Goal: Answer question/provide support: Share knowledge or assist other users

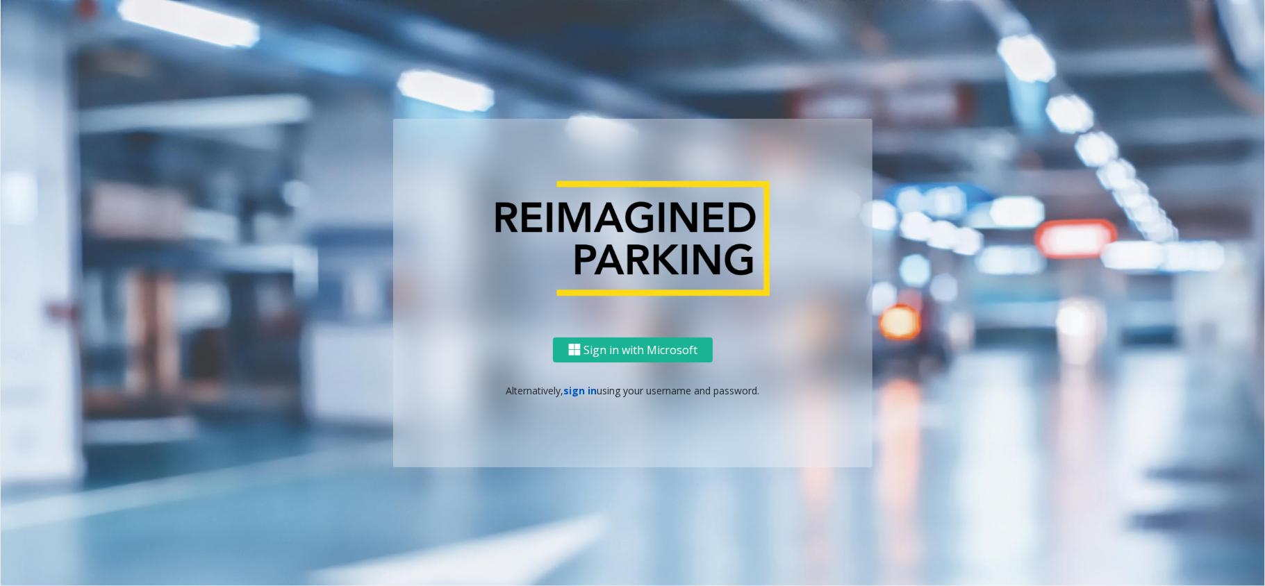
click at [569, 393] on link "sign in" at bounding box center [580, 390] width 33 height 13
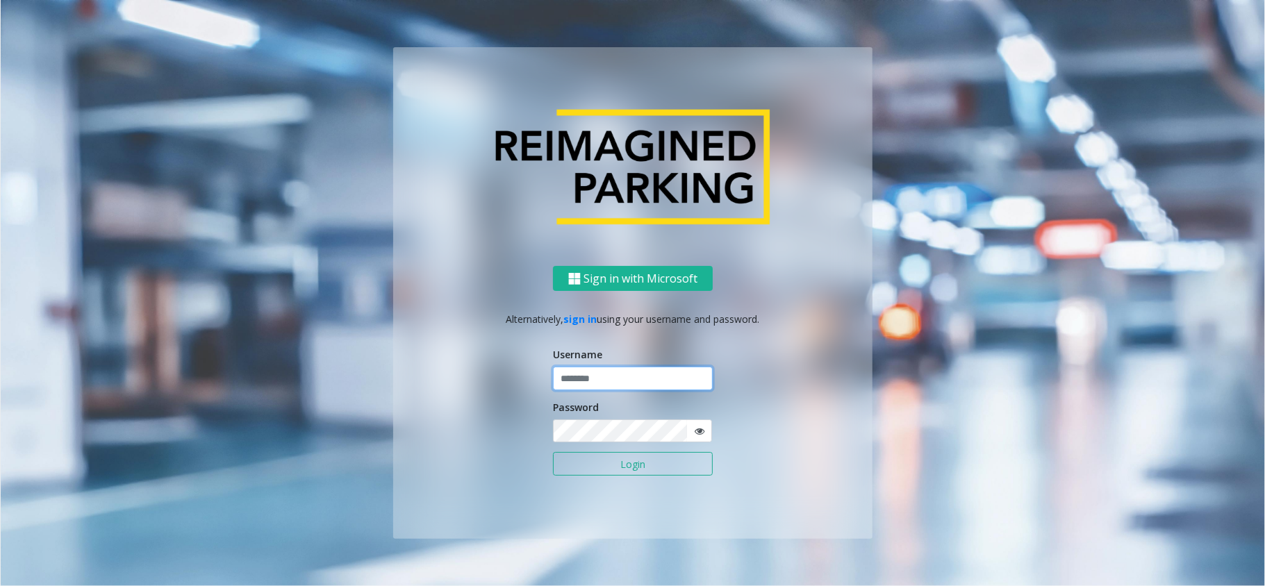
click at [574, 376] on input "text" at bounding box center [633, 379] width 160 height 24
type input "*****"
click at [553, 452] on button "Login" at bounding box center [633, 464] width 160 height 24
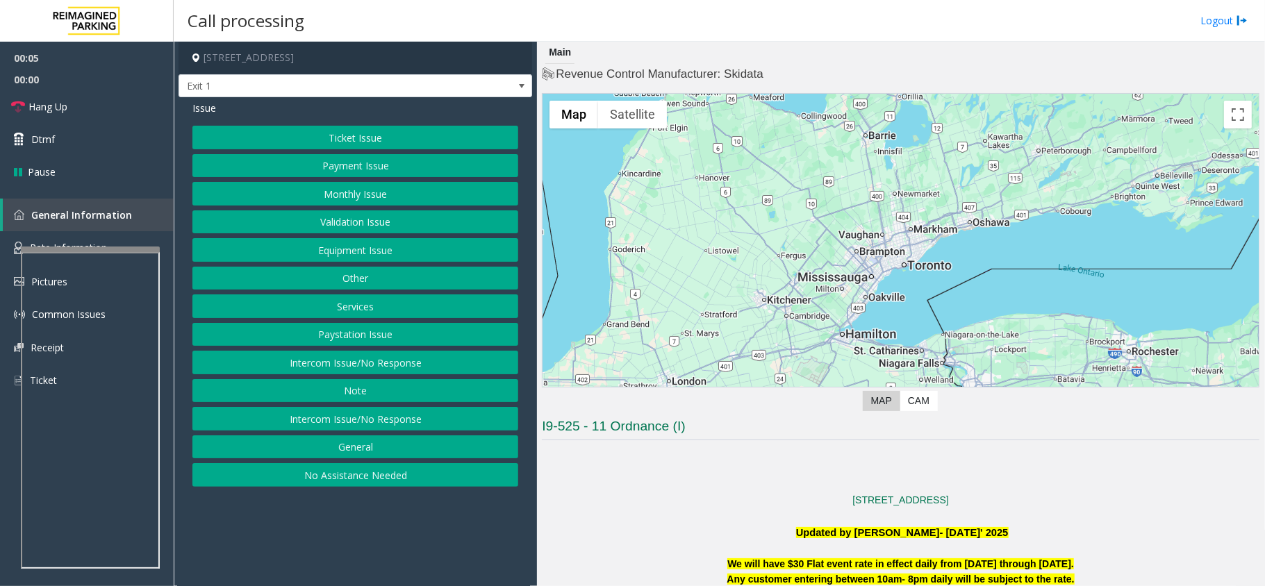
click at [433, 249] on button "Equipment Issue" at bounding box center [355, 250] width 326 height 24
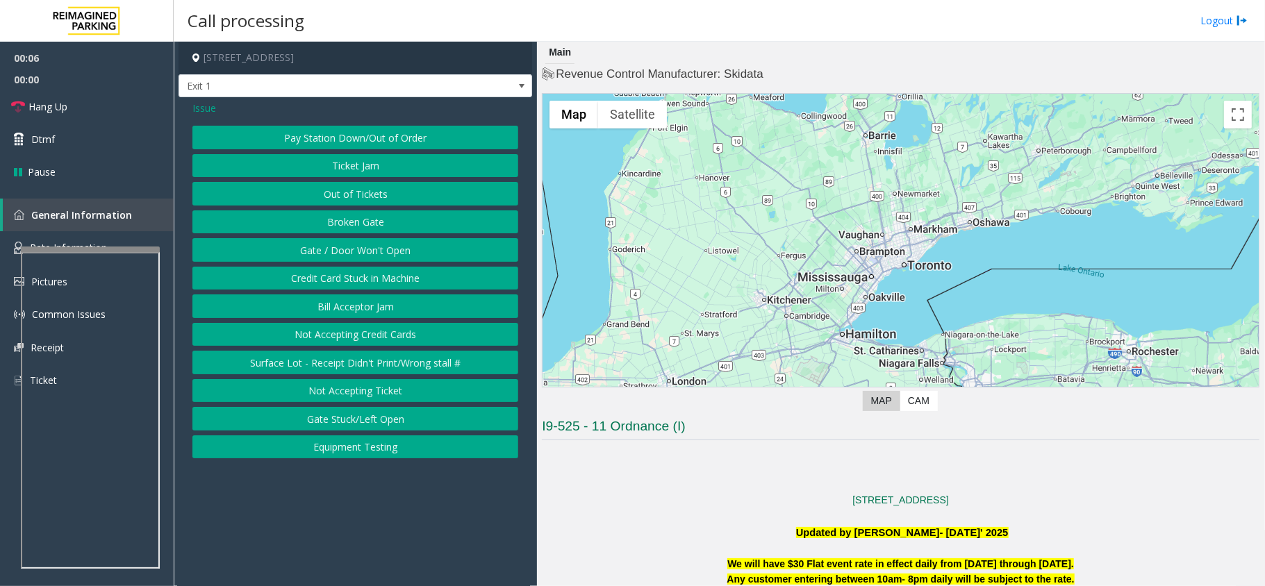
click at [399, 134] on button "Pay Station Down/Out of Order" at bounding box center [355, 138] width 326 height 24
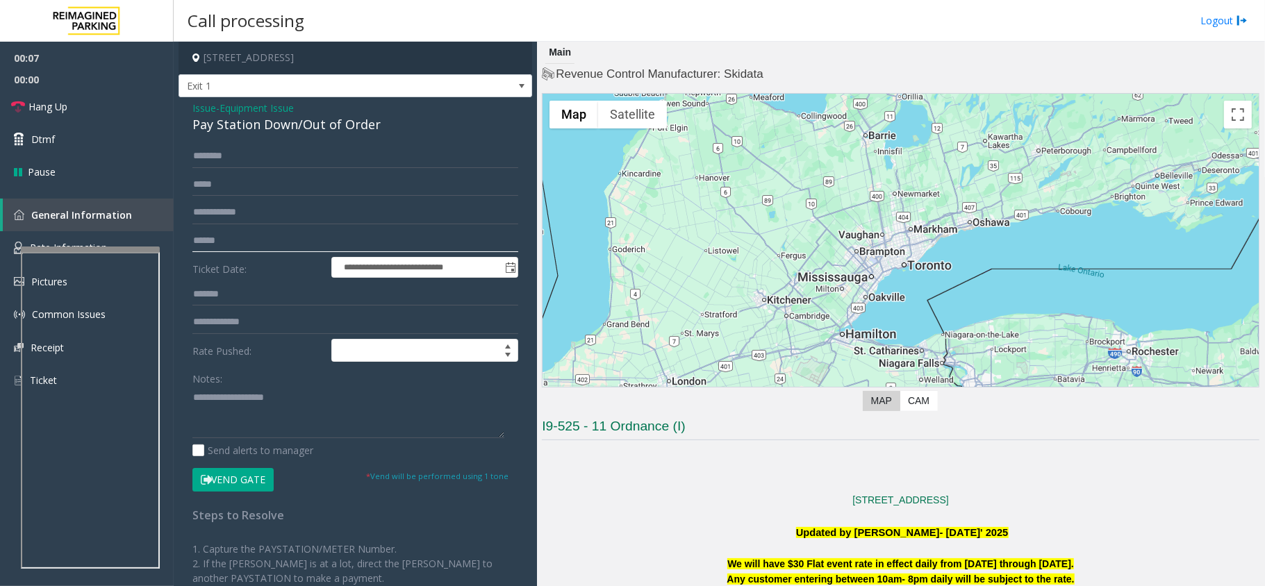
click at [240, 236] on input "text" at bounding box center [355, 241] width 326 height 24
type input "*******"
click at [218, 161] on input "text" at bounding box center [355, 156] width 326 height 24
type input "****"
click at [220, 484] on button "Vend Gate" at bounding box center [232, 480] width 81 height 24
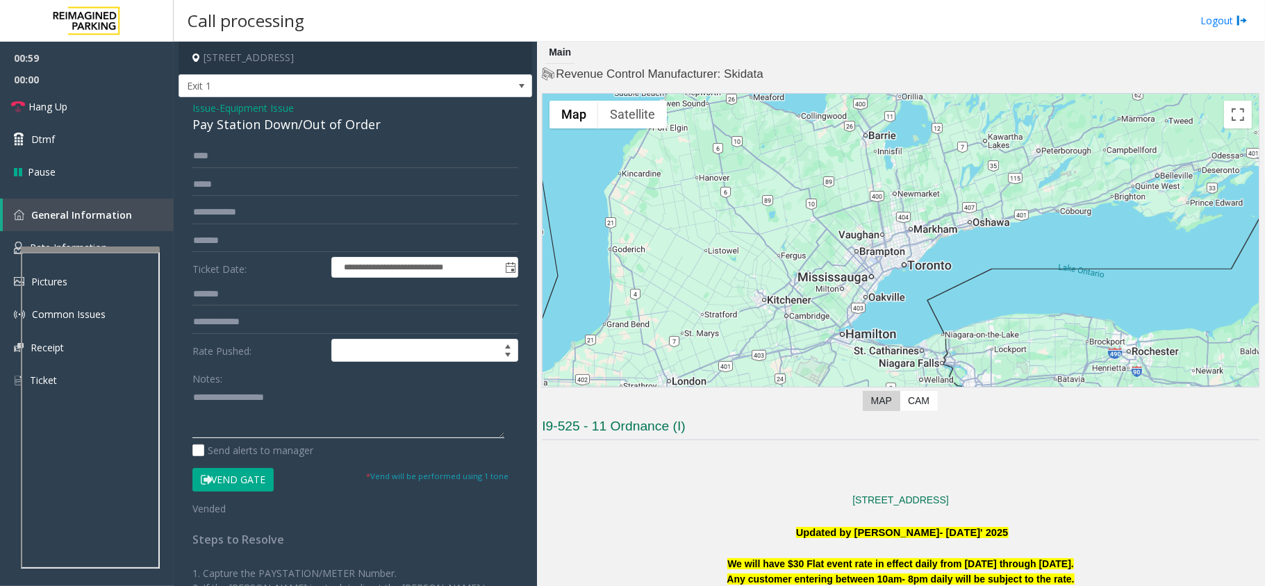
paste textarea "**********"
click at [114, 115] on link "Hang Up" at bounding box center [87, 106] width 174 height 33
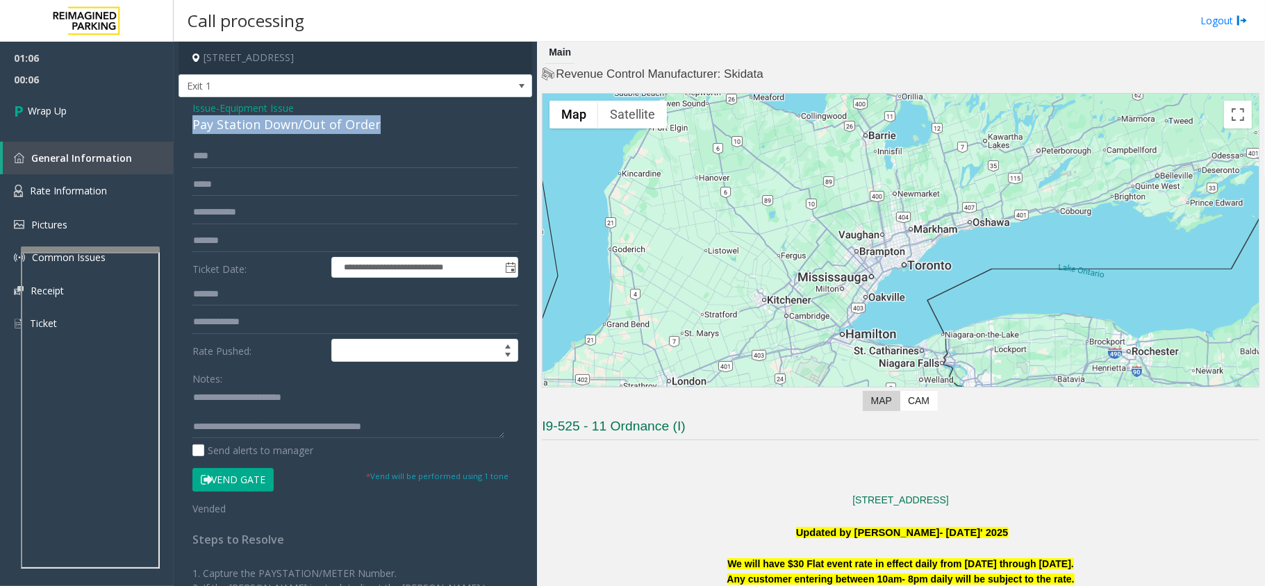
drag, startPoint x: 192, startPoint y: 122, endPoint x: 374, endPoint y: 124, distance: 181.9
click at [374, 124] on div "**********" at bounding box center [354, 411] width 353 height 628
copy div "Pay Station Down/Out of Order"
click at [262, 399] on textarea at bounding box center [348, 412] width 312 height 52
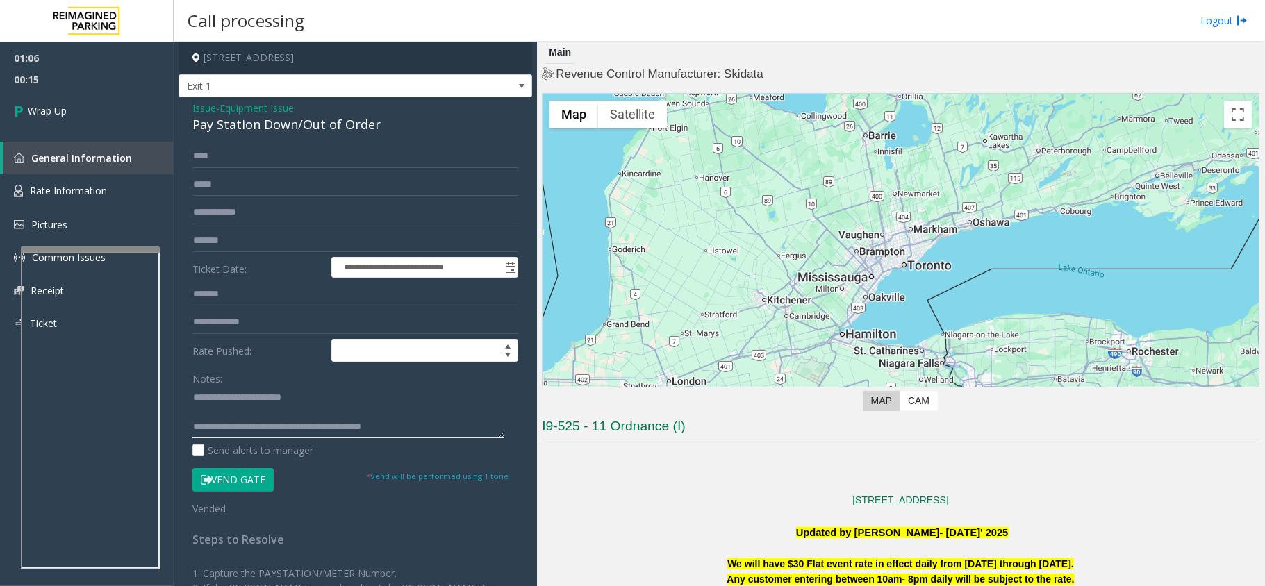
drag, startPoint x: 225, startPoint y: 399, endPoint x: 297, endPoint y: 396, distance: 72.3
click at [297, 396] on textarea at bounding box center [348, 412] width 312 height 52
paste textarea "**********"
type textarea "**********"
click at [64, 126] on link "Wrap Up" at bounding box center [87, 110] width 174 height 41
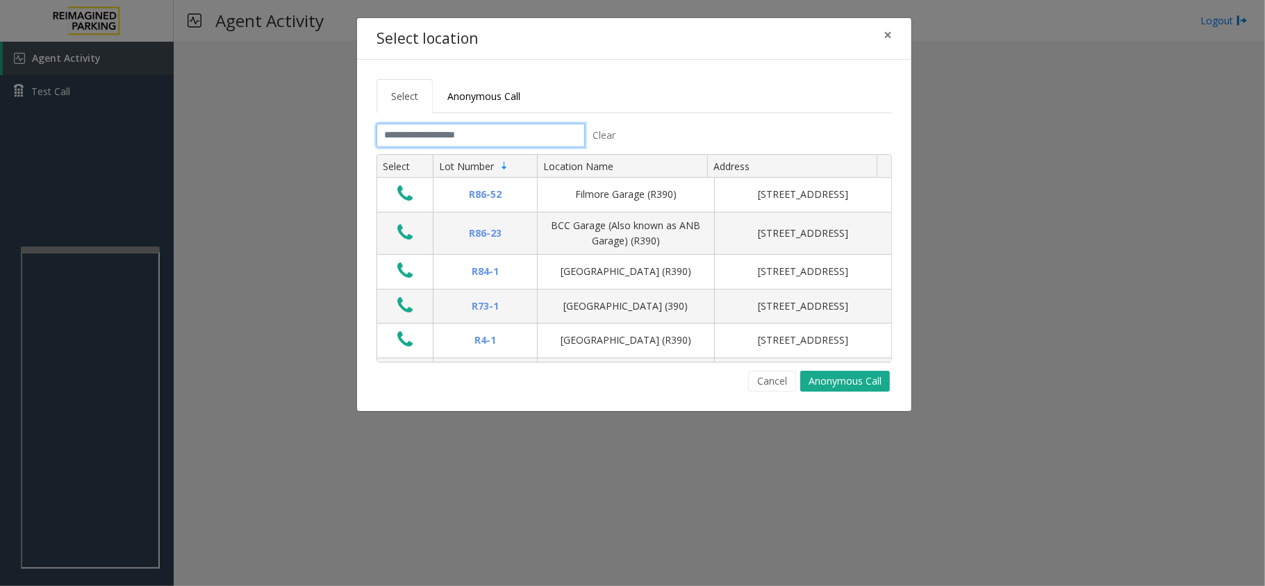
click at [444, 139] on input "text" at bounding box center [480, 136] width 208 height 24
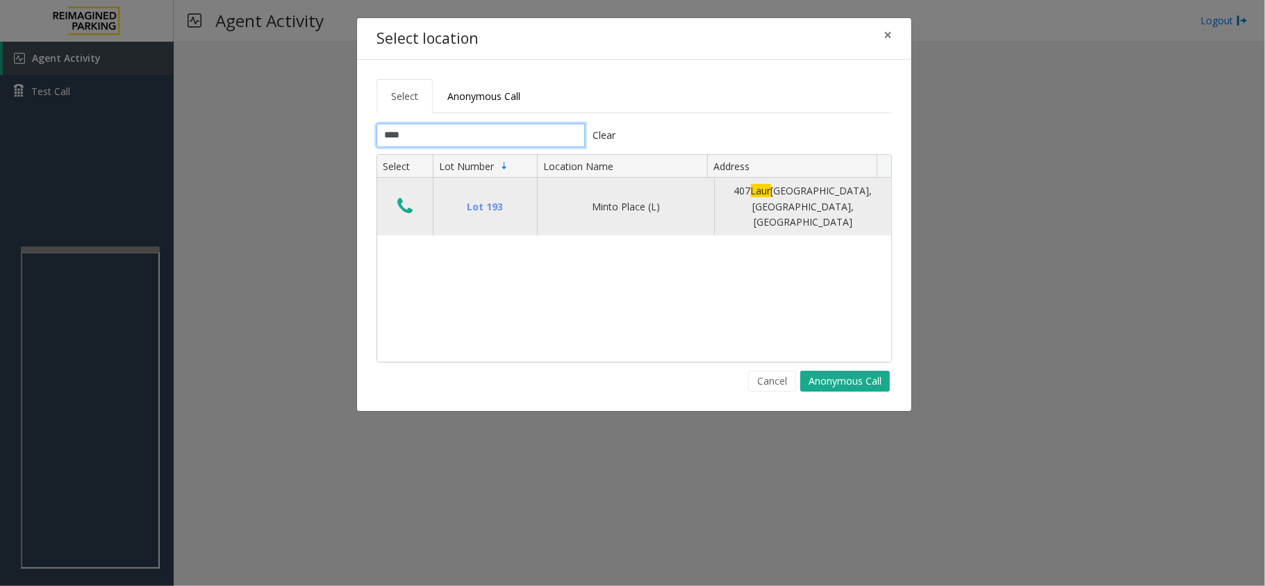
type input "****"
click at [398, 208] on icon "Data table" at bounding box center [404, 206] width 15 height 19
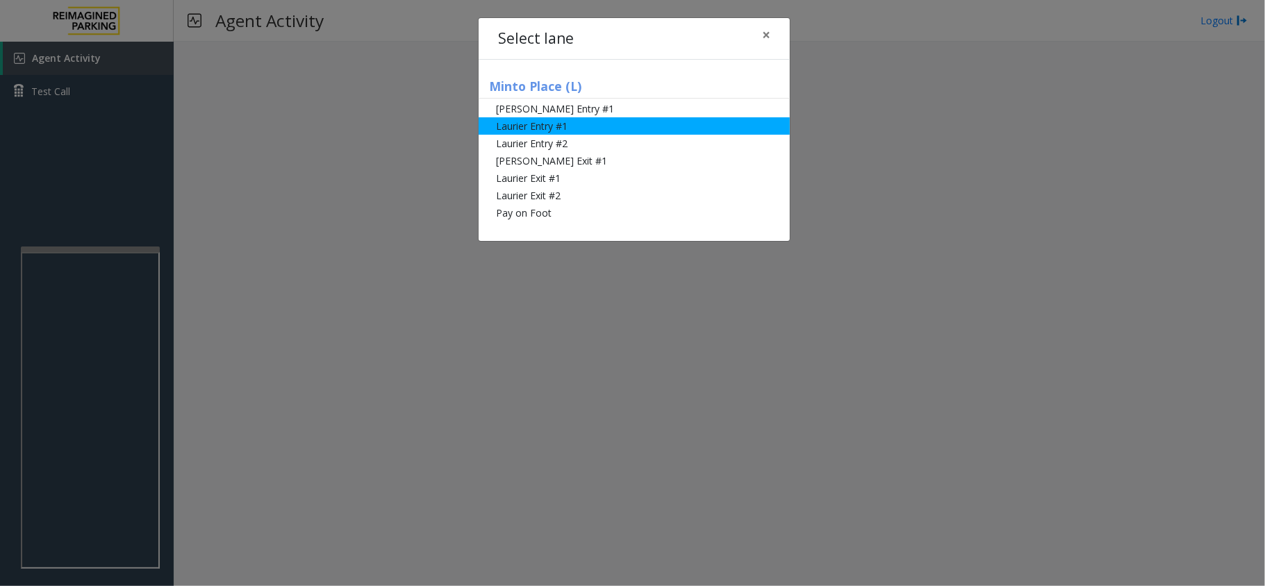
click at [557, 122] on li "Laurier Entry #1" at bounding box center [633, 125] width 311 height 17
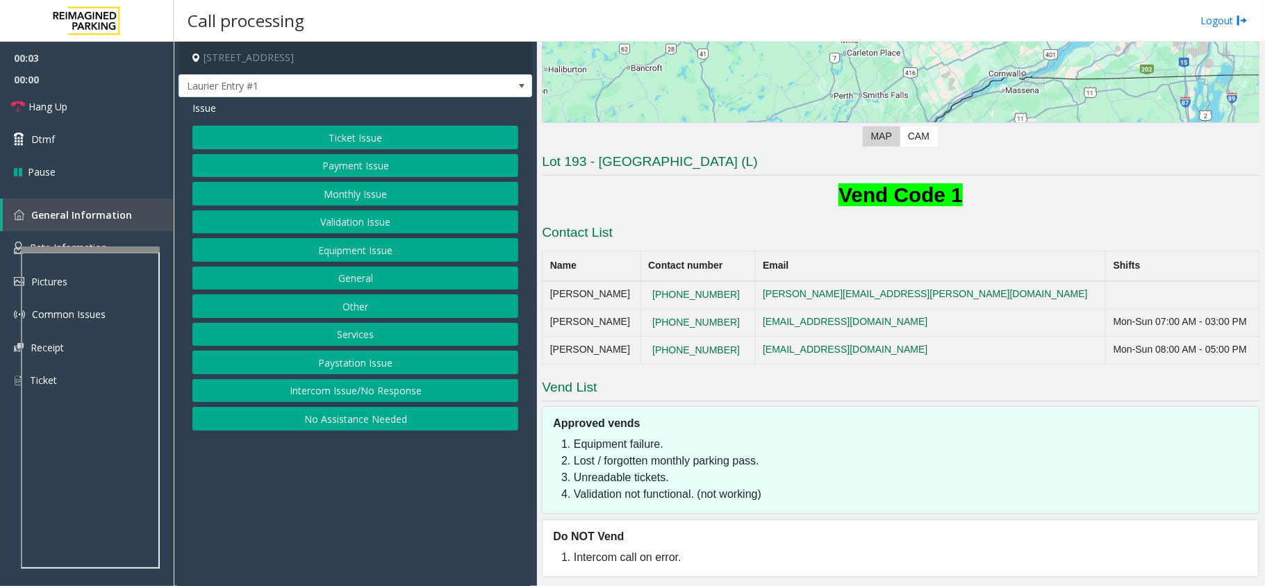
scroll to position [272, 0]
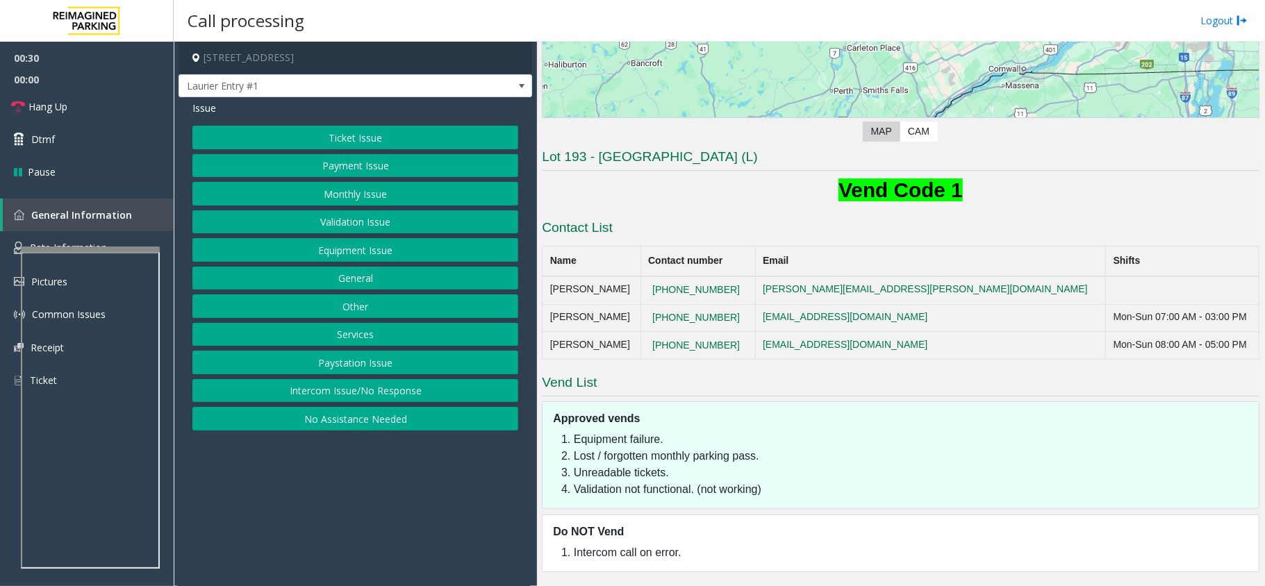
click at [336, 142] on button "Ticket Issue" at bounding box center [355, 138] width 326 height 24
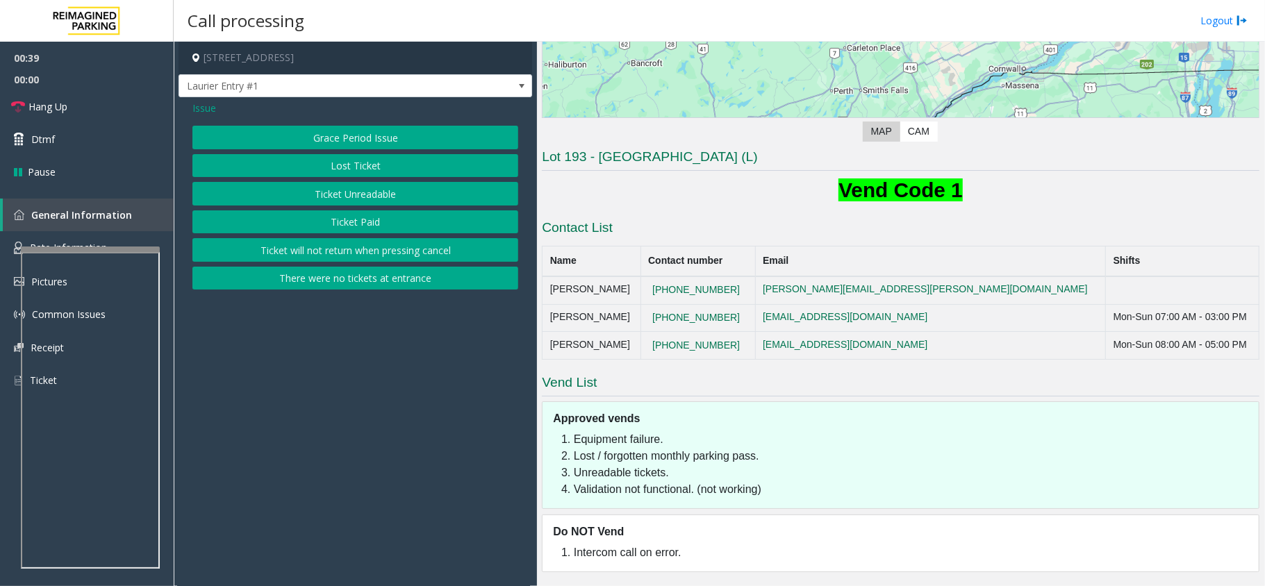
click at [214, 108] on span "Issue" at bounding box center [204, 108] width 24 height 15
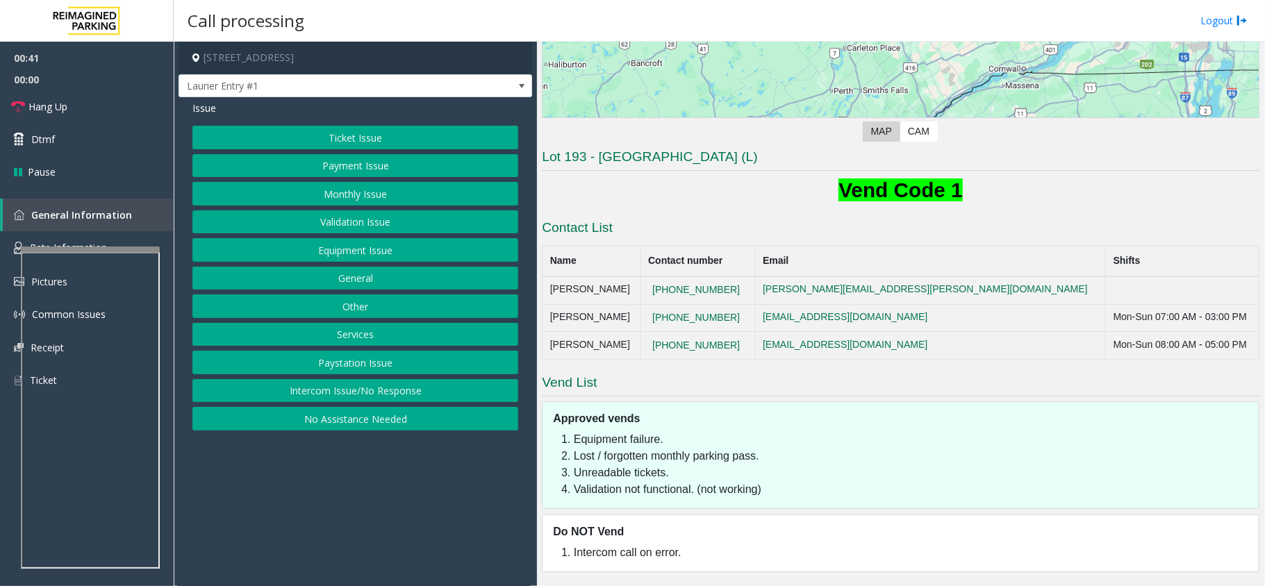
click at [318, 247] on button "Equipment Issue" at bounding box center [355, 250] width 326 height 24
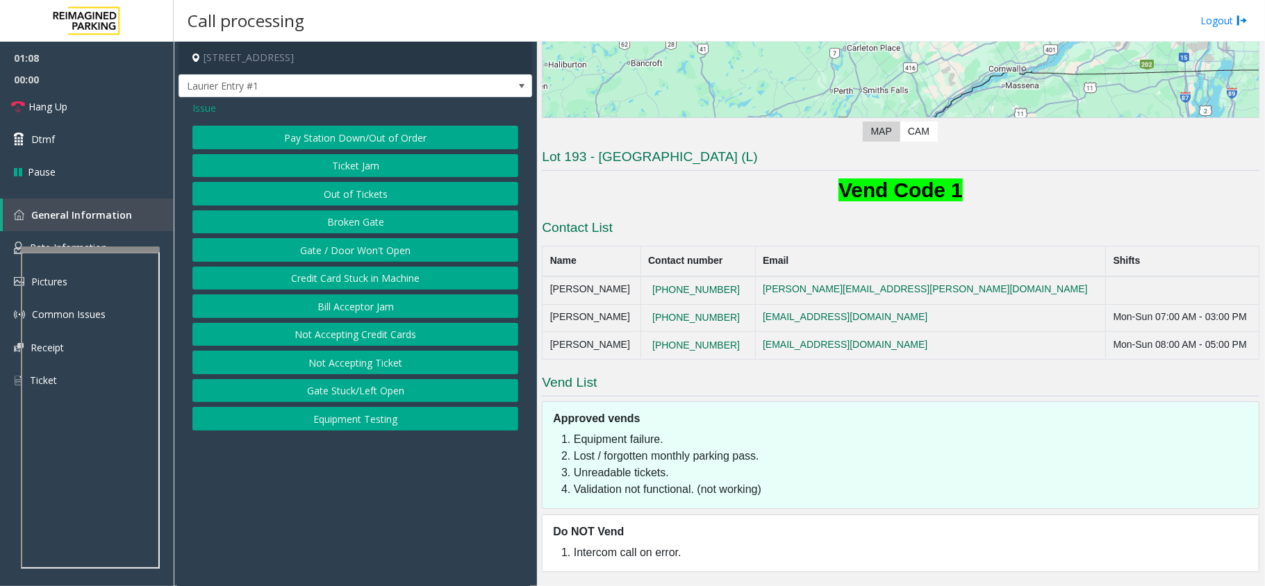
click at [212, 106] on span "Issue" at bounding box center [204, 108] width 24 height 15
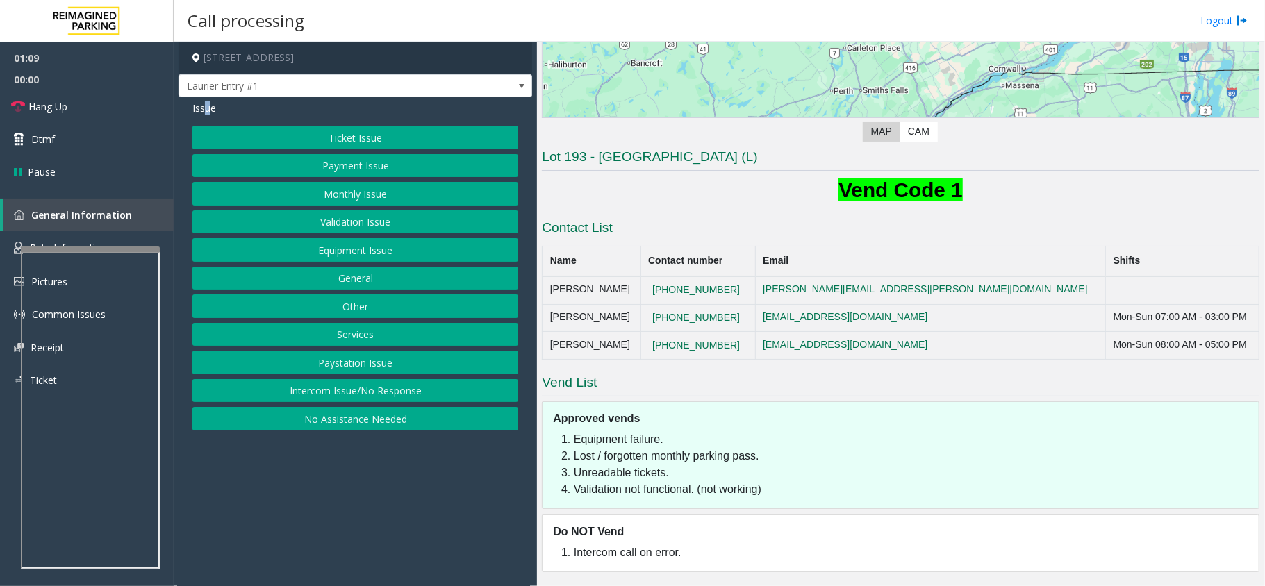
click at [376, 167] on button "Payment Issue" at bounding box center [355, 166] width 326 height 24
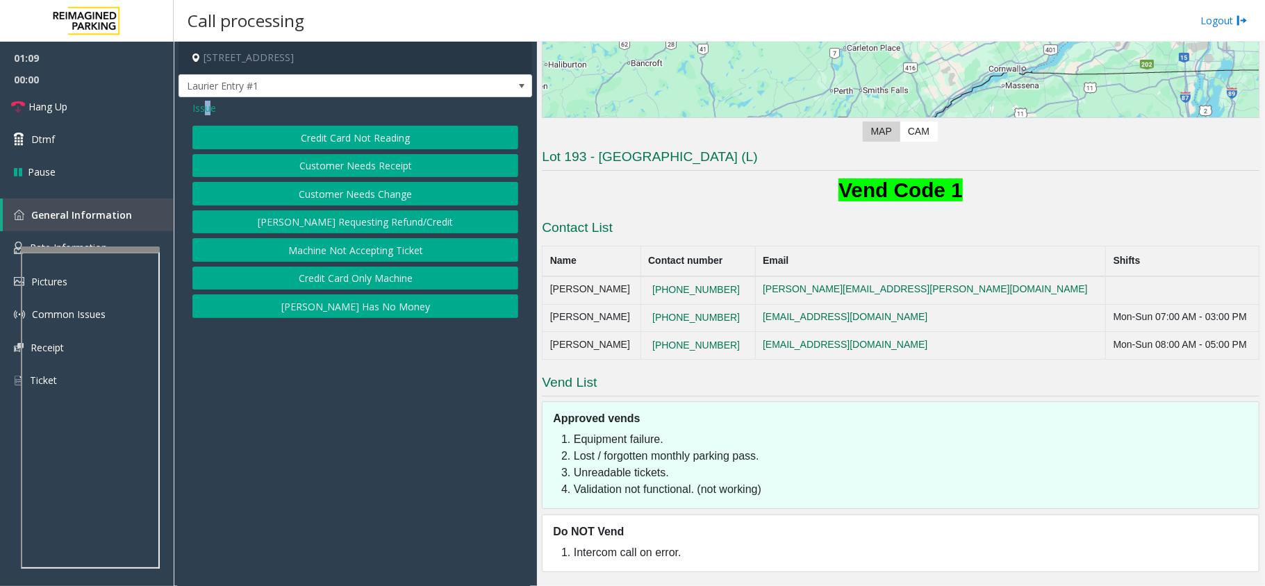
click at [359, 142] on button "Credit Card Not Reading" at bounding box center [355, 138] width 326 height 24
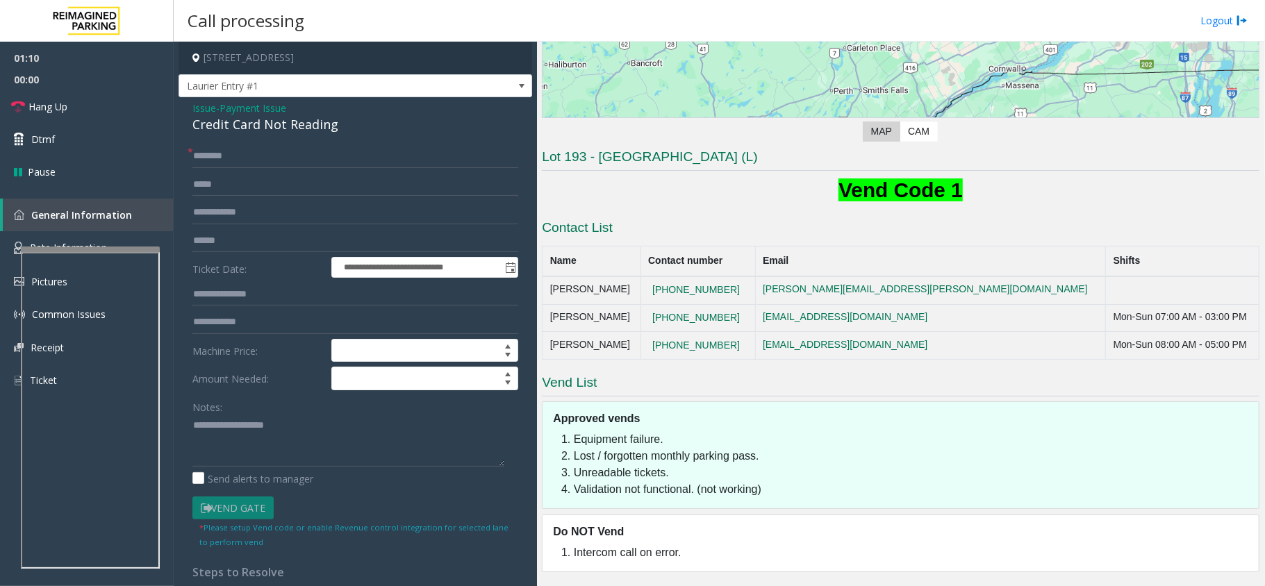
click at [231, 253] on form "**********" at bounding box center [355, 346] width 326 height 404
click at [234, 245] on input "text" at bounding box center [355, 241] width 326 height 24
click at [242, 167] on input "text" at bounding box center [355, 156] width 326 height 24
click at [243, 244] on input "text" at bounding box center [355, 241] width 326 height 24
click at [210, 151] on input "text" at bounding box center [355, 156] width 326 height 24
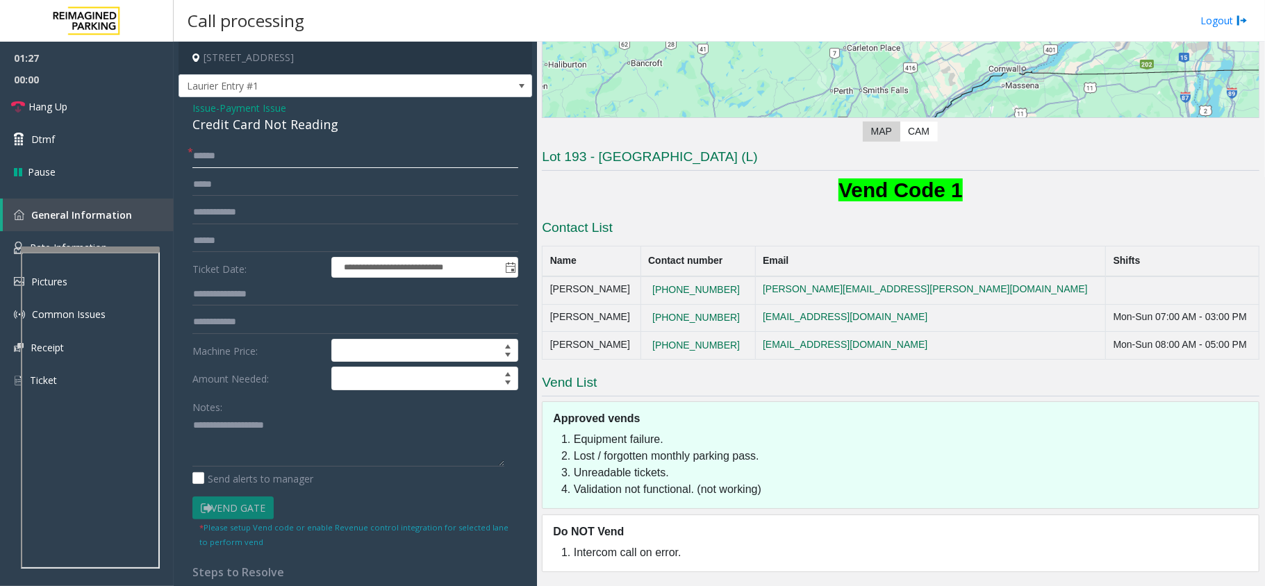
type input "******"
click at [215, 240] on input "text" at bounding box center [355, 241] width 326 height 24
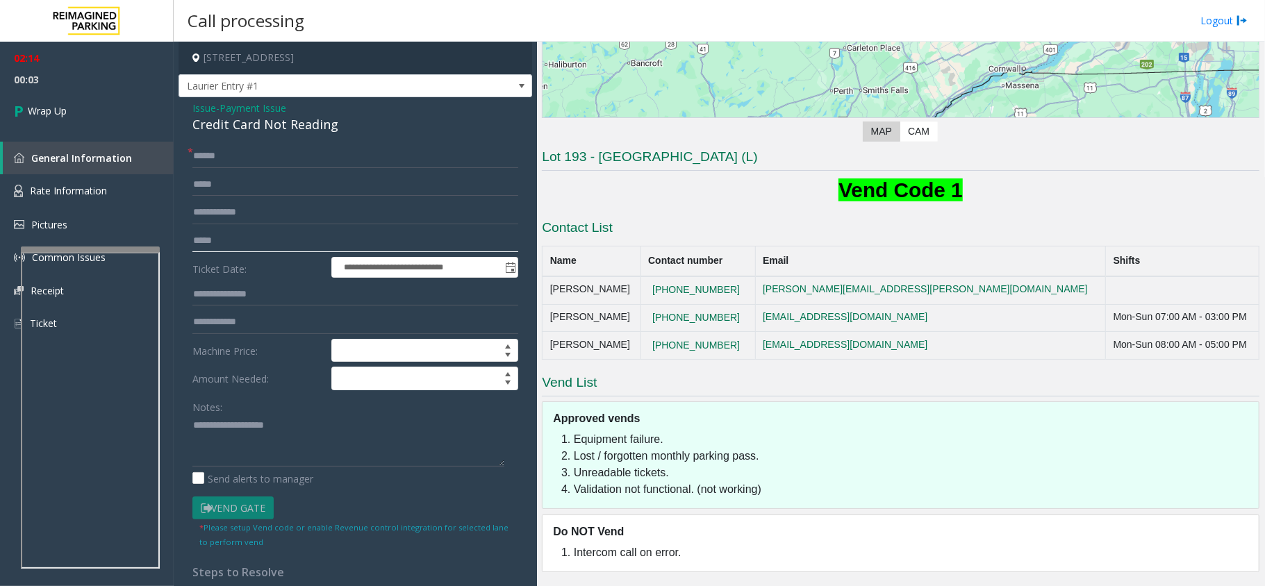
type input "*****"
drag, startPoint x: 190, startPoint y: 104, endPoint x: 294, endPoint y: 107, distance: 104.9
click at [294, 107] on div "**********" at bounding box center [354, 442] width 353 height 690
copy div "Issue - Payment Issue"
paste textarea "**********"
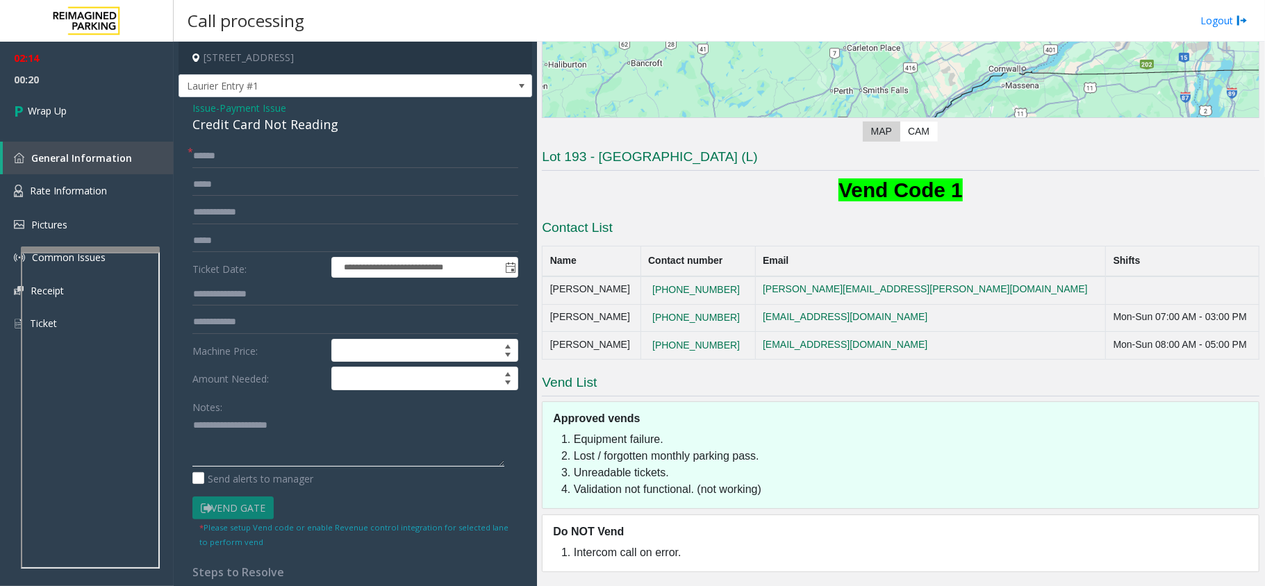
paste textarea "**********"
click at [301, 428] on textarea at bounding box center [348, 441] width 312 height 52
paste textarea "**********"
type textarea "**********"
click at [85, 106] on link "Wrap Up" at bounding box center [87, 110] width 174 height 41
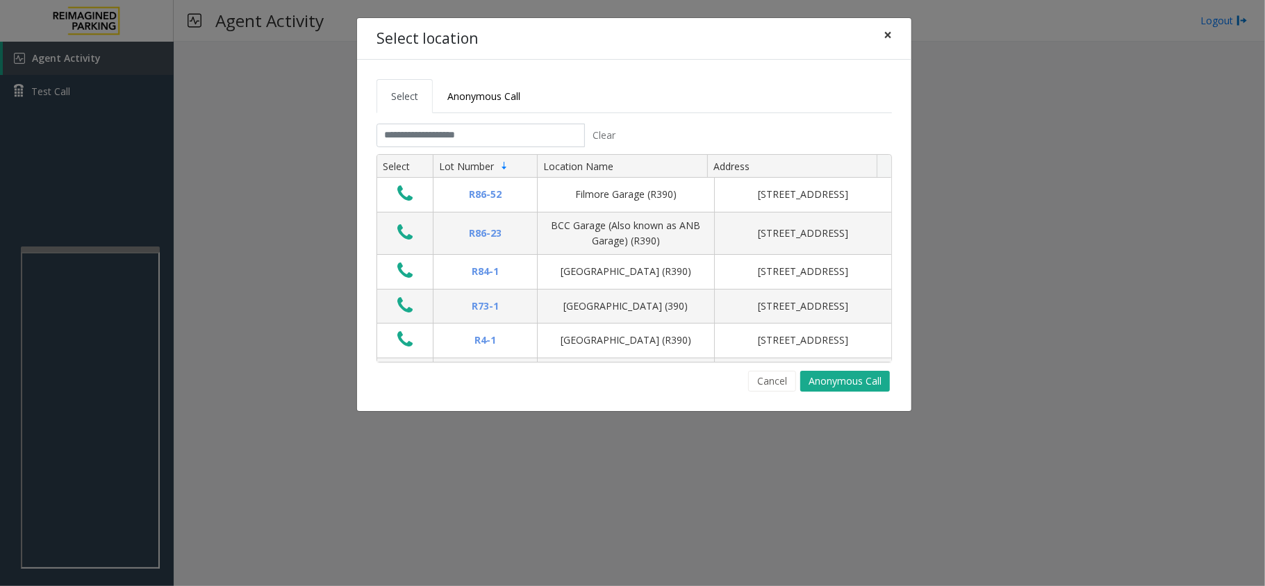
click at [890, 31] on span "×" at bounding box center [887, 34] width 8 height 19
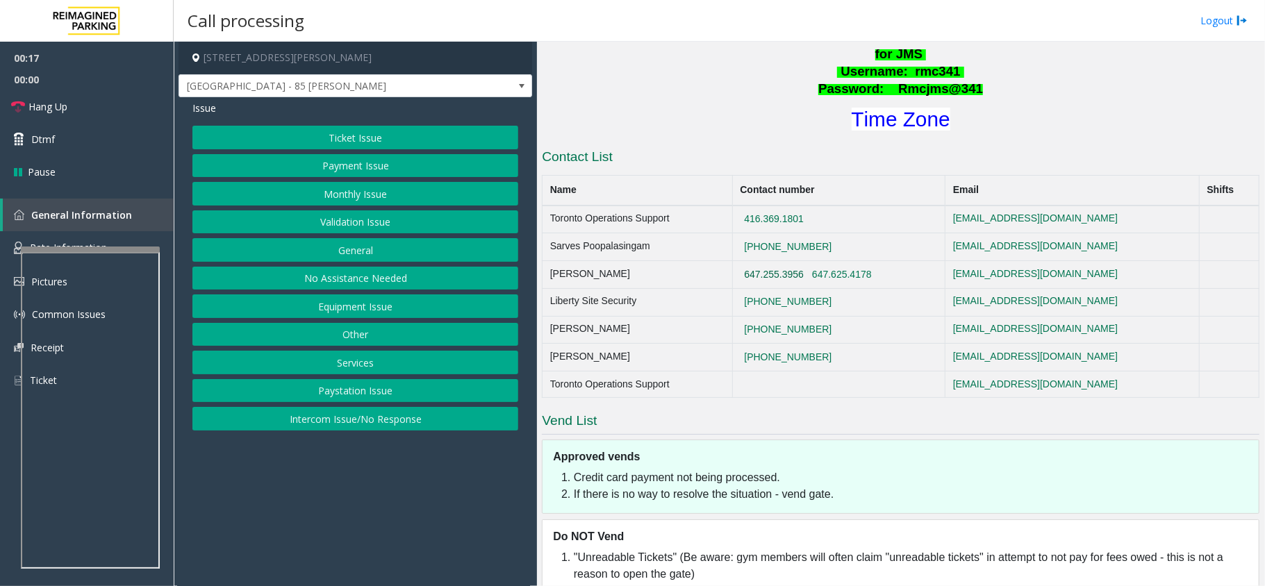
scroll to position [740, 0]
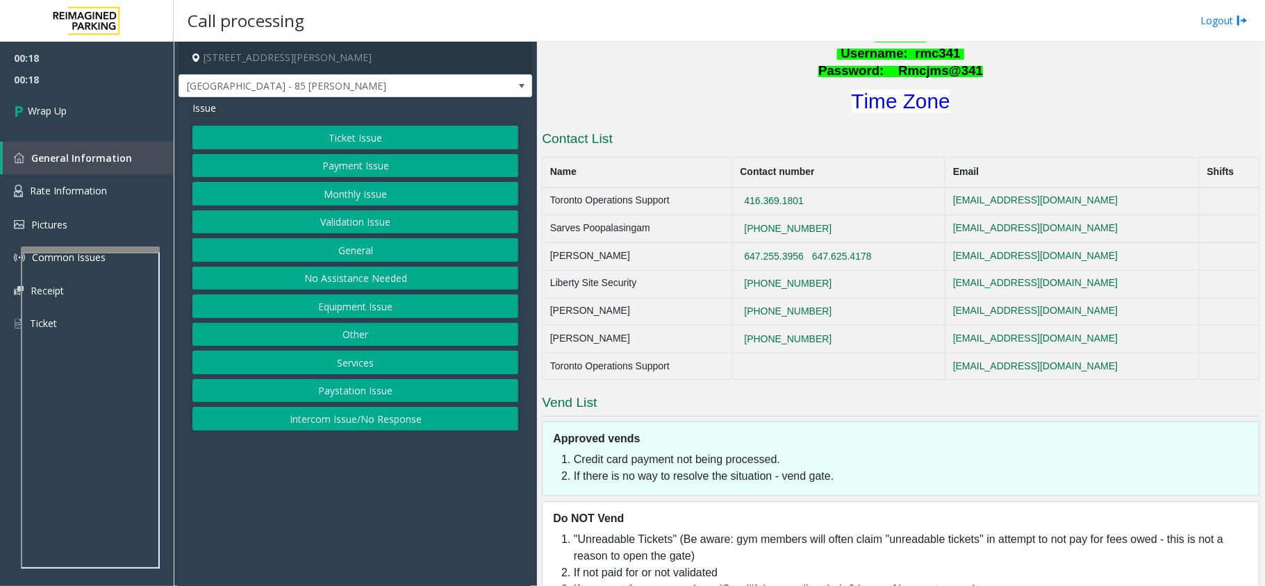
click at [384, 139] on button "Ticket Issue" at bounding box center [355, 138] width 326 height 24
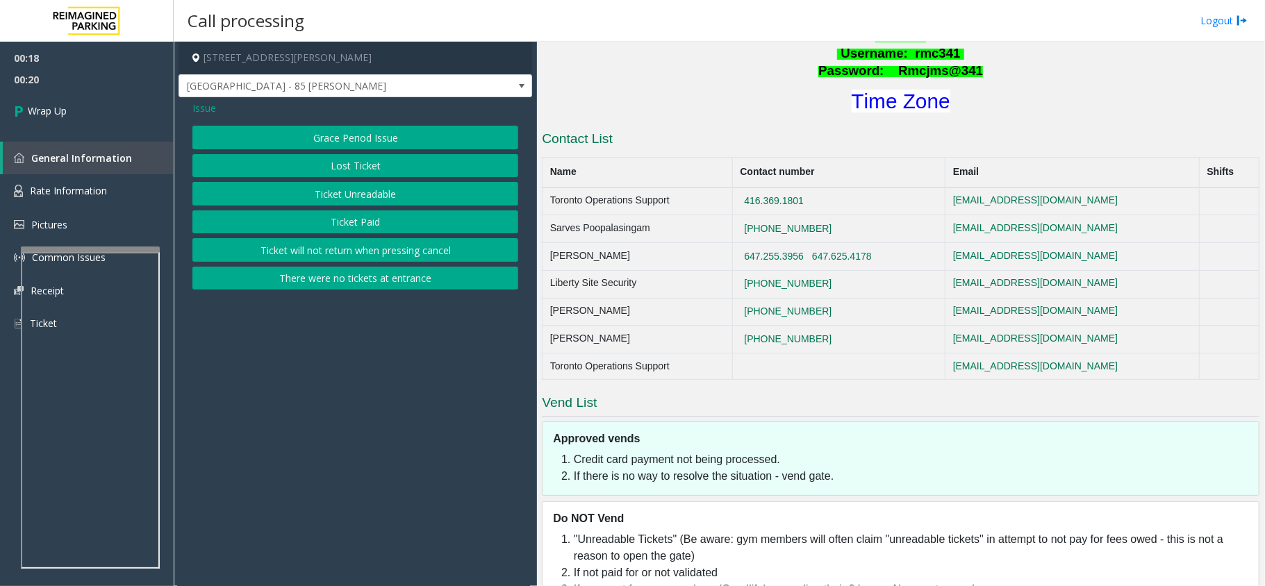
click at [375, 192] on button "Ticket Unreadable" at bounding box center [355, 194] width 326 height 24
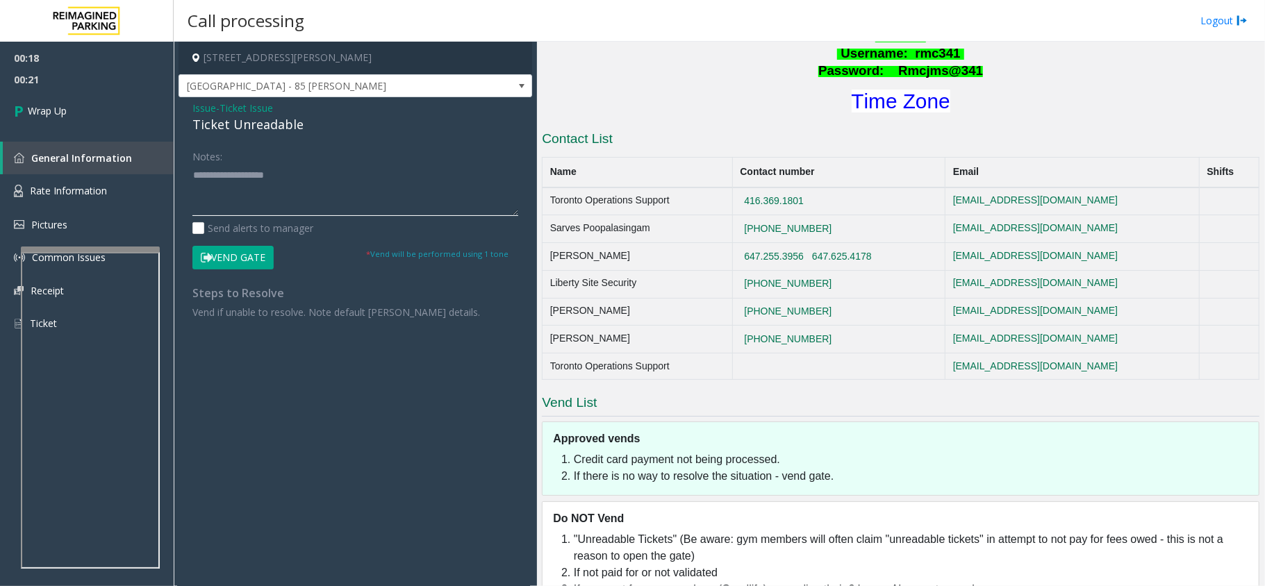
click at [284, 190] on textarea at bounding box center [355, 190] width 326 height 52
type textarea "**********"
click at [71, 122] on link "Wrap Up" at bounding box center [87, 110] width 174 height 41
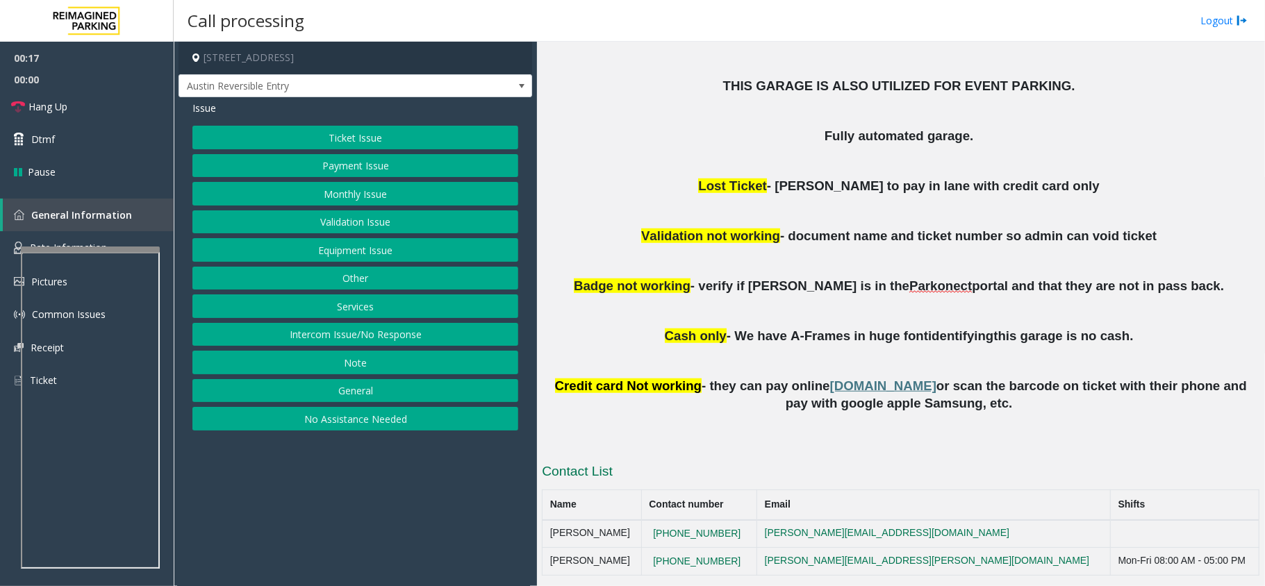
scroll to position [522, 0]
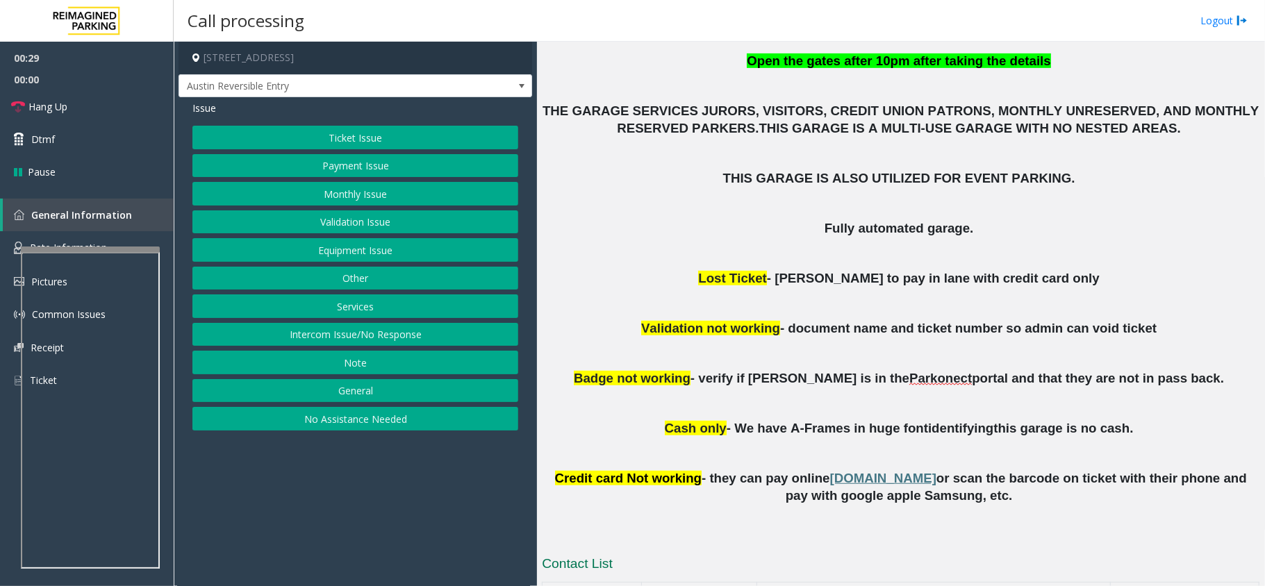
click at [393, 226] on button "Validation Issue" at bounding box center [355, 222] width 326 height 24
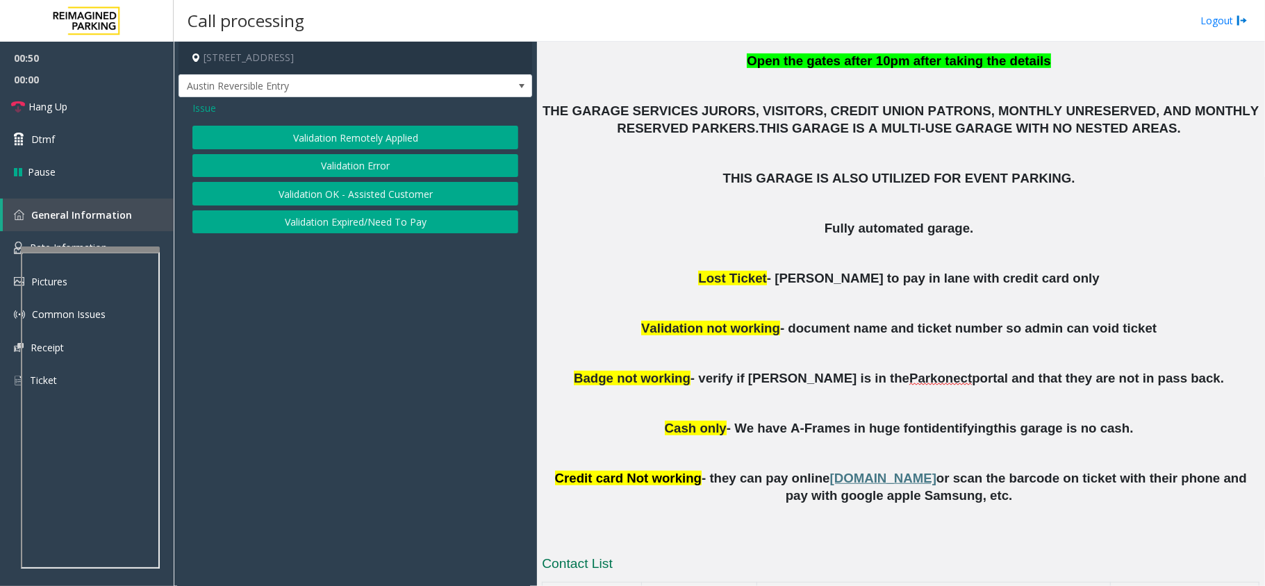
click at [196, 103] on span "Issue" at bounding box center [204, 108] width 24 height 15
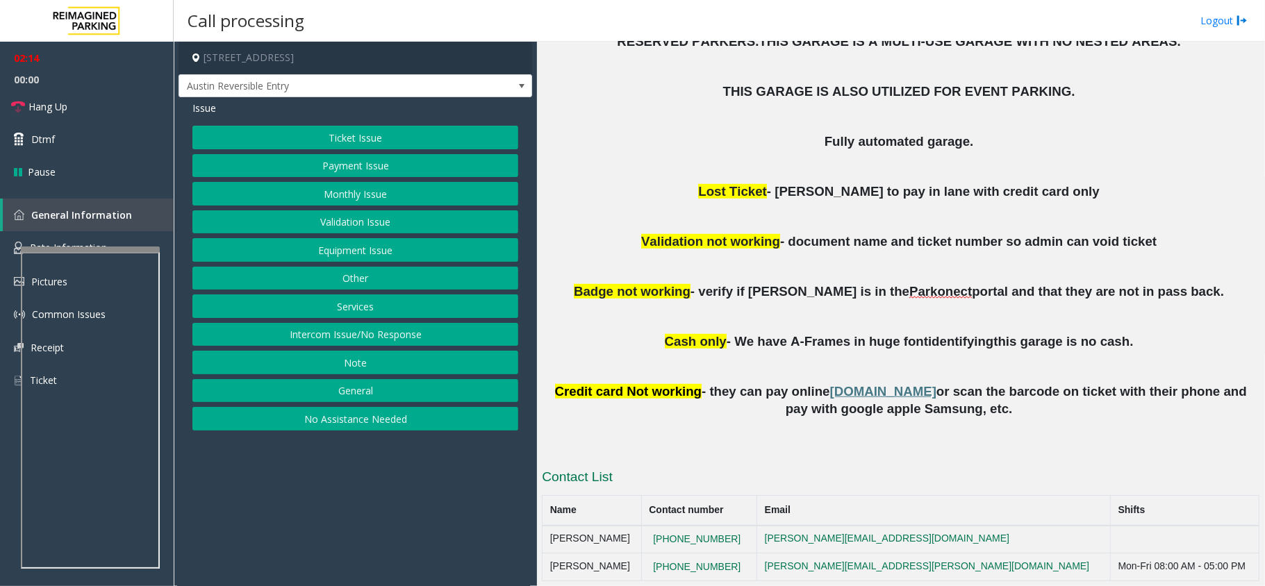
scroll to position [800, 0]
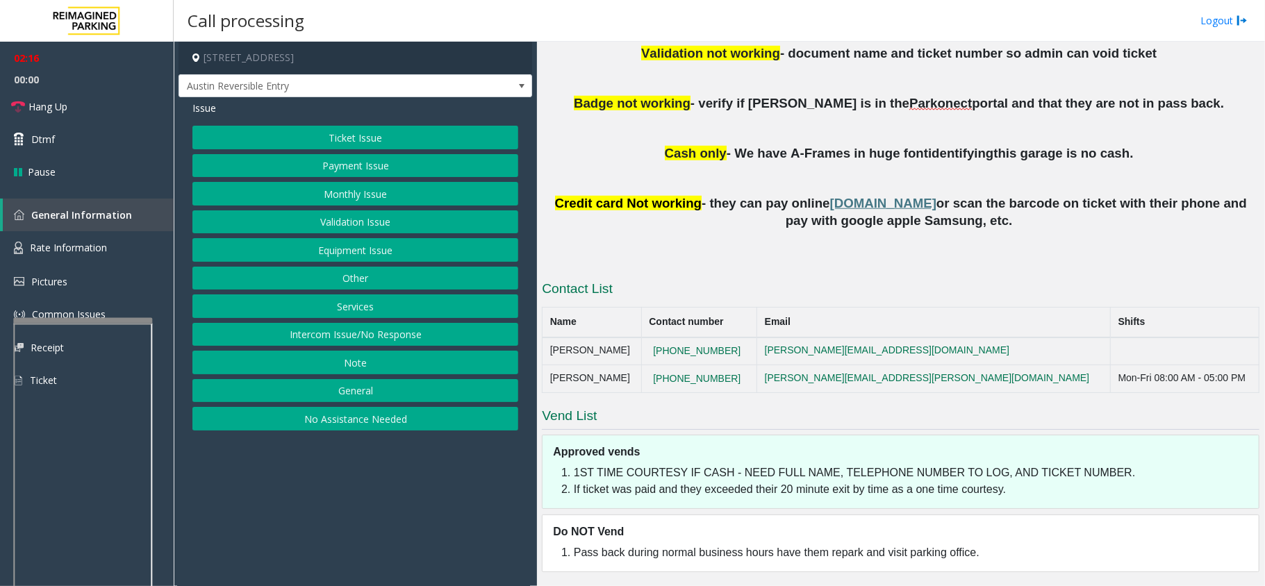
click at [103, 318] on div at bounding box center [82, 321] width 139 height 6
click at [83, 247] on span "Rate Information" at bounding box center [68, 247] width 77 height 13
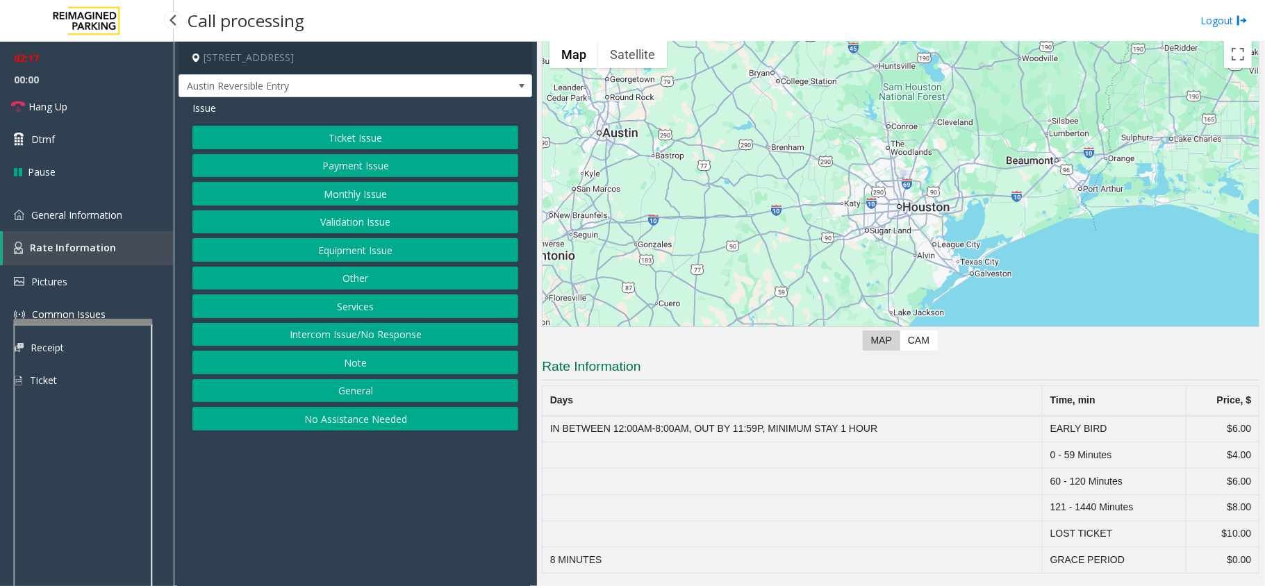
scroll to position [43, 0]
click at [73, 215] on span "General Information" at bounding box center [76, 214] width 91 height 13
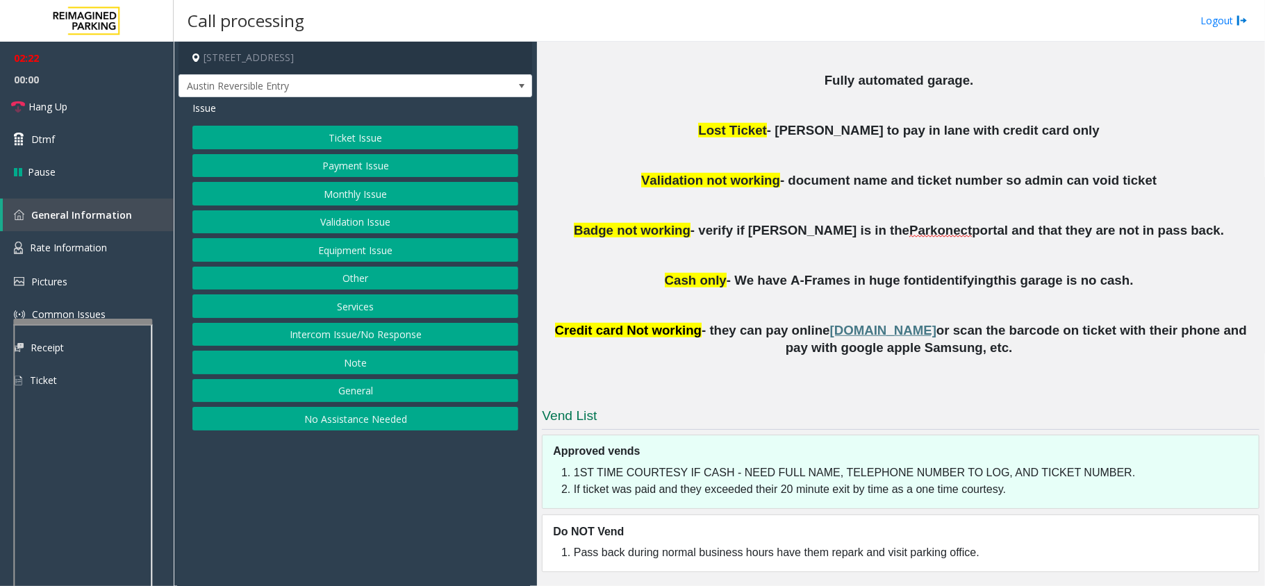
scroll to position [487, 0]
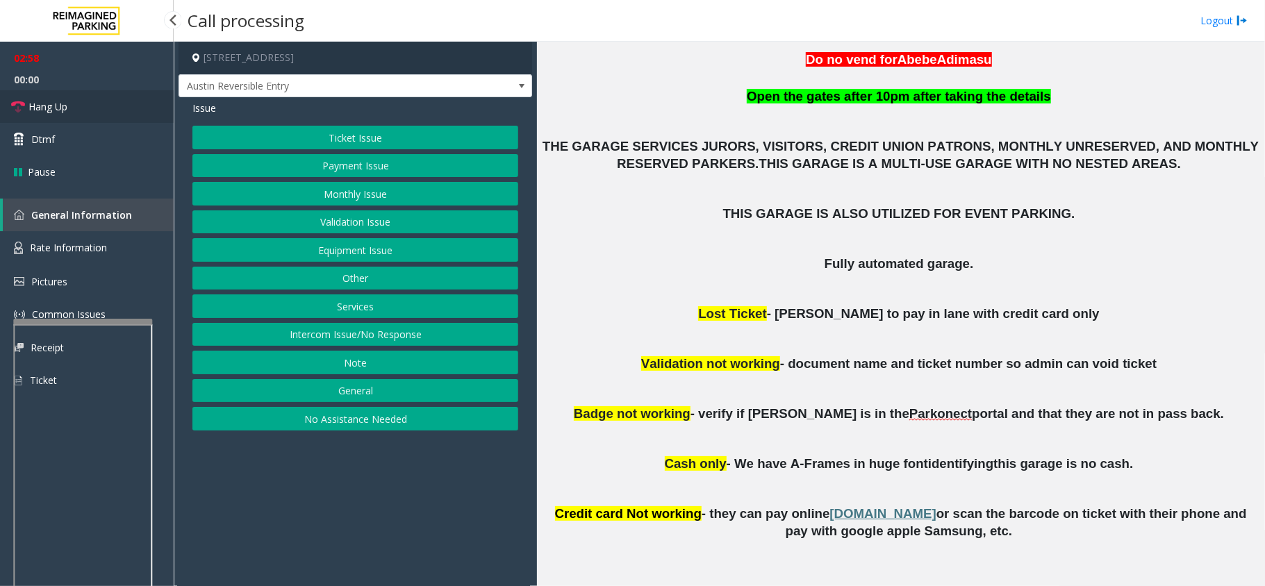
click at [120, 106] on link "Hang Up" at bounding box center [87, 106] width 174 height 33
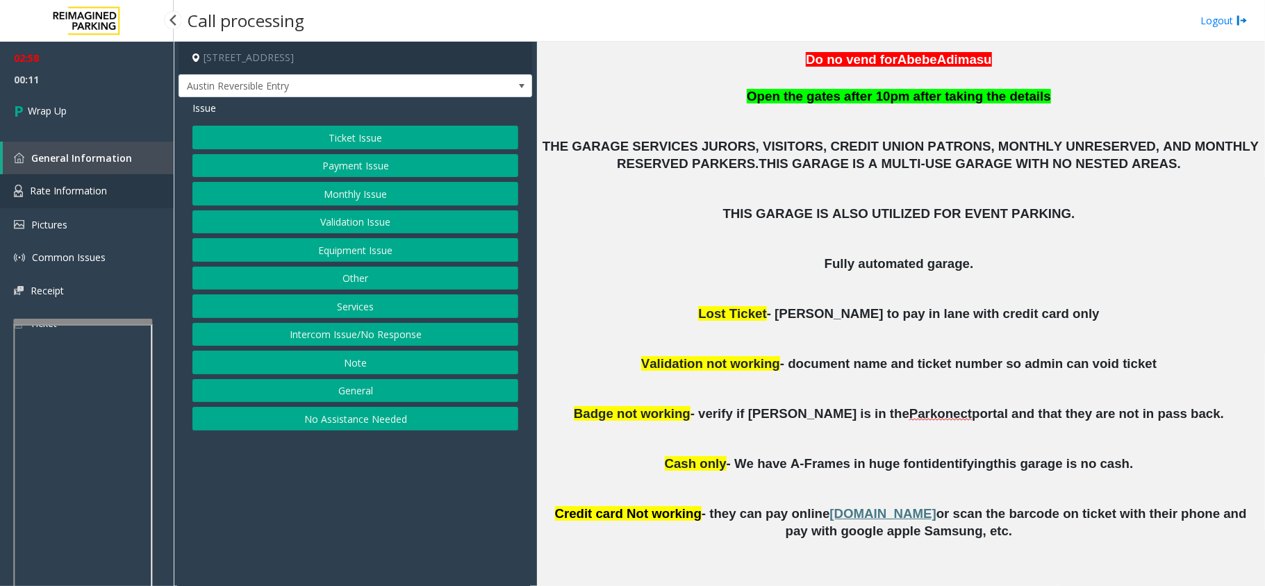
click at [87, 190] on span "Rate Information" at bounding box center [68, 190] width 77 height 13
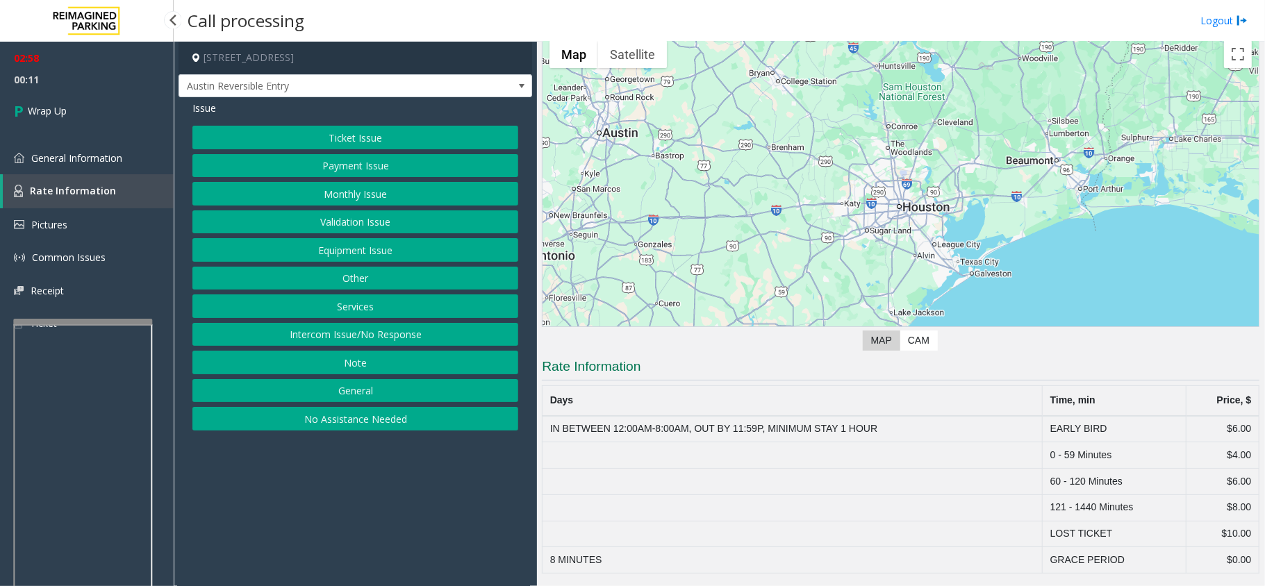
scroll to position [43, 0]
click at [54, 153] on span "General Information" at bounding box center [76, 157] width 91 height 13
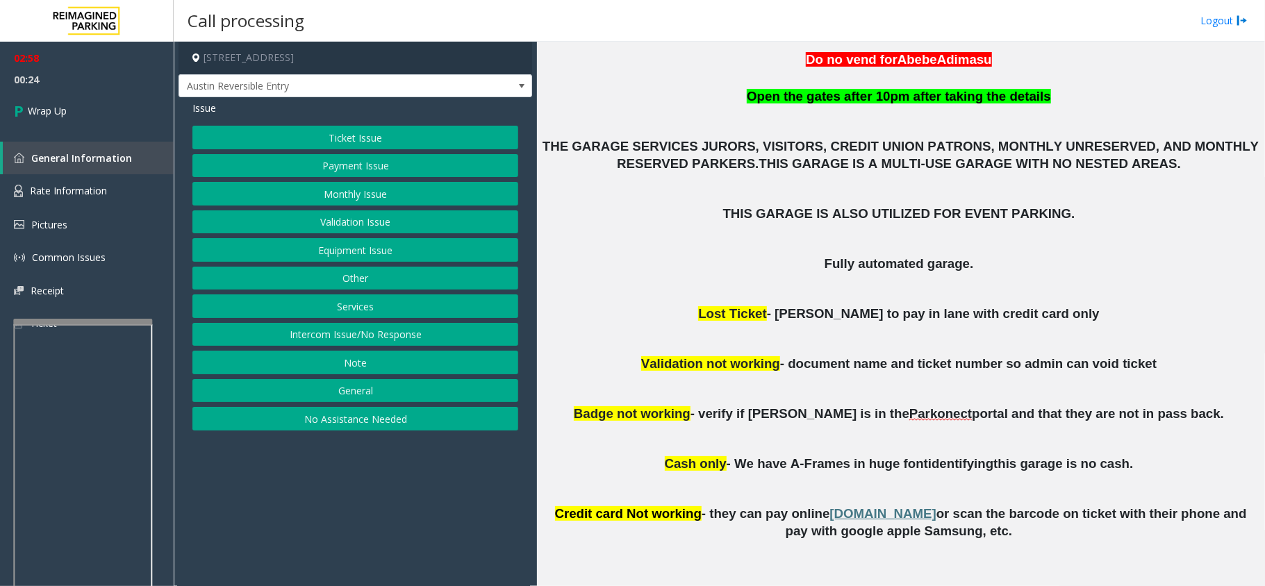
click at [345, 246] on button "Equipment Issue" at bounding box center [355, 250] width 326 height 24
click at [353, 256] on button "Gate / Door Won't Open" at bounding box center [355, 250] width 326 height 24
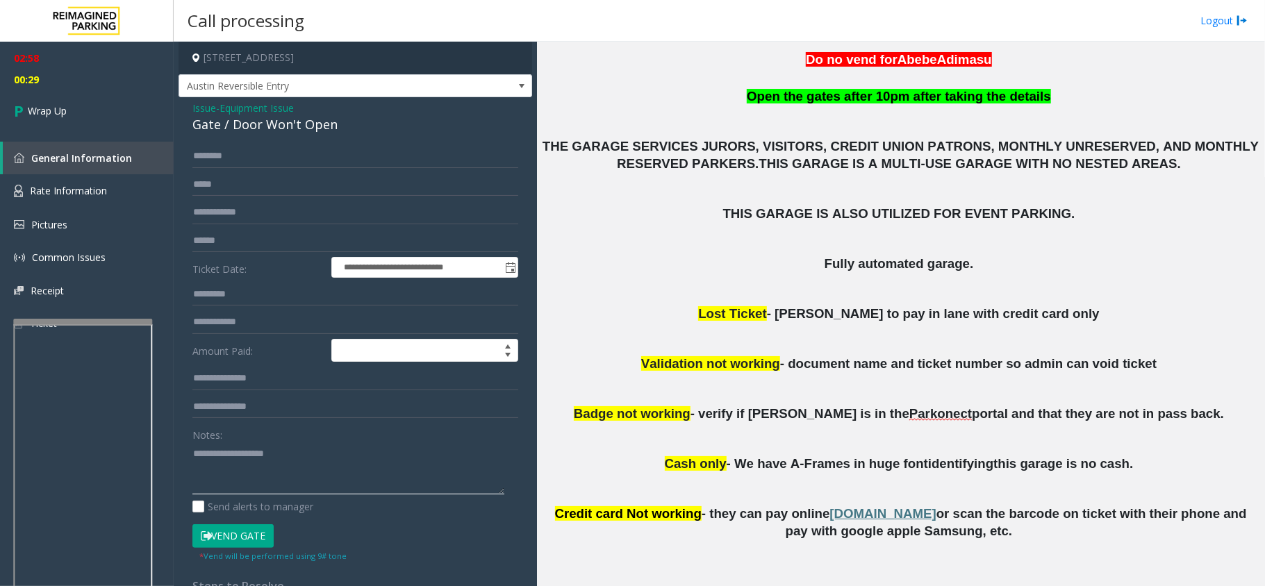
click at [217, 470] on textarea at bounding box center [348, 468] width 312 height 52
click at [190, 458] on div "**********" at bounding box center [355, 465] width 347 height 643
click at [195, 456] on textarea at bounding box center [348, 468] width 312 height 52
click at [192, 454] on textarea at bounding box center [348, 468] width 312 height 52
paste textarea "**********"
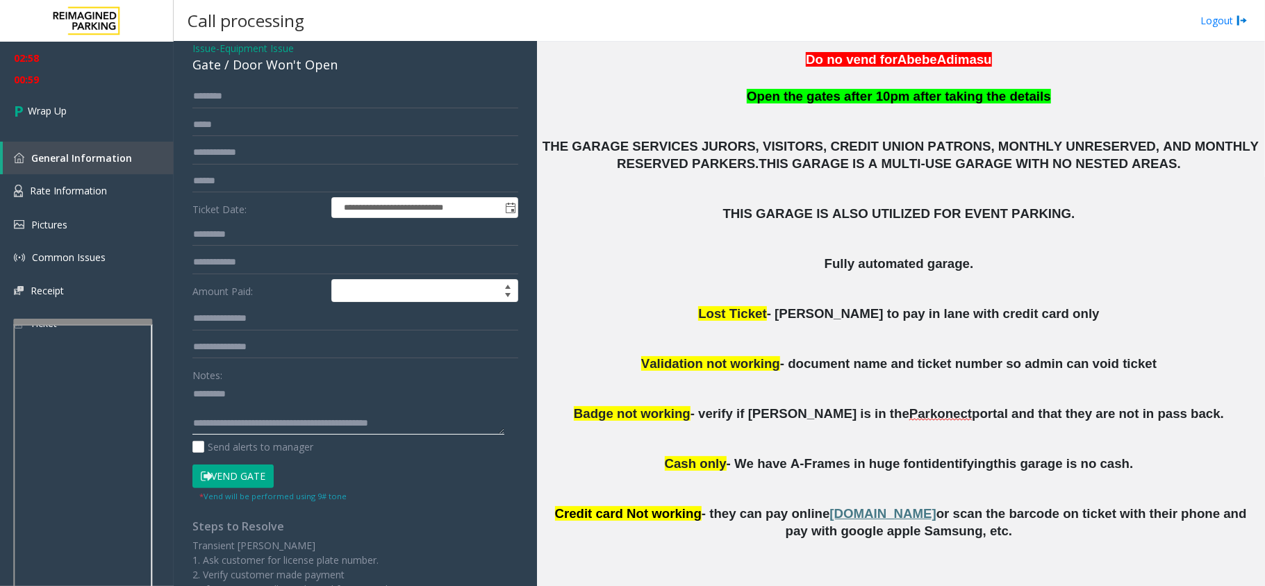
scroll to position [92, 0]
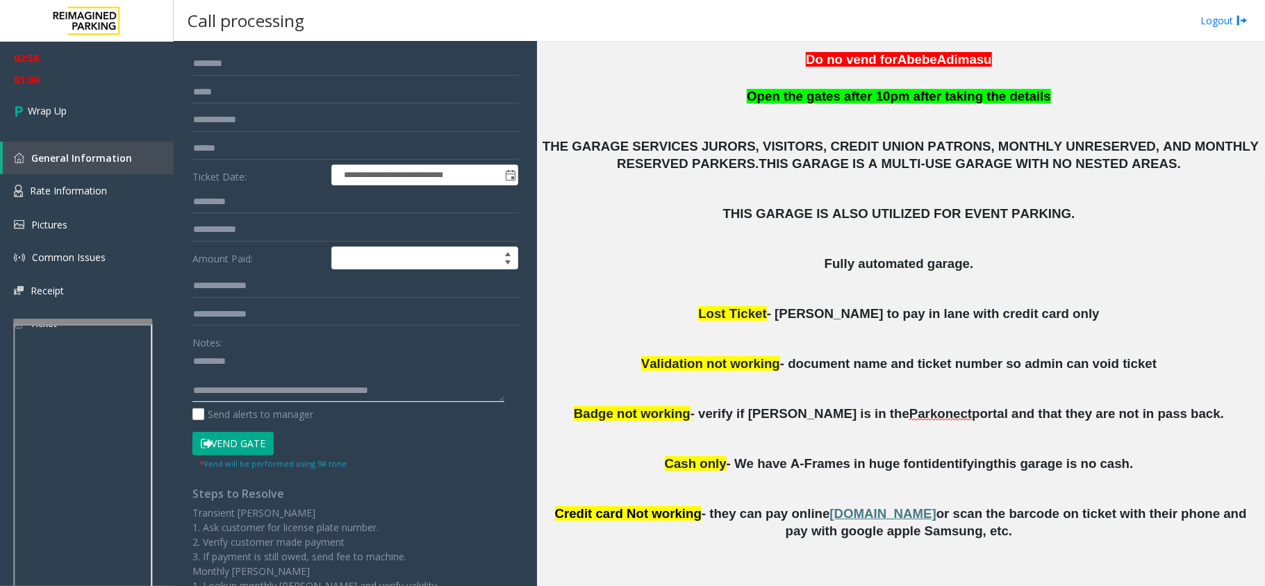
click at [253, 361] on textarea at bounding box center [348, 376] width 312 height 52
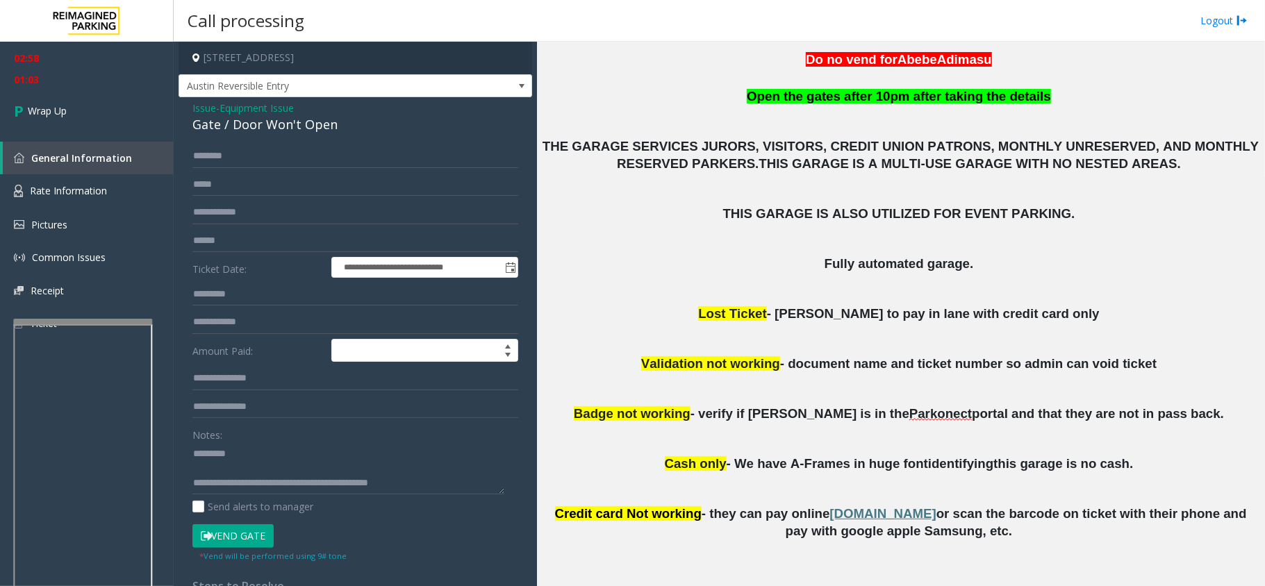
click at [187, 123] on div "**********" at bounding box center [354, 449] width 353 height 704
click at [192, 124] on div "**********" at bounding box center [354, 449] width 353 height 704
click at [203, 126] on div "Gate / Door Won't Open" at bounding box center [355, 124] width 326 height 19
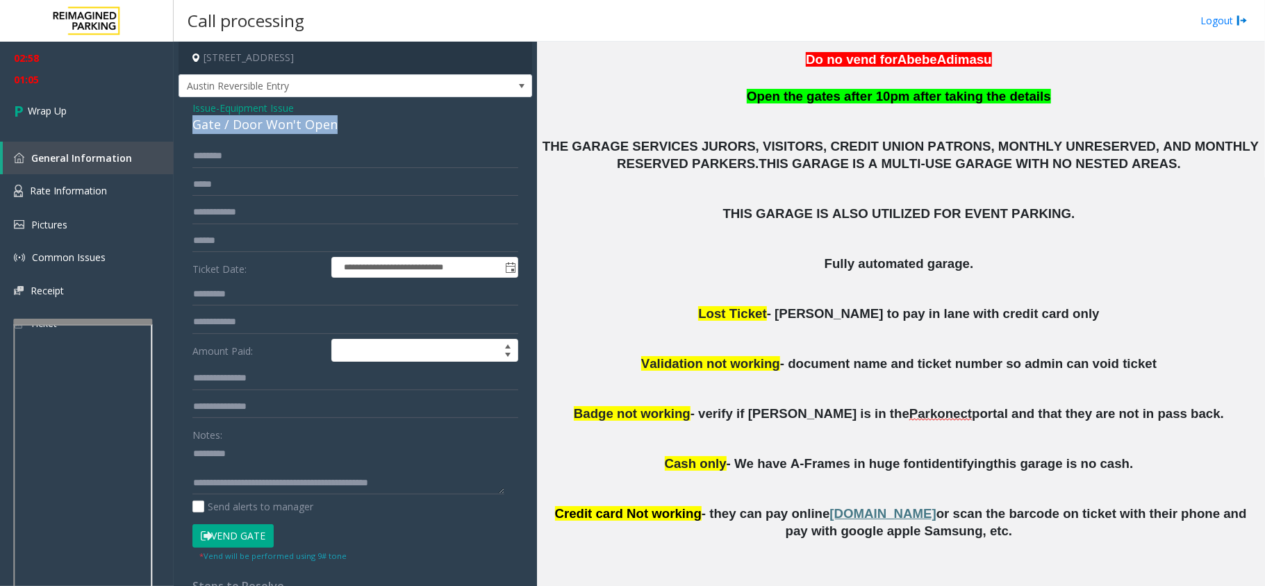
click at [203, 126] on div "Gate / Door Won't Open" at bounding box center [355, 124] width 326 height 19
drag, startPoint x: 203, startPoint y: 126, endPoint x: 240, endPoint y: 128, distance: 37.6
click at [240, 128] on div "Gate / Door Won't Open" at bounding box center [355, 124] width 326 height 19
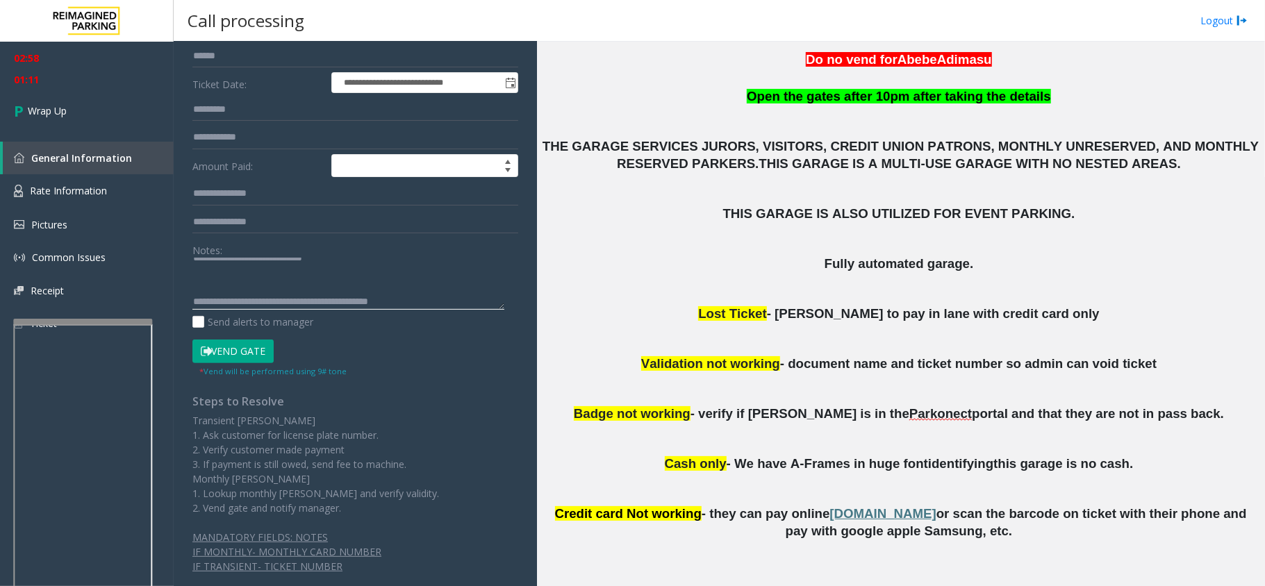
scroll to position [14, 0]
type textarea "**********"
click at [120, 120] on link "Wrap Up" at bounding box center [87, 110] width 174 height 41
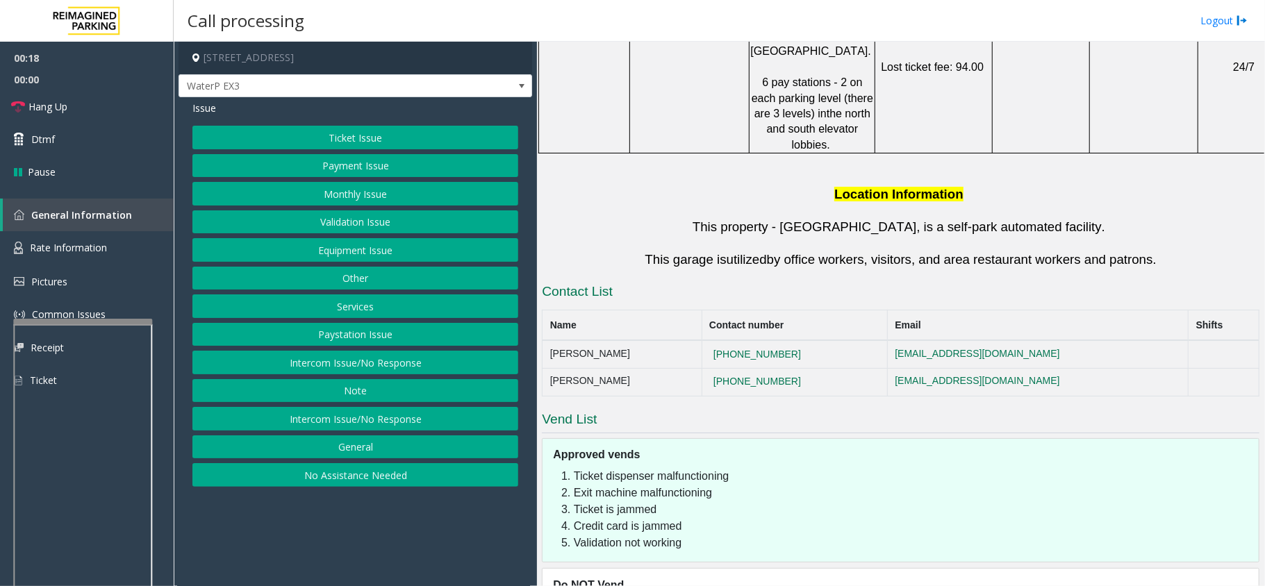
scroll to position [1044, 0]
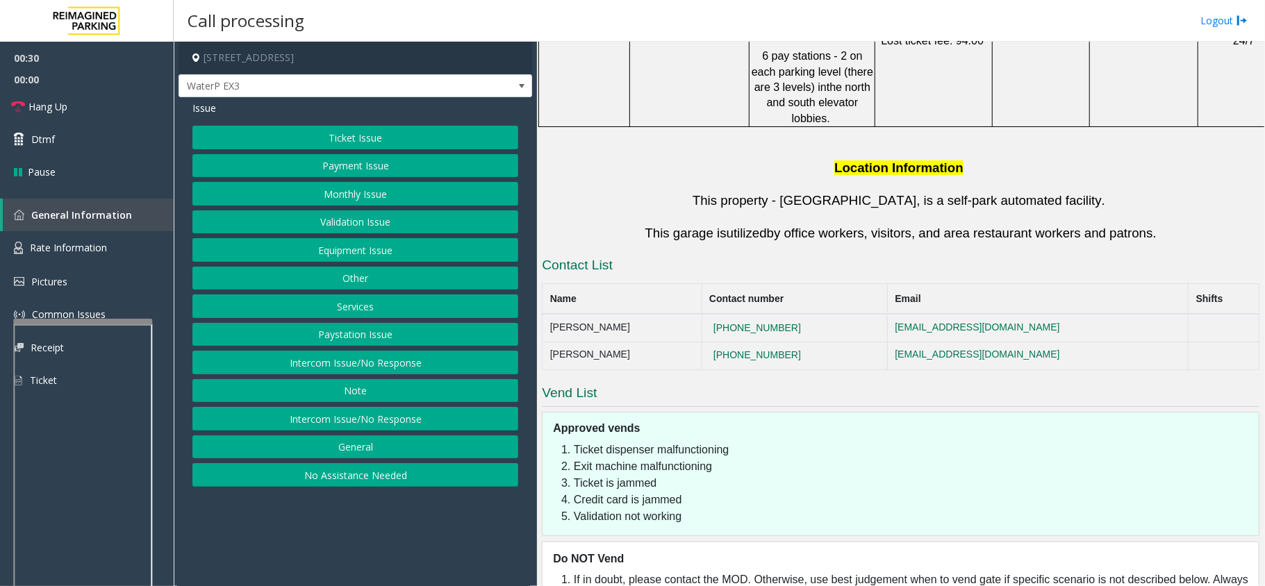
click at [456, 361] on button "Intercom Issue/No Response" at bounding box center [355, 363] width 326 height 24
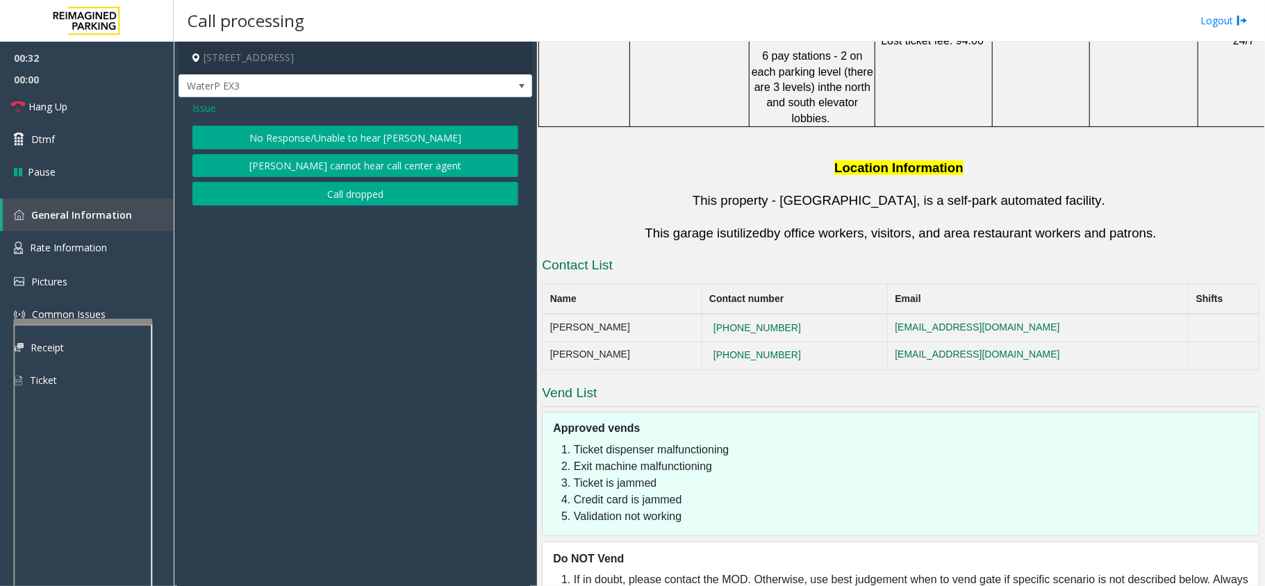
click at [401, 143] on button "No Response/Unable to hear [PERSON_NAME]" at bounding box center [355, 138] width 326 height 24
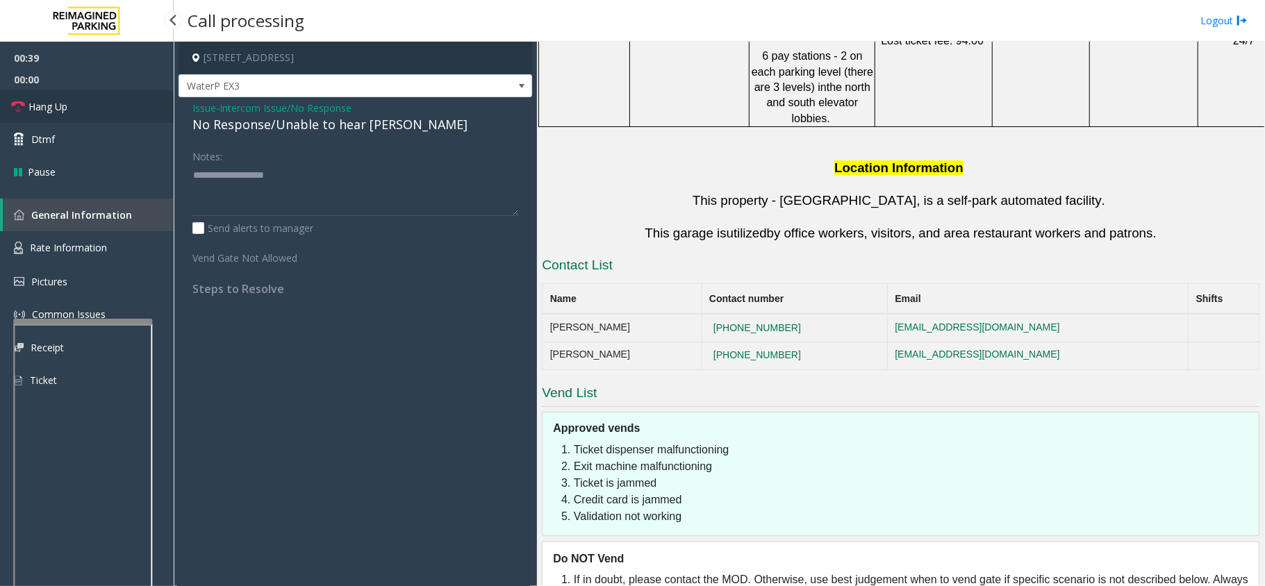
click at [119, 106] on link "Hang Up" at bounding box center [87, 106] width 174 height 33
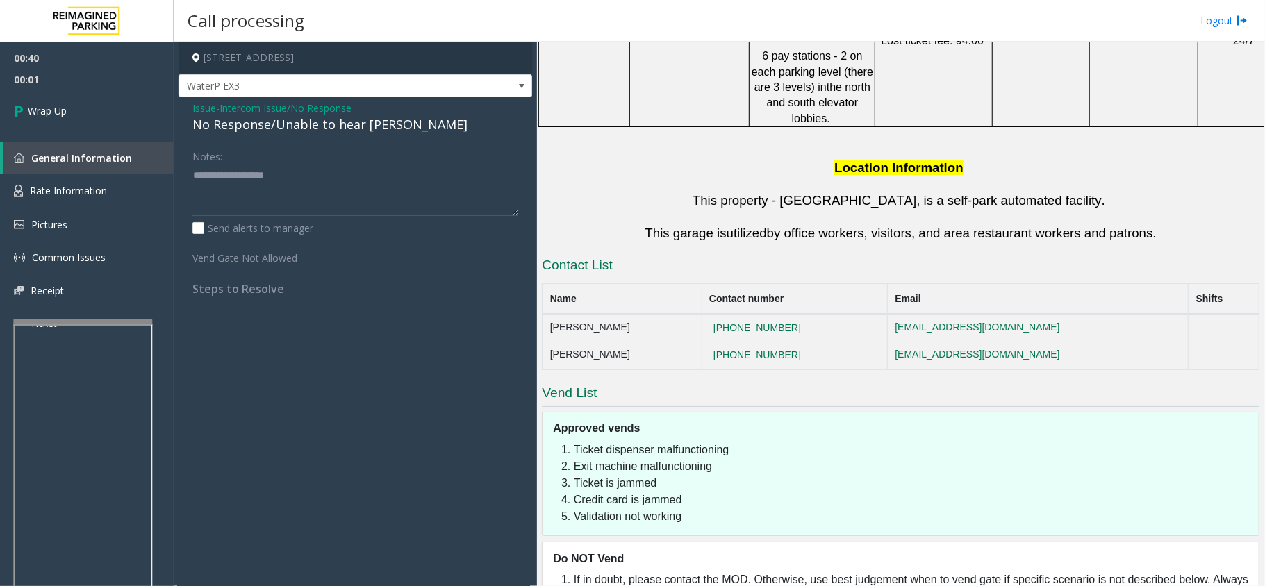
click at [196, 124] on div "Issue - Intercom Issue/No Response No Response/Unable to hear [PERSON_NAME] Not…" at bounding box center [354, 203] width 353 height 212
click at [196, 124] on div "No Response/Unable to hear [PERSON_NAME]" at bounding box center [355, 124] width 326 height 19
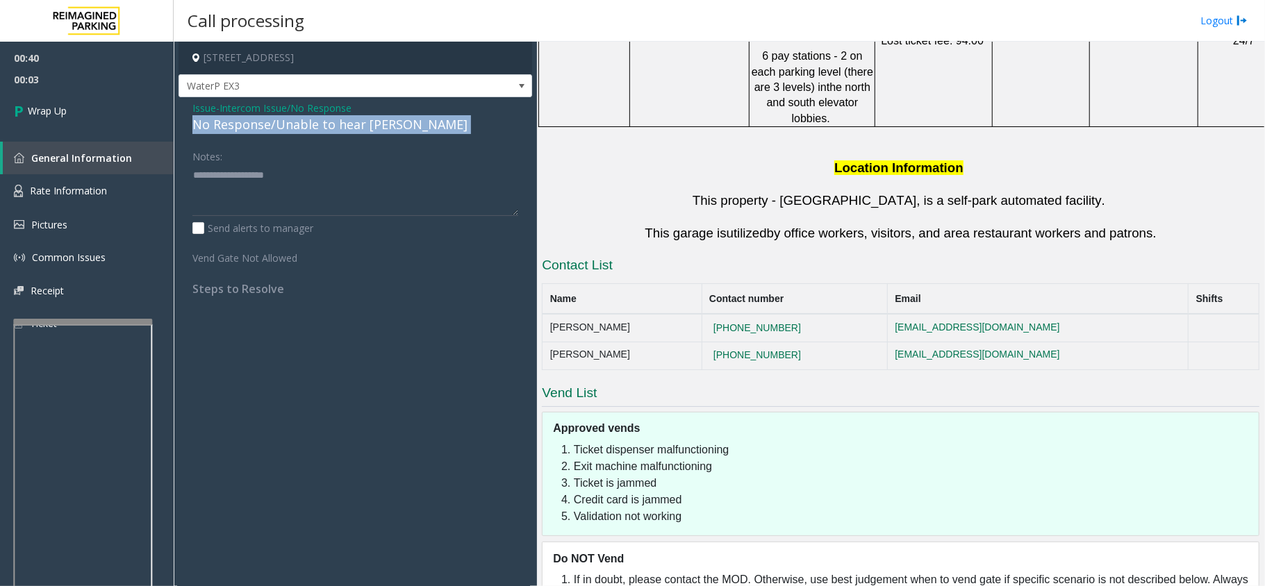
drag, startPoint x: 196, startPoint y: 124, endPoint x: 237, endPoint y: 123, distance: 41.0
click at [237, 123] on div "No Response/Unable to hear [PERSON_NAME]" at bounding box center [355, 124] width 326 height 19
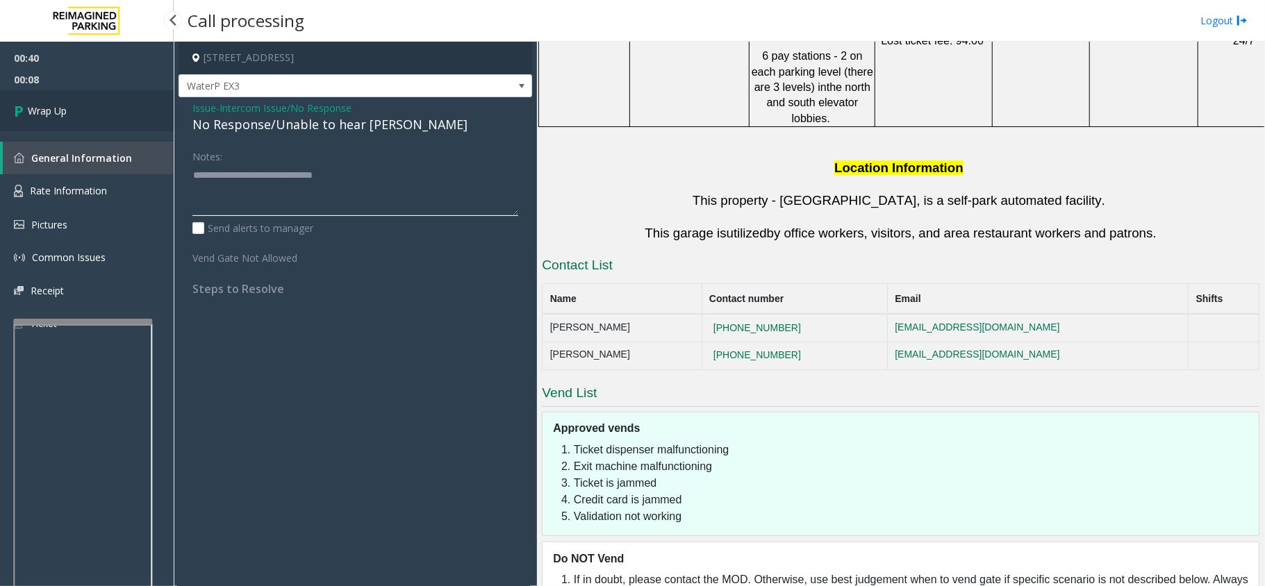
type textarea "**********"
click at [92, 121] on link "Wrap Up" at bounding box center [87, 110] width 174 height 41
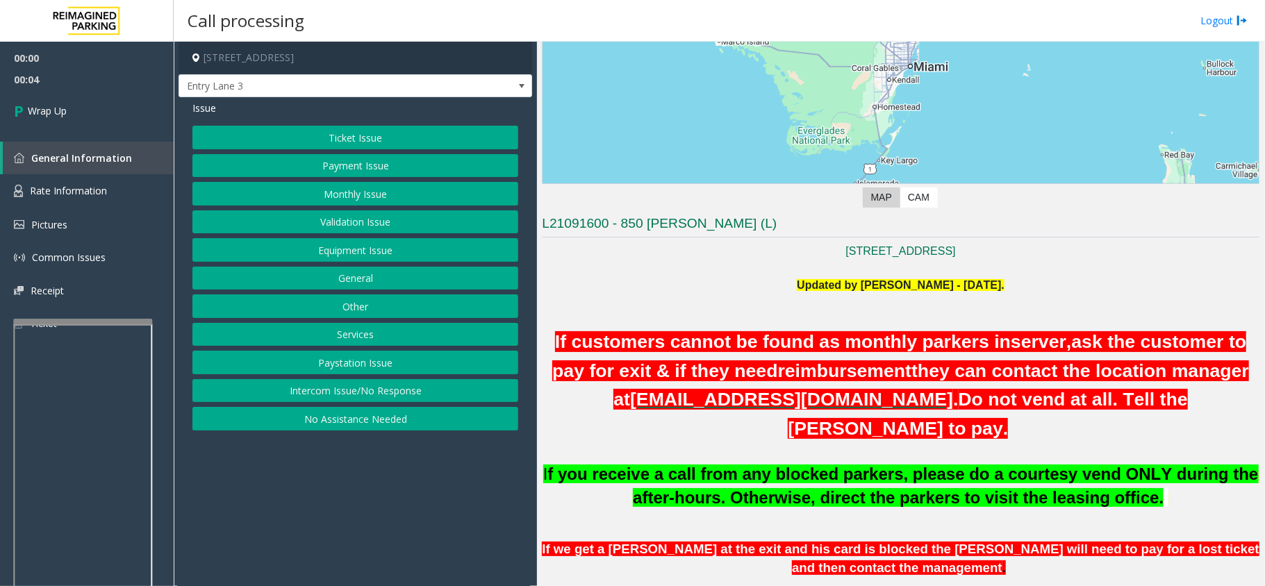
scroll to position [278, 0]
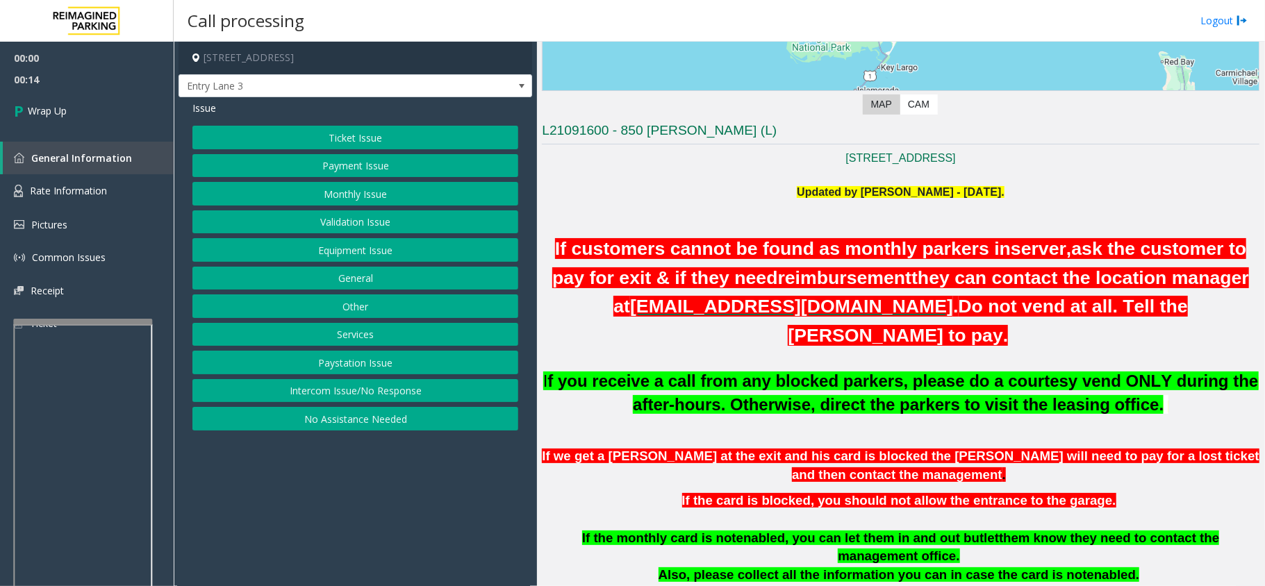
click at [376, 387] on button "Intercom Issue/No Response" at bounding box center [355, 391] width 326 height 24
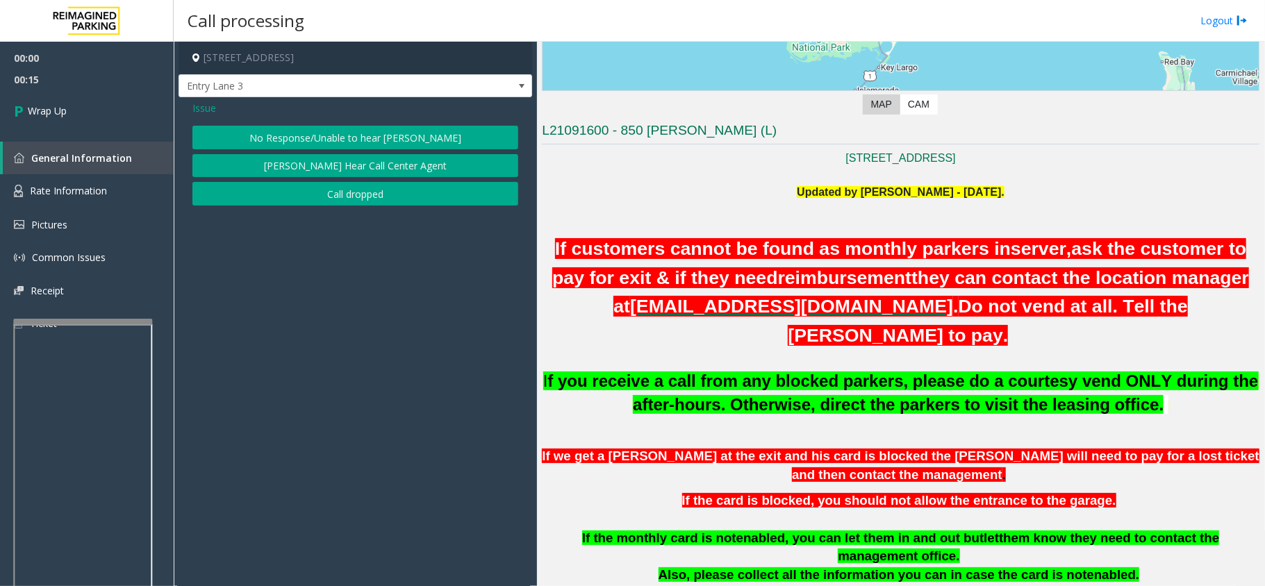
click at [354, 203] on button "Call dropped" at bounding box center [355, 194] width 326 height 24
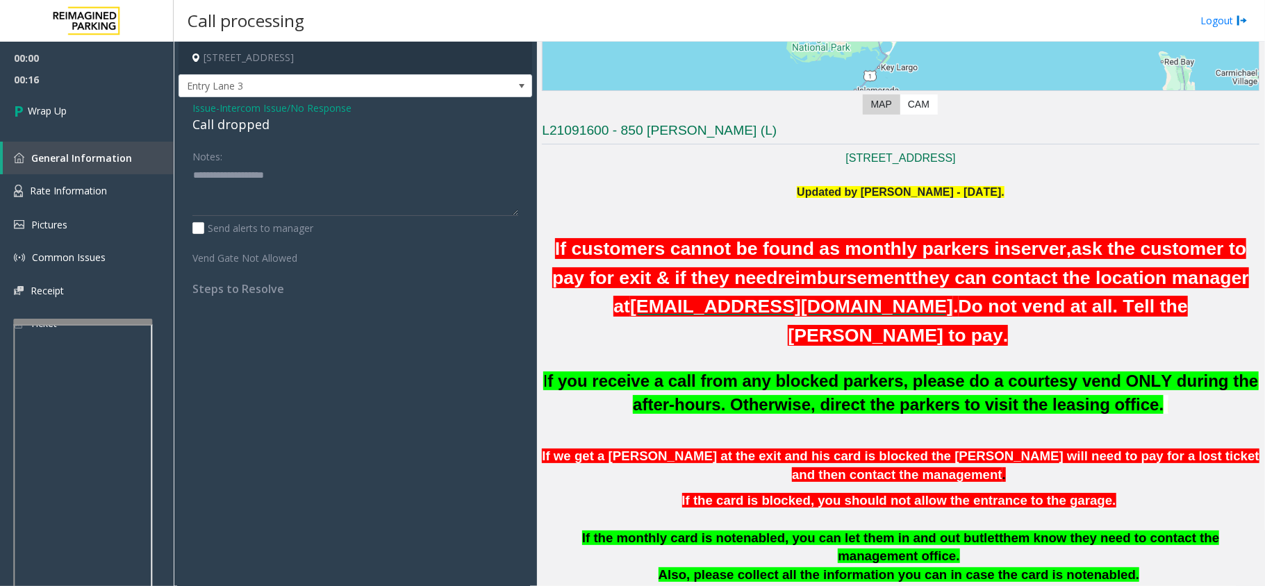
click at [223, 129] on div "Call dropped" at bounding box center [355, 124] width 326 height 19
drag, startPoint x: 223, startPoint y: 129, endPoint x: 260, endPoint y: 123, distance: 37.3
click at [260, 123] on div "Call dropped" at bounding box center [355, 124] width 326 height 19
type textarea "**********"
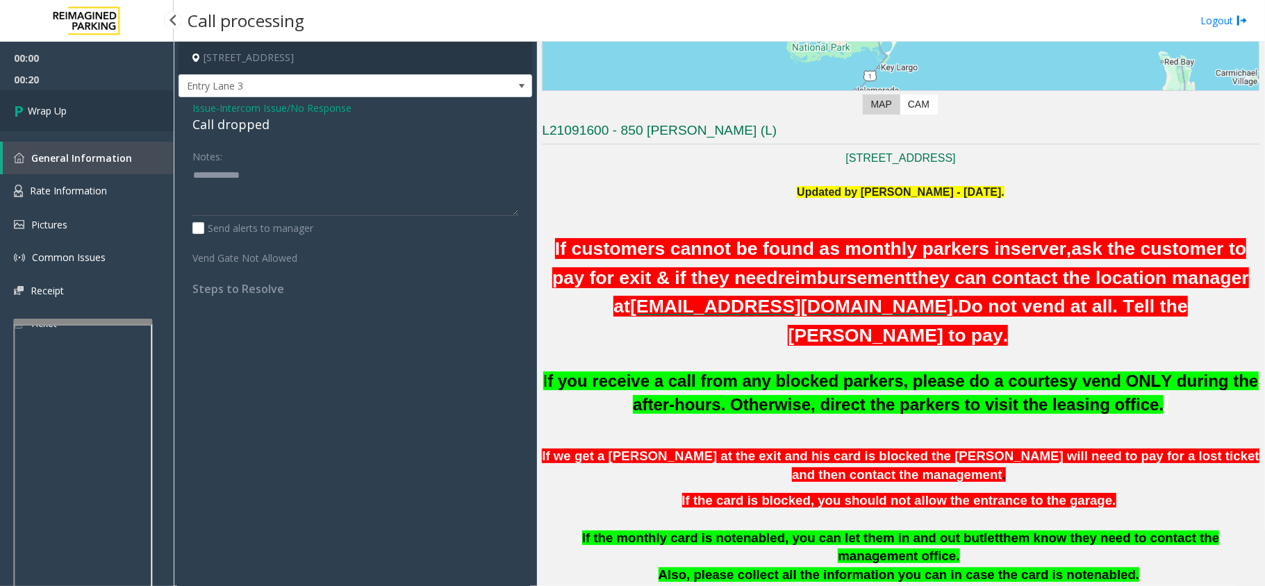
click at [92, 97] on link "Wrap Up" at bounding box center [87, 110] width 174 height 41
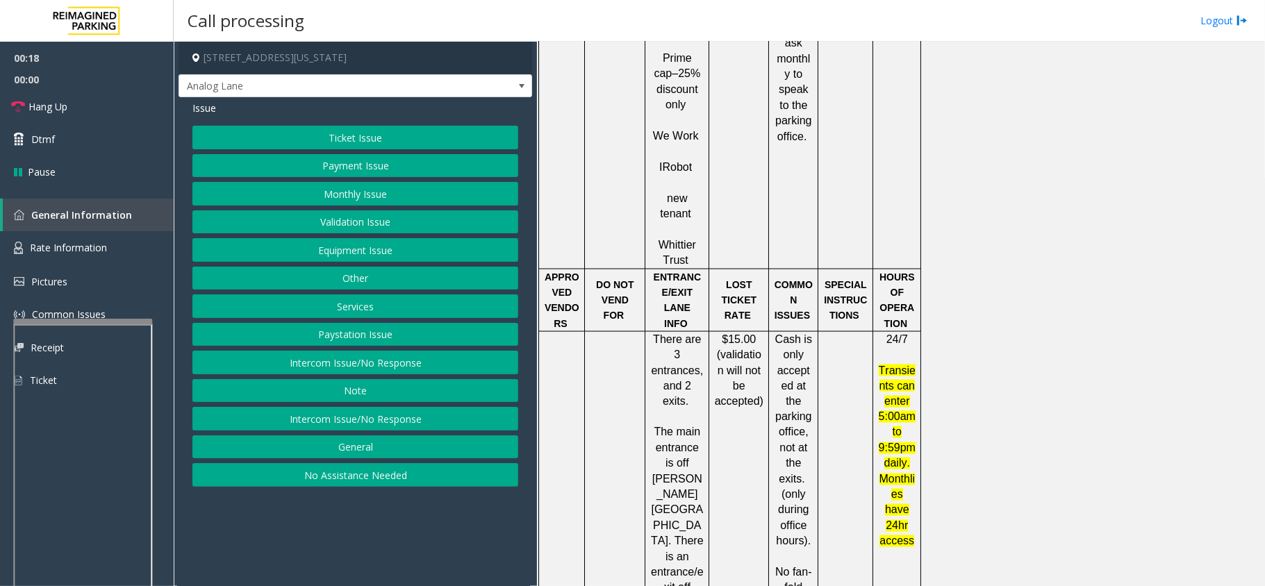
scroll to position [1574, 0]
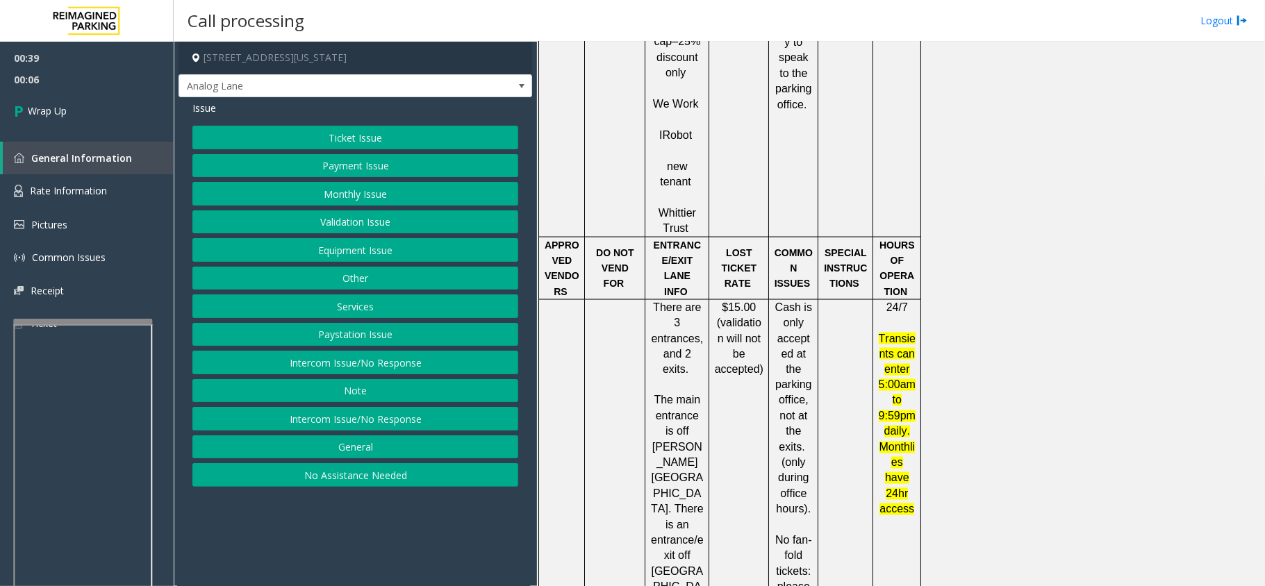
click at [345, 137] on button "Ticket Issue" at bounding box center [355, 138] width 326 height 24
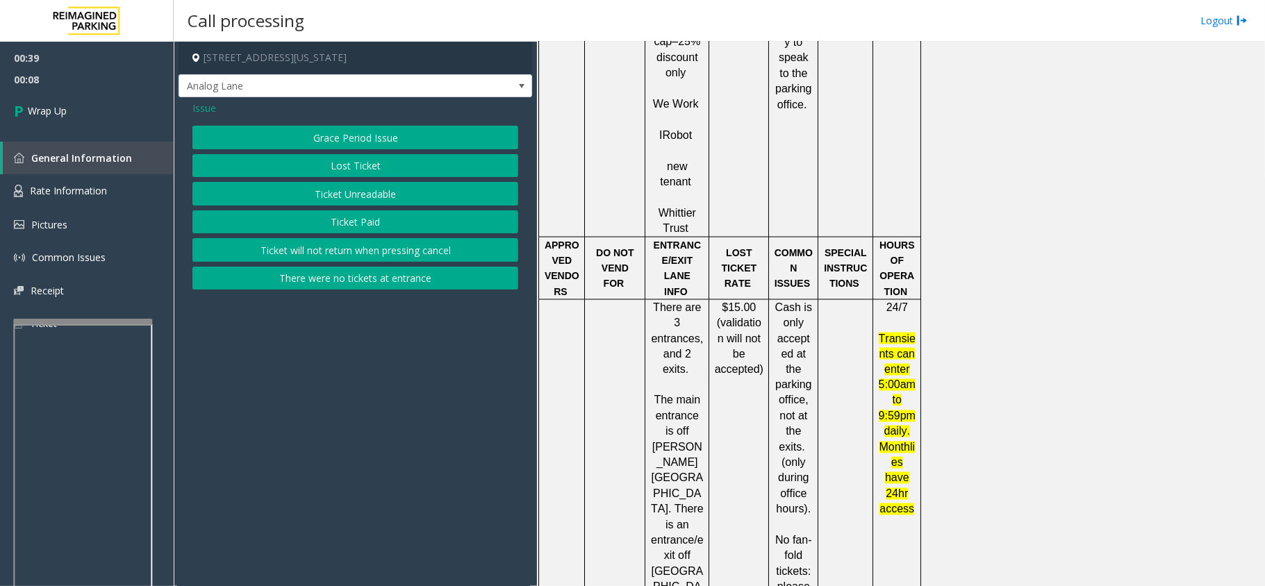
click at [351, 287] on button "There were no tickets at entrance" at bounding box center [355, 279] width 326 height 24
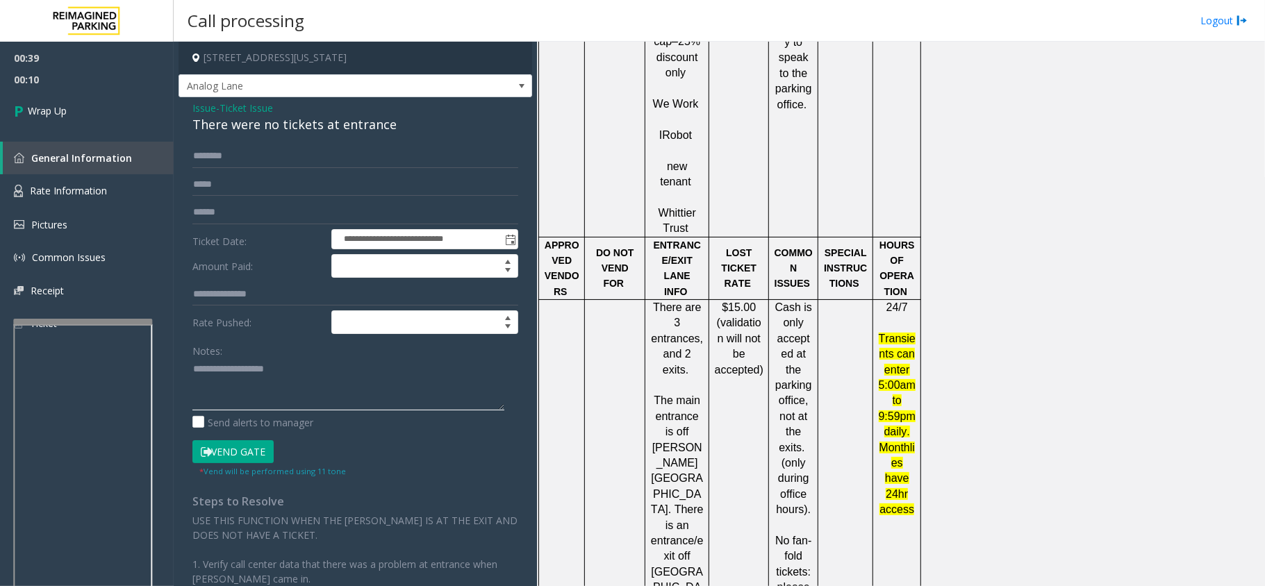
click at [300, 362] on textarea at bounding box center [348, 384] width 312 height 52
paste textarea "**********"
drag, startPoint x: 189, startPoint y: 123, endPoint x: 365, endPoint y: 134, distance: 176.7
click at [365, 134] on div "**********" at bounding box center [354, 414] width 353 height 634
click at [442, 369] on textarea at bounding box center [348, 384] width 312 height 52
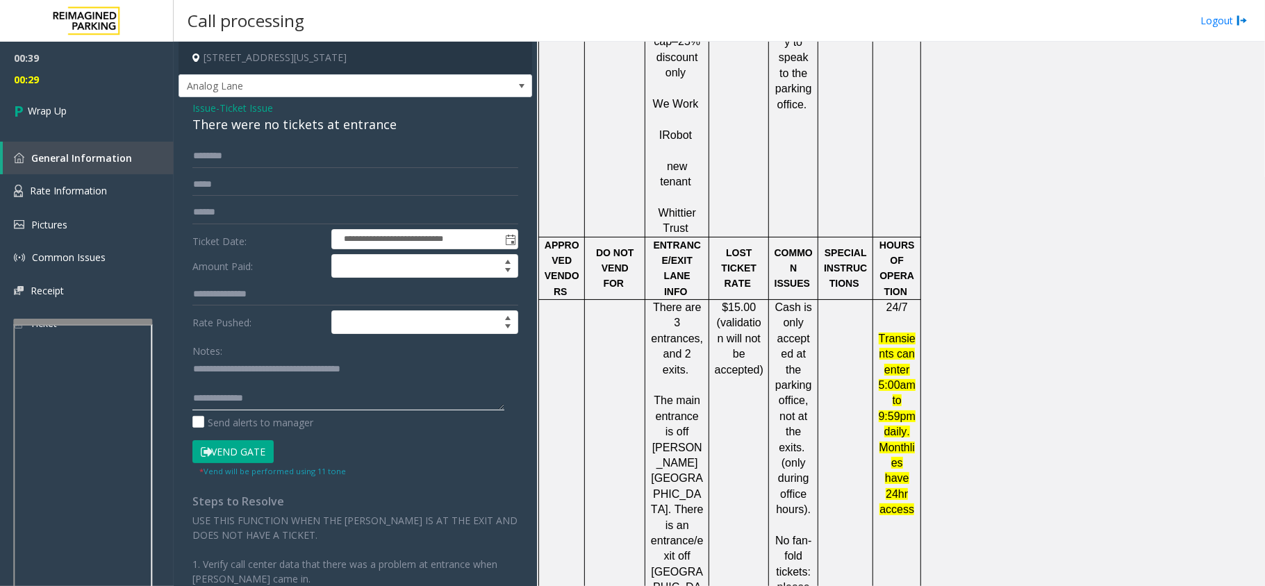
click at [412, 397] on textarea at bounding box center [348, 384] width 312 height 52
type textarea "**********"
click at [126, 112] on link "Wrap Up" at bounding box center [87, 110] width 174 height 41
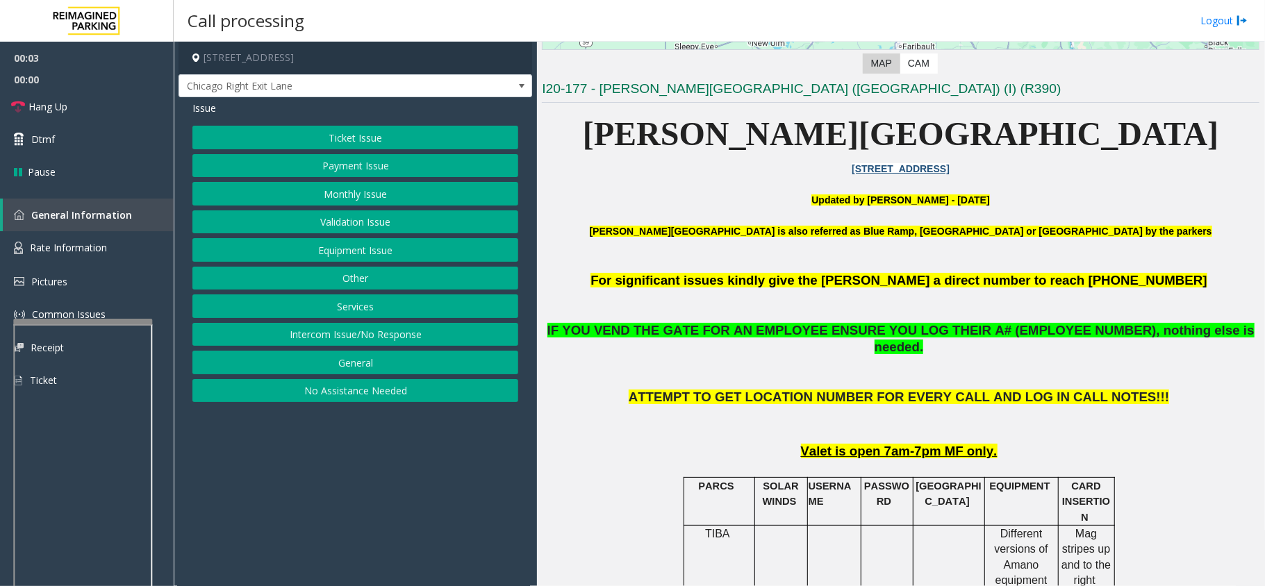
scroll to position [370, 0]
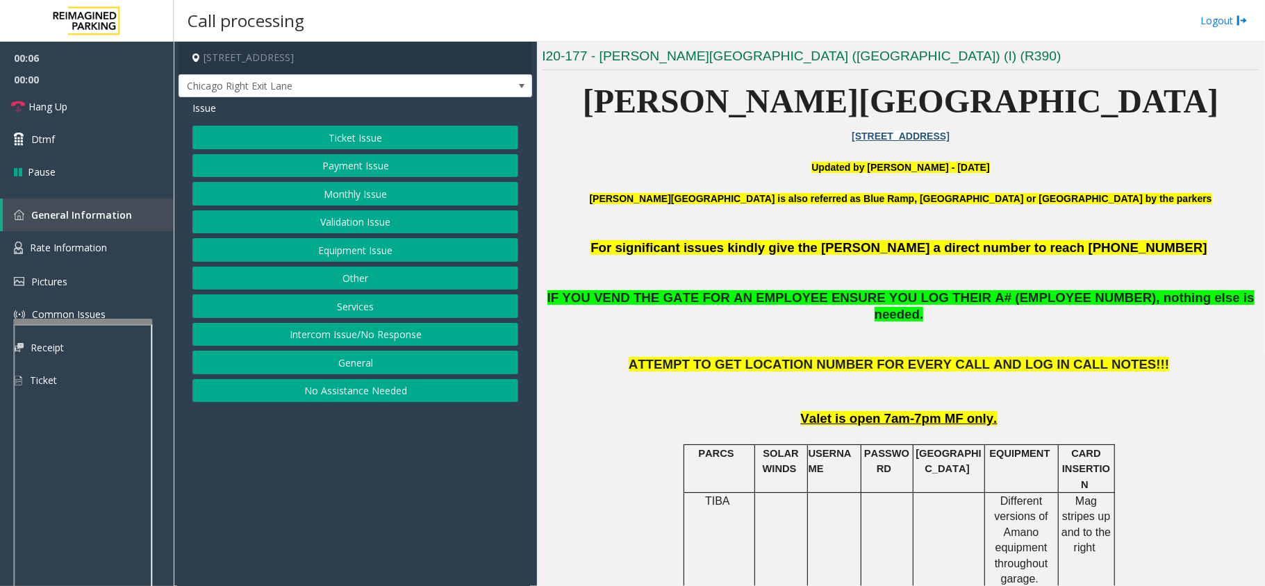
click at [336, 137] on button "Ticket Issue" at bounding box center [355, 138] width 326 height 24
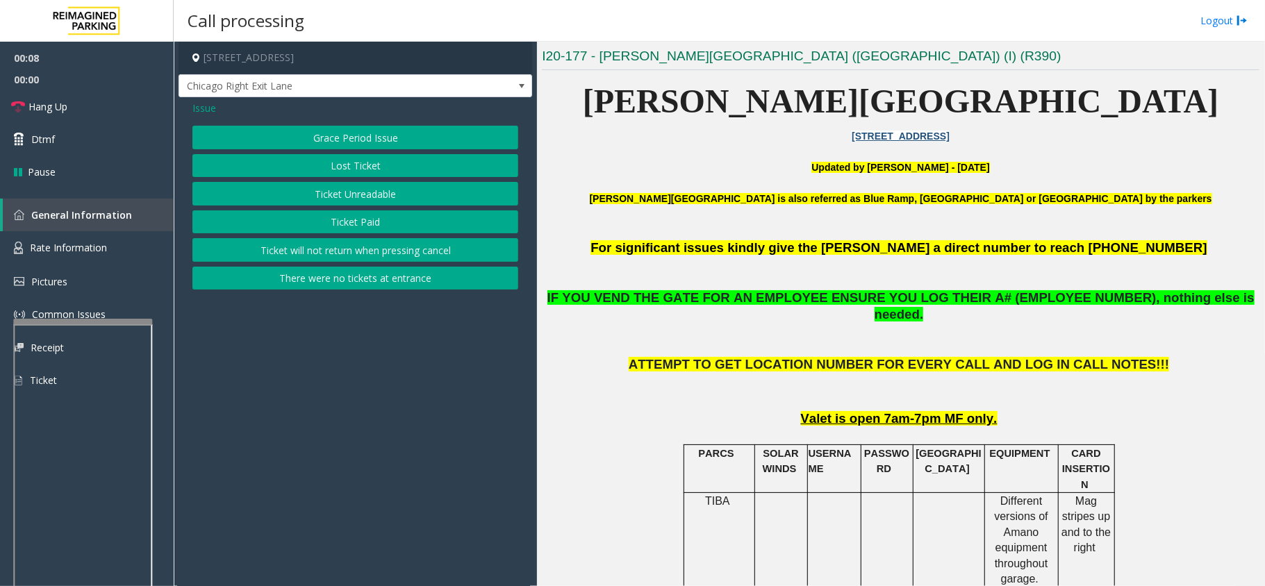
click at [342, 190] on button "Ticket Unreadable" at bounding box center [355, 194] width 326 height 24
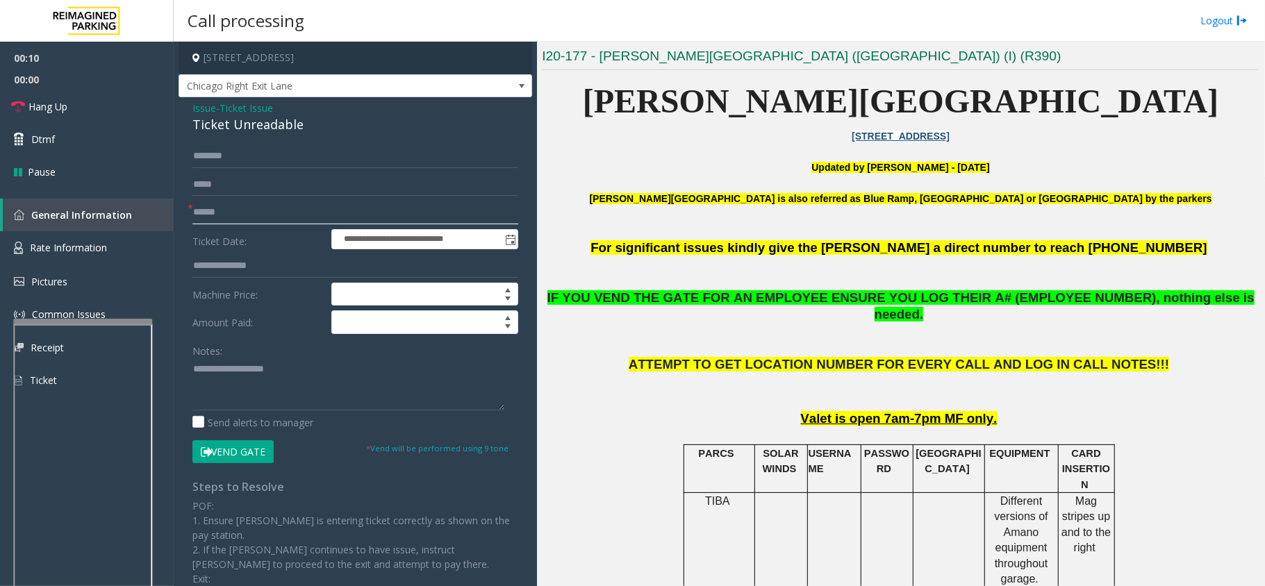
click at [273, 214] on input "text" at bounding box center [355, 213] width 326 height 24
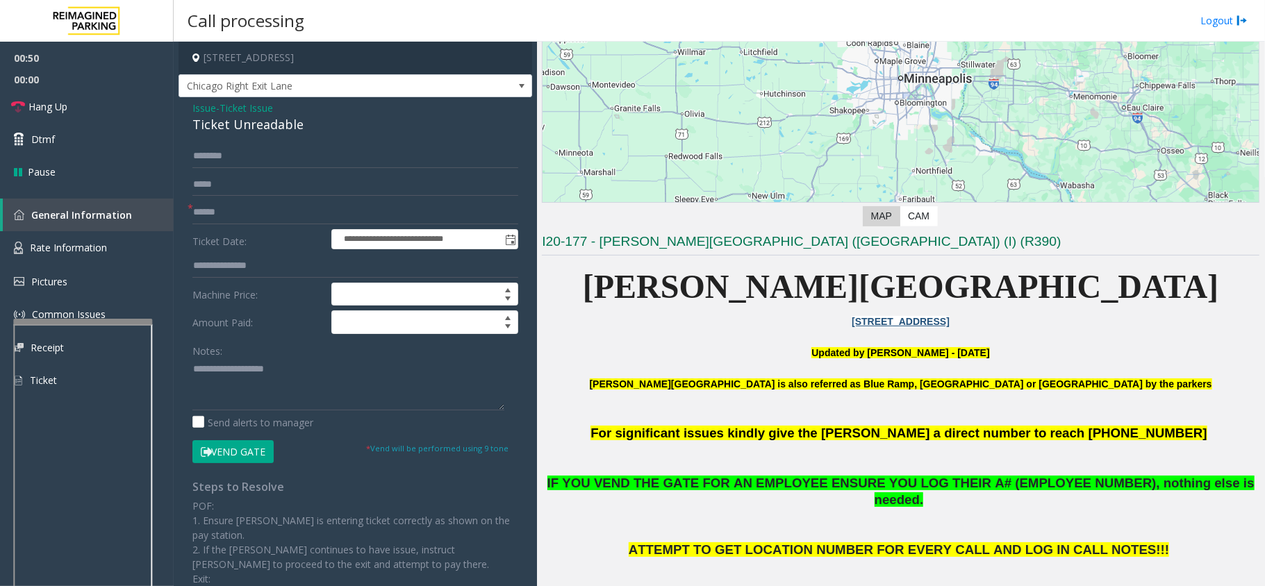
click at [228, 449] on button "Vend Gate" at bounding box center [232, 452] width 81 height 24
type input "***"
click at [62, 101] on span "Hang Up" at bounding box center [47, 106] width 39 height 15
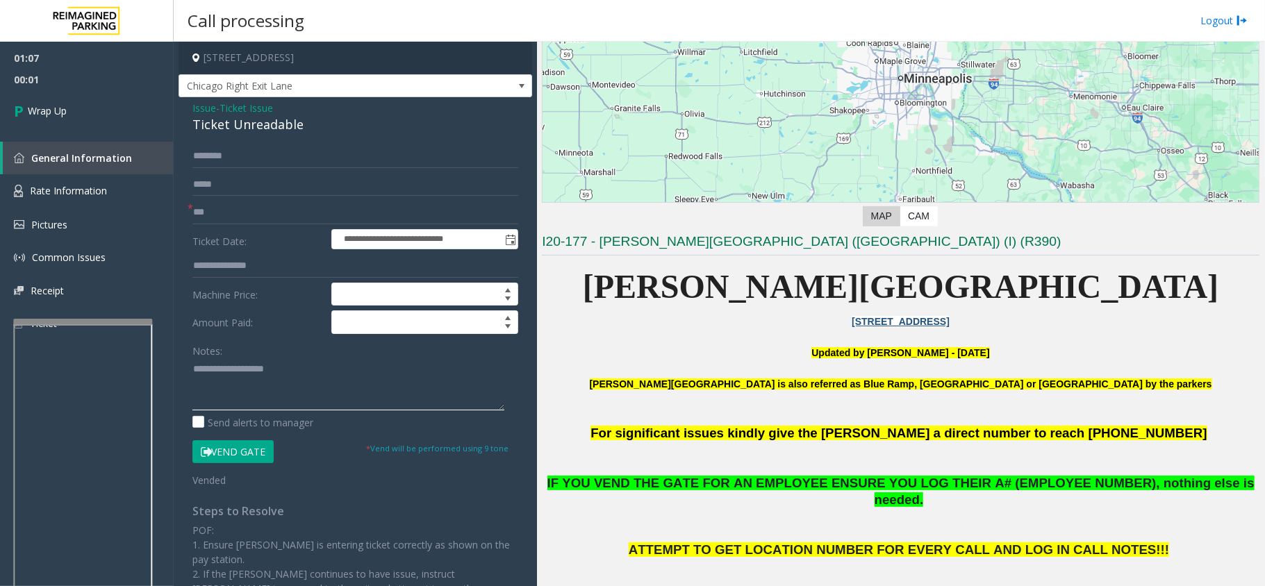
click at [229, 381] on textarea at bounding box center [348, 384] width 312 height 52
paste textarea "**********"
click at [292, 362] on textarea at bounding box center [348, 384] width 312 height 52
click at [283, 400] on textarea at bounding box center [348, 384] width 312 height 52
click at [428, 387] on textarea at bounding box center [348, 384] width 312 height 52
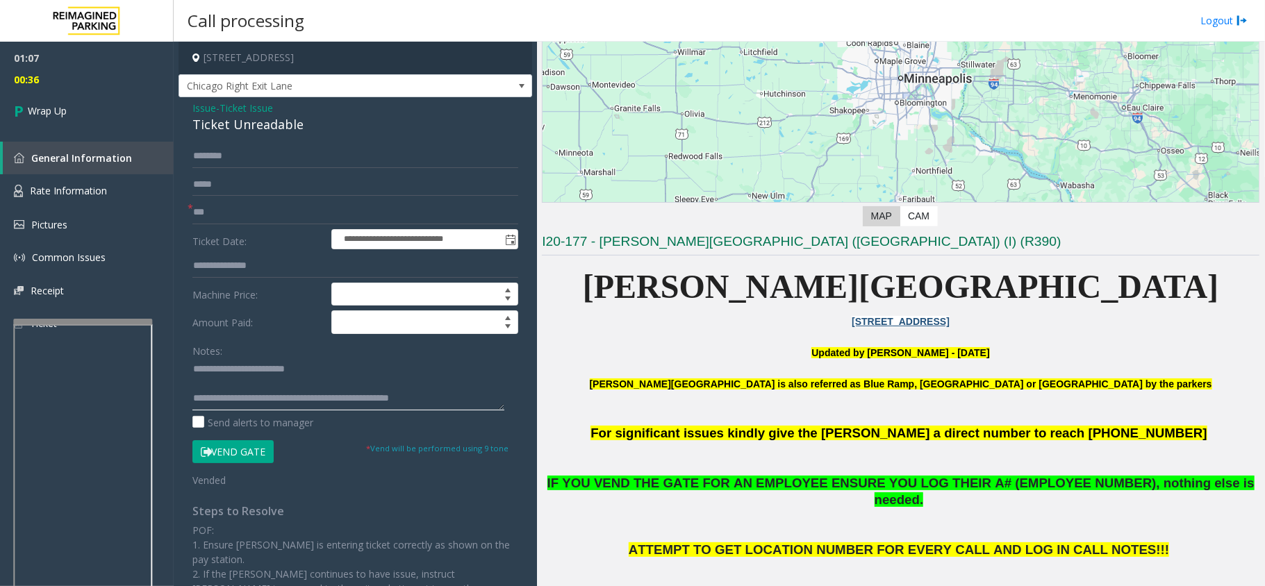
click at [426, 397] on textarea at bounding box center [348, 384] width 312 height 52
type textarea "**********"
click at [50, 111] on span "Wrap Up" at bounding box center [47, 110] width 39 height 15
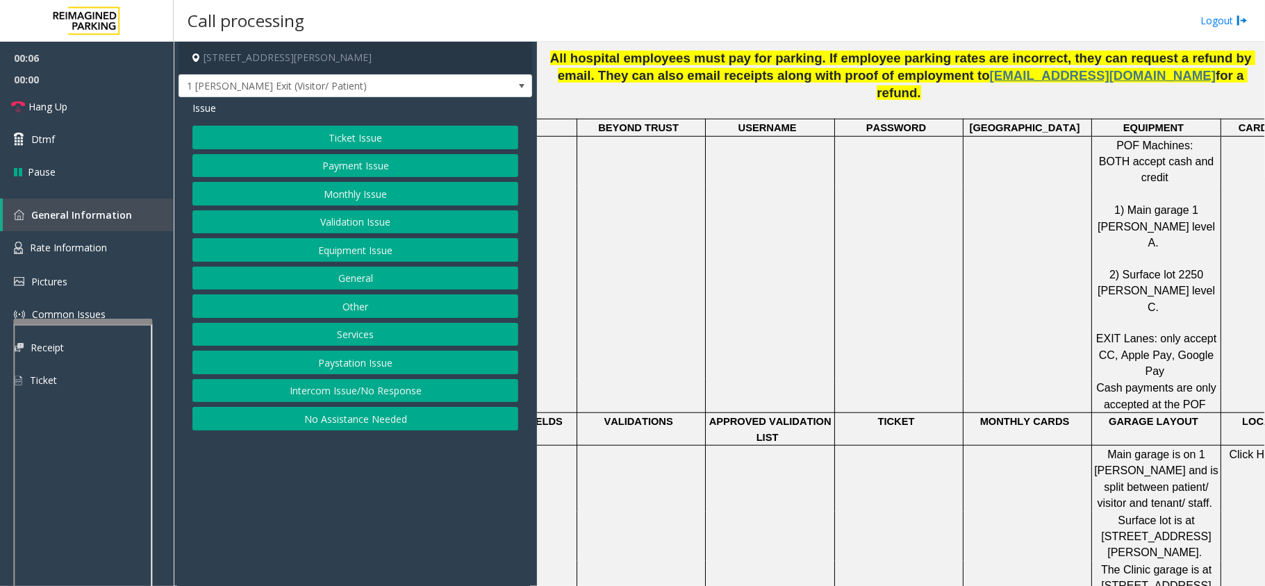
scroll to position [1018, 0]
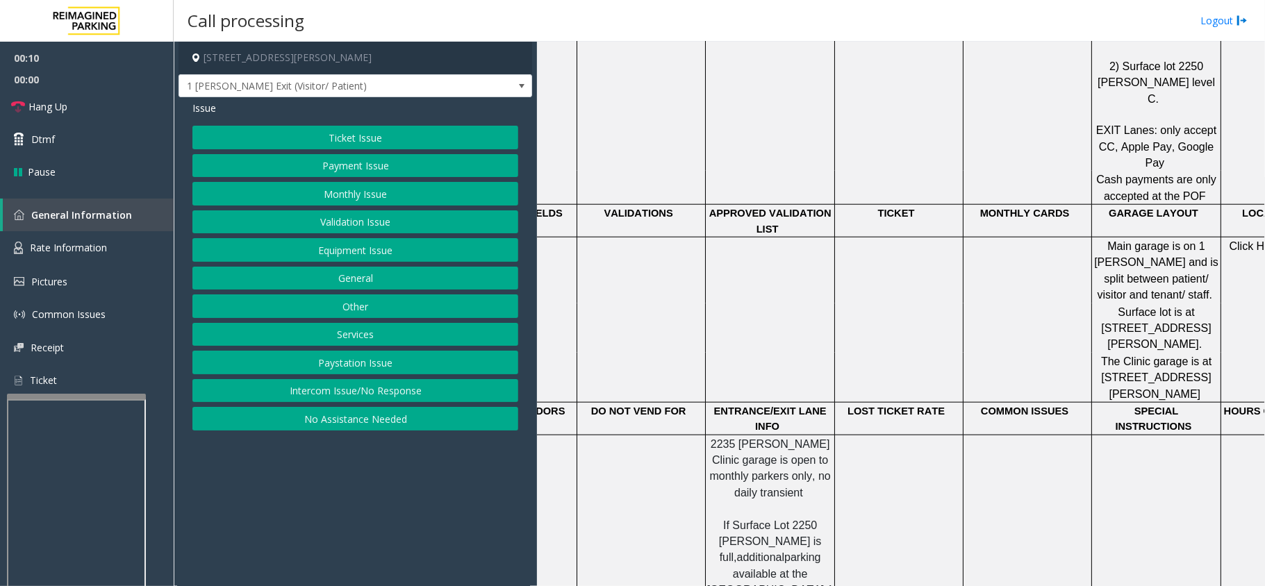
click at [92, 395] on div at bounding box center [76, 397] width 139 height 6
click at [81, 250] on span "Rate Information" at bounding box center [68, 247] width 77 height 13
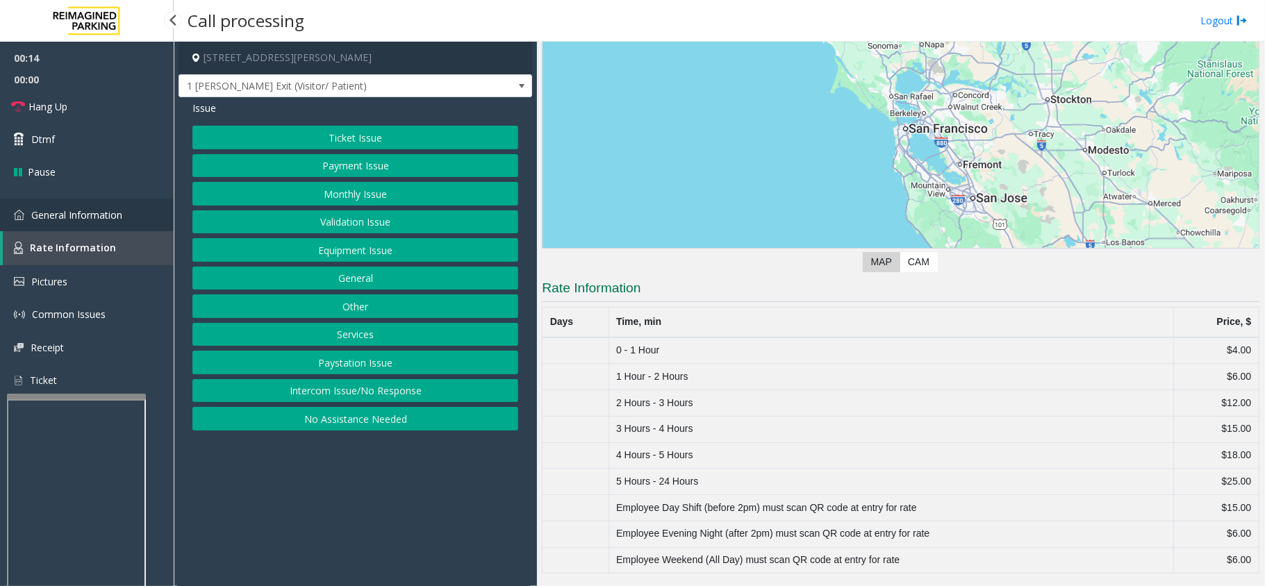
click at [81, 212] on span "General Information" at bounding box center [76, 214] width 91 height 13
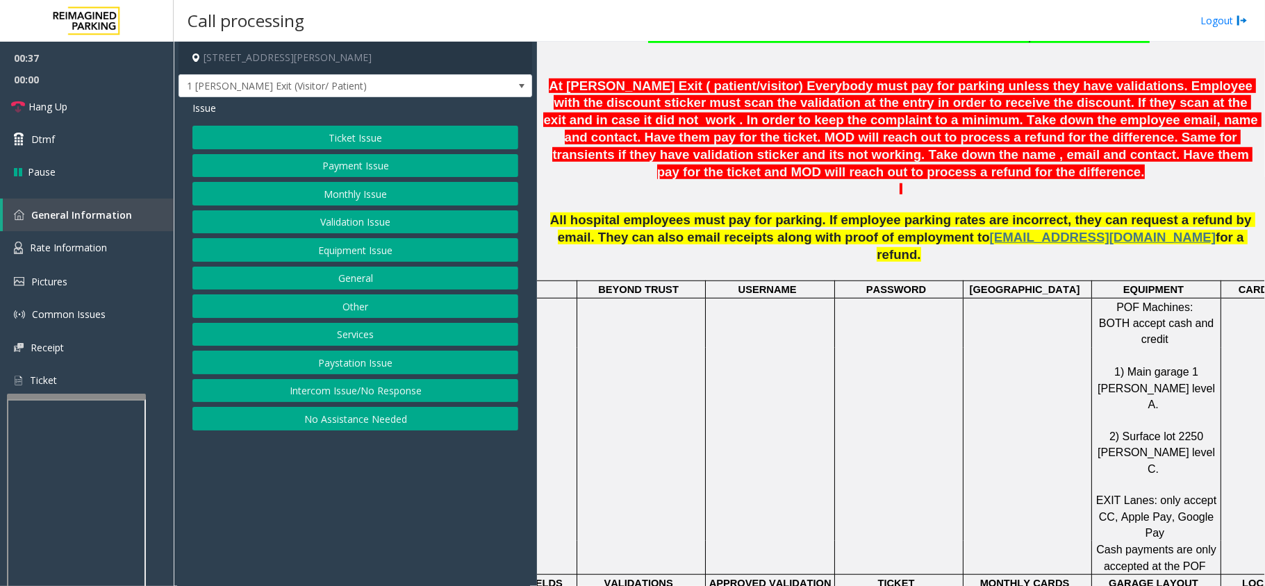
scroll to position [462, 0]
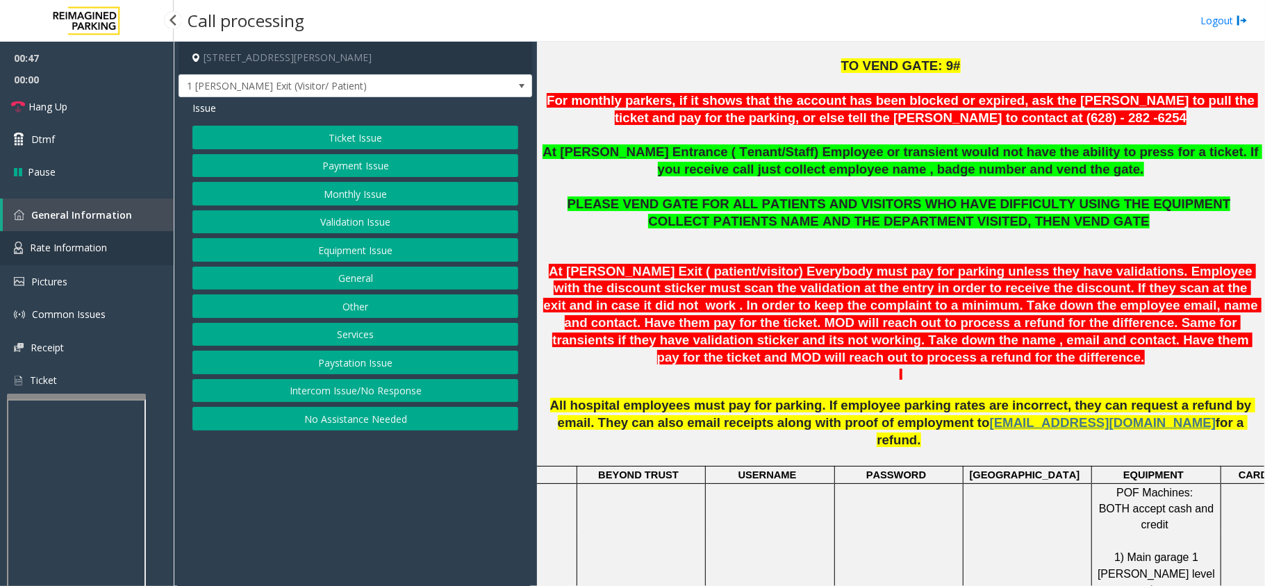
drag, startPoint x: 81, startPoint y: 248, endPoint x: 81, endPoint y: 240, distance: 7.6
click at [81, 248] on span "Rate Information" at bounding box center [68, 247] width 77 height 13
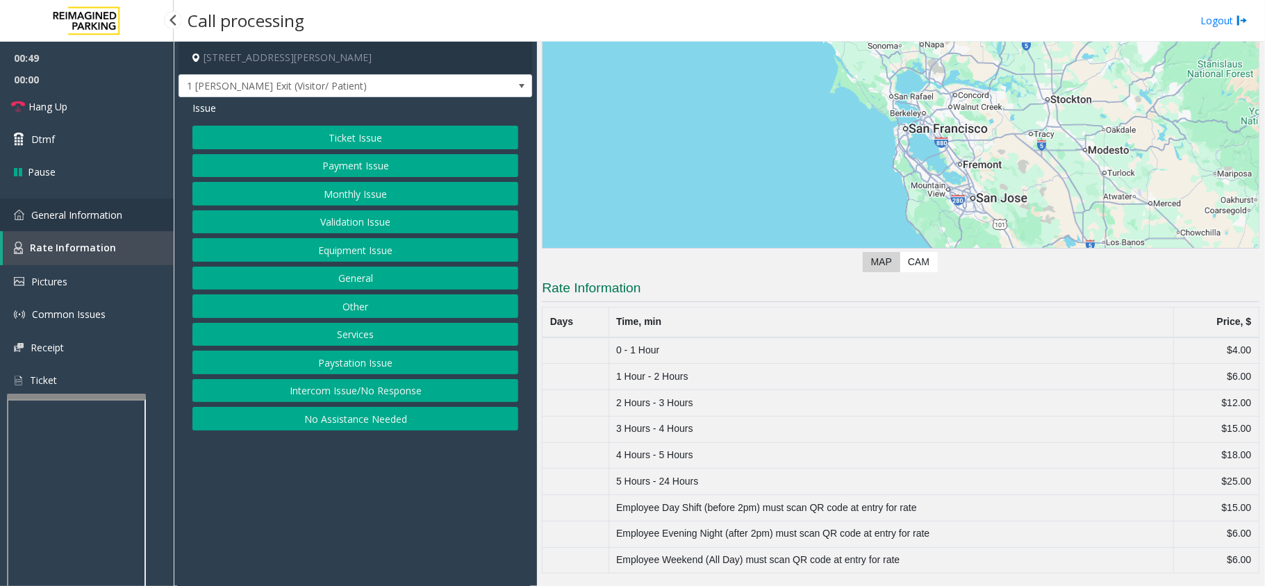
click at [85, 221] on link "General Information" at bounding box center [87, 215] width 174 height 33
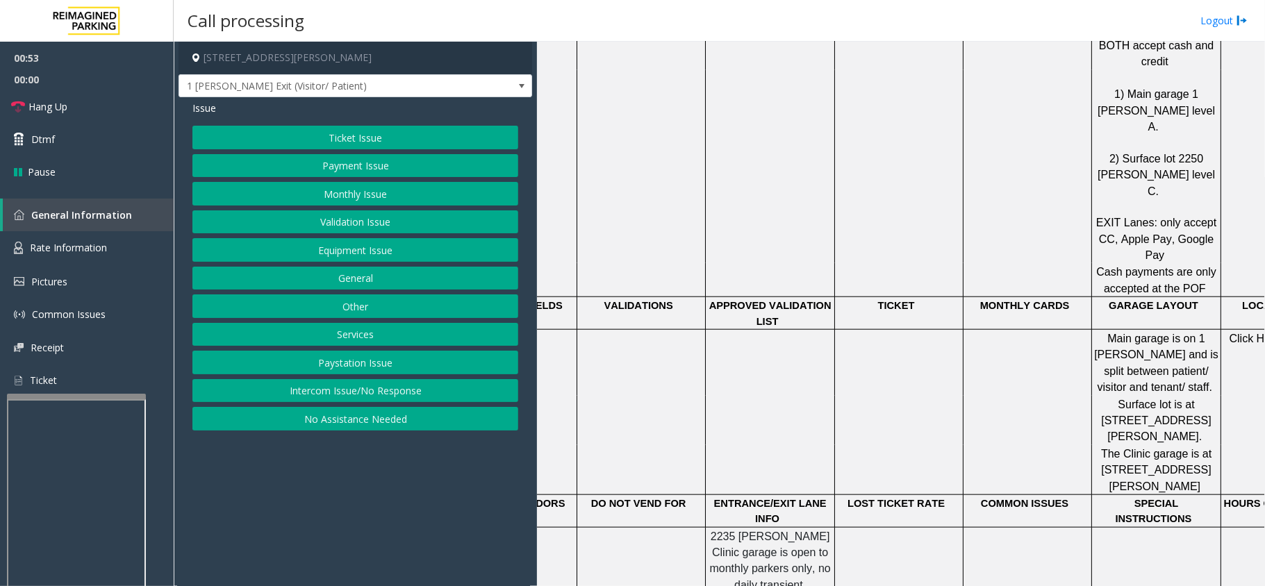
scroll to position [462, 0]
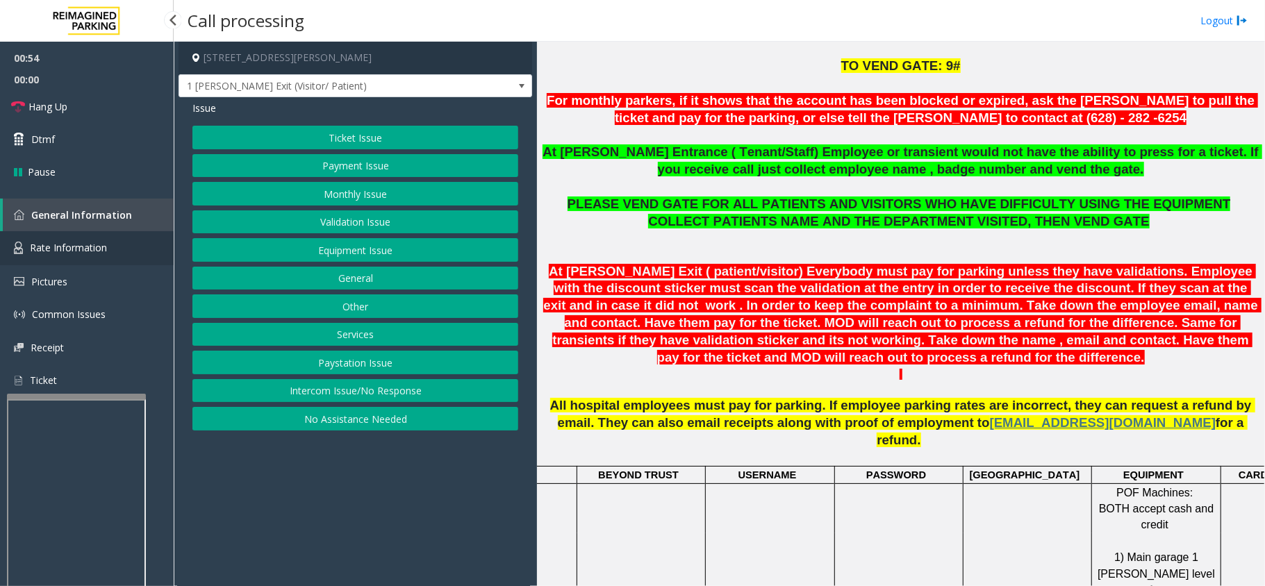
click at [76, 251] on span "Rate Information" at bounding box center [68, 247] width 77 height 13
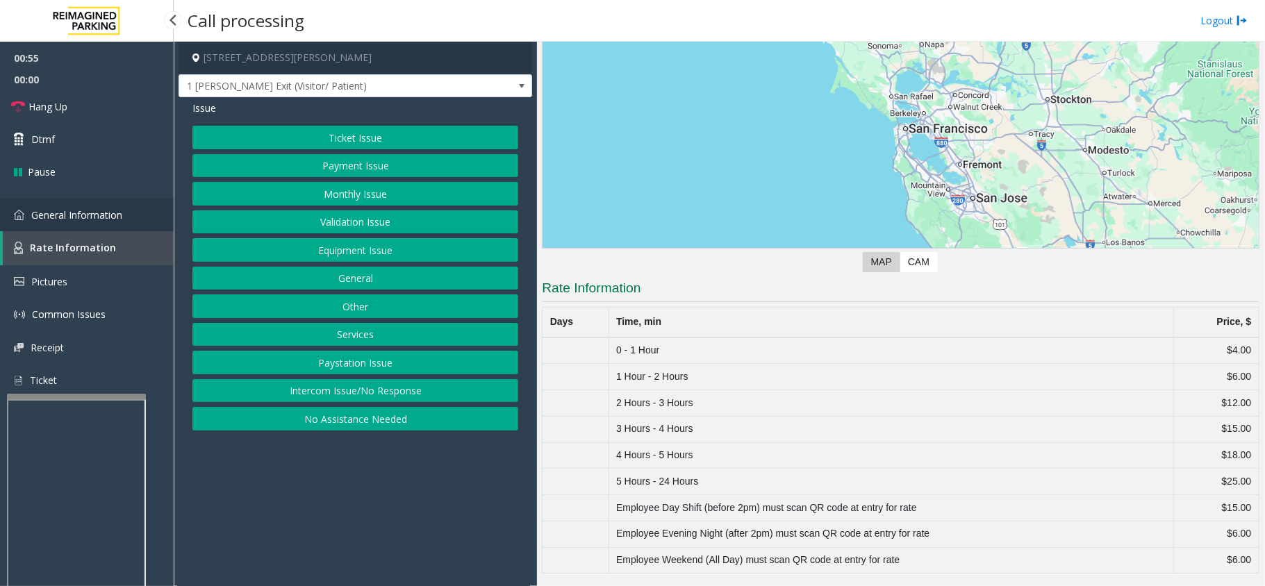
click at [85, 223] on link "General Information" at bounding box center [87, 215] width 174 height 33
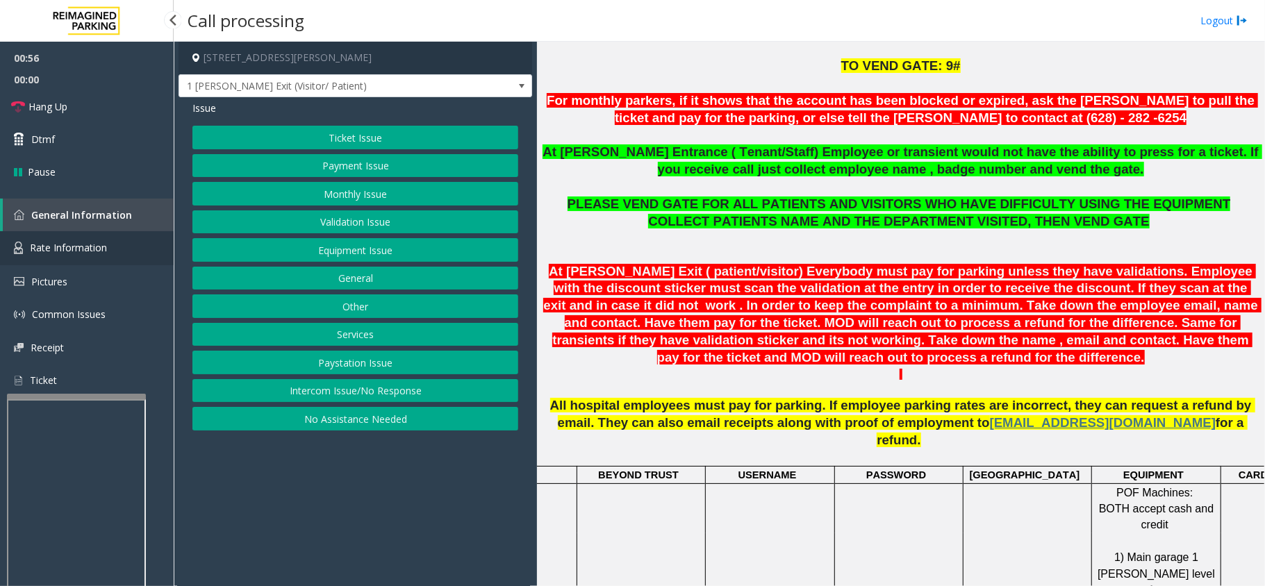
click at [87, 247] on span "Rate Information" at bounding box center [68, 247] width 77 height 13
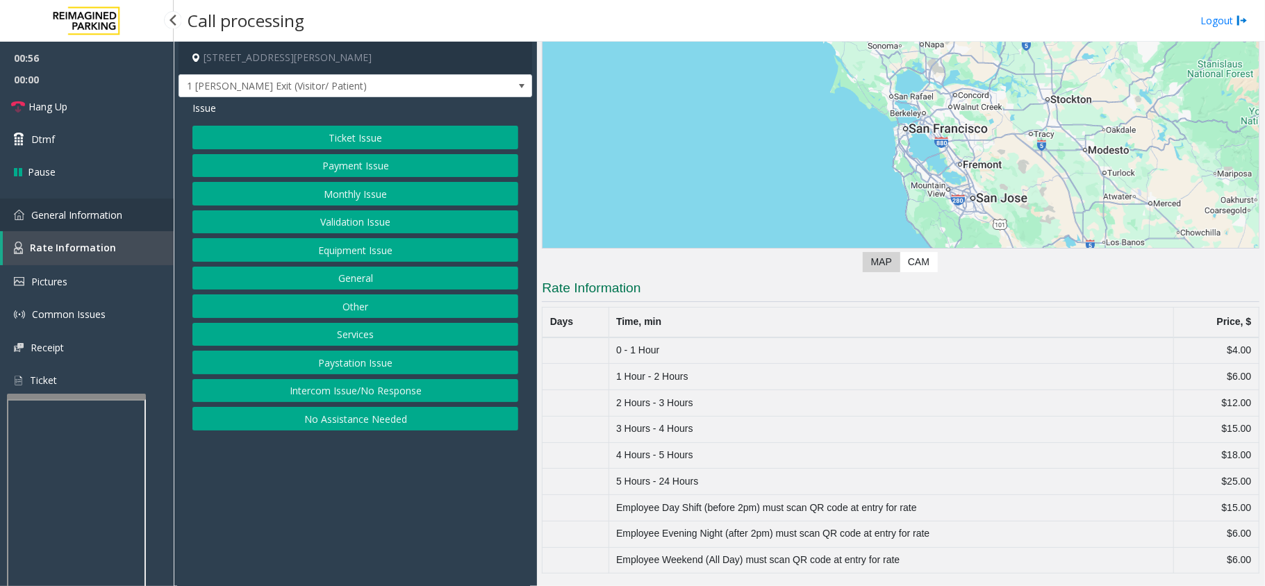
scroll to position [123, 0]
drag, startPoint x: 600, startPoint y: 331, endPoint x: 1199, endPoint y: 334, distance: 598.6
click at [1199, 334] on tr "Days Time, min Price, $" at bounding box center [900, 322] width 717 height 31
click at [1203, 345] on td "$4.00" at bounding box center [1215, 350] width 85 height 26
click at [90, 206] on link "General Information" at bounding box center [87, 215] width 174 height 33
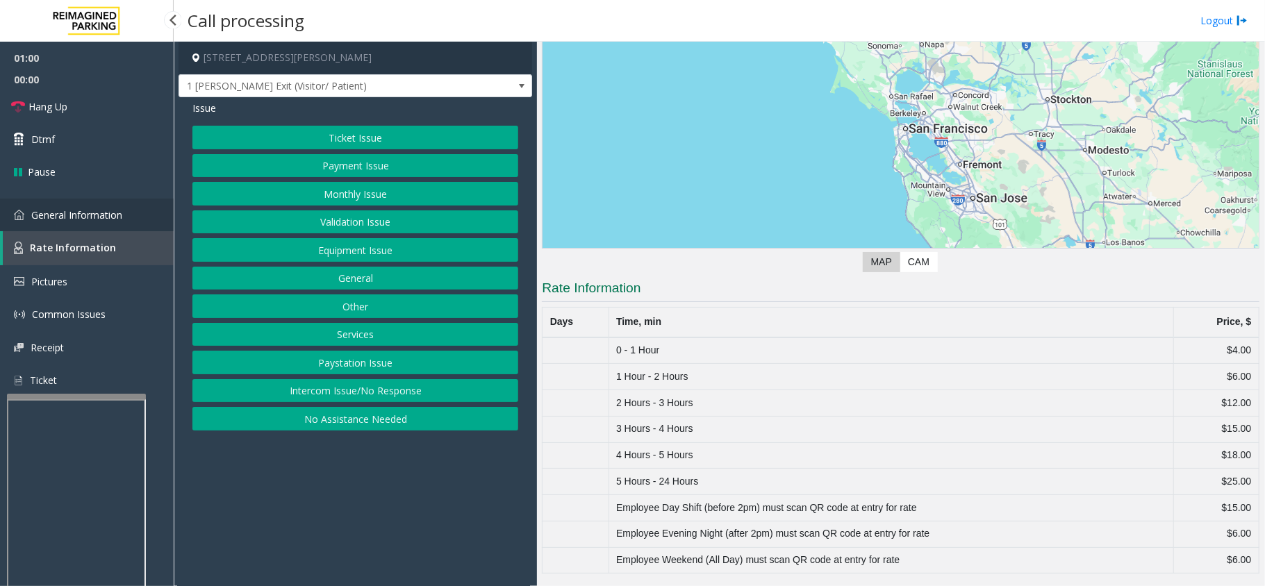
scroll to position [462, 0]
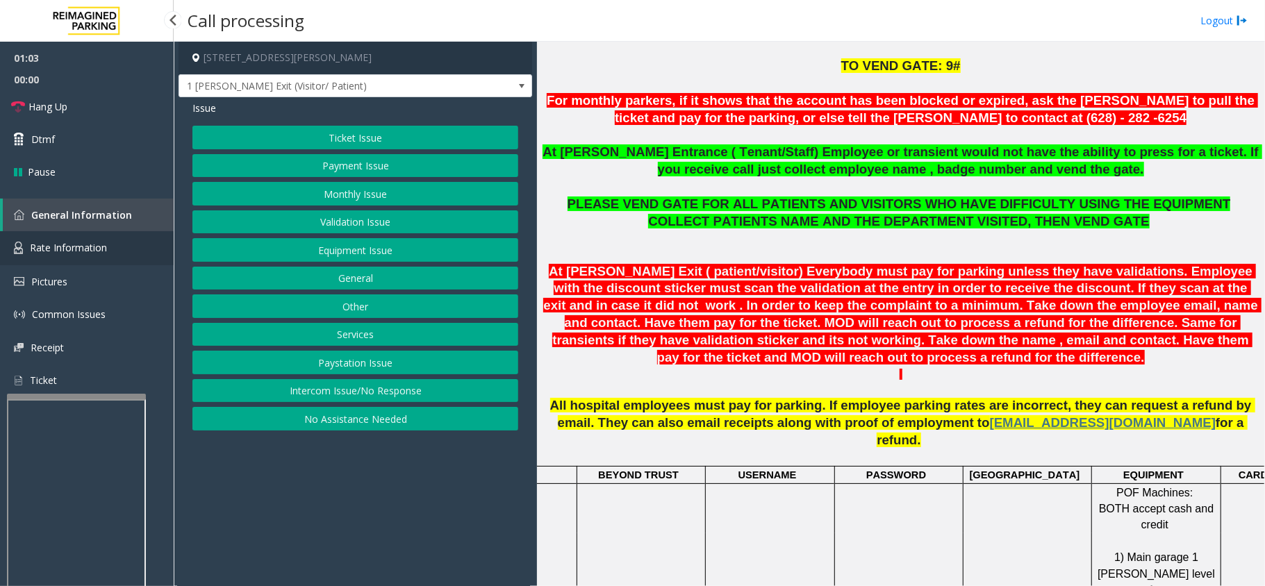
click at [101, 235] on link "Rate Information" at bounding box center [87, 248] width 174 height 34
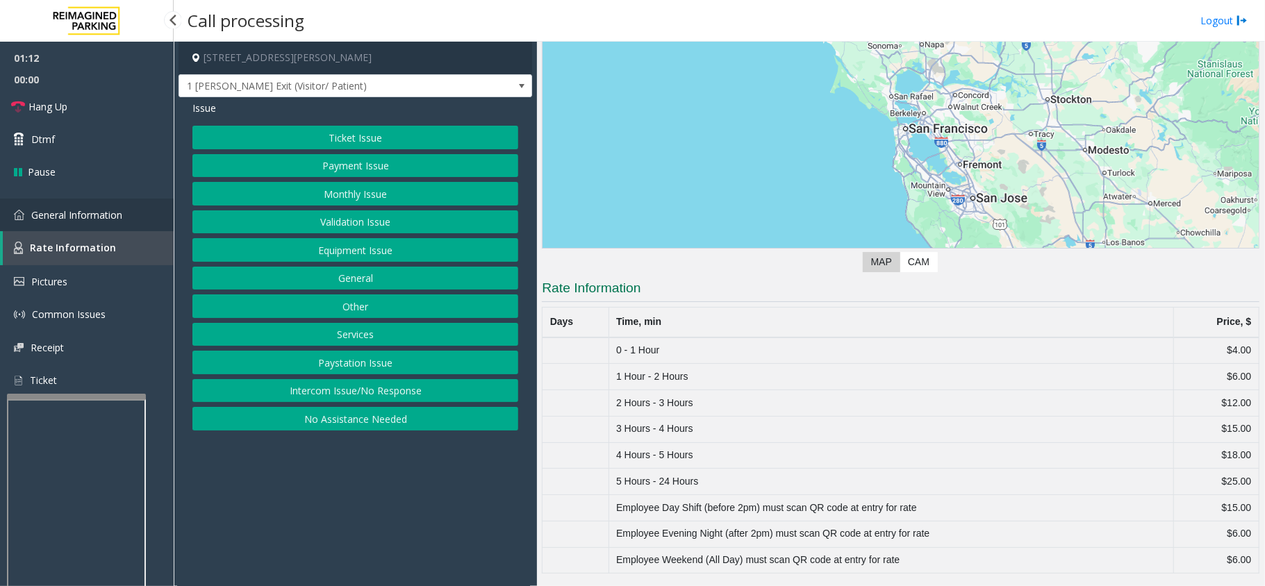
click at [132, 219] on link "General Information" at bounding box center [87, 215] width 174 height 33
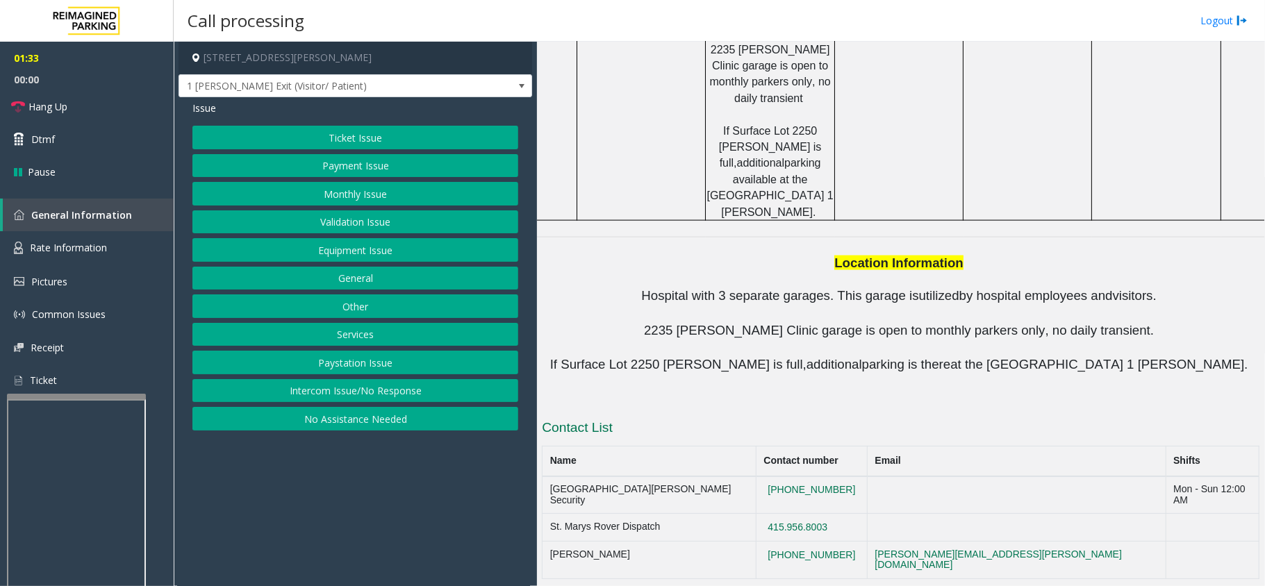
scroll to position [1505, 0]
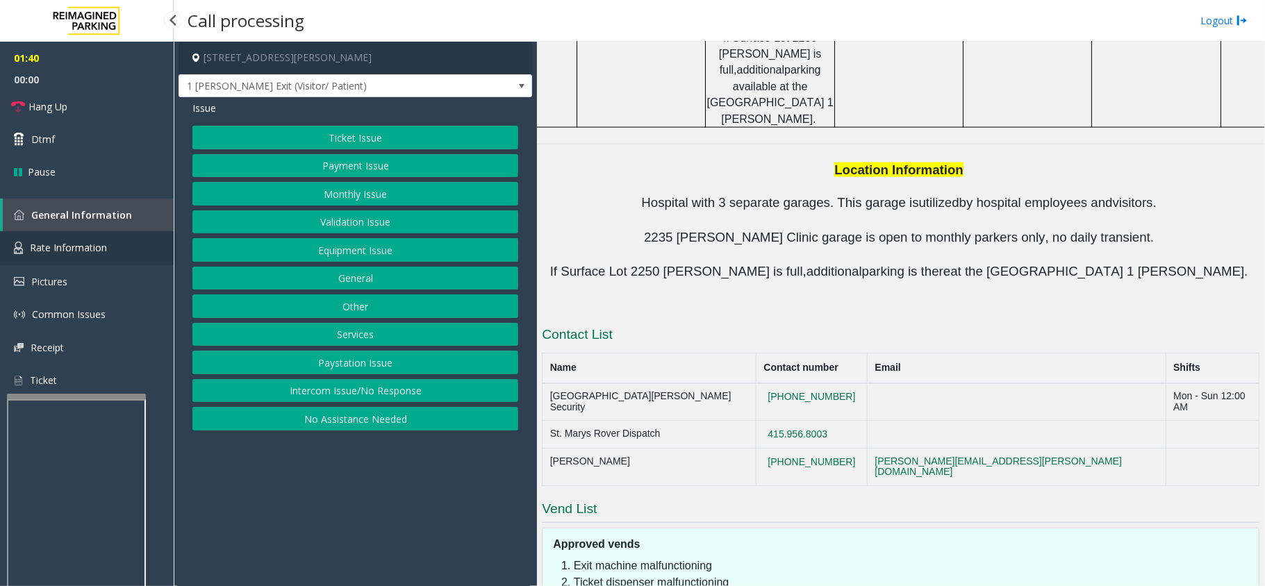
click at [104, 240] on link "Rate Information" at bounding box center [87, 248] width 174 height 34
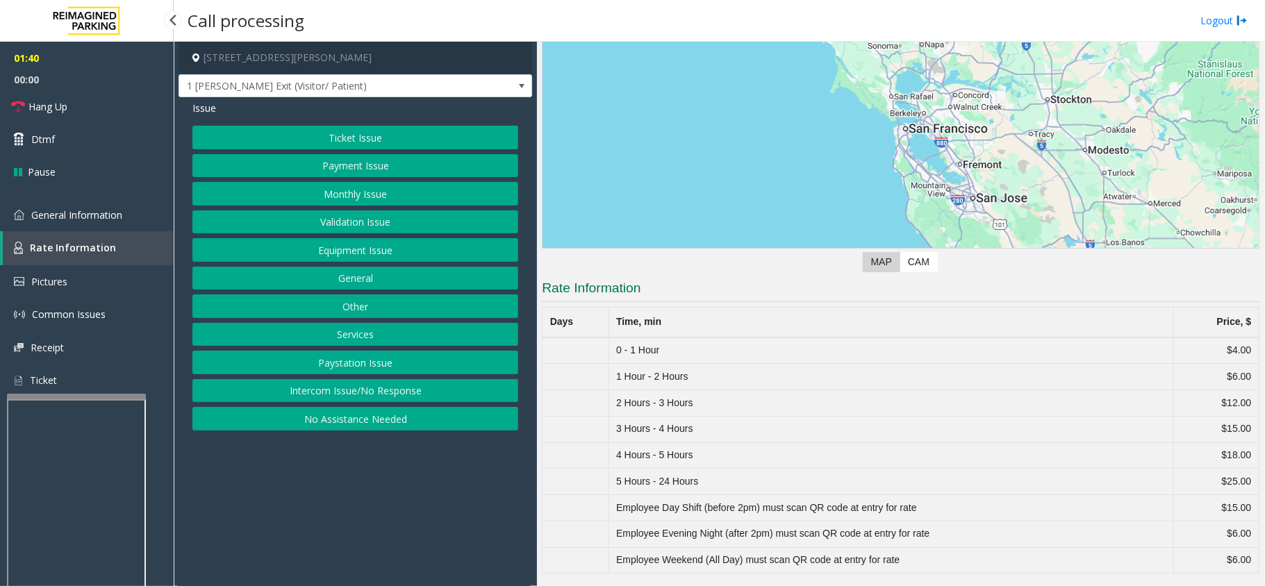
scroll to position [123, 0]
click at [112, 215] on span "General Information" at bounding box center [76, 214] width 91 height 13
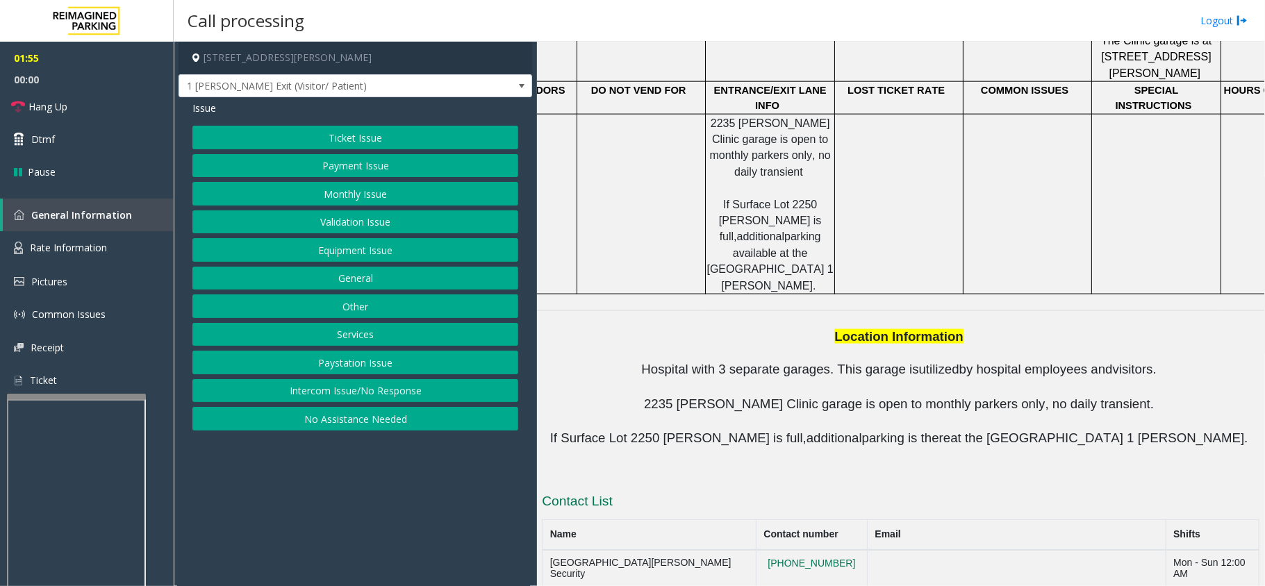
scroll to position [1505, 0]
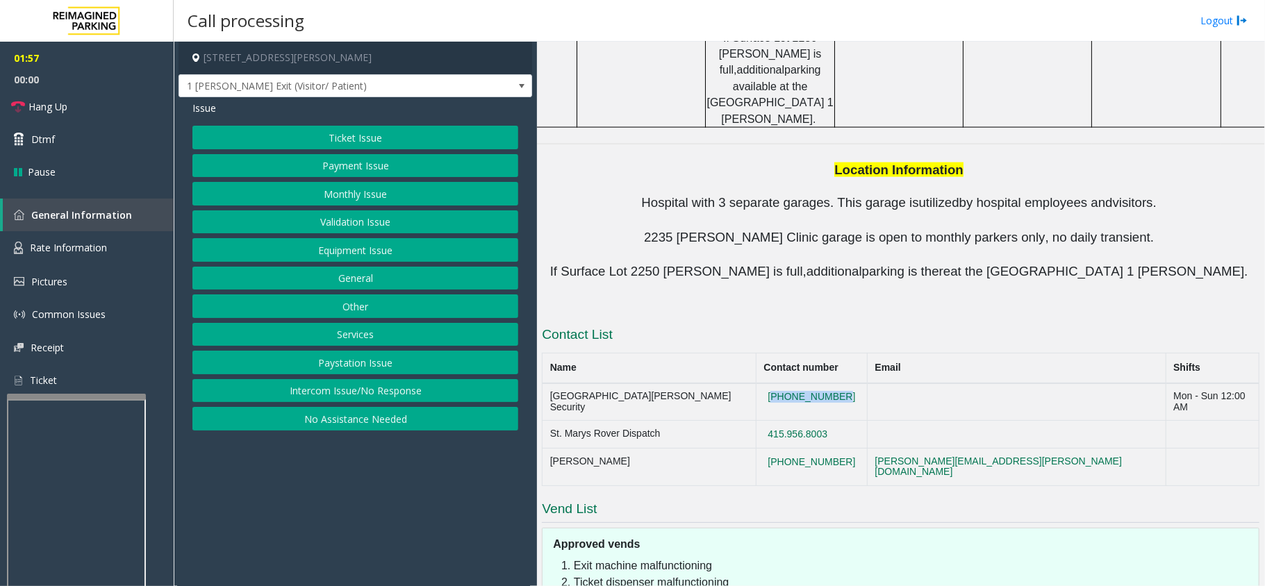
drag, startPoint x: 840, startPoint y: 221, endPoint x: 751, endPoint y: 224, distance: 88.2
click at [756, 383] on td "[PHONE_NUMBER]" at bounding box center [811, 401] width 111 height 37
drag, startPoint x: 794, startPoint y: 215, endPoint x: 682, endPoint y: 312, distance: 148.7
click at [682, 500] on h3 "Vend List" at bounding box center [900, 511] width 717 height 23
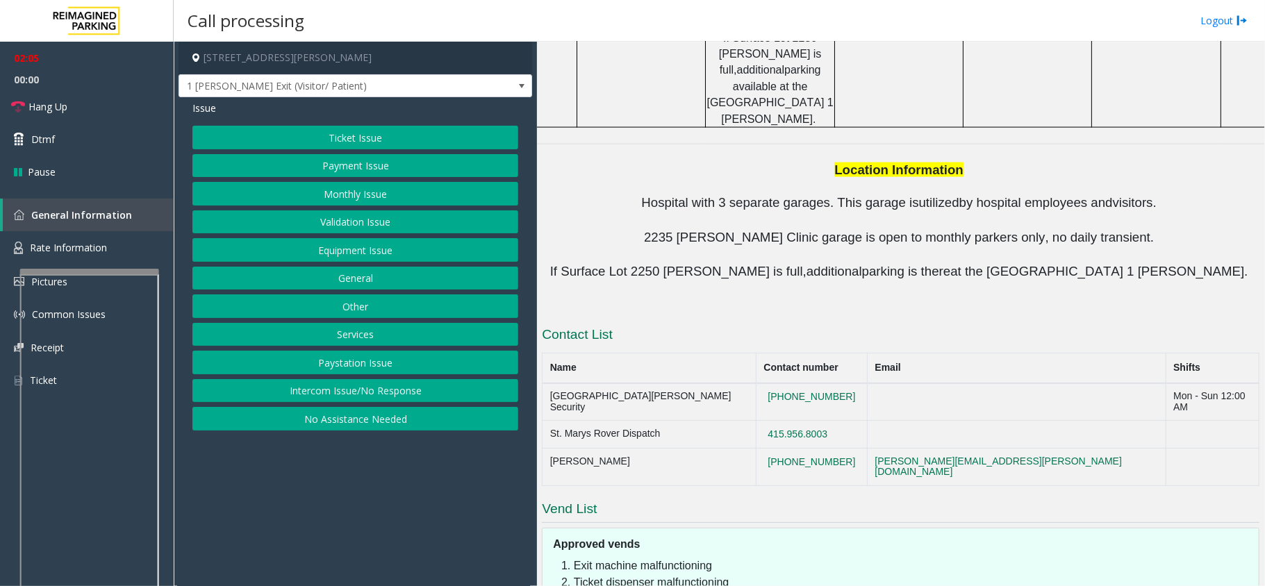
click at [103, 272] on div at bounding box center [89, 272] width 139 height 6
click at [769, 391] on button "[PHONE_NUMBER]" at bounding box center [812, 397] width 96 height 12
drag, startPoint x: 767, startPoint y: 226, endPoint x: 784, endPoint y: 228, distance: 17.4
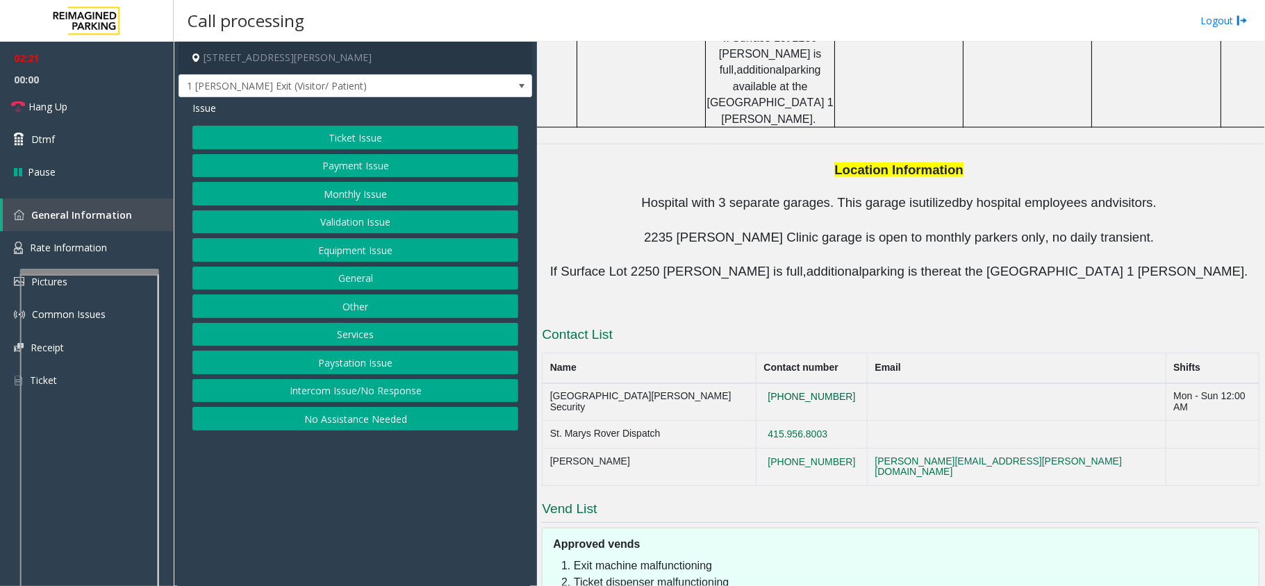
click at [784, 391] on button "[PHONE_NUMBER]" at bounding box center [812, 397] width 96 height 12
drag, startPoint x: 848, startPoint y: 228, endPoint x: 815, endPoint y: 217, distance: 35.1
click at [767, 383] on td "[PHONE_NUMBER]" at bounding box center [811, 401] width 111 height 37
click at [833, 383] on td "[PHONE_NUMBER]" at bounding box center [811, 401] width 111 height 37
drag, startPoint x: 833, startPoint y: 225, endPoint x: 756, endPoint y: 228, distance: 77.2
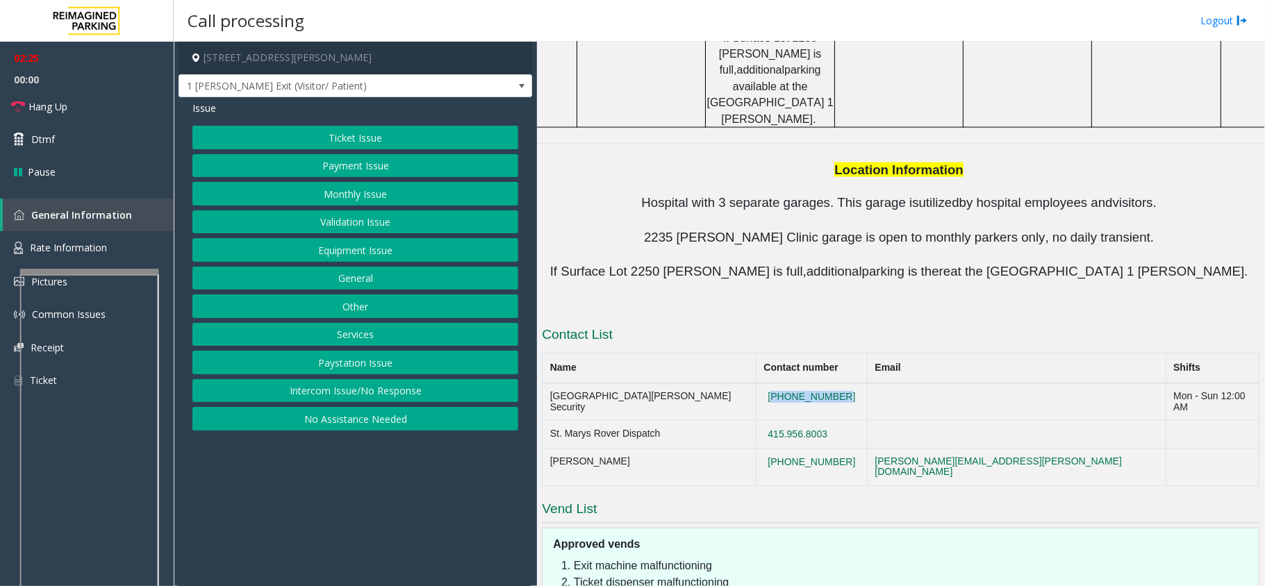
click at [756, 383] on td "[PHONE_NUMBER]" at bounding box center [811, 401] width 111 height 37
copy button "[PHONE_NUMBER]"
click at [422, 251] on button "Equipment Issue" at bounding box center [355, 250] width 326 height 24
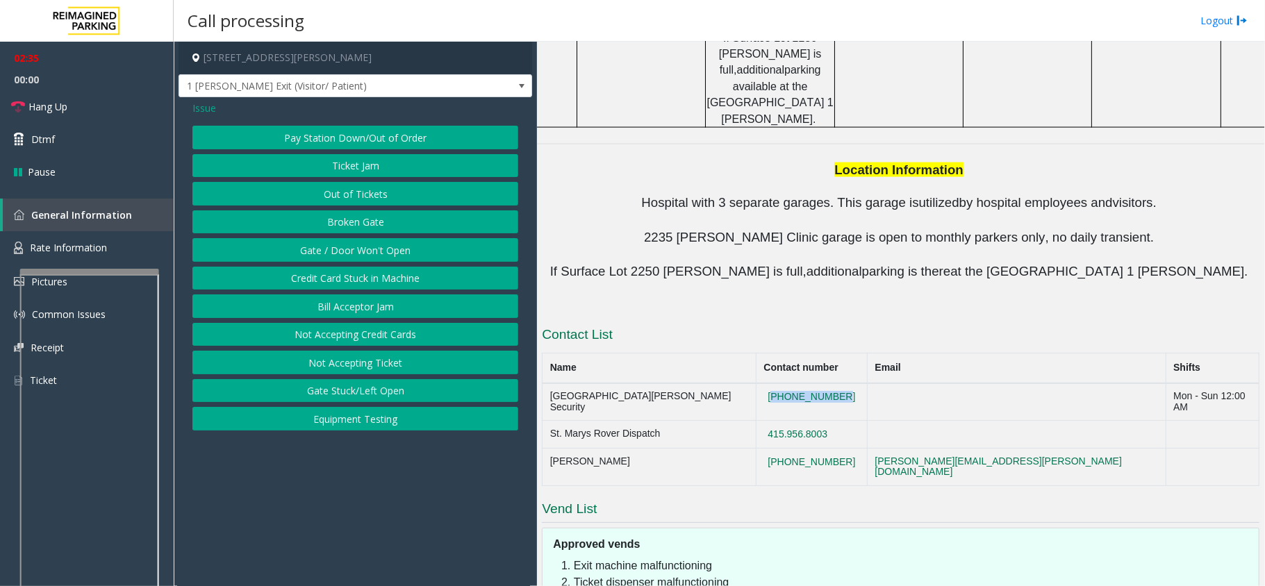
click at [395, 251] on button "Gate / Door Won't Open" at bounding box center [355, 250] width 326 height 24
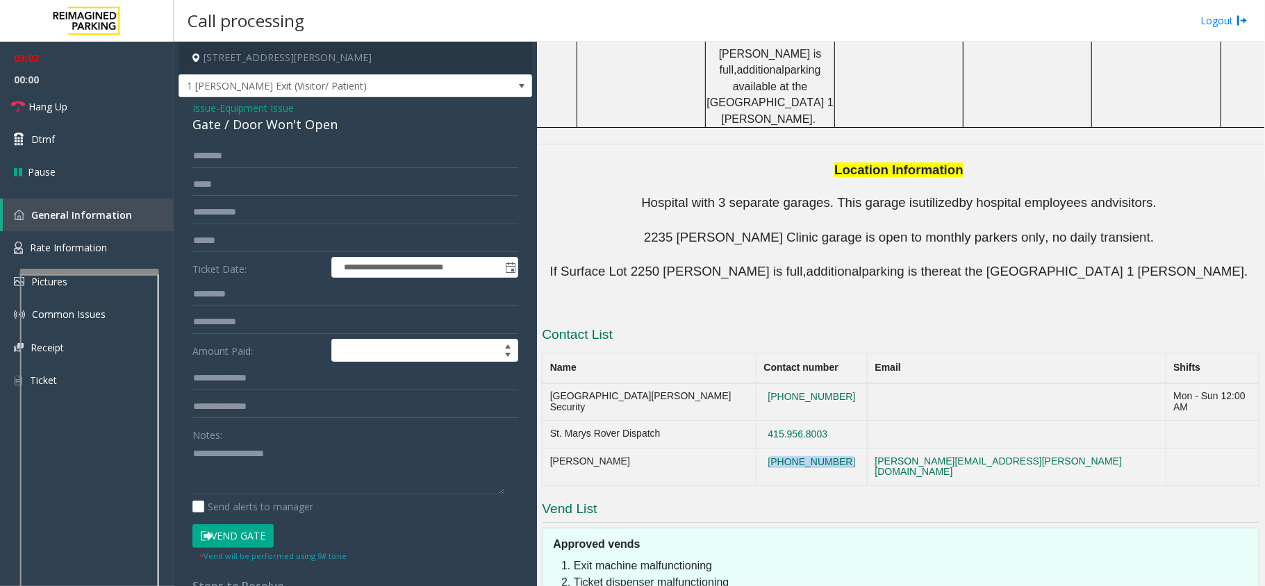
drag, startPoint x: 832, startPoint y: 281, endPoint x: 756, endPoint y: 281, distance: 76.4
click at [756, 449] on td "[PHONE_NUMBER]" at bounding box center [811, 467] width 111 height 37
copy button "[PHONE_NUMBER]"
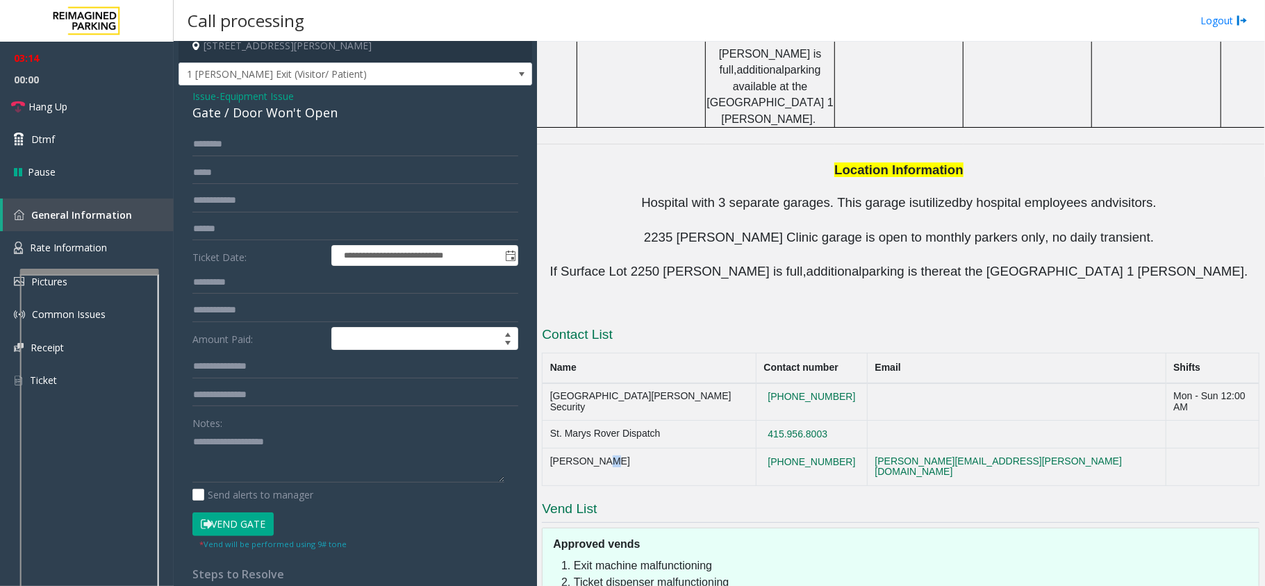
drag, startPoint x: 611, startPoint y: 278, endPoint x: 590, endPoint y: 278, distance: 20.8
click at [590, 449] on td "[PERSON_NAME]" at bounding box center [649, 467] width 214 height 37
click at [668, 449] on td "[PERSON_NAME]" at bounding box center [649, 467] width 214 height 37
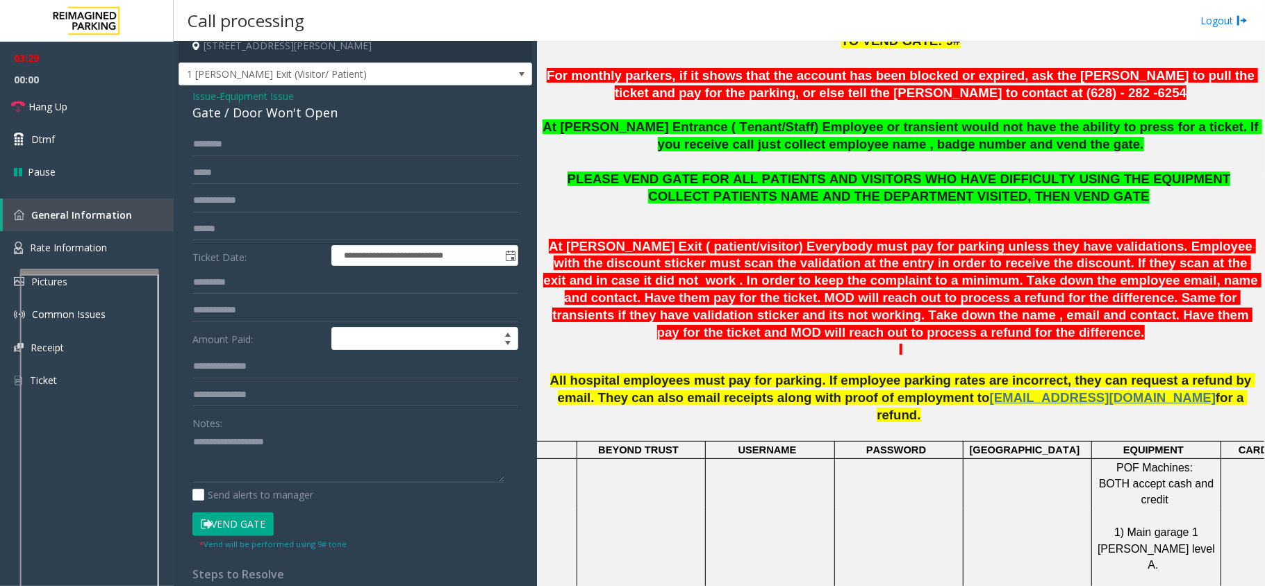
scroll to position [487, 0]
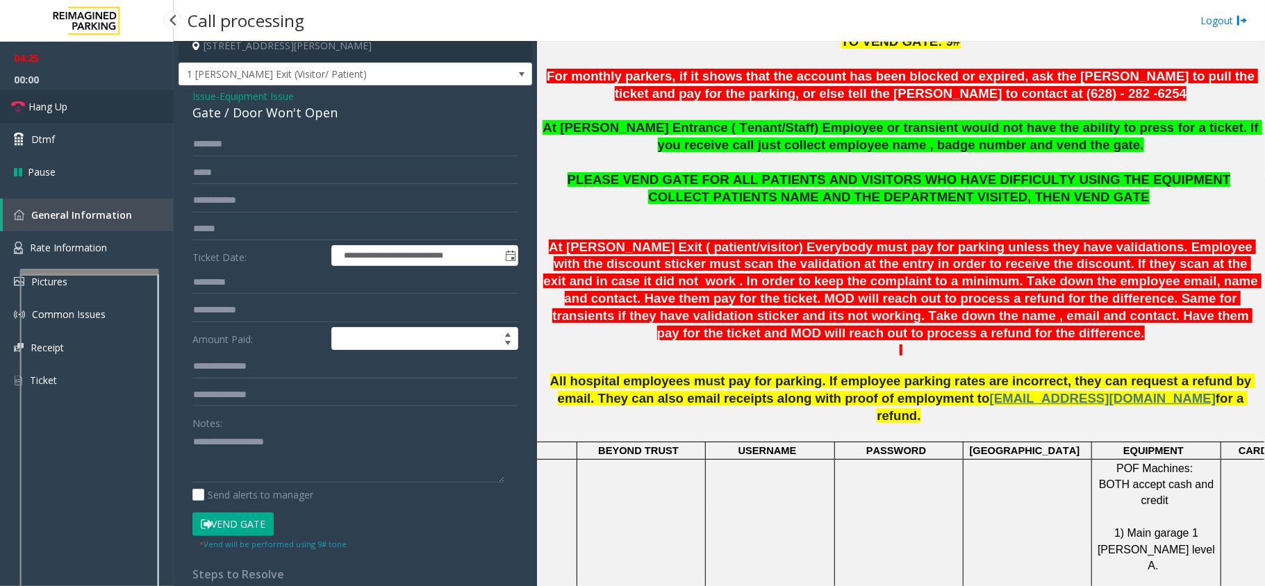
click at [139, 117] on link "Hang Up" at bounding box center [87, 106] width 174 height 33
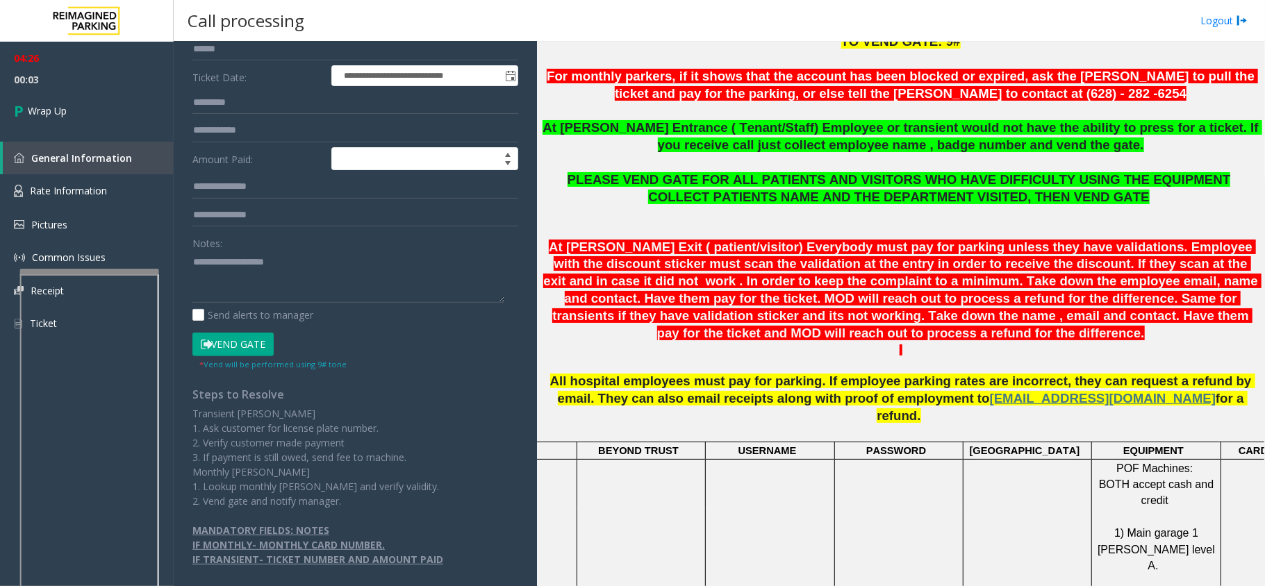
scroll to position [12, 0]
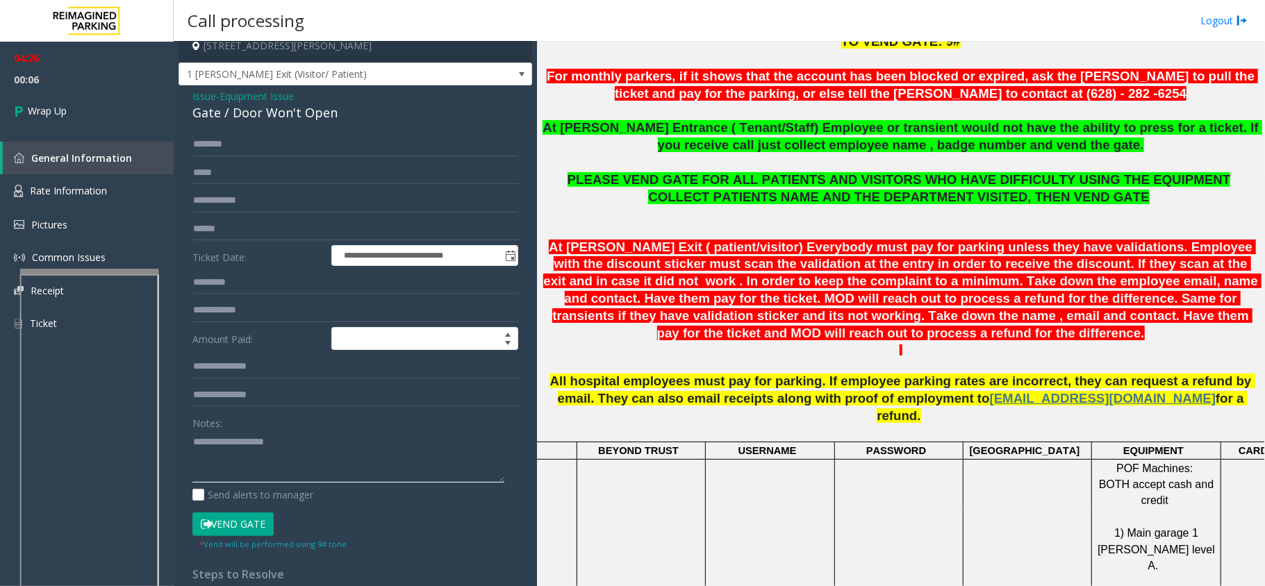
click at [278, 444] on textarea at bounding box center [348, 457] width 312 height 52
paste textarea "**********"
click at [298, 422] on div "Notes:" at bounding box center [355, 447] width 326 height 72
click at [290, 450] on textarea at bounding box center [348, 457] width 312 height 52
click at [204, 112] on div "Gate / Door Won't Open" at bounding box center [355, 112] width 326 height 19
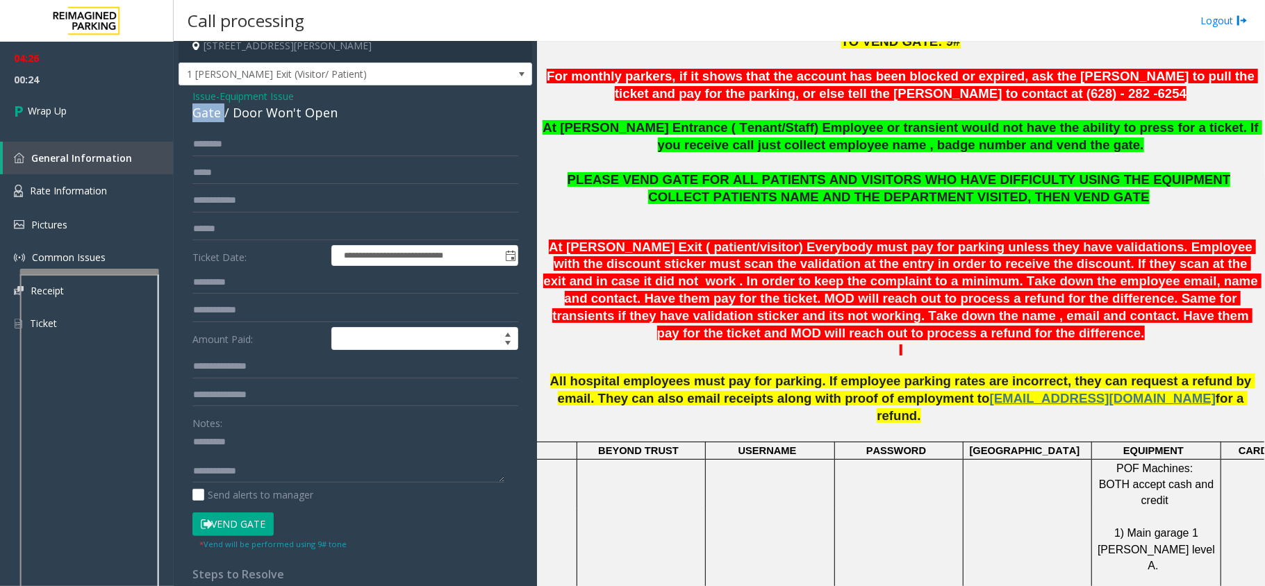
click at [204, 112] on div "Gate / Door Won't Open" at bounding box center [355, 112] width 326 height 19
drag, startPoint x: 204, startPoint y: 112, endPoint x: 251, endPoint y: 117, distance: 47.4
click at [251, 117] on div "Gate / Door Won't Open" at bounding box center [355, 112] width 326 height 19
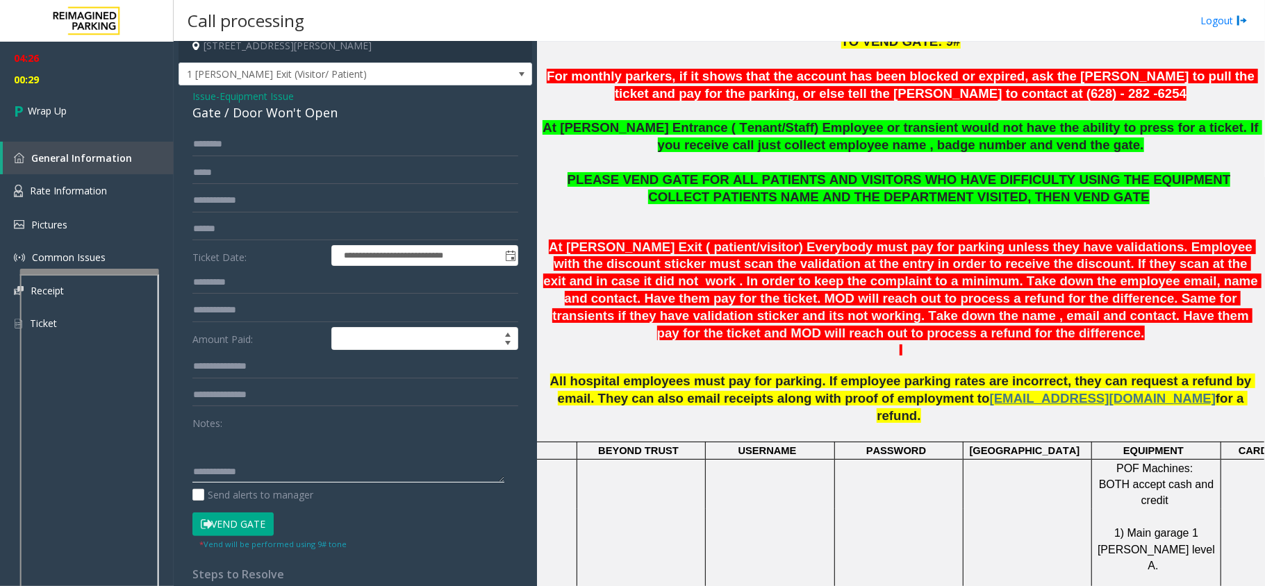
click at [333, 467] on textarea at bounding box center [348, 457] width 312 height 52
click at [371, 461] on textarea at bounding box center [348, 457] width 312 height 52
click at [375, 460] on textarea at bounding box center [348, 457] width 312 height 52
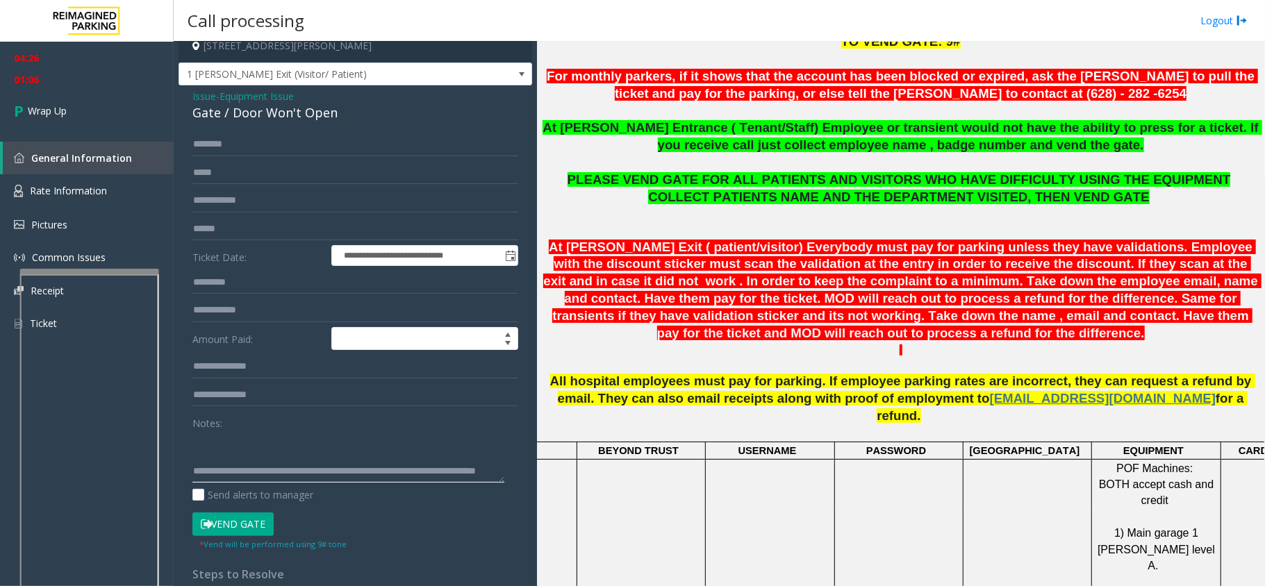
click at [365, 481] on textarea at bounding box center [348, 457] width 312 height 52
click at [382, 465] on textarea at bounding box center [348, 457] width 312 height 52
type textarea "**********"
click at [107, 100] on link "Wrap Up" at bounding box center [87, 110] width 174 height 41
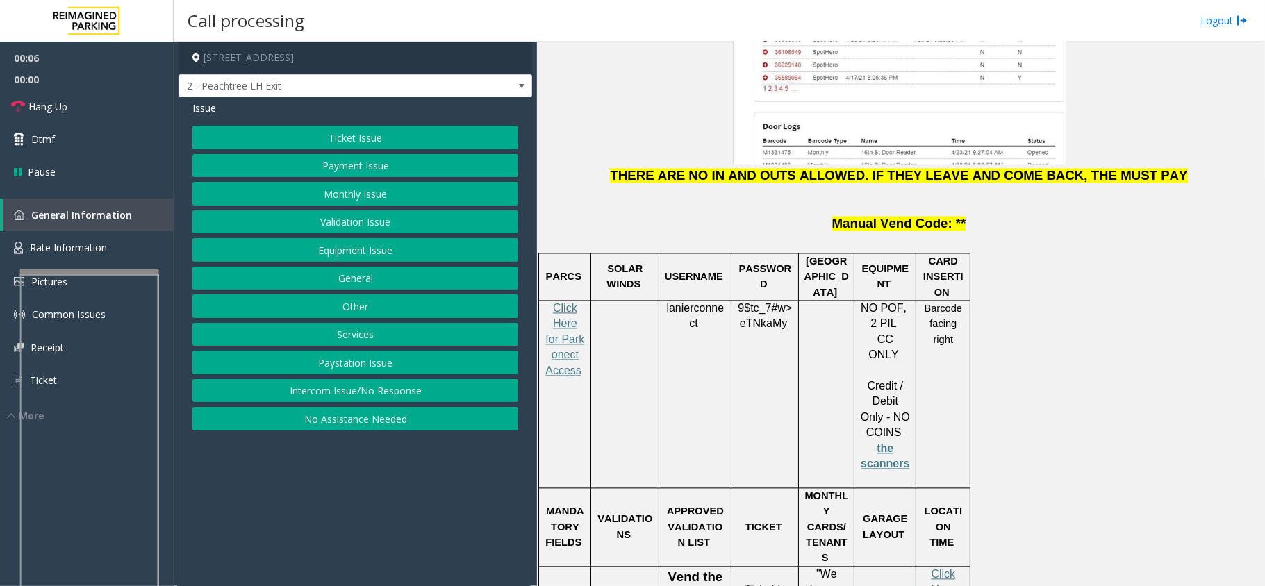
scroll to position [1944, 0]
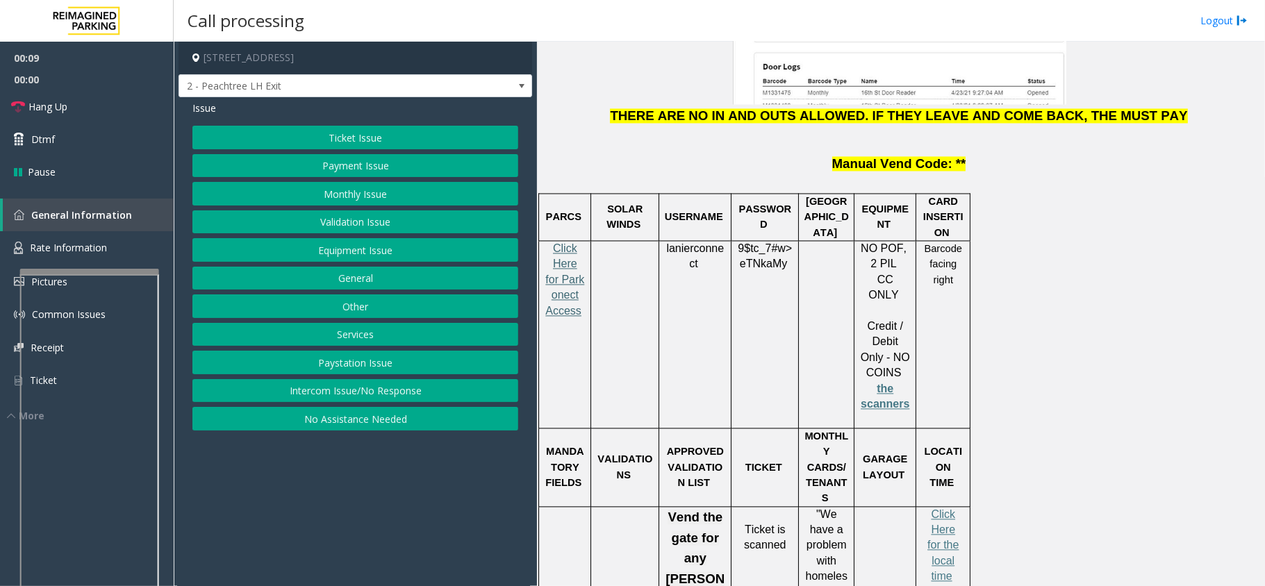
click at [560, 242] on span "Click Here for Parkonect Access" at bounding box center [564, 279] width 39 height 74
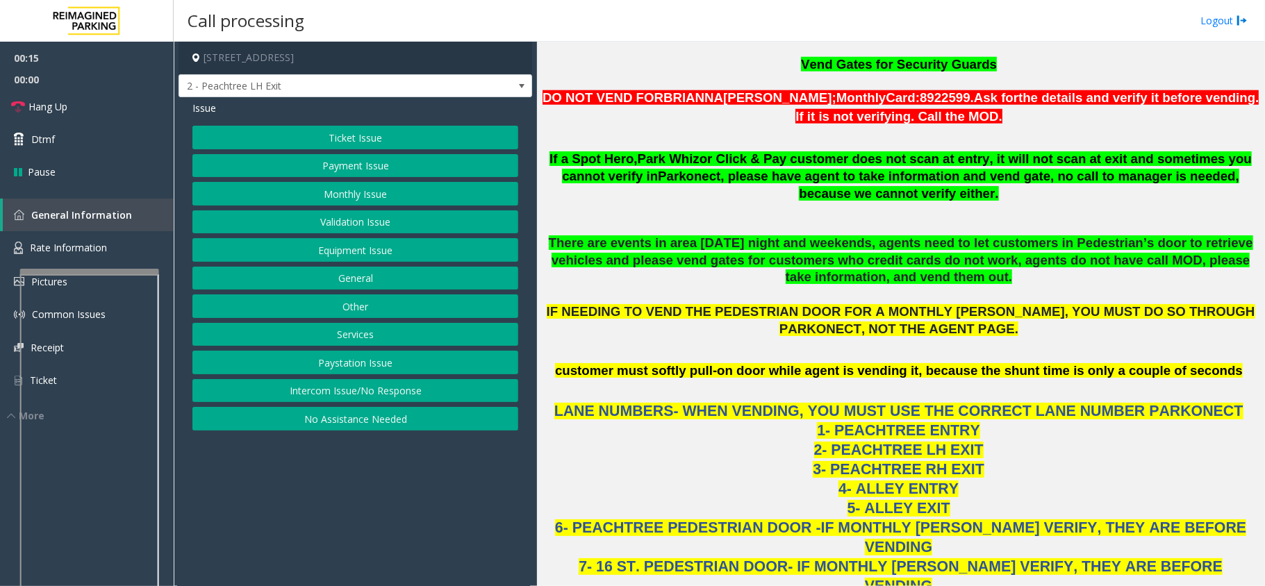
scroll to position [1018, 0]
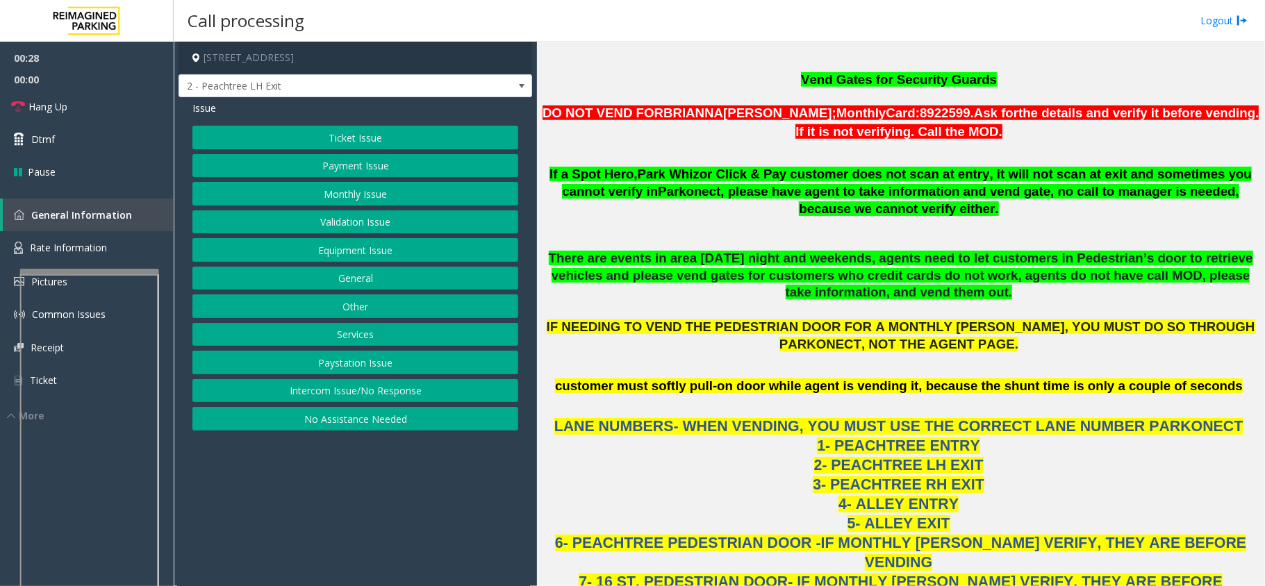
click at [428, 206] on button "Monthly Issue" at bounding box center [355, 194] width 326 height 24
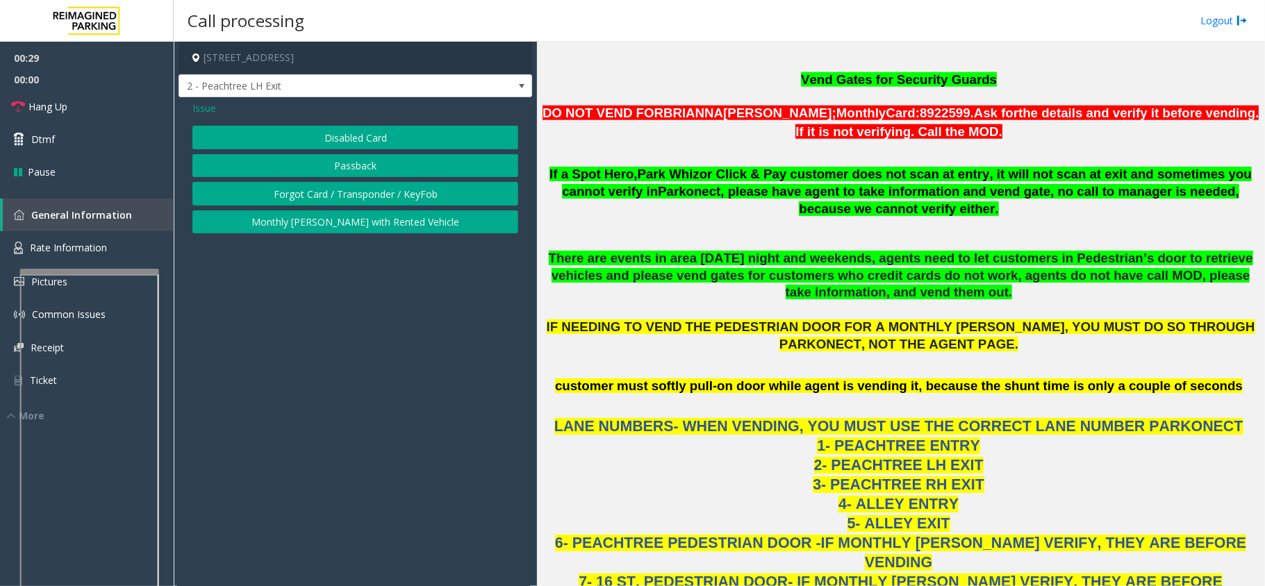
click at [412, 136] on button "Disabled Card" at bounding box center [355, 138] width 326 height 24
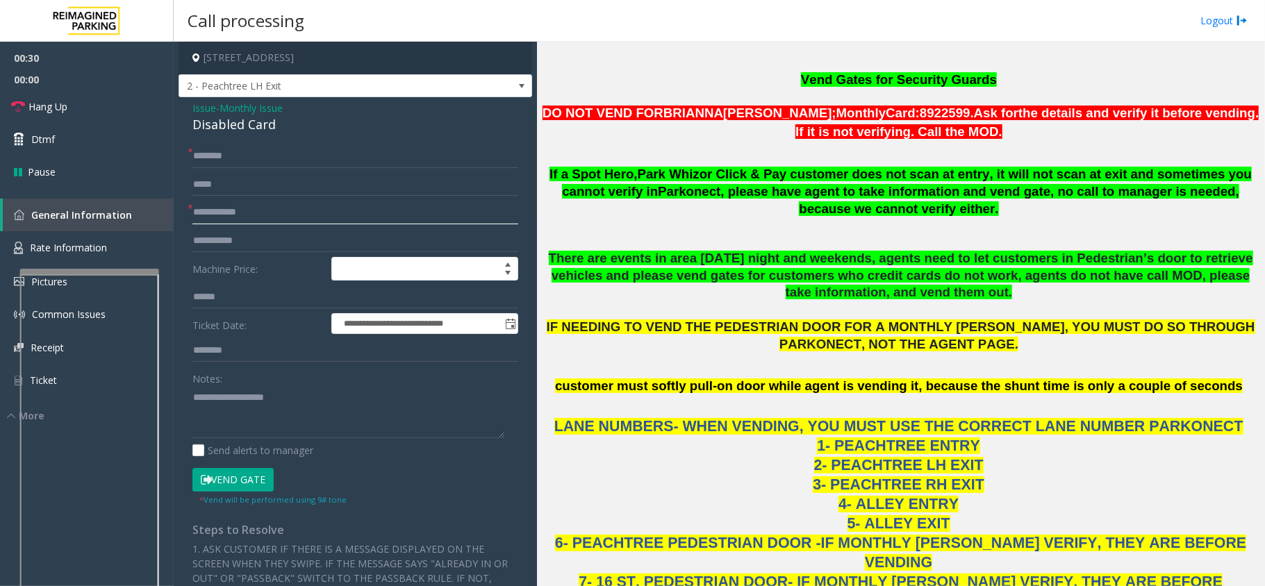
click at [328, 220] on input "text" at bounding box center [355, 213] width 326 height 24
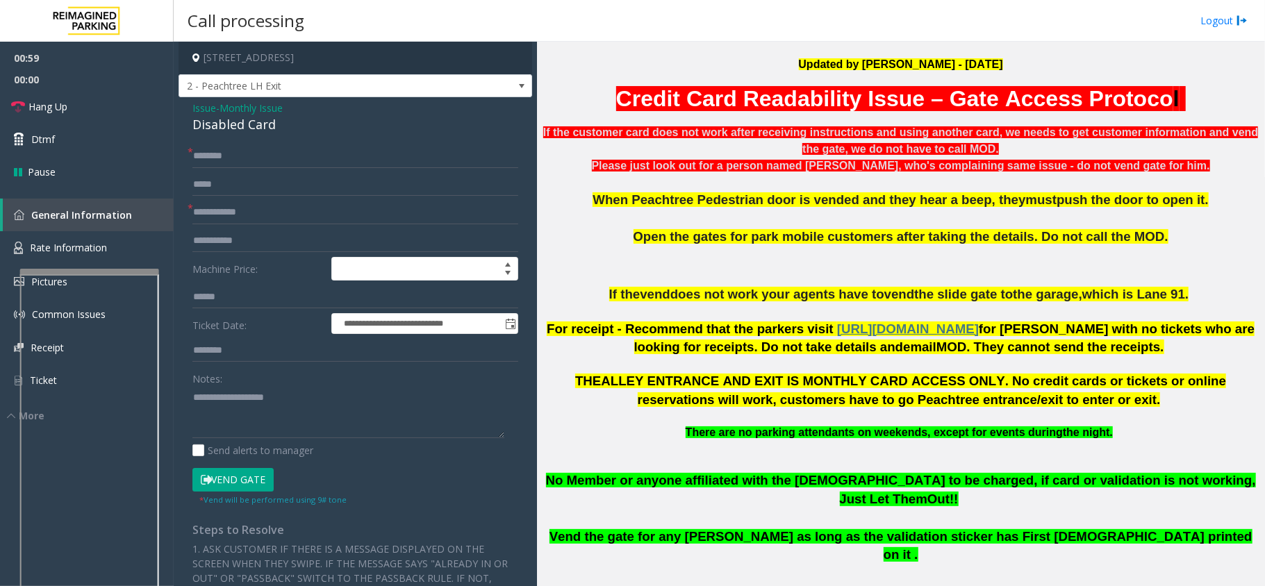
scroll to position [472, 0]
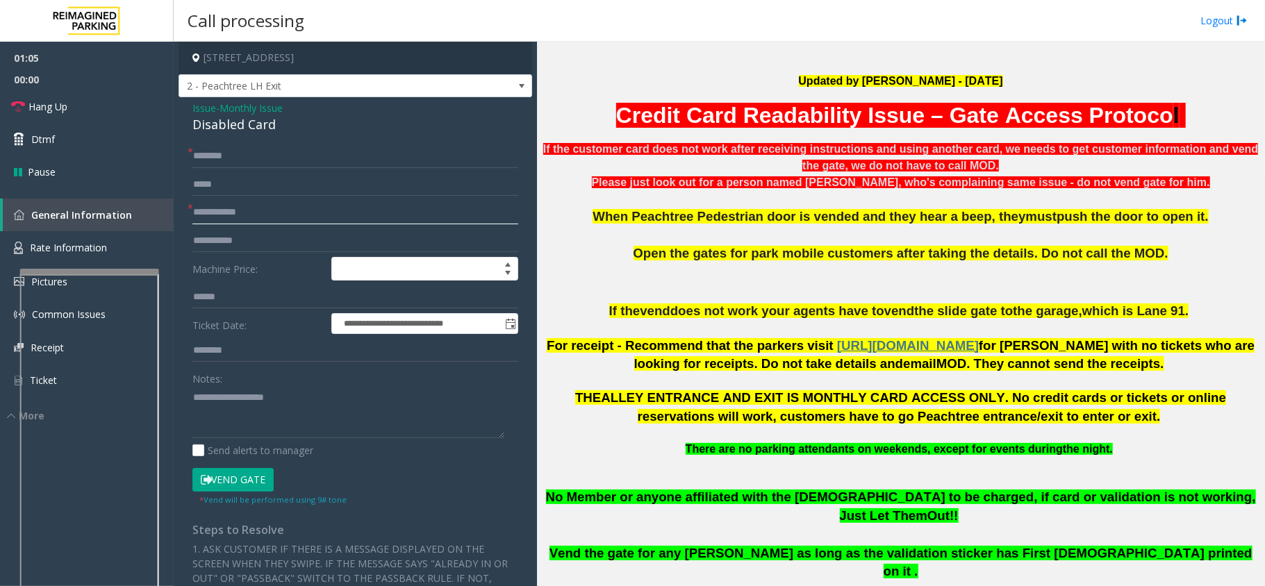
click at [364, 218] on input "text" at bounding box center [355, 213] width 326 height 24
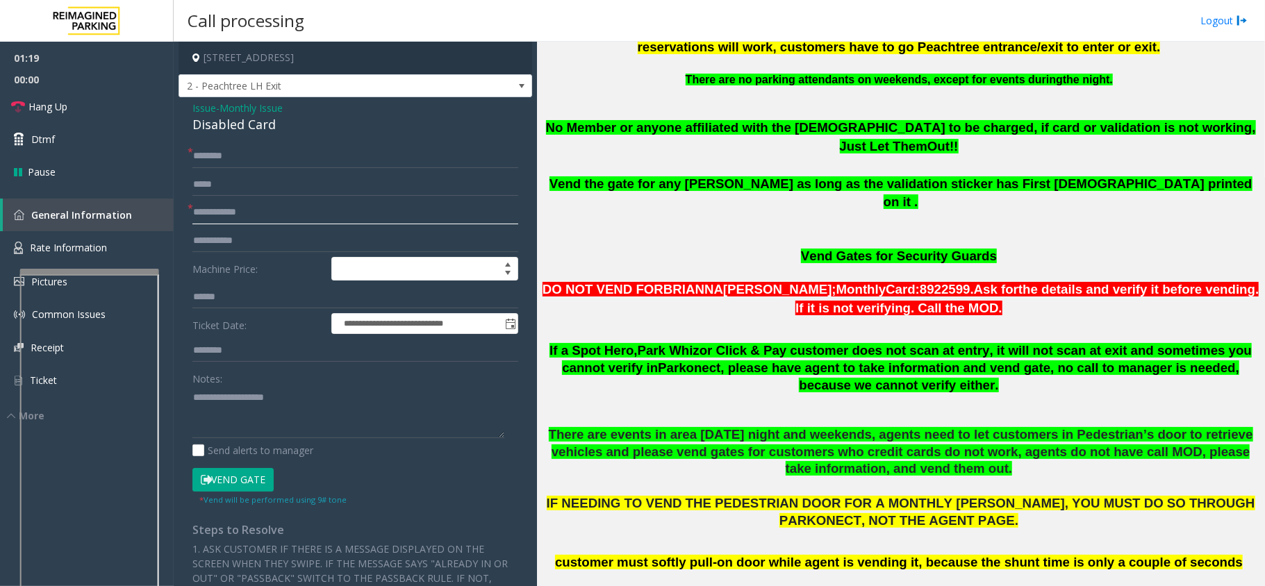
scroll to position [842, 0]
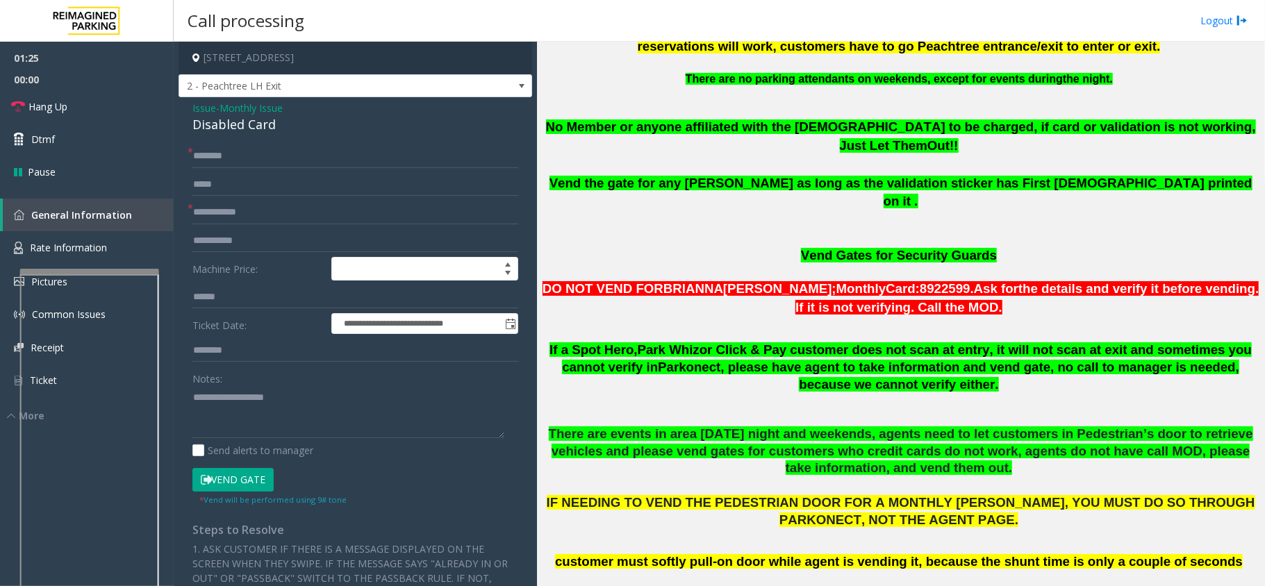
click at [265, 111] on span "Monthly Issue" at bounding box center [250, 108] width 63 height 15
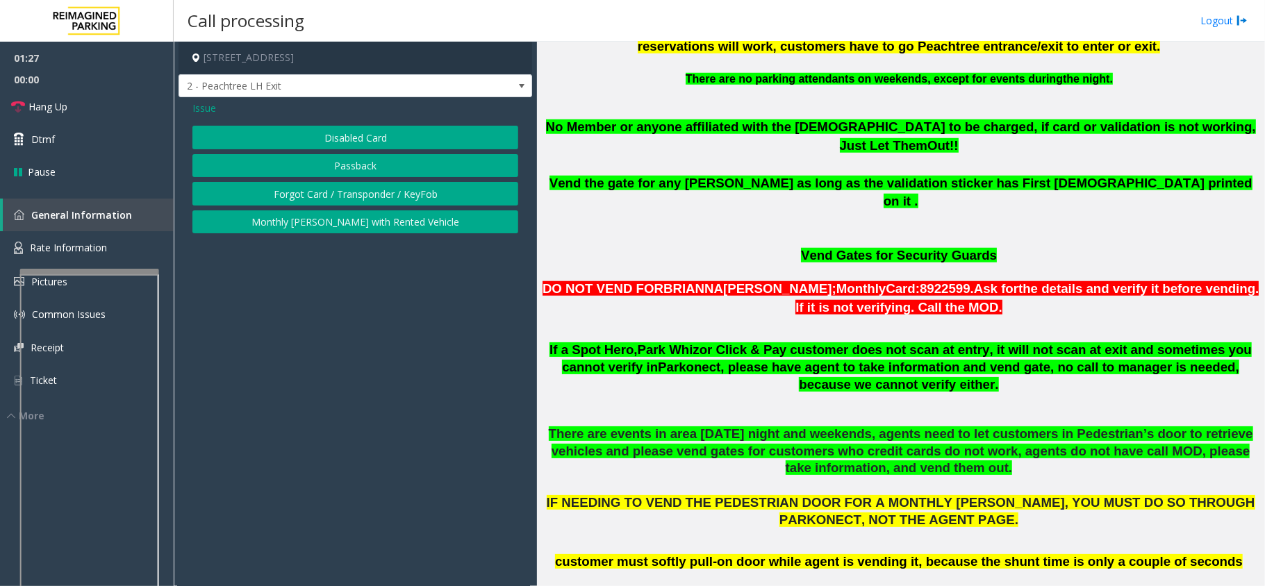
click at [326, 193] on button "Forgot Card / Transponder / KeyFob" at bounding box center [355, 194] width 326 height 24
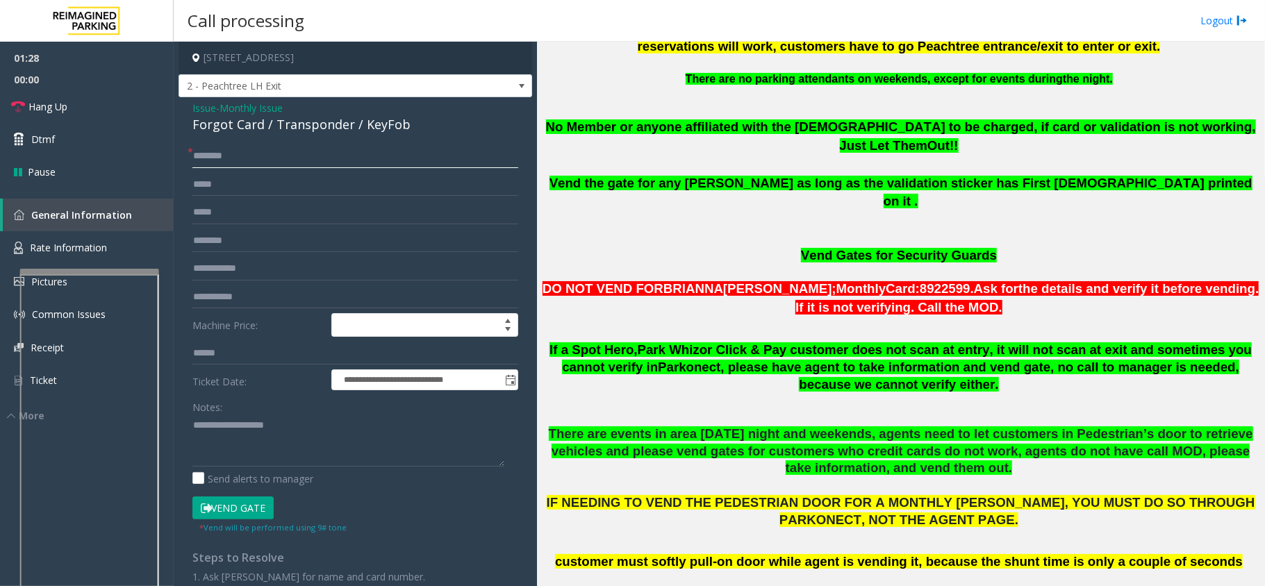
click at [276, 154] on input "text" at bounding box center [355, 156] width 326 height 24
type input "*****"
click at [257, 449] on textarea at bounding box center [348, 441] width 312 height 52
click at [231, 268] on input "text" at bounding box center [355, 269] width 326 height 24
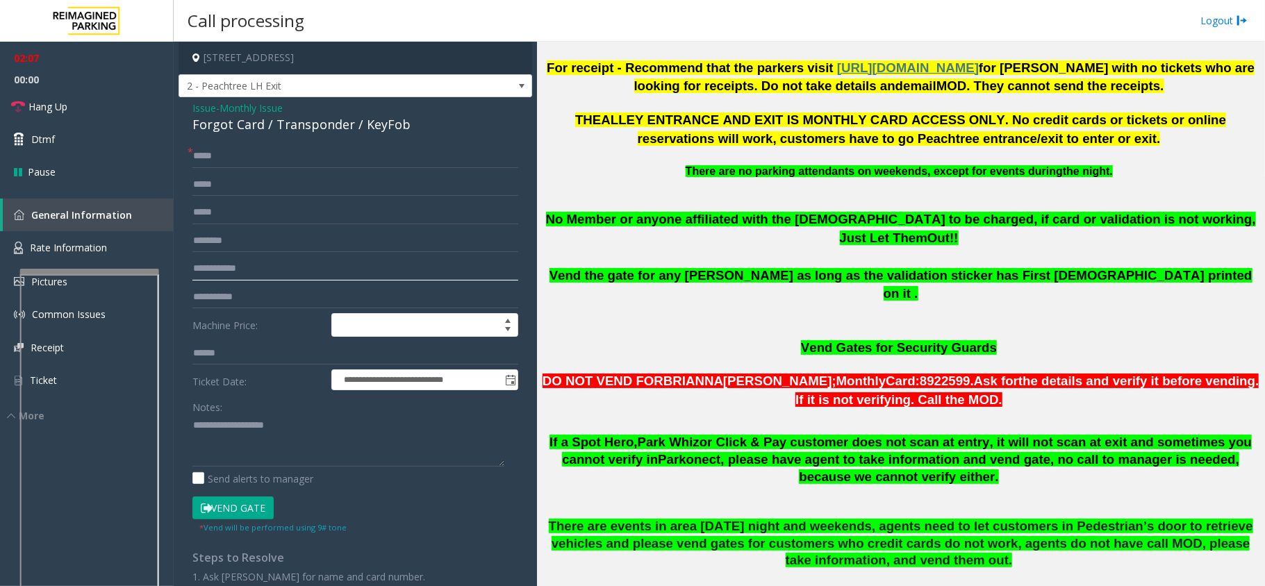
scroll to position [565, 0]
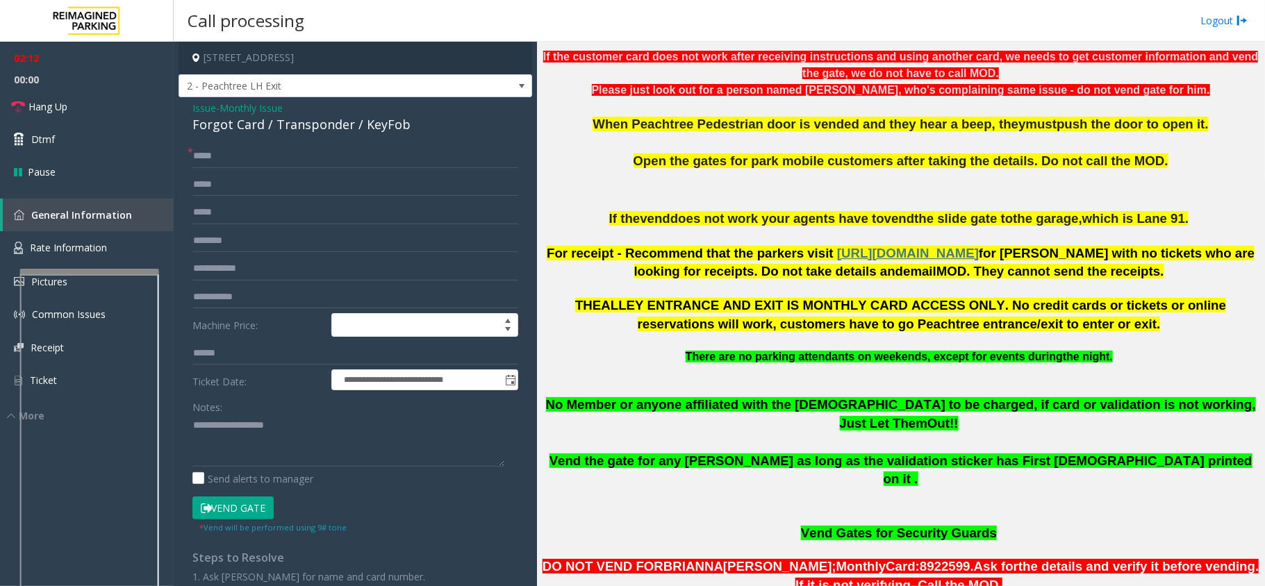
click at [243, 510] on button "Vend Gate" at bounding box center [232, 509] width 81 height 24
click at [78, 101] on link "Hang Up" at bounding box center [87, 106] width 174 height 33
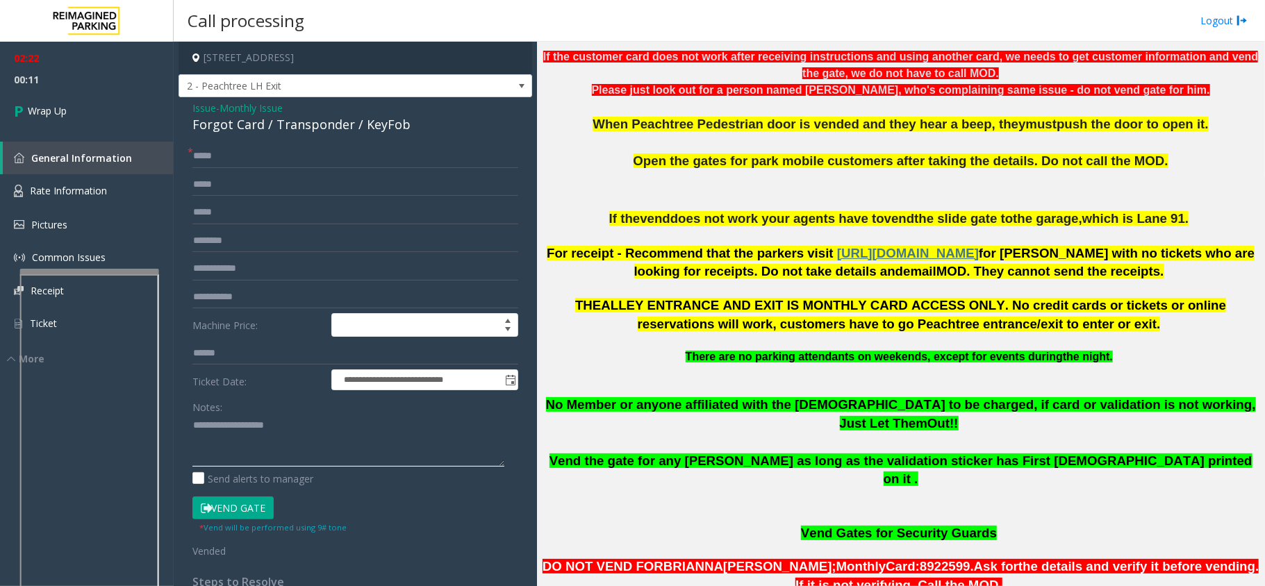
click at [309, 417] on textarea at bounding box center [348, 441] width 312 height 52
paste textarea "**********"
click at [310, 417] on textarea at bounding box center [348, 441] width 312 height 52
click at [211, 126] on div "Forgot Card / Transponder / KeyFob" at bounding box center [355, 124] width 326 height 19
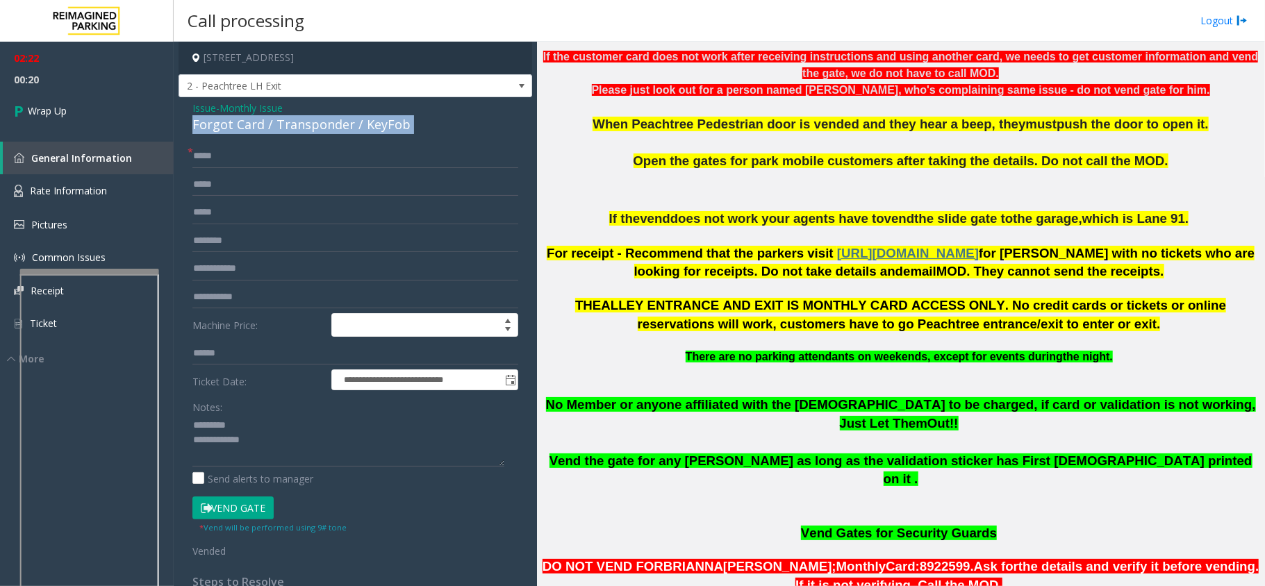
click at [211, 126] on div "Forgot Card / Transponder / KeyFob" at bounding box center [355, 124] width 326 height 19
drag, startPoint x: 211, startPoint y: 126, endPoint x: 224, endPoint y: 123, distance: 12.8
click at [224, 123] on div "Forgot Card / Transponder / KeyFob" at bounding box center [355, 124] width 326 height 19
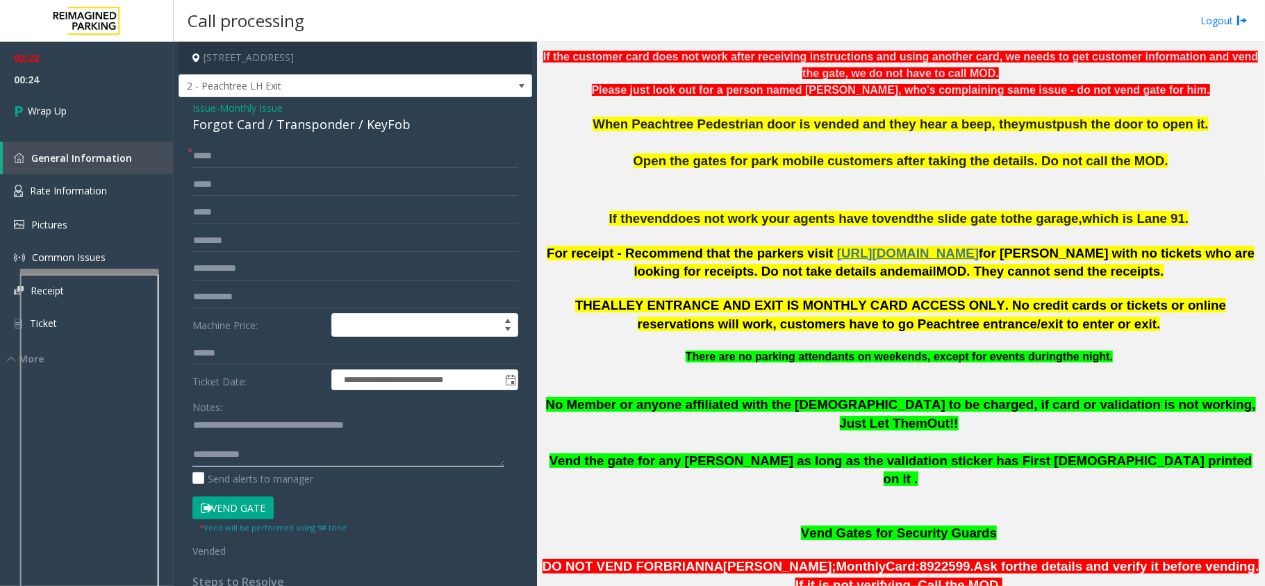
click at [298, 460] on textarea at bounding box center [348, 441] width 312 height 52
type textarea "**********"
click at [79, 104] on link "Wrap Up" at bounding box center [87, 110] width 174 height 41
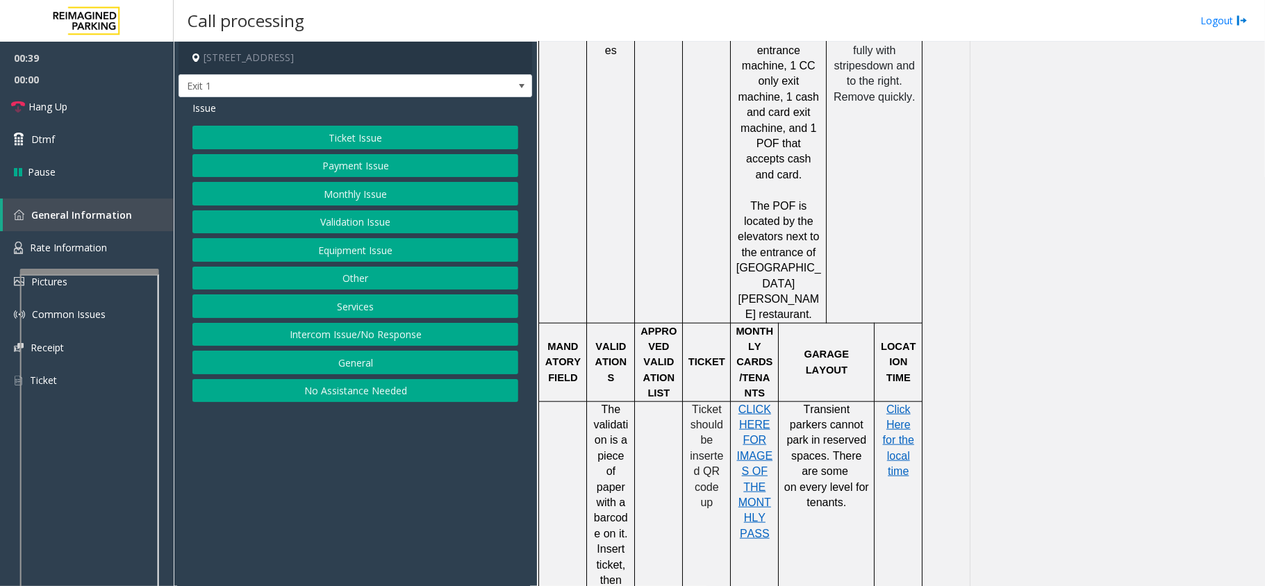
scroll to position [1018, 0]
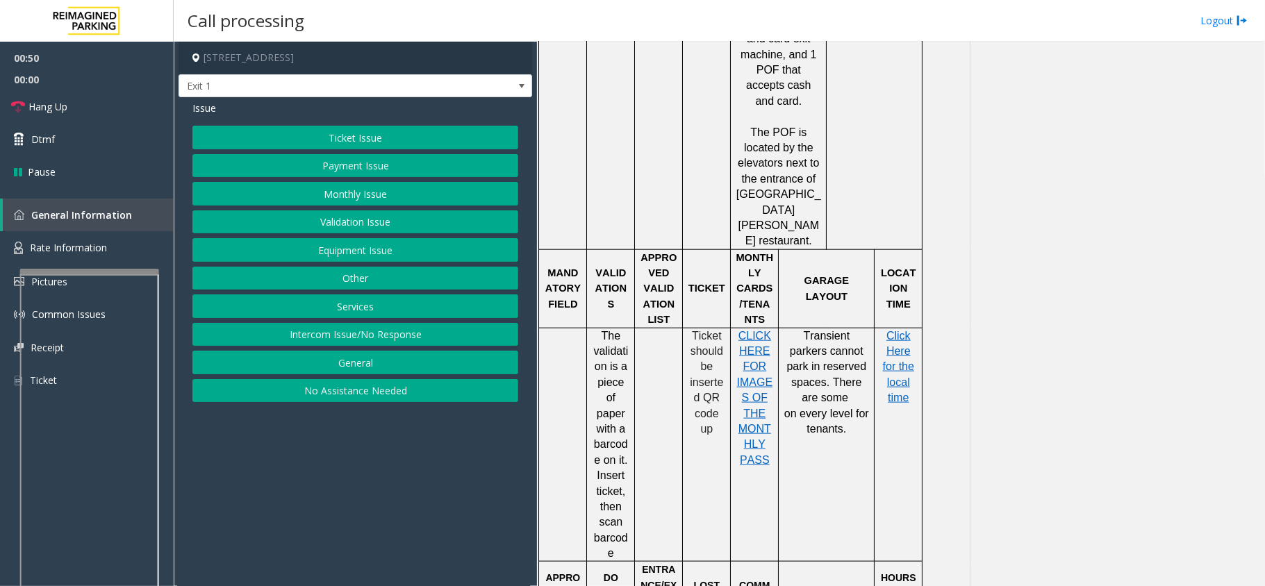
click at [412, 224] on button "Validation Issue" at bounding box center [355, 222] width 326 height 24
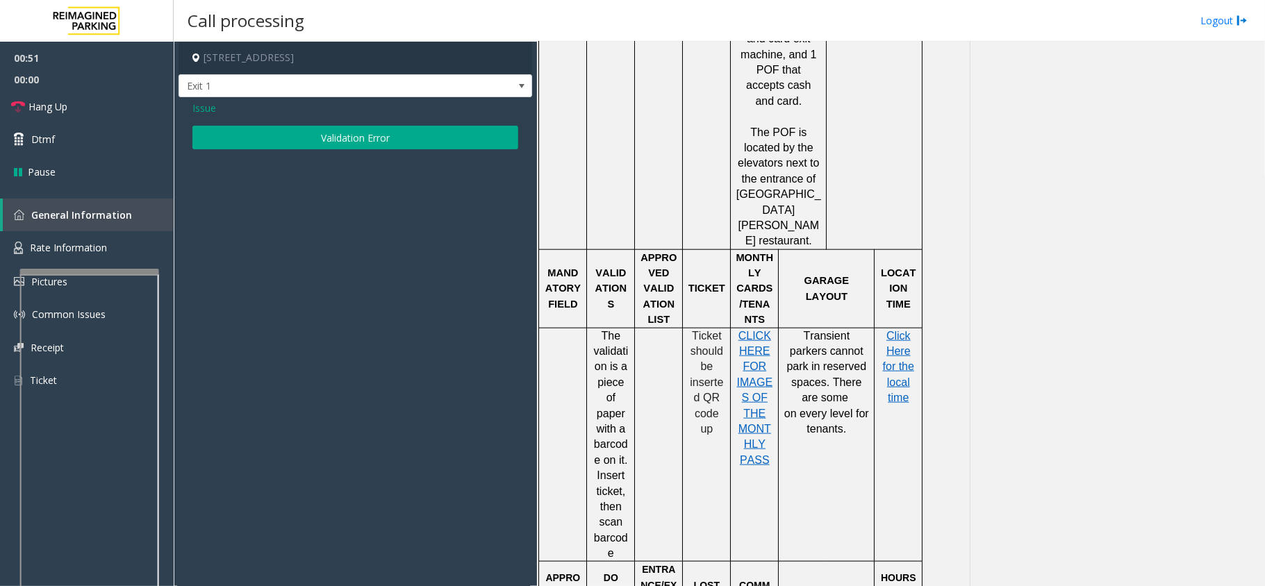
click at [381, 140] on button "Validation Error" at bounding box center [355, 138] width 326 height 24
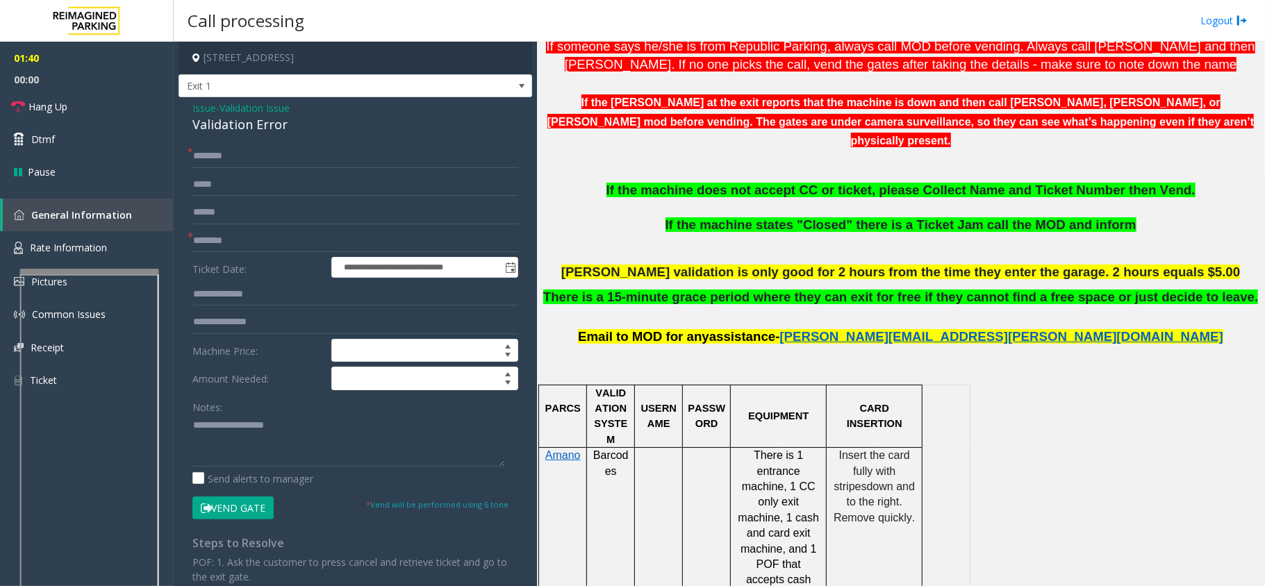
scroll to position [370, 0]
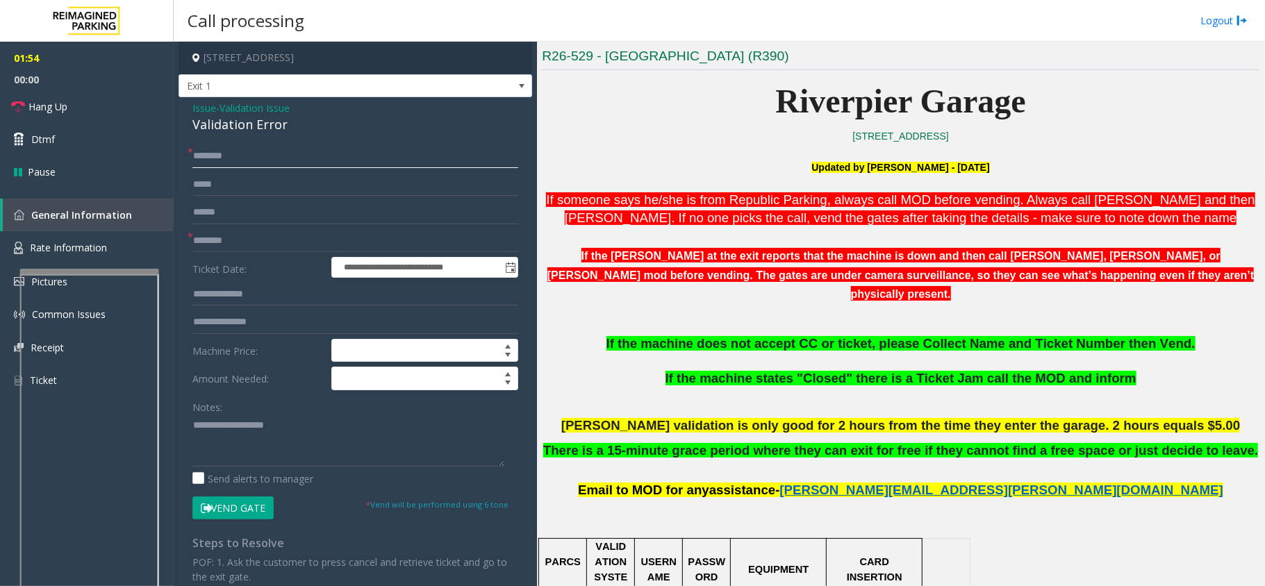
click at [211, 161] on input "text" at bounding box center [355, 156] width 326 height 24
type input "*****"
click at [228, 232] on input "text" at bounding box center [355, 241] width 326 height 24
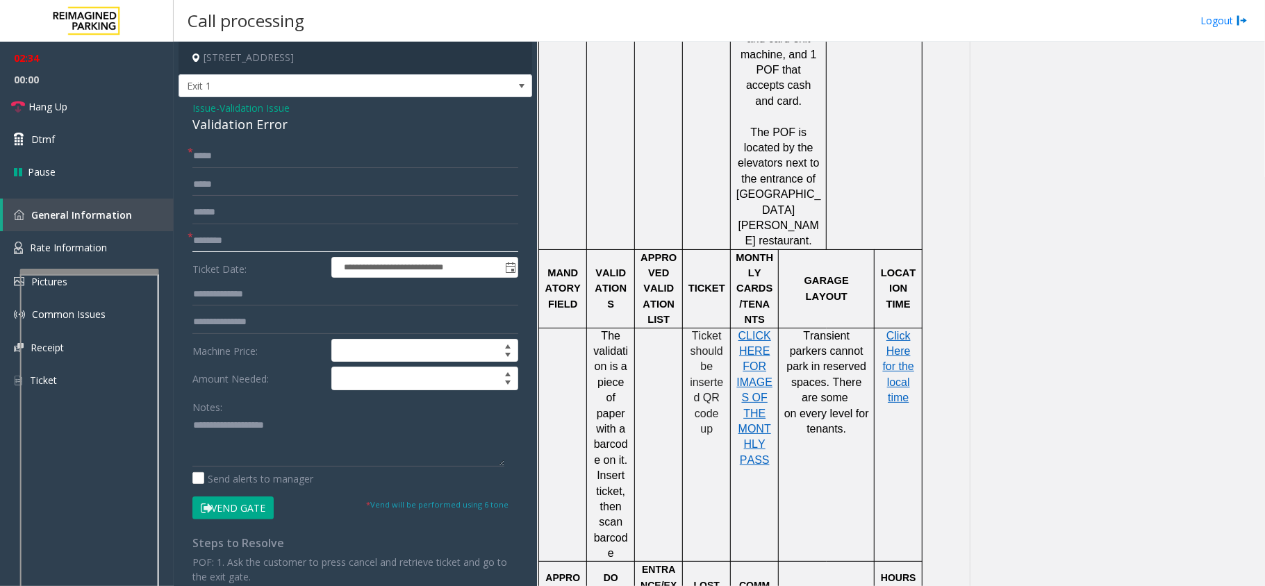
scroll to position [1111, 0]
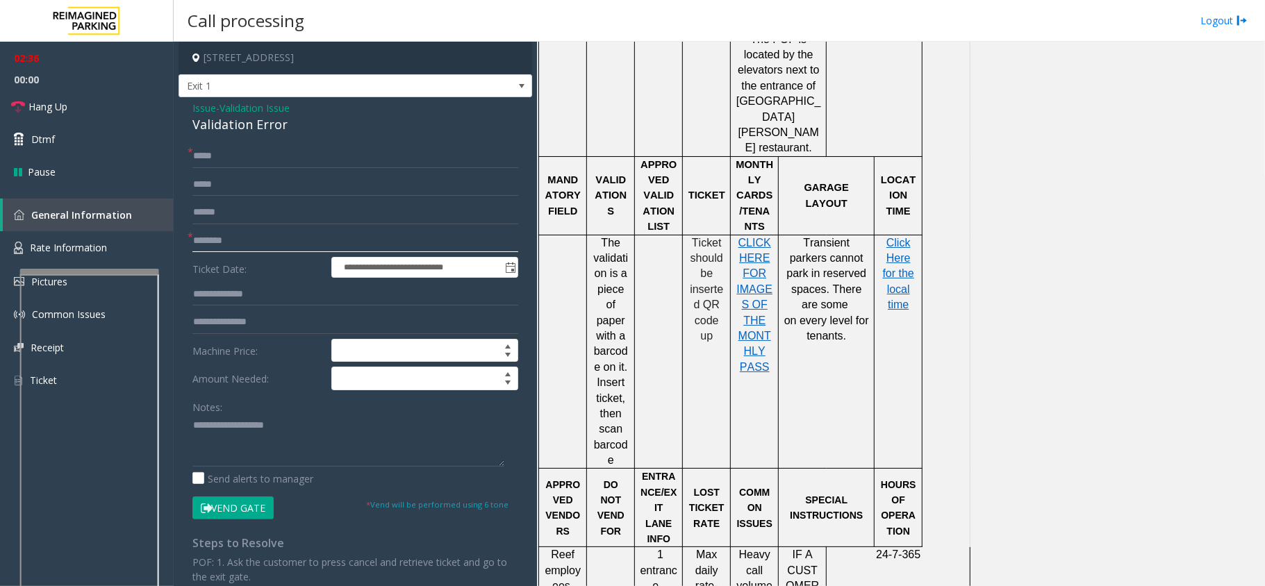
click at [336, 242] on input "text" at bounding box center [355, 241] width 326 height 24
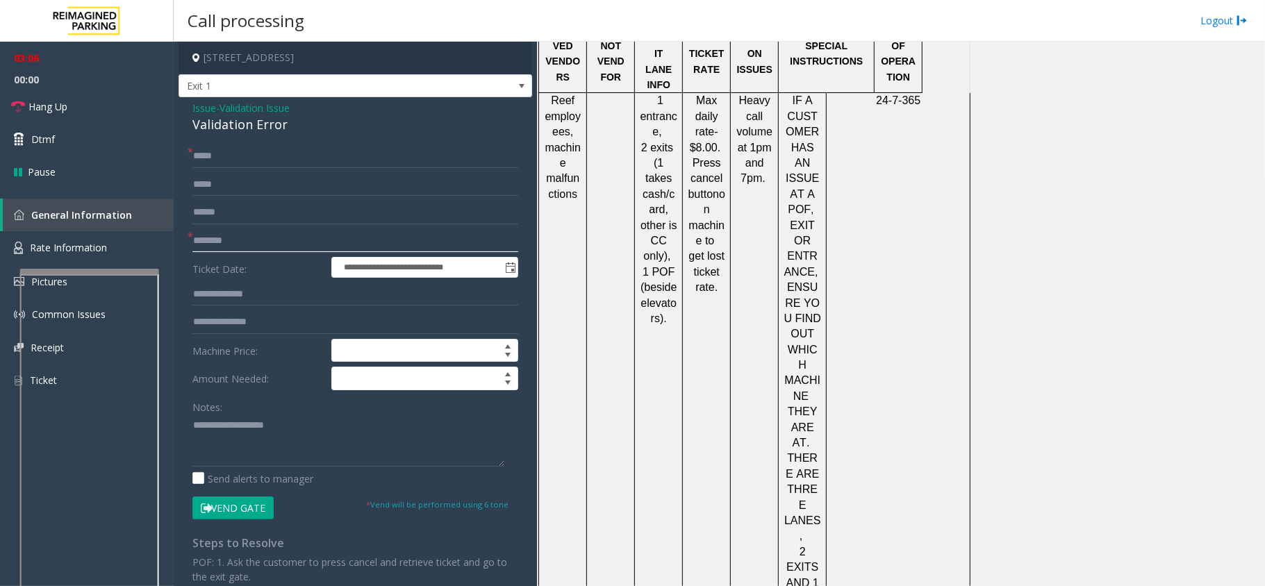
scroll to position [1812, 0]
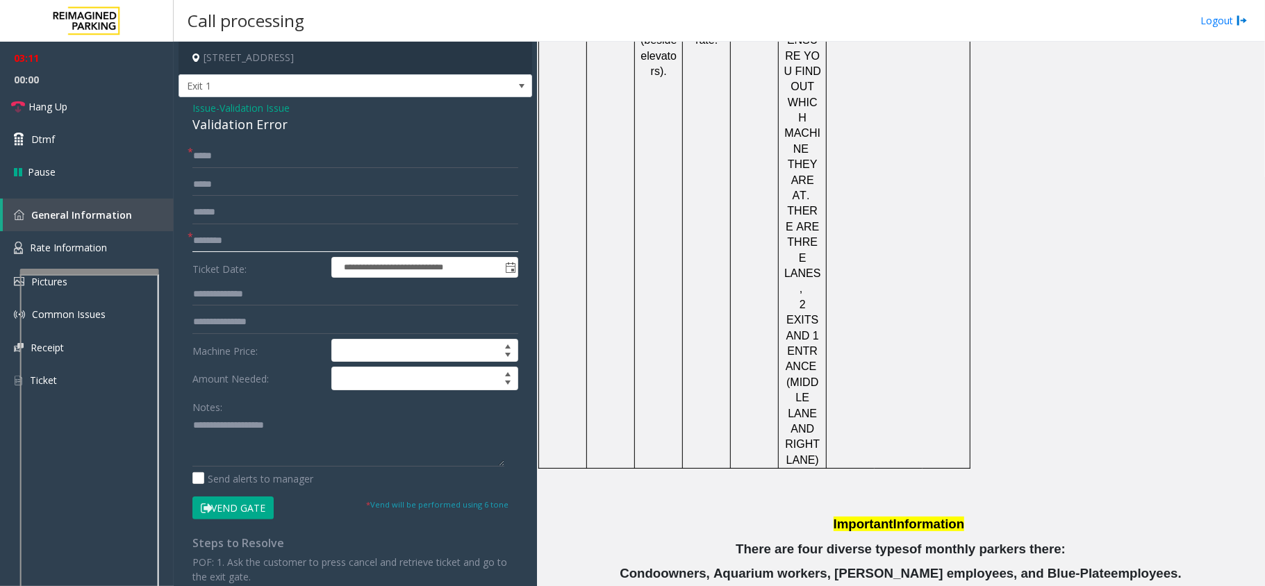
click at [301, 245] on input "text" at bounding box center [355, 241] width 326 height 24
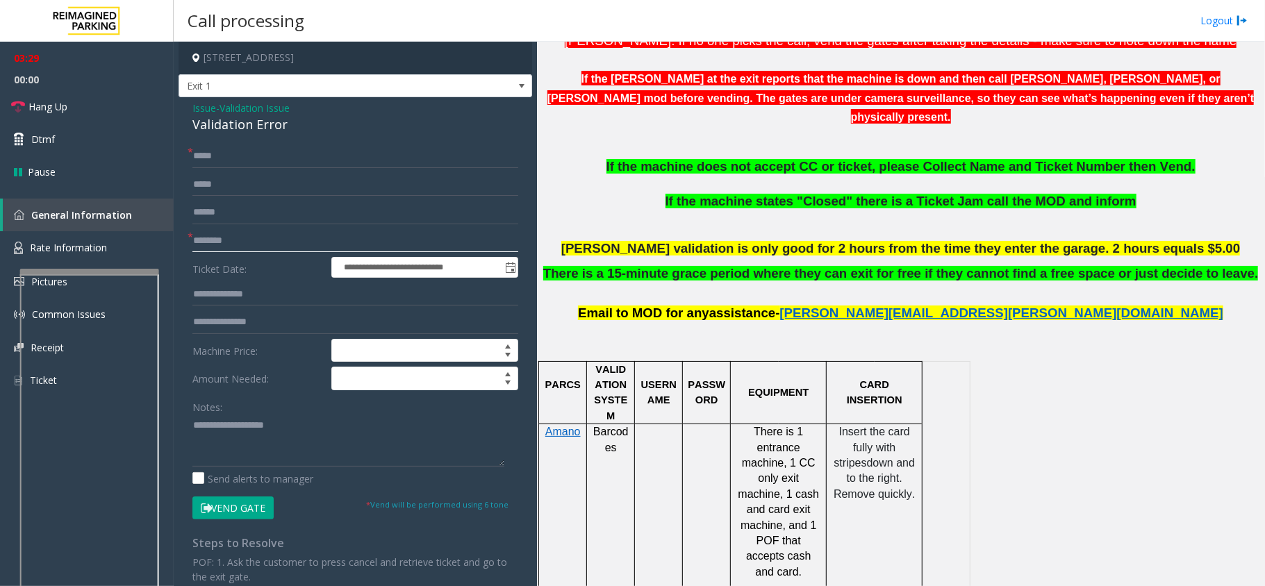
scroll to position [517, 0]
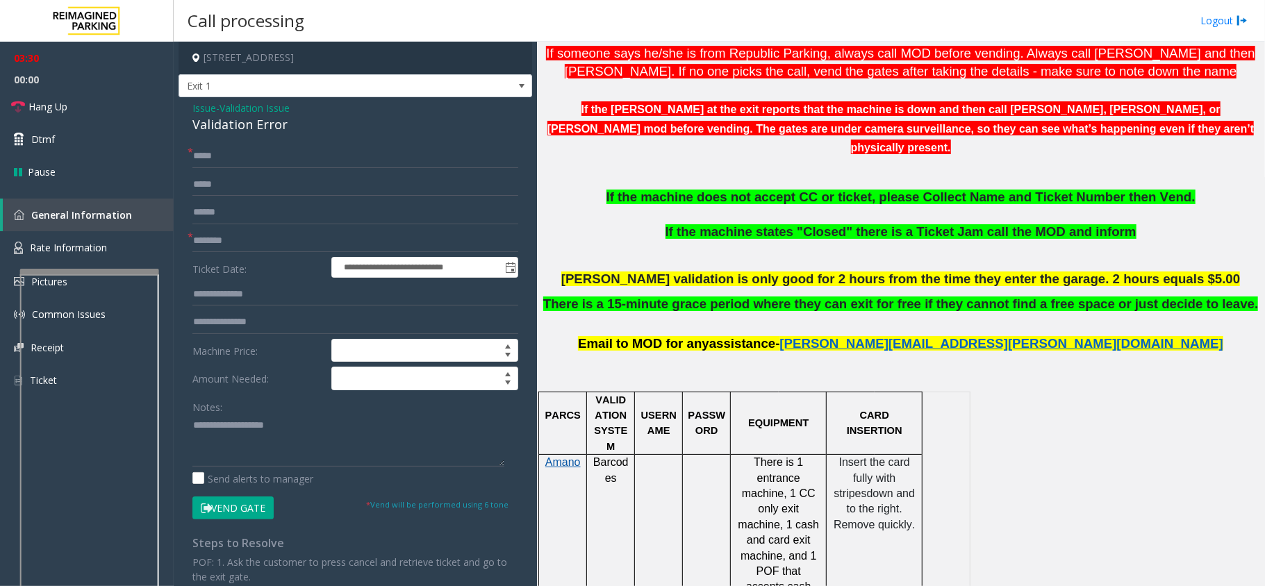
click at [565, 456] on span "Amano" at bounding box center [562, 462] width 35 height 12
click at [215, 242] on input "text" at bounding box center [355, 241] width 326 height 24
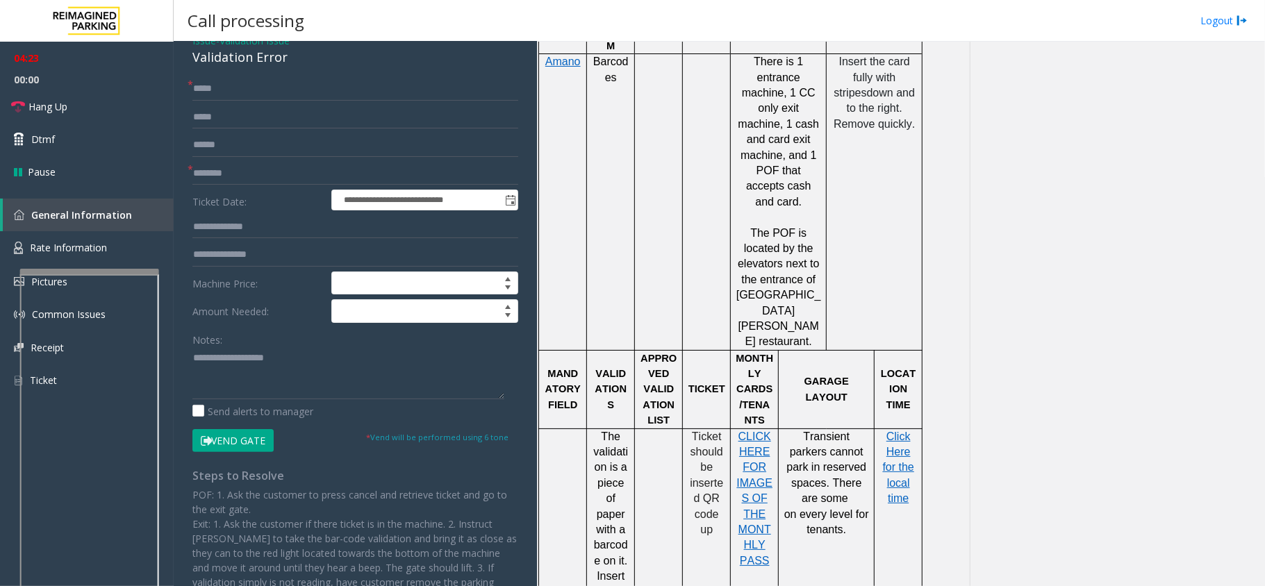
scroll to position [925, 0]
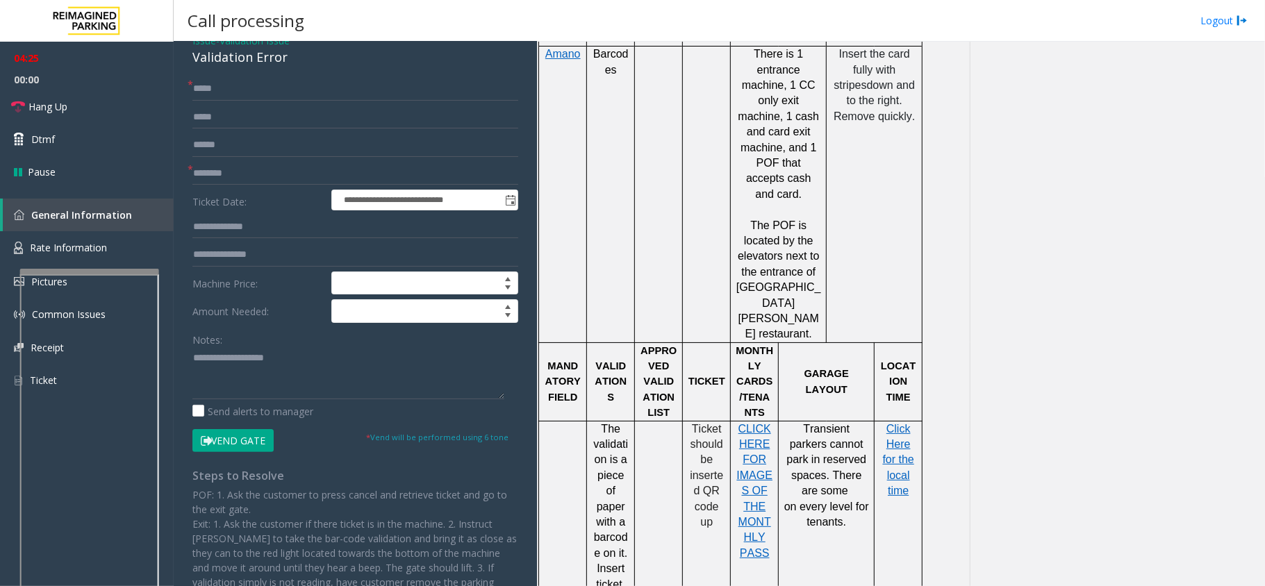
click at [895, 422] on p "Click Here for the local time" at bounding box center [897, 461] width 37 height 78
click at [903, 422] on p "Click Here for the local time" at bounding box center [897, 461] width 37 height 78
click at [901, 423] on span "Click Here for the local time" at bounding box center [898, 460] width 31 height 74
click at [124, 100] on link "Hang Up" at bounding box center [87, 106] width 174 height 33
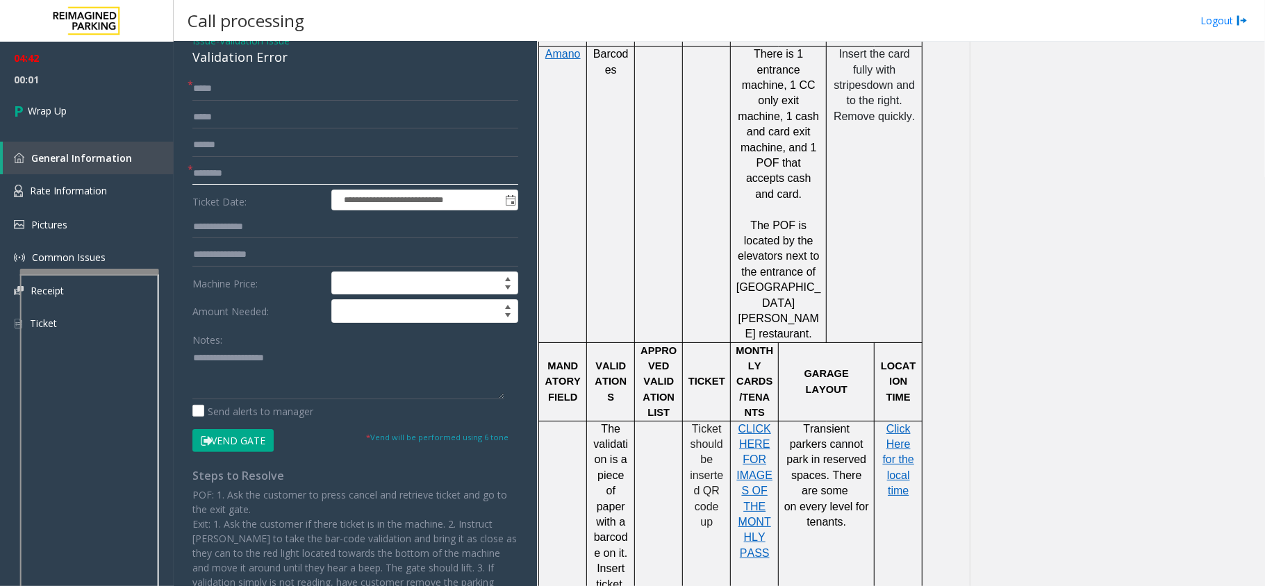
click at [262, 172] on input "text" at bounding box center [355, 174] width 326 height 24
type input "***"
click at [362, 372] on textarea at bounding box center [348, 373] width 312 height 52
paste textarea "**********"
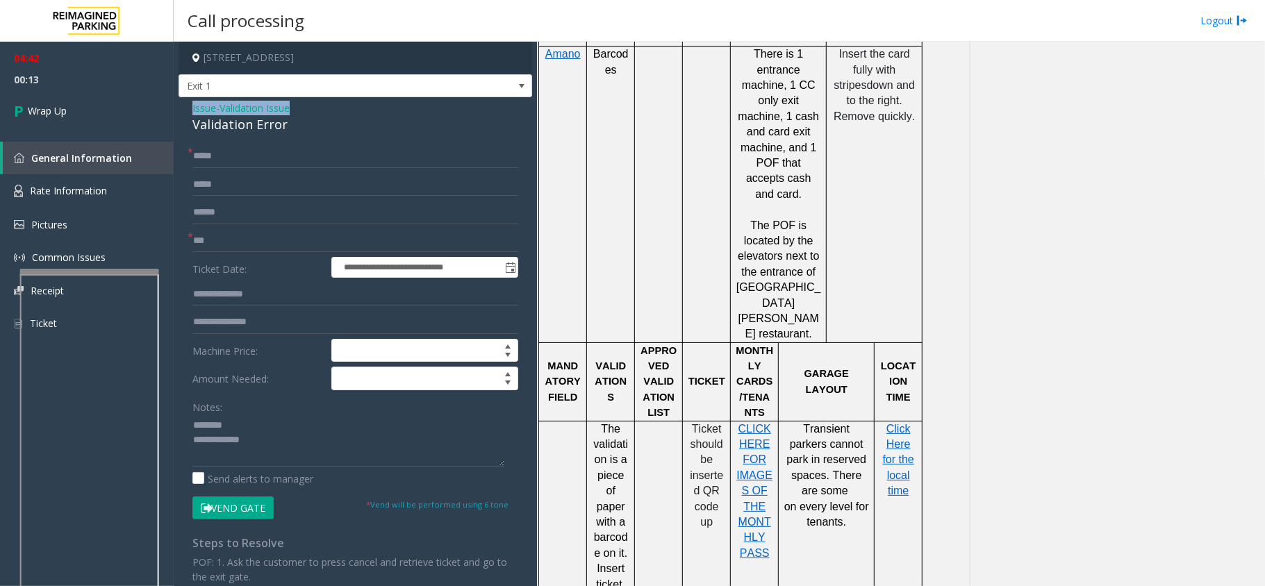
drag, startPoint x: 186, startPoint y: 101, endPoint x: 301, endPoint y: 107, distance: 114.7
click at [301, 107] on div "**********" at bounding box center [354, 413] width 353 height 632
copy div "Issue - Validation Issue"
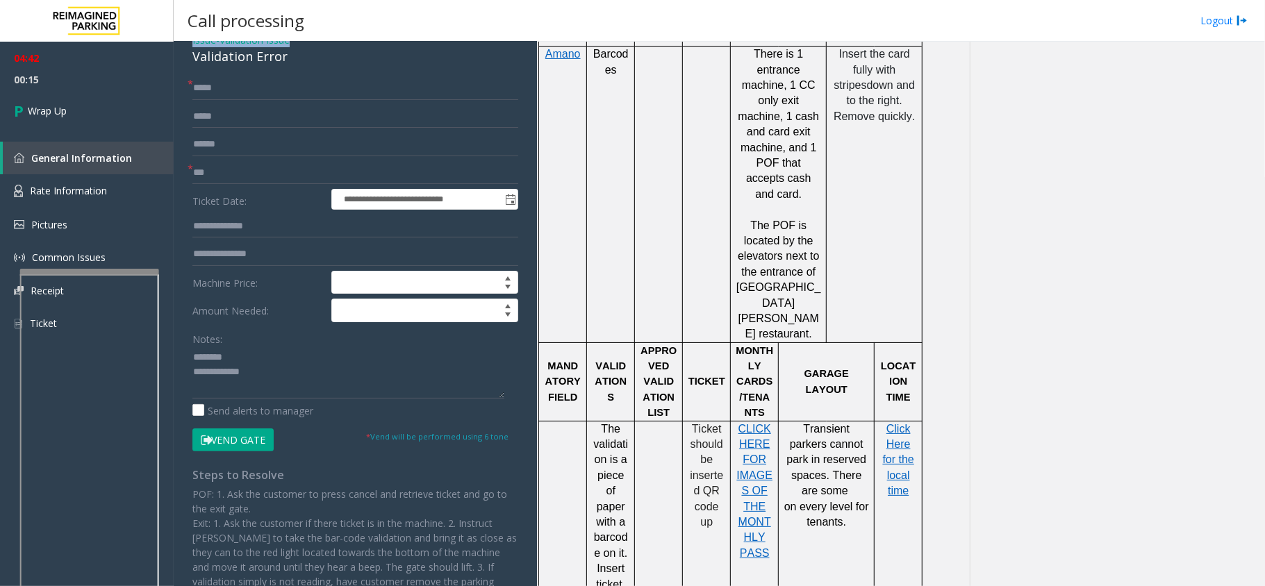
scroll to position [160, 0]
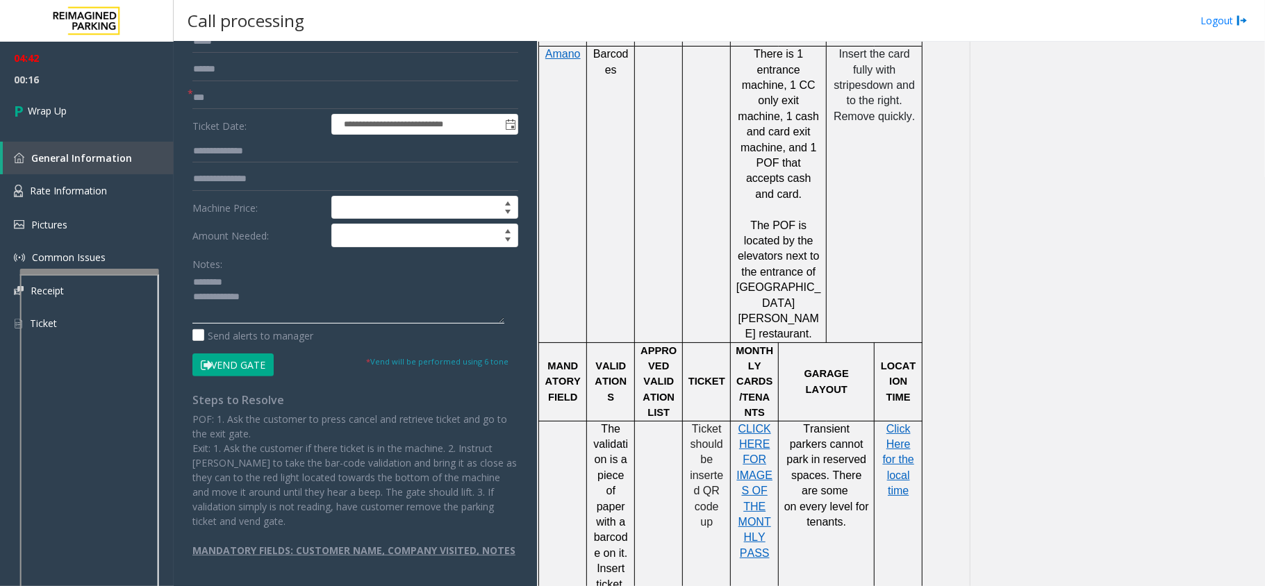
click at [279, 272] on textarea at bounding box center [348, 298] width 312 height 52
paste textarea "**********"
click at [319, 284] on textarea at bounding box center [348, 298] width 312 height 52
click at [253, 272] on textarea at bounding box center [348, 298] width 312 height 52
click at [268, 287] on textarea at bounding box center [348, 298] width 312 height 52
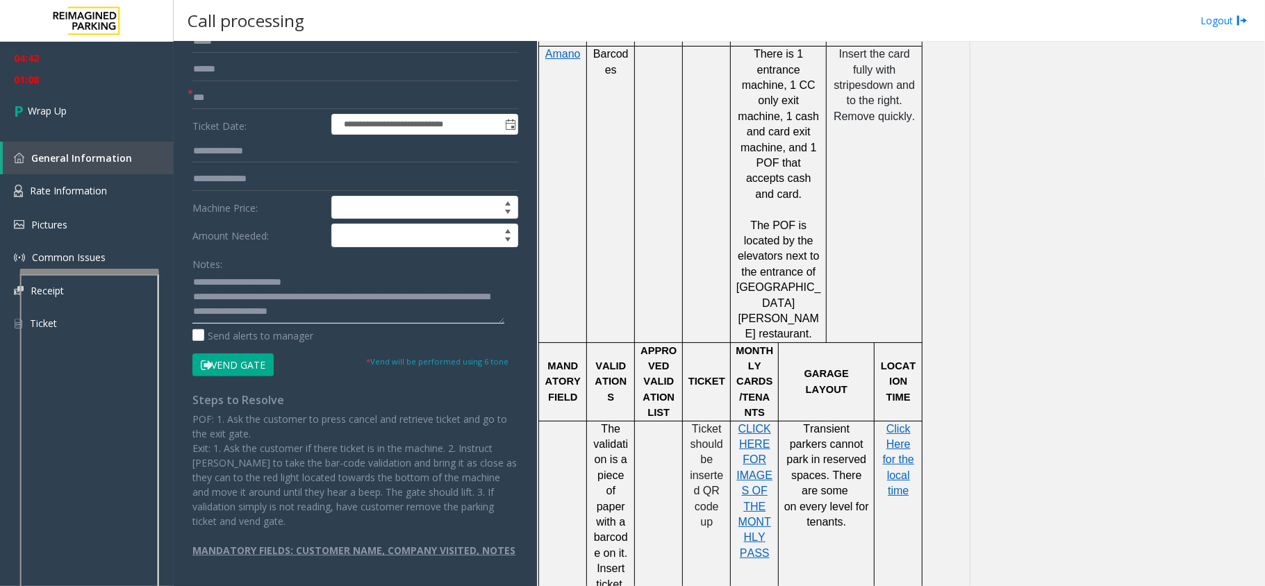
scroll to position [67, 0]
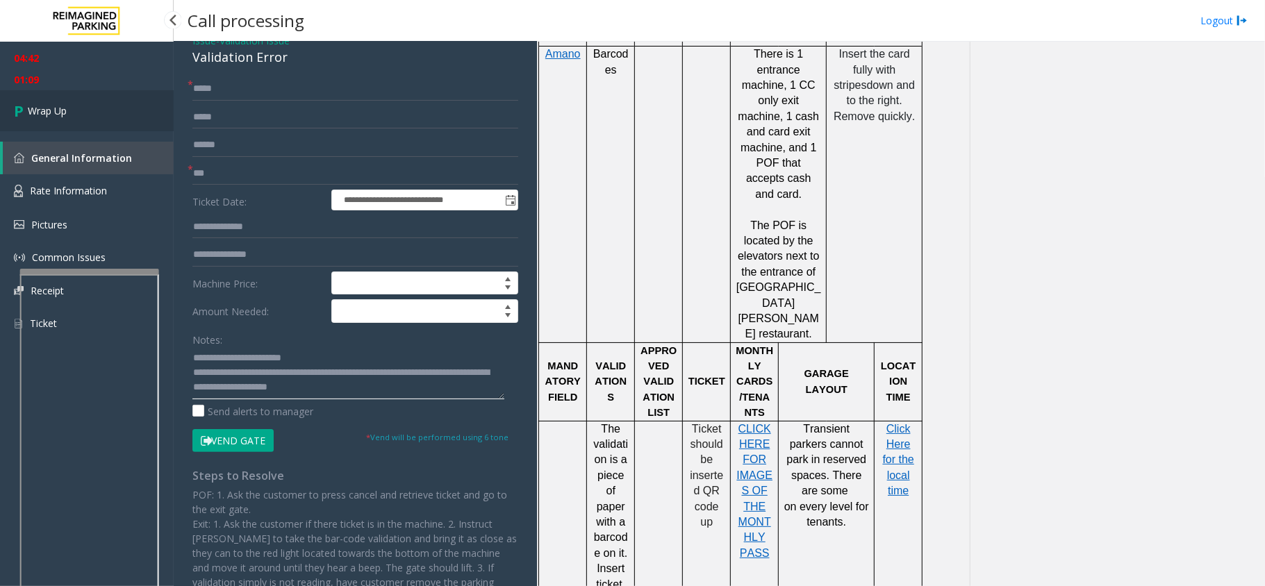
type textarea "**********"
click at [110, 118] on link "Wrap Up" at bounding box center [87, 110] width 174 height 41
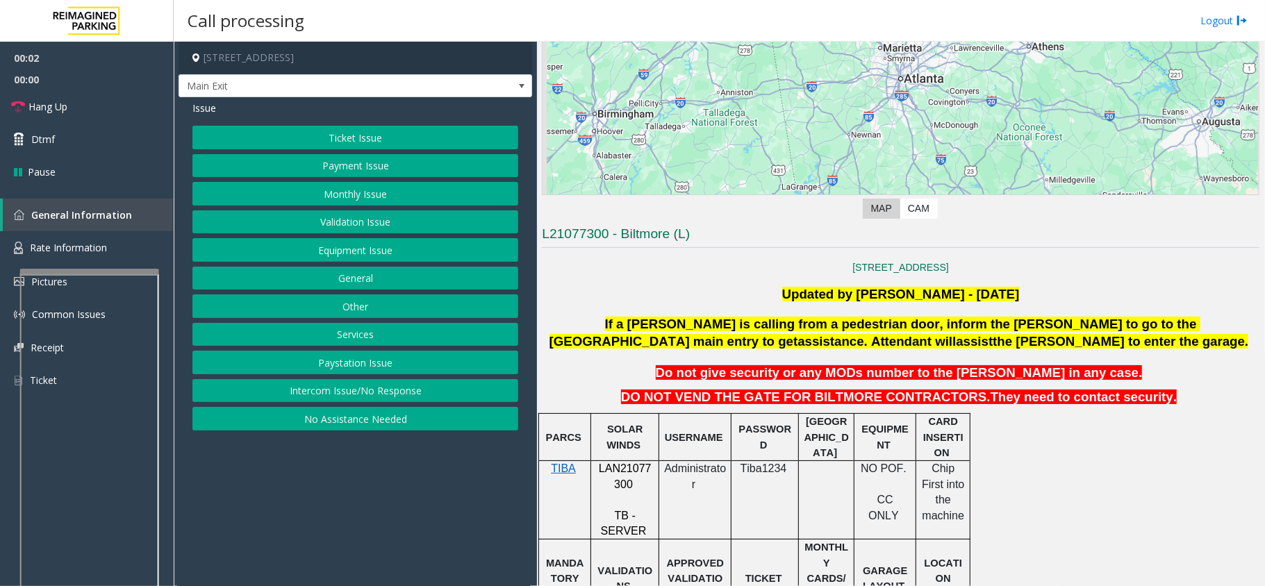
scroll to position [278, 0]
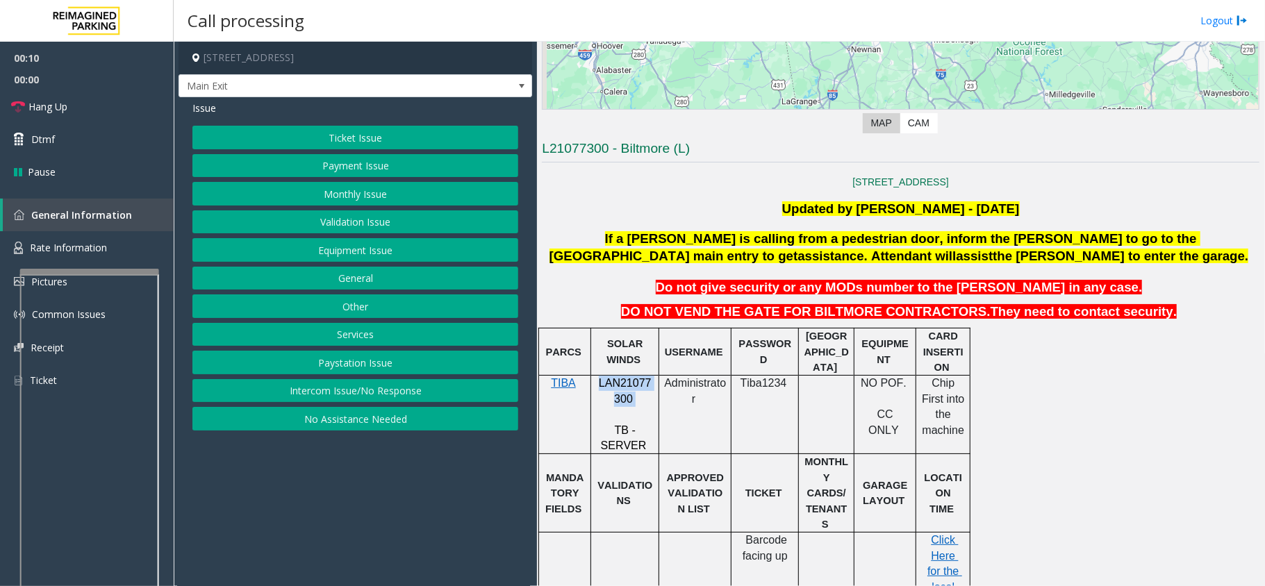
drag, startPoint x: 639, startPoint y: 403, endPoint x: 596, endPoint y: 384, distance: 47.0
click at [596, 384] on p "LAN21077300" at bounding box center [625, 391] width 58 height 31
copy p "LAN21077300"
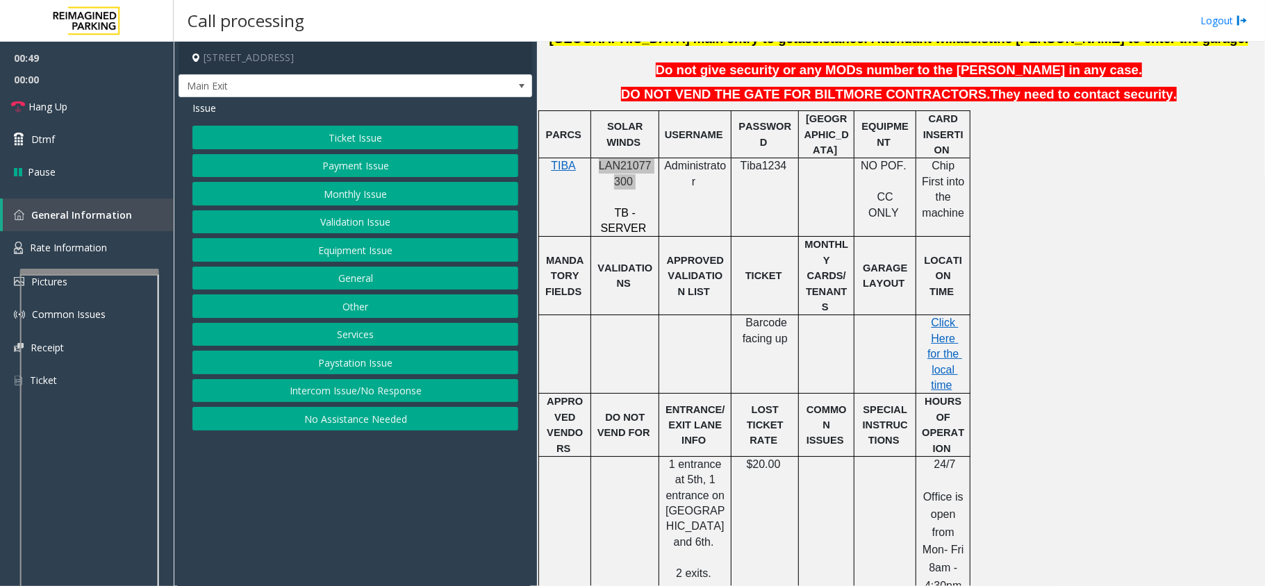
scroll to position [462, 0]
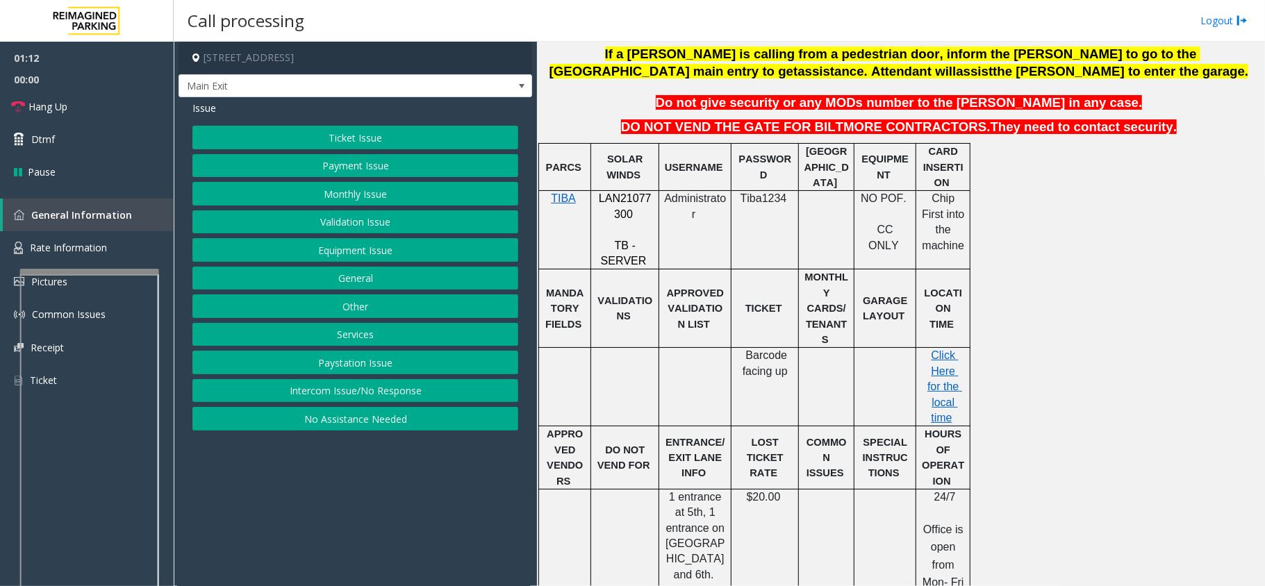
click at [753, 290] on td "TICKET" at bounding box center [764, 308] width 67 height 78
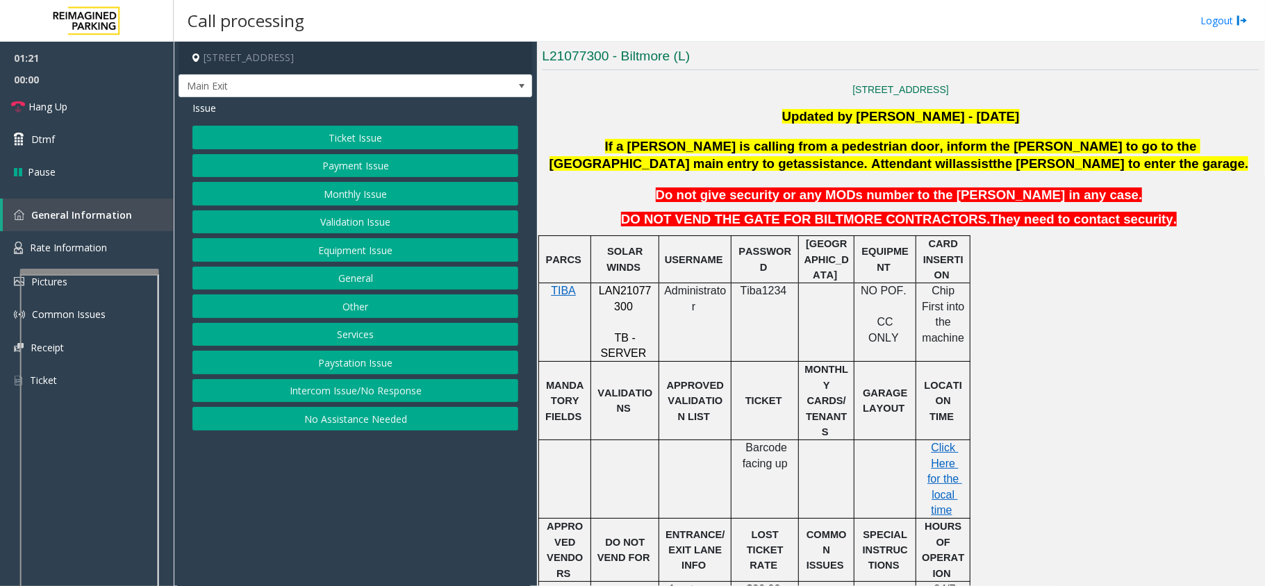
click at [428, 135] on button "Ticket Issue" at bounding box center [355, 138] width 326 height 24
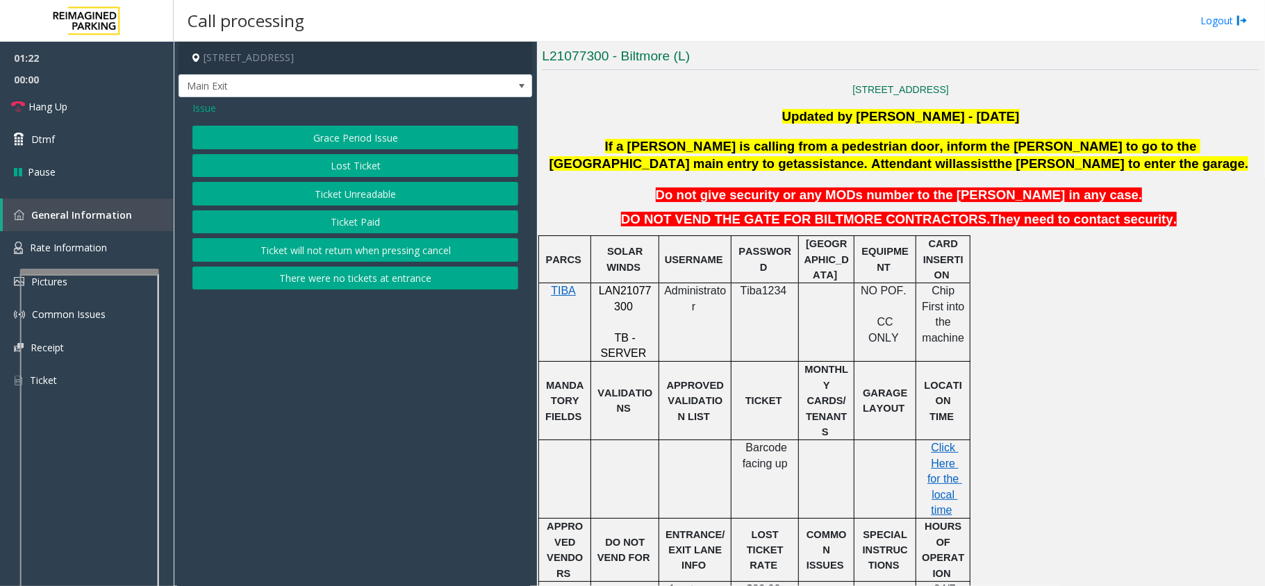
click at [387, 203] on button "Ticket Unreadable" at bounding box center [355, 194] width 326 height 24
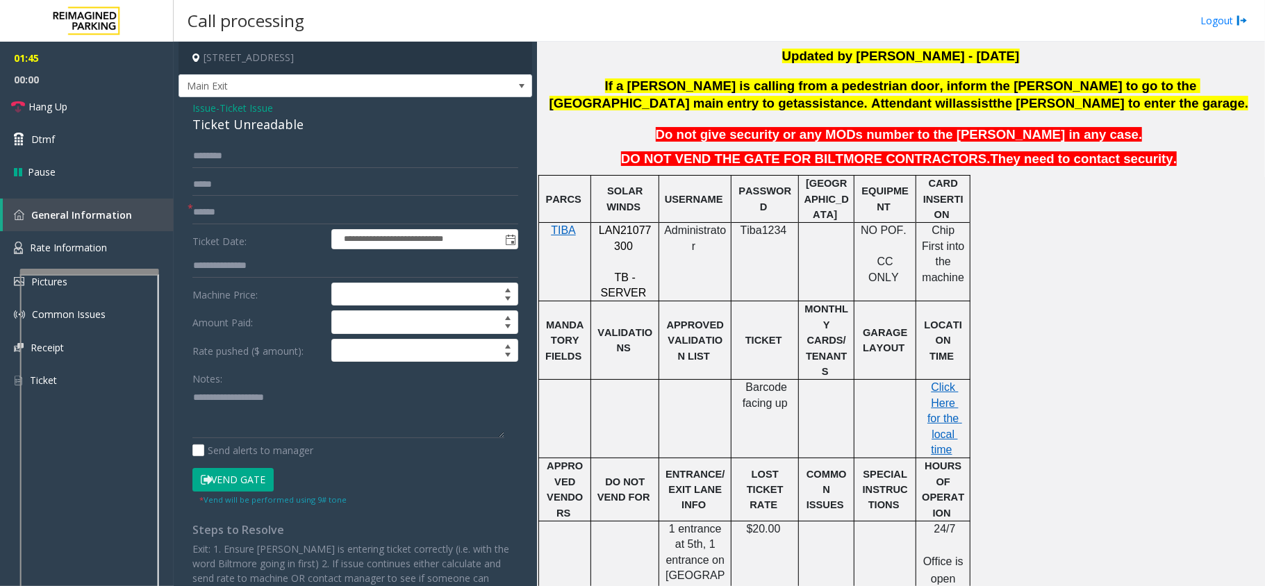
scroll to position [523, 0]
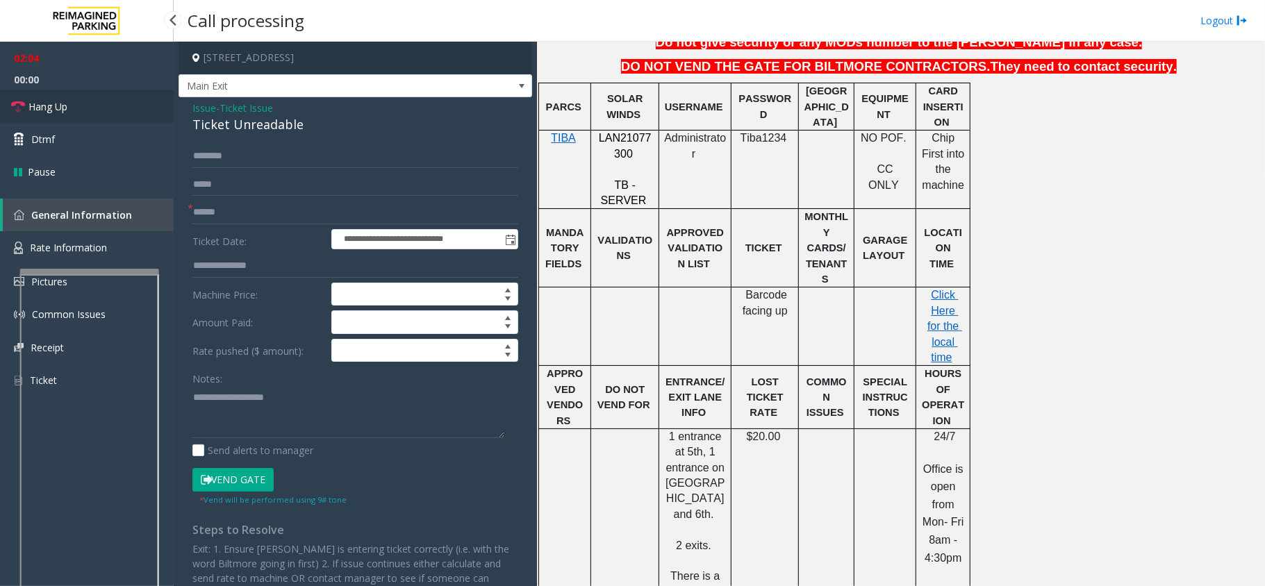
click at [106, 97] on link "Hang Up" at bounding box center [87, 106] width 174 height 33
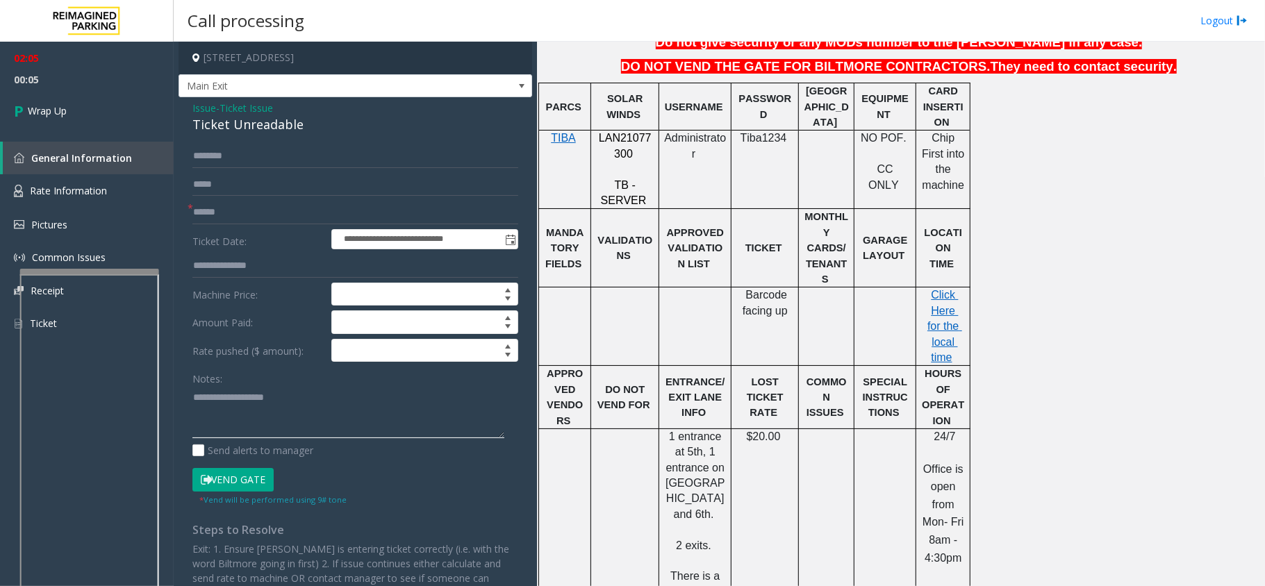
click at [346, 420] on textarea at bounding box center [348, 412] width 312 height 52
paste textarea "**********"
click at [332, 398] on textarea at bounding box center [348, 412] width 312 height 52
click at [337, 403] on textarea at bounding box center [348, 412] width 312 height 52
click at [335, 423] on textarea at bounding box center [348, 412] width 312 height 52
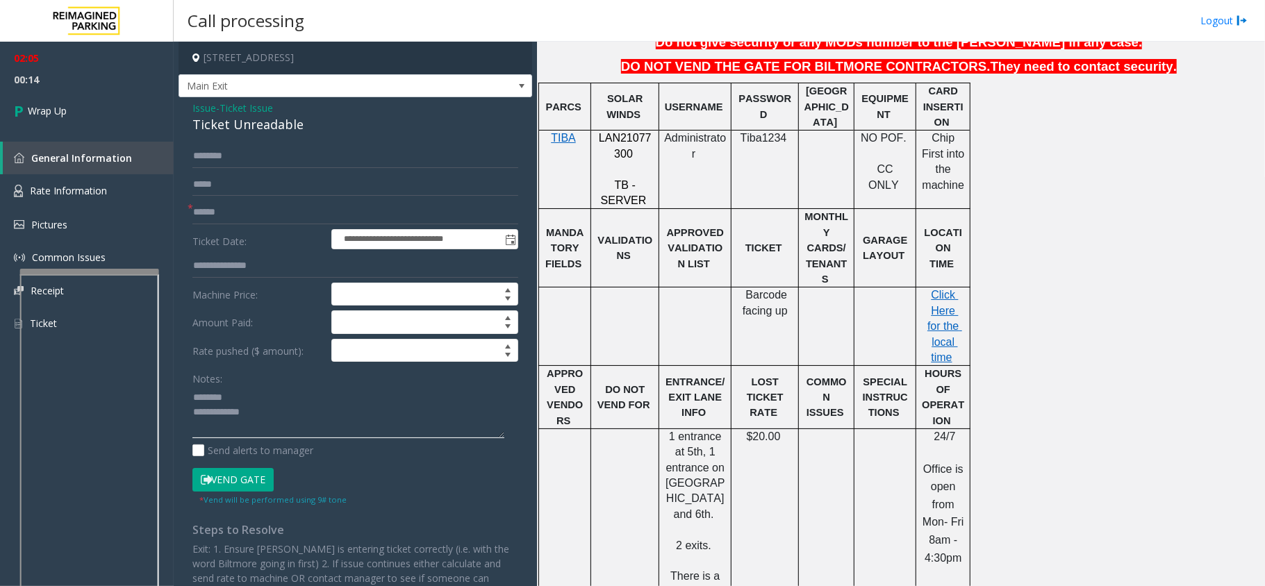
paste textarea "**********"
click at [206, 132] on div "Ticket Unreadable" at bounding box center [355, 124] width 326 height 19
click at [208, 131] on div "Ticket Unreadable" at bounding box center [355, 124] width 326 height 19
drag, startPoint x: 208, startPoint y: 131, endPoint x: 233, endPoint y: 129, distance: 25.1
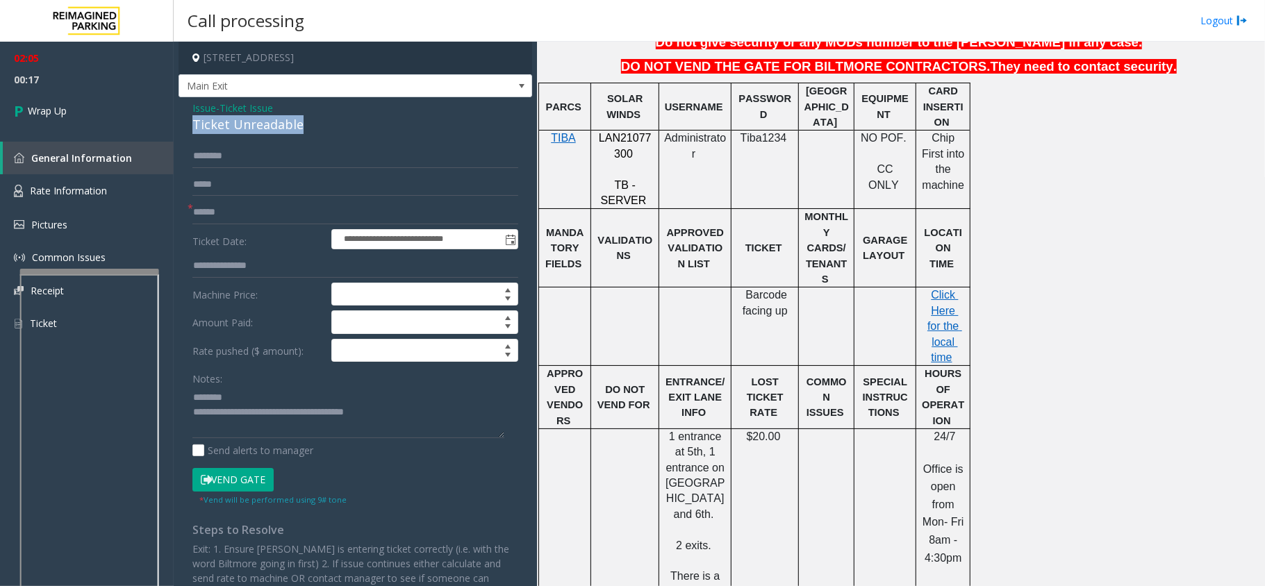
click at [233, 129] on div "Ticket Unreadable" at bounding box center [355, 124] width 326 height 19
type textarea "**********"
click at [228, 218] on input "text" at bounding box center [355, 213] width 326 height 24
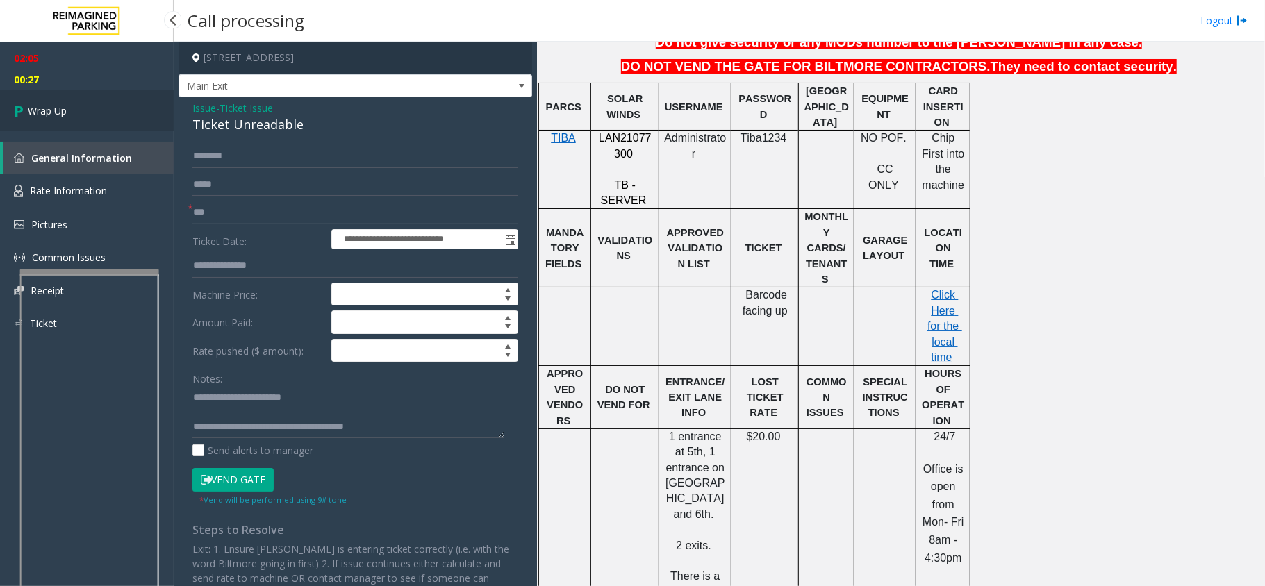
type input "***"
click at [65, 117] on span "Wrap Up" at bounding box center [47, 110] width 39 height 15
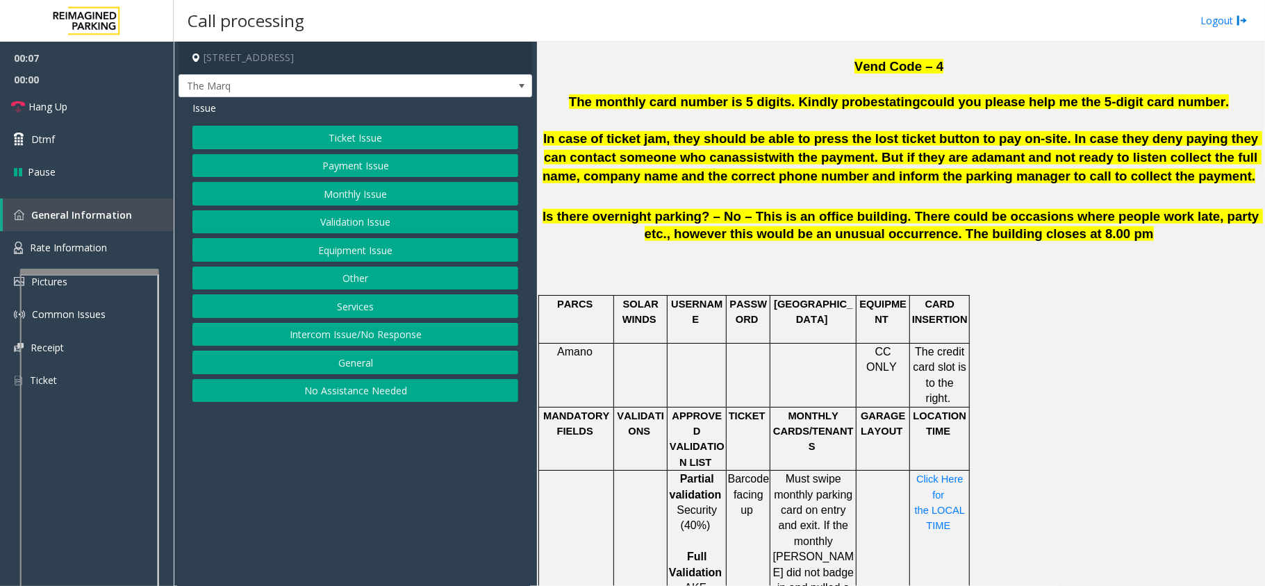
scroll to position [1018, 0]
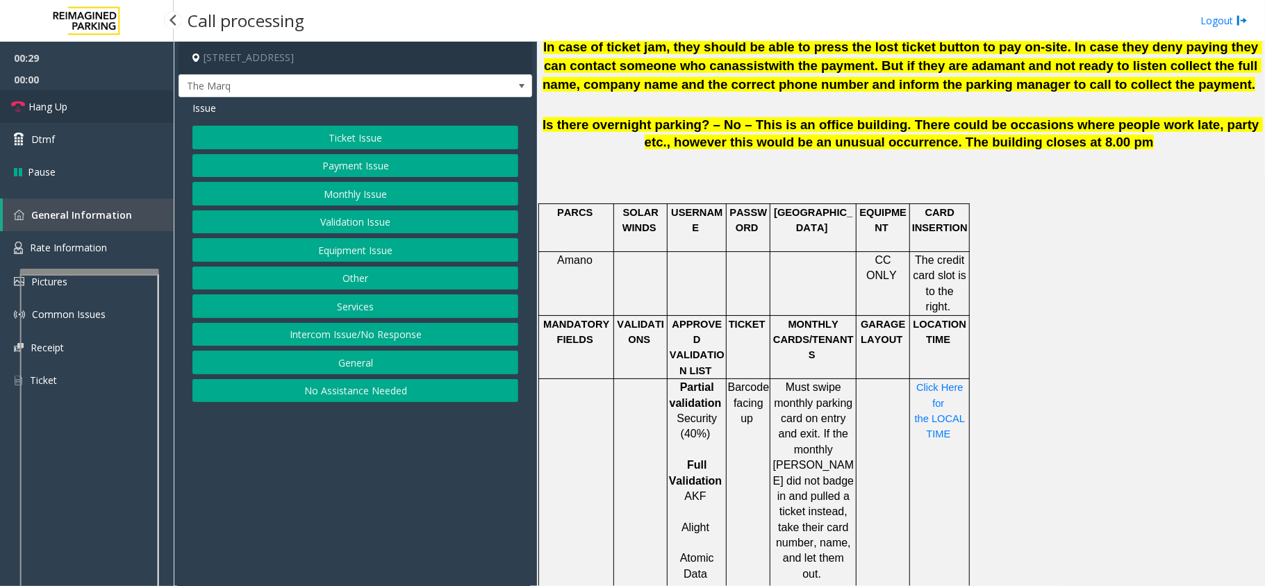
click at [72, 107] on link "Hang Up" at bounding box center [87, 106] width 174 height 33
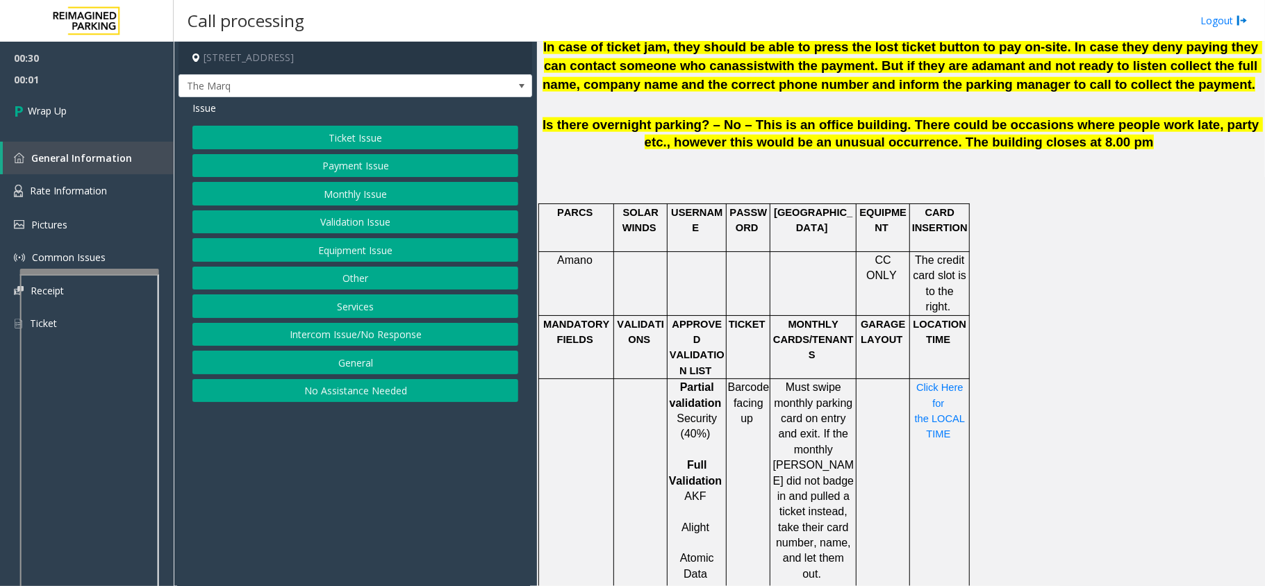
click at [362, 335] on button "Intercom Issue/No Response" at bounding box center [355, 335] width 326 height 24
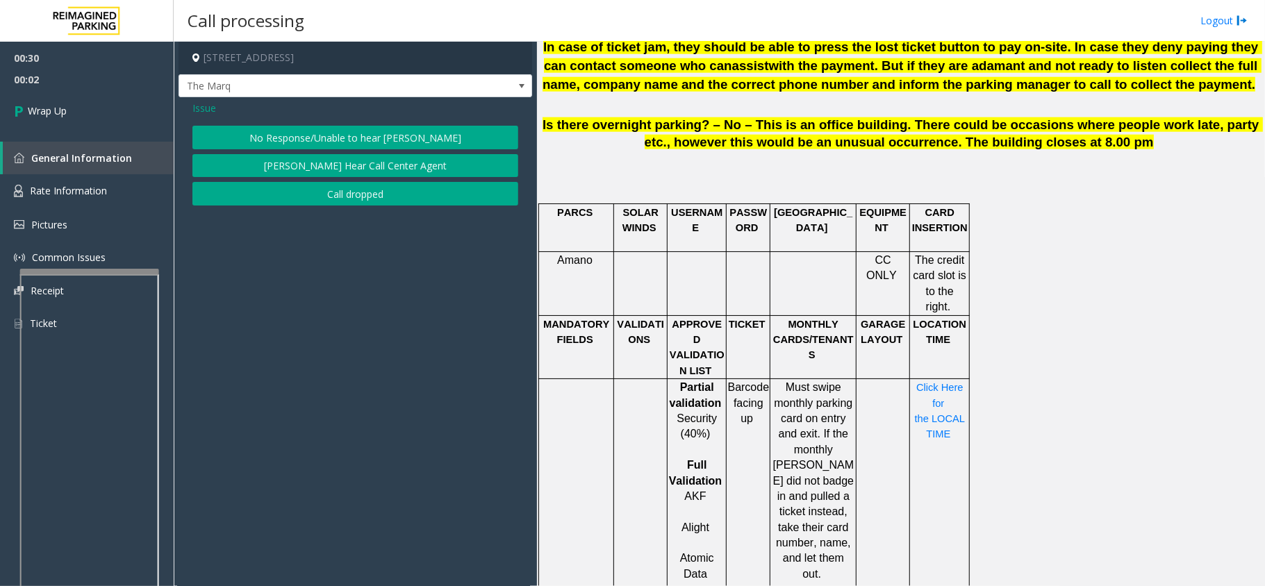
click at [351, 124] on div "Issue No Response/Unable to hear [PERSON_NAME] Cannot Hear Call Center Agent Ca…" at bounding box center [354, 154] width 353 height 115
click at [350, 133] on button "No Response/Unable to hear [PERSON_NAME]" at bounding box center [355, 138] width 326 height 24
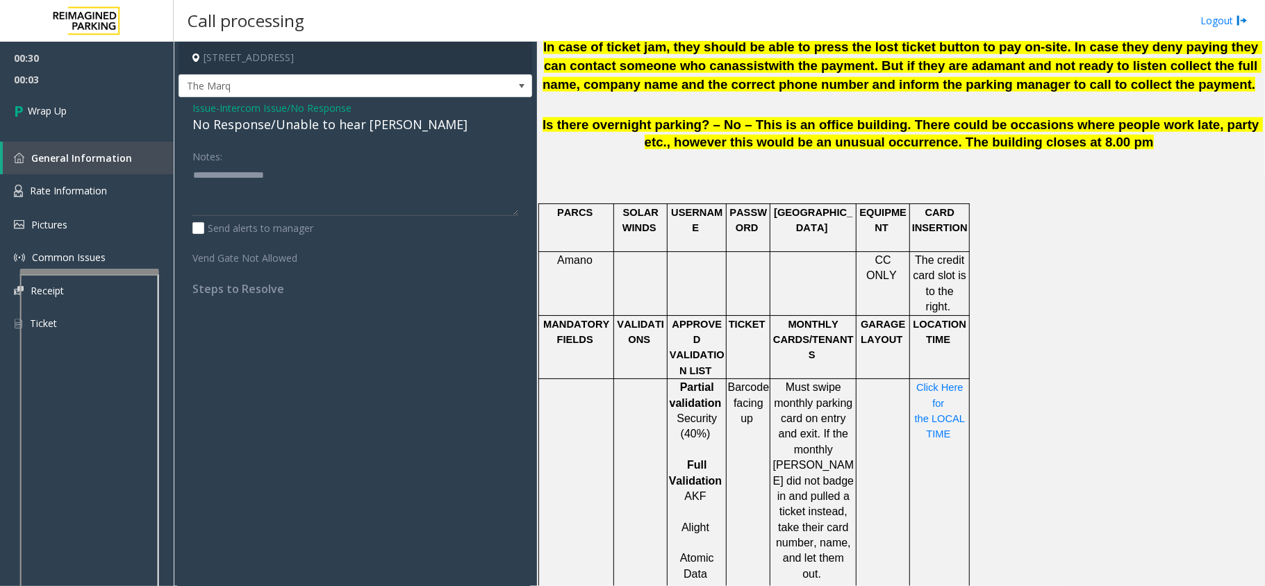
click at [344, 126] on div "No Response/Unable to hear [PERSON_NAME]" at bounding box center [355, 124] width 326 height 19
click at [347, 126] on div "No Response/Unable to hear [PERSON_NAME]" at bounding box center [355, 124] width 326 height 19
click at [347, 125] on div "No Response/Unable to hear [PERSON_NAME]" at bounding box center [355, 124] width 326 height 19
click at [340, 125] on div "No Response/Unable to hear [PERSON_NAME]" at bounding box center [355, 124] width 326 height 19
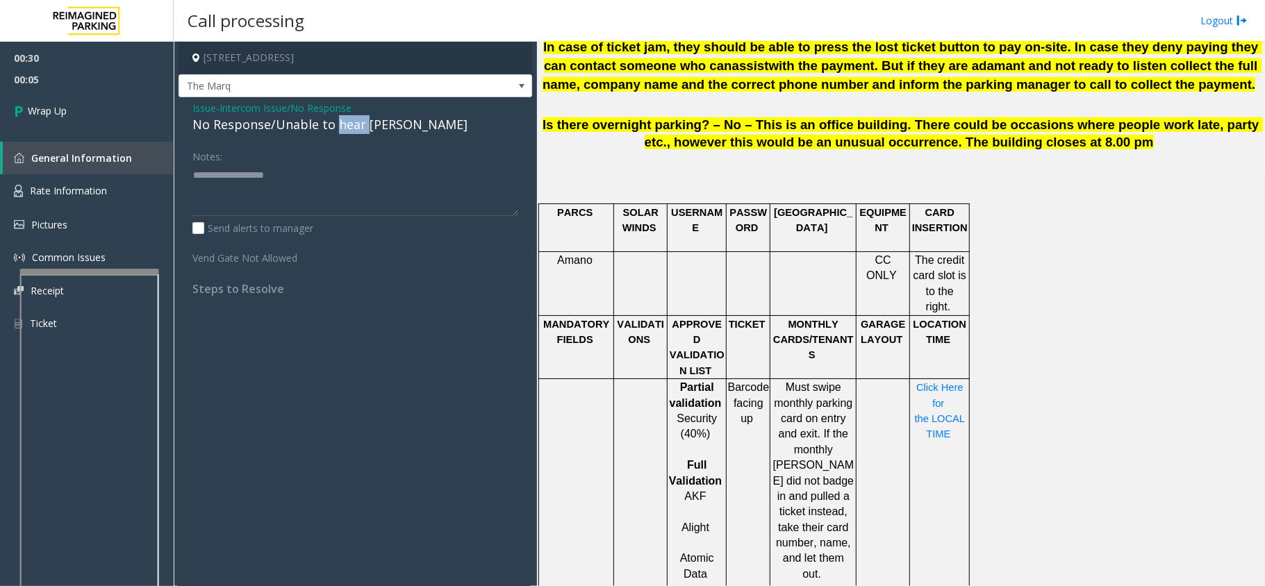
click at [340, 125] on div "No Response/Unable to hear [PERSON_NAME]" at bounding box center [355, 124] width 326 height 19
drag, startPoint x: 340, startPoint y: 125, endPoint x: 357, endPoint y: 133, distance: 19.3
click at [357, 133] on div "No Response/Unable to hear [PERSON_NAME]" at bounding box center [355, 124] width 326 height 19
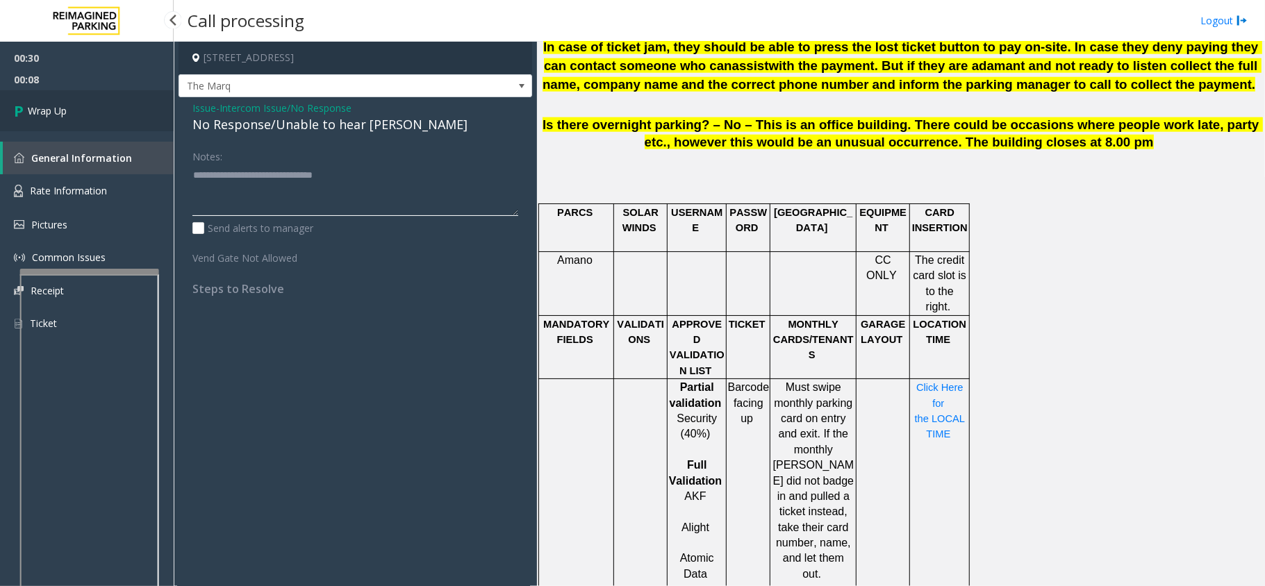
type textarea "**********"
click at [133, 124] on link "Wrap Up" at bounding box center [87, 110] width 174 height 41
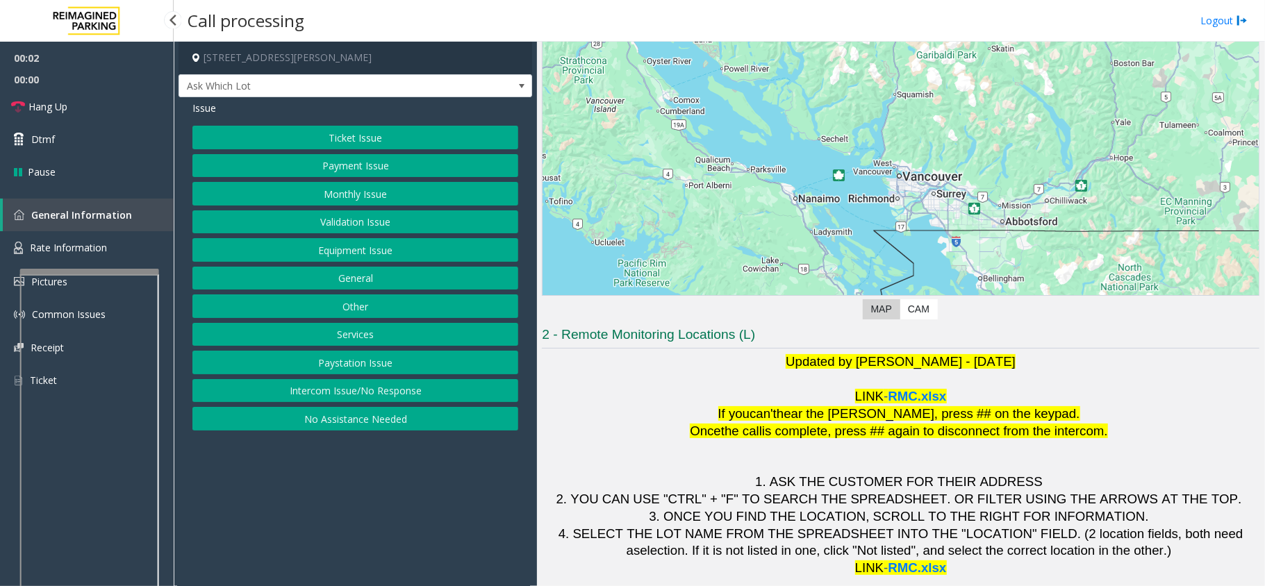
scroll to position [97, 0]
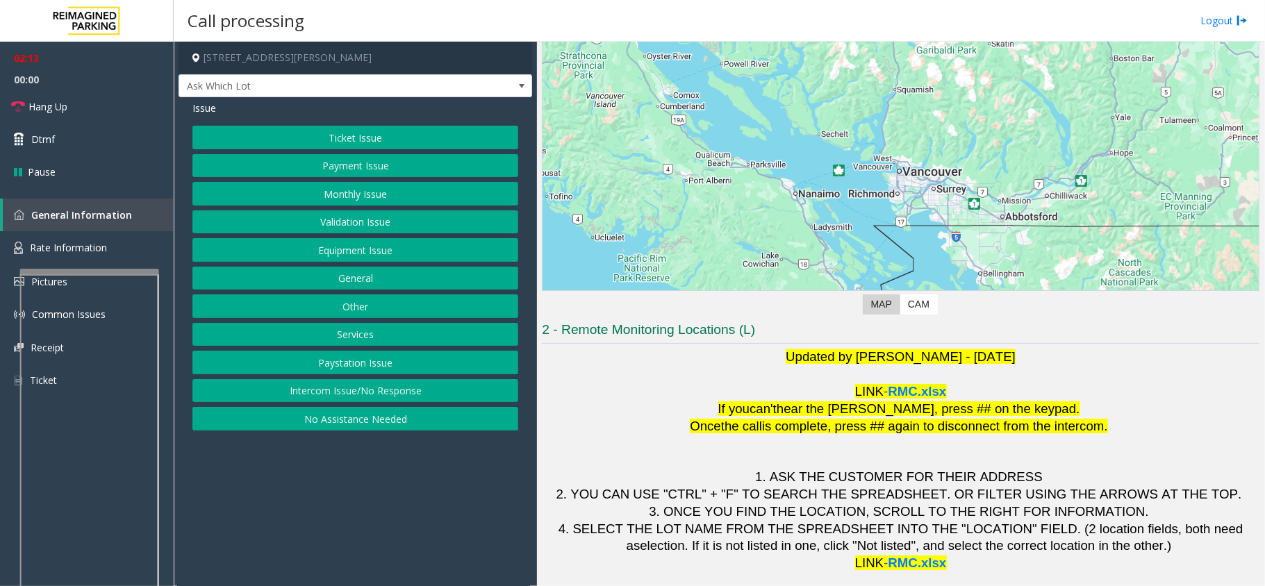
click at [359, 167] on button "Payment Issue" at bounding box center [355, 166] width 326 height 24
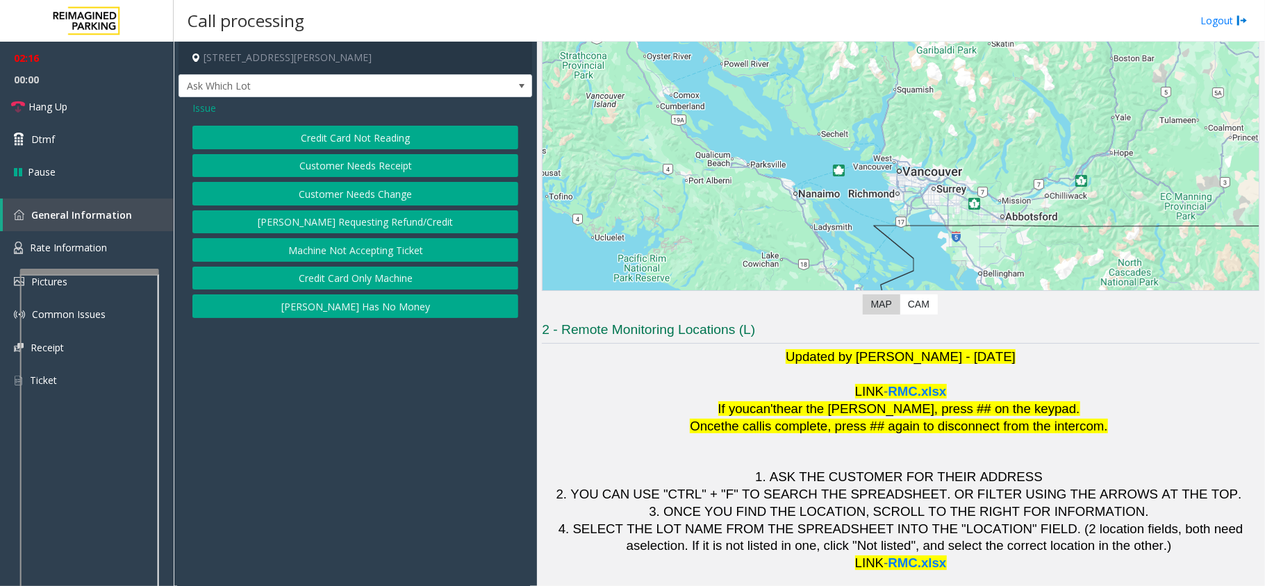
click at [406, 275] on button "Credit Card Only Machine" at bounding box center [355, 279] width 326 height 24
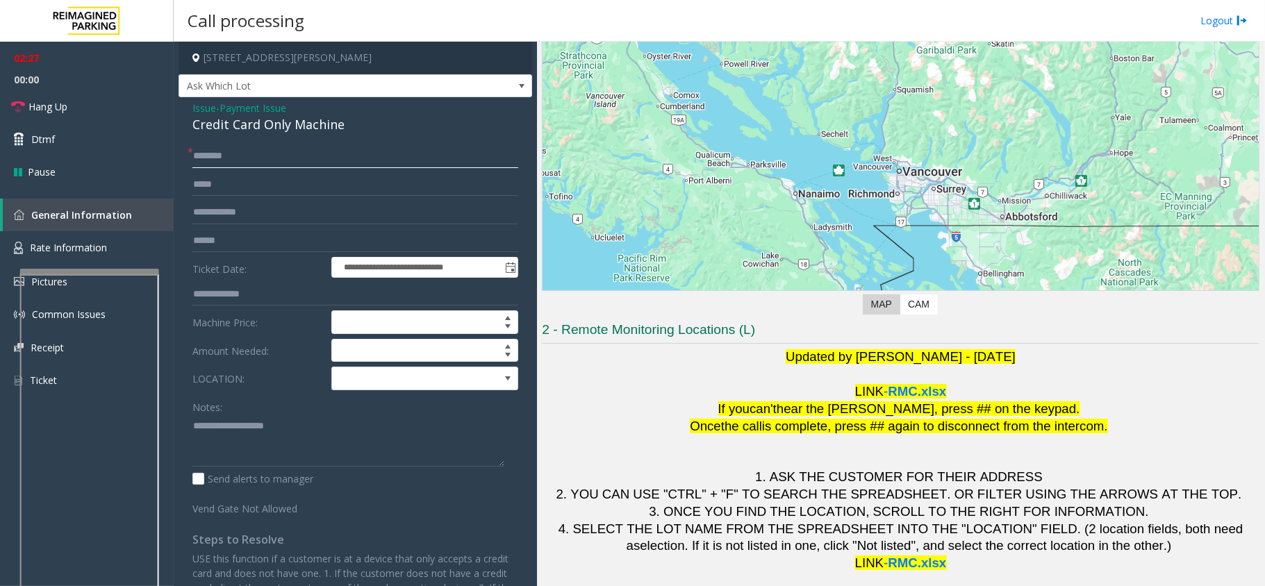
click at [362, 144] on input "text" at bounding box center [355, 156] width 326 height 24
type input "*"
type input "******"
click at [211, 234] on input "text" at bounding box center [355, 241] width 326 height 24
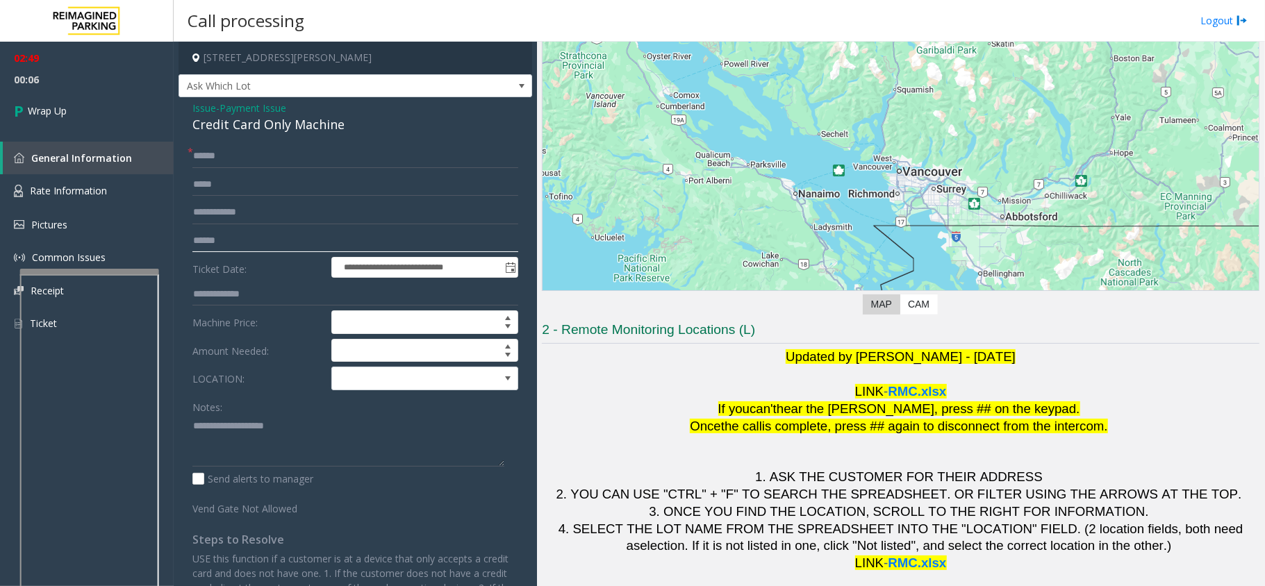
type input "*"
type input "***"
click at [329, 444] on textarea at bounding box center [348, 441] width 312 height 52
paste textarea "**********"
click at [270, 442] on textarea at bounding box center [348, 441] width 312 height 52
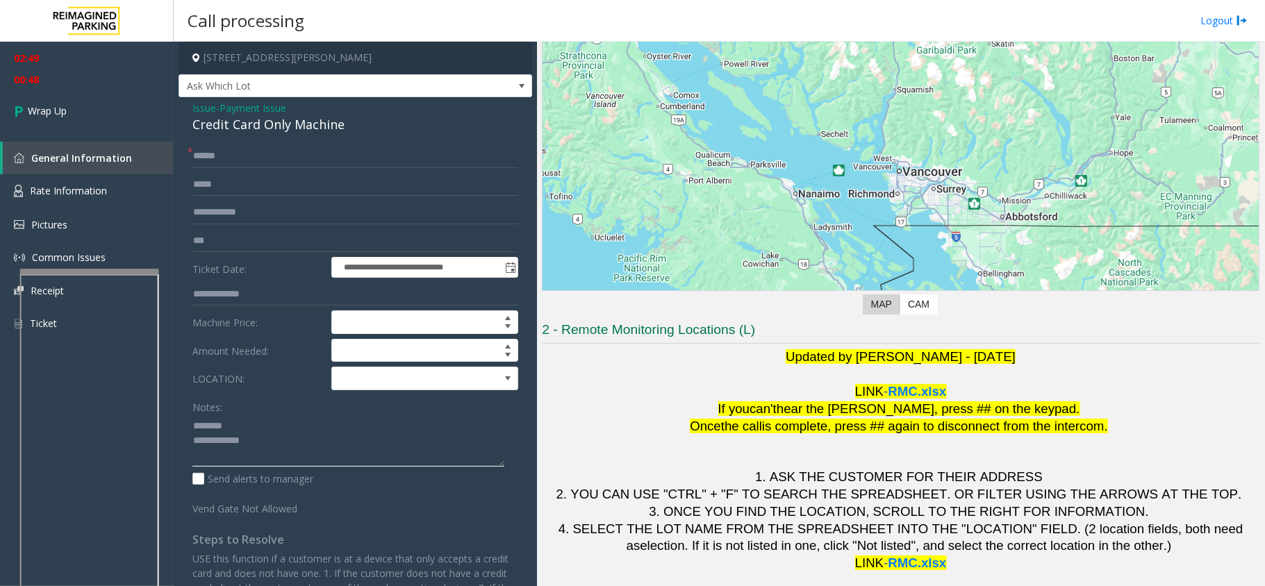
click at [278, 440] on textarea at bounding box center [348, 441] width 312 height 52
paste textarea "**********"
click at [257, 428] on textarea at bounding box center [348, 441] width 312 height 52
click at [203, 120] on div "Credit Card Only Machine" at bounding box center [355, 124] width 326 height 19
click at [206, 125] on div "Credit Card Only Machine" at bounding box center [355, 124] width 326 height 19
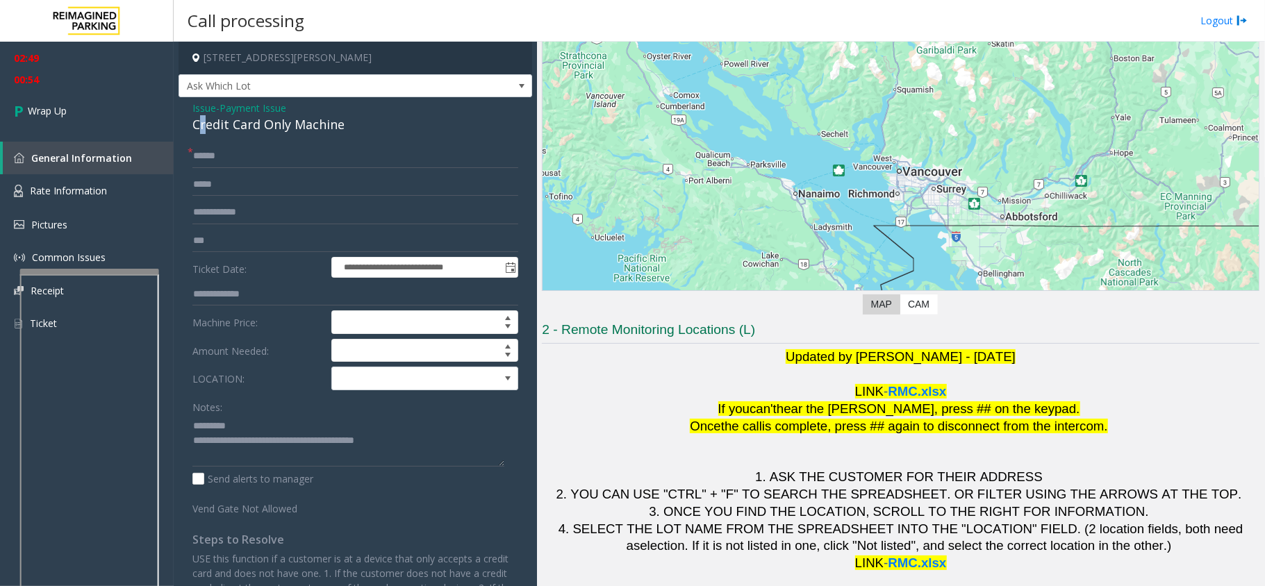
click at [206, 125] on div "Credit Card Only Machine" at bounding box center [355, 124] width 326 height 19
drag, startPoint x: 206, startPoint y: 125, endPoint x: 254, endPoint y: 128, distance: 48.0
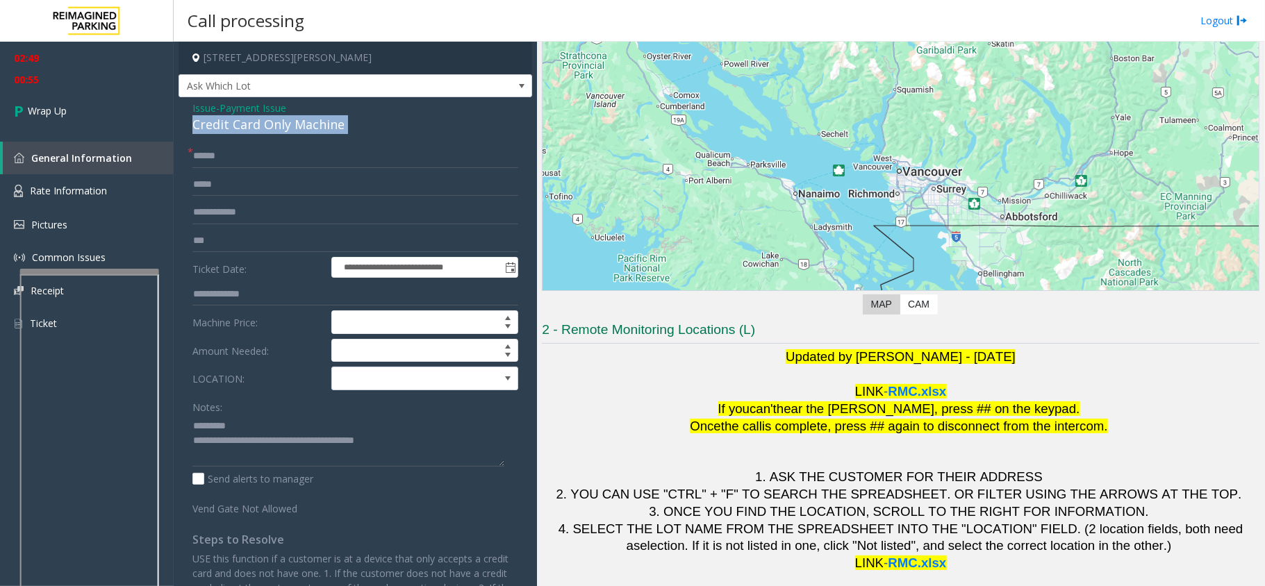
click at [254, 128] on div "Credit Card Only Machine" at bounding box center [355, 124] width 326 height 19
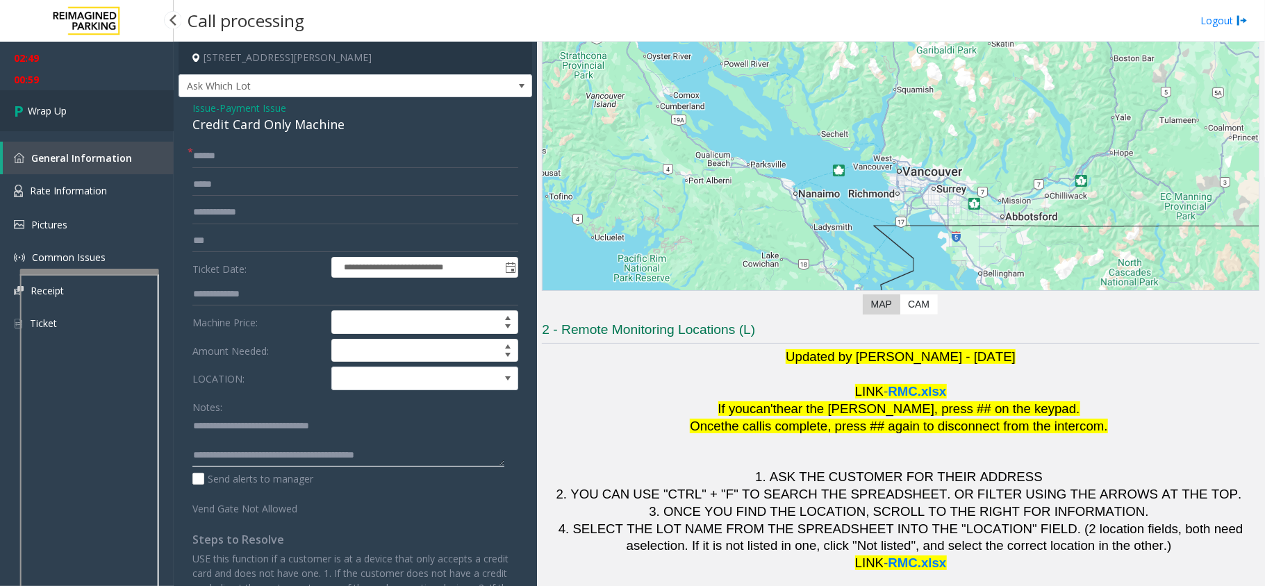
type textarea "**********"
click at [62, 118] on link "Wrap Up" at bounding box center [87, 110] width 174 height 41
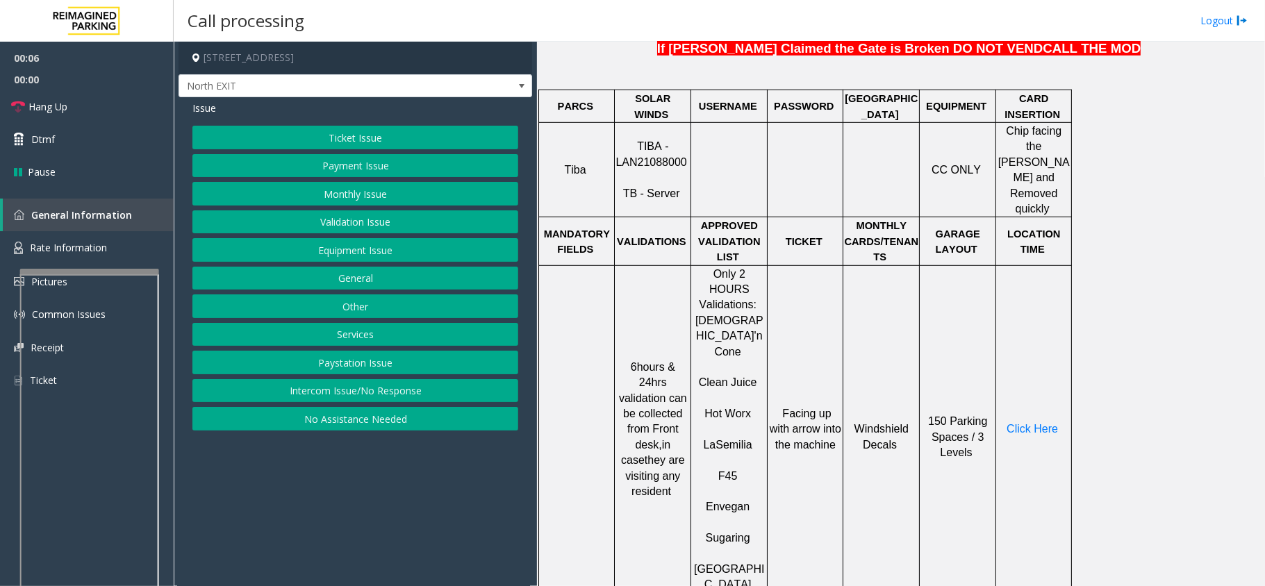
scroll to position [648, 0]
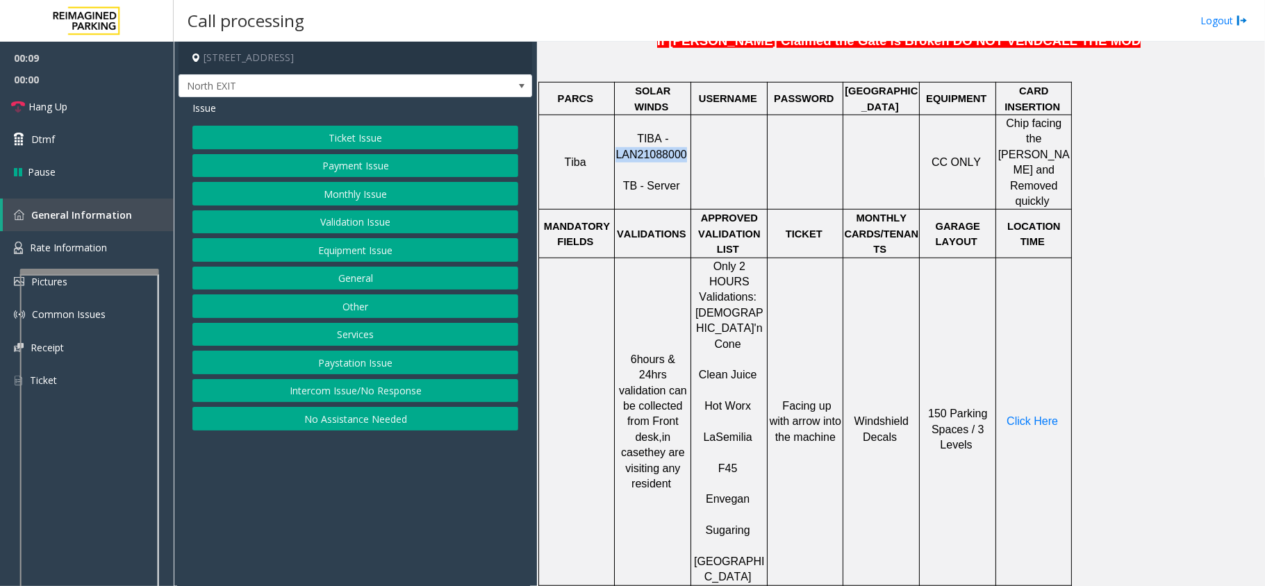
drag, startPoint x: 684, startPoint y: 140, endPoint x: 621, endPoint y: 145, distance: 63.4
click at [621, 145] on p "TIBA - LAN21088000 TB - Server" at bounding box center [652, 162] width 74 height 62
copy span "LAN21088000"
click at [369, 167] on button "Payment Issue" at bounding box center [355, 166] width 326 height 24
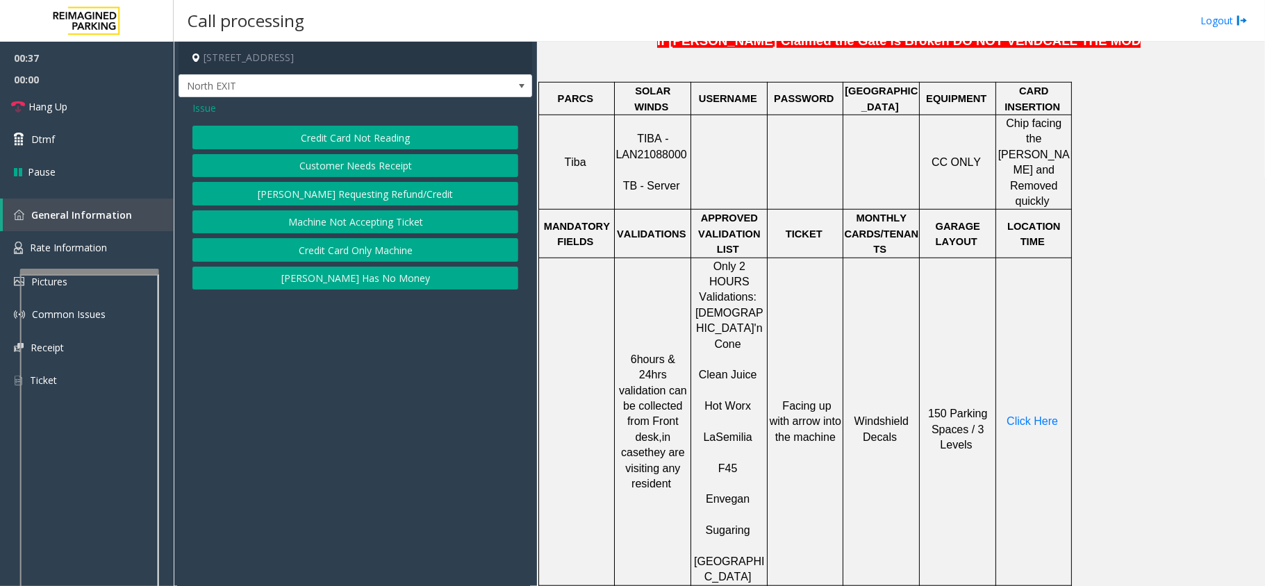
click at [215, 107] on span "Issue" at bounding box center [204, 108] width 24 height 15
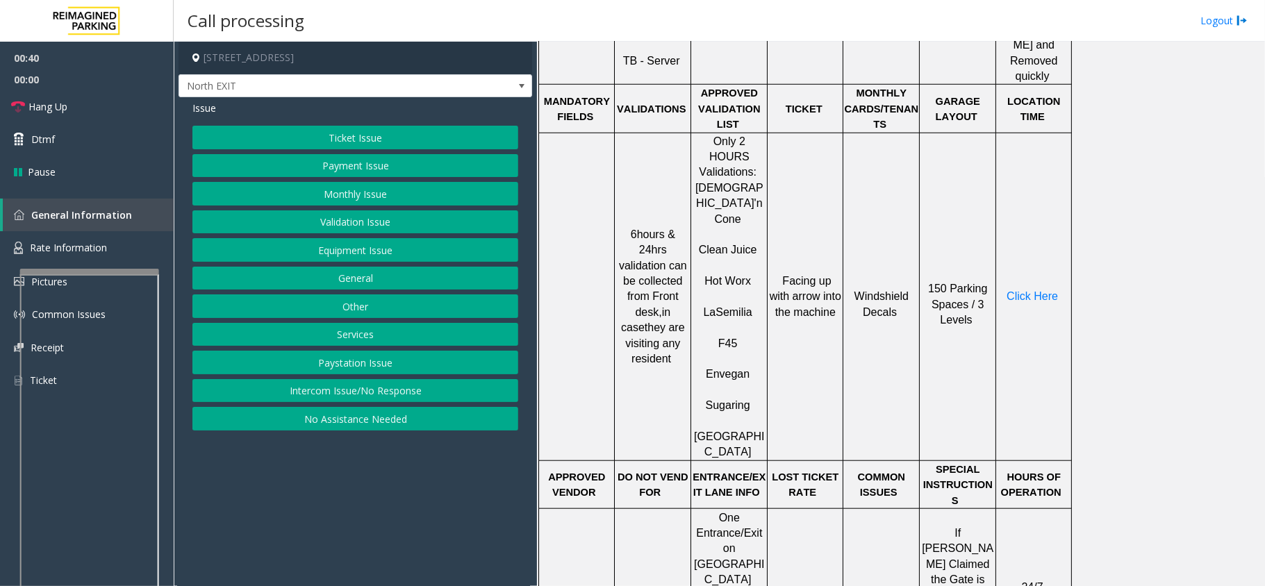
scroll to position [740, 0]
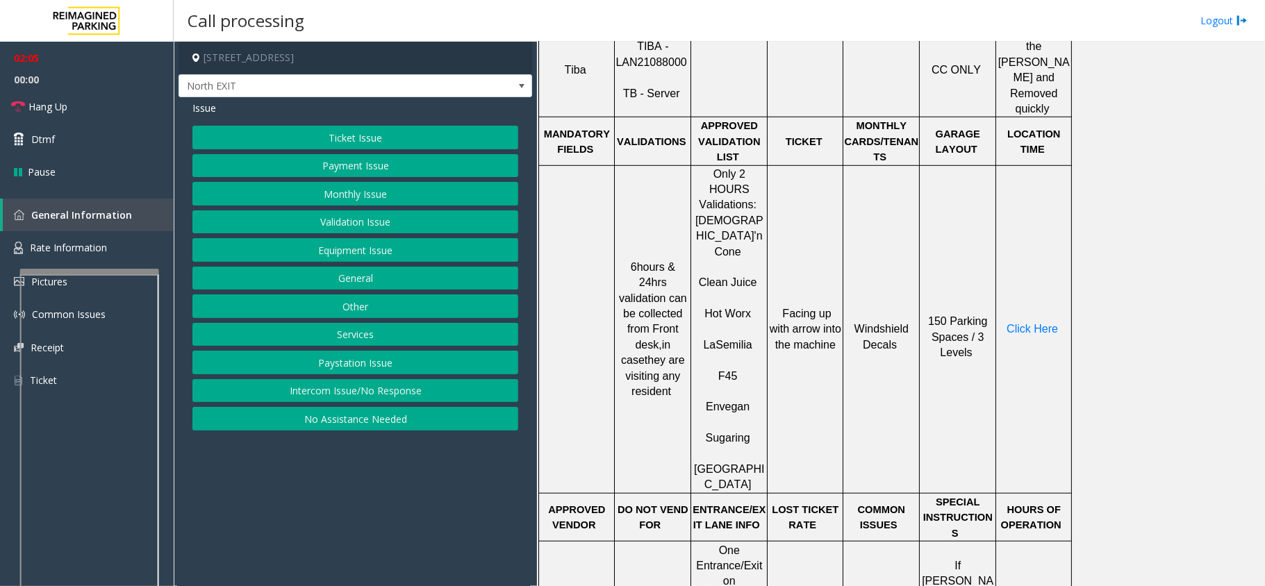
click at [415, 132] on button "Ticket Issue" at bounding box center [355, 138] width 326 height 24
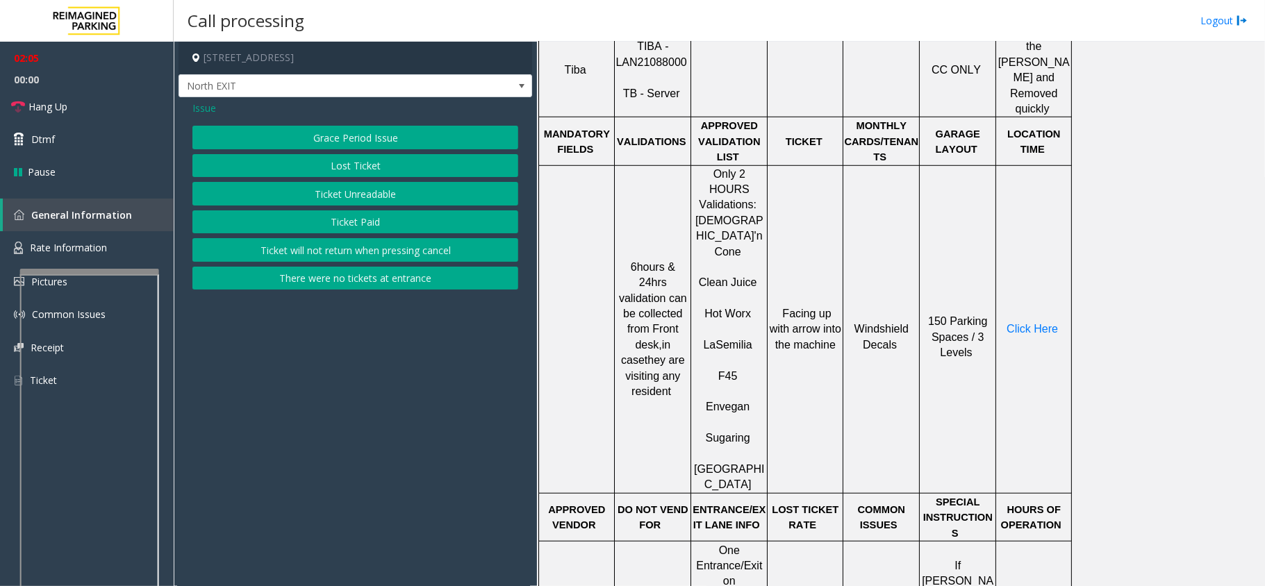
click at [384, 201] on button "Ticket Unreadable" at bounding box center [355, 194] width 326 height 24
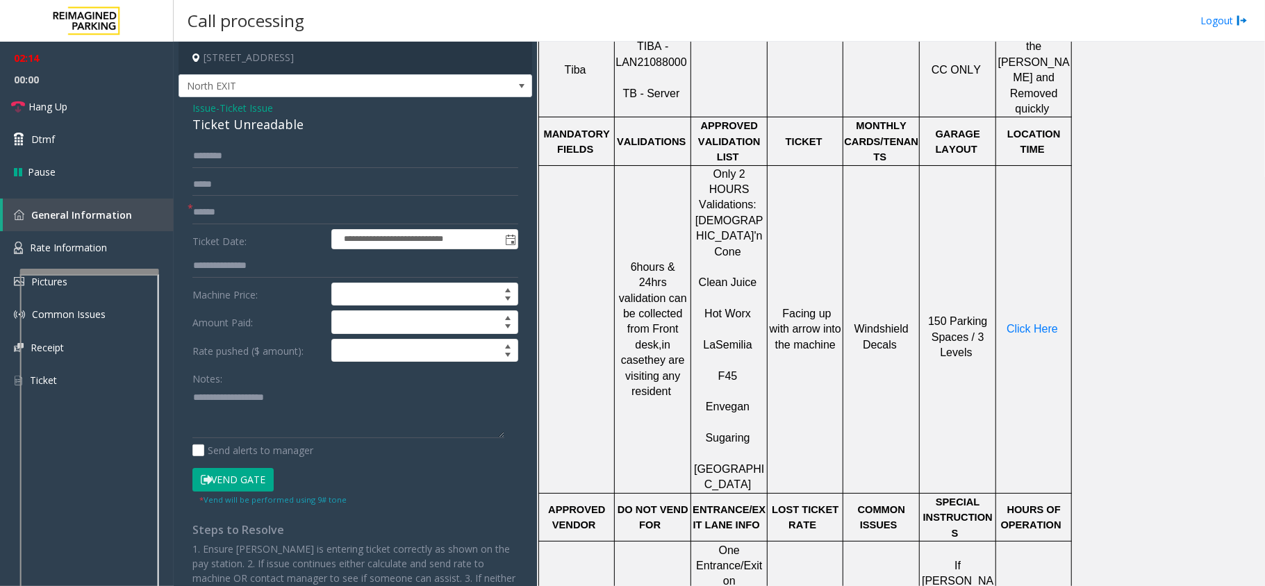
click at [234, 387] on div "Notes:" at bounding box center [355, 403] width 326 height 72
click at [235, 393] on textarea at bounding box center [348, 412] width 312 height 52
type textarea "*********"
click at [406, 219] on input "text" at bounding box center [355, 213] width 326 height 24
type input "*******"
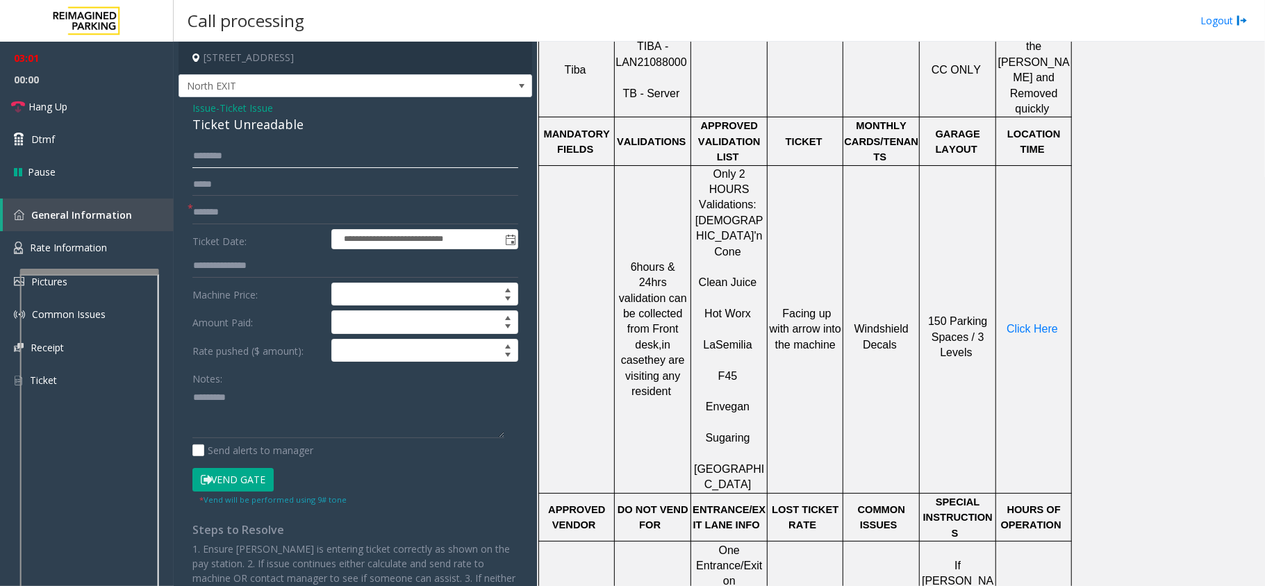
click at [339, 160] on input "text" at bounding box center [355, 156] width 326 height 24
click at [272, 374] on div "Notes:" at bounding box center [355, 403] width 326 height 72
click at [273, 397] on textarea at bounding box center [348, 412] width 312 height 52
paste textarea "**********"
click at [232, 123] on div "Ticket Unreadable" at bounding box center [355, 124] width 326 height 19
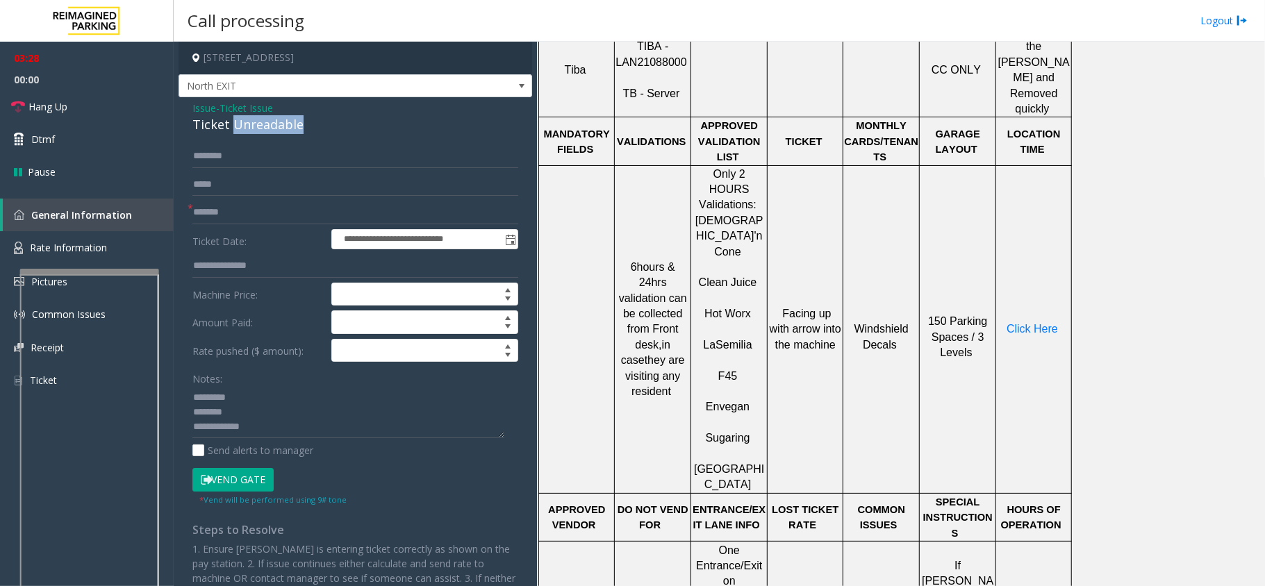
click at [232, 123] on div "Ticket Unreadable" at bounding box center [355, 124] width 326 height 19
click at [276, 424] on textarea at bounding box center [348, 412] width 312 height 52
click at [276, 422] on textarea at bounding box center [348, 412] width 312 height 52
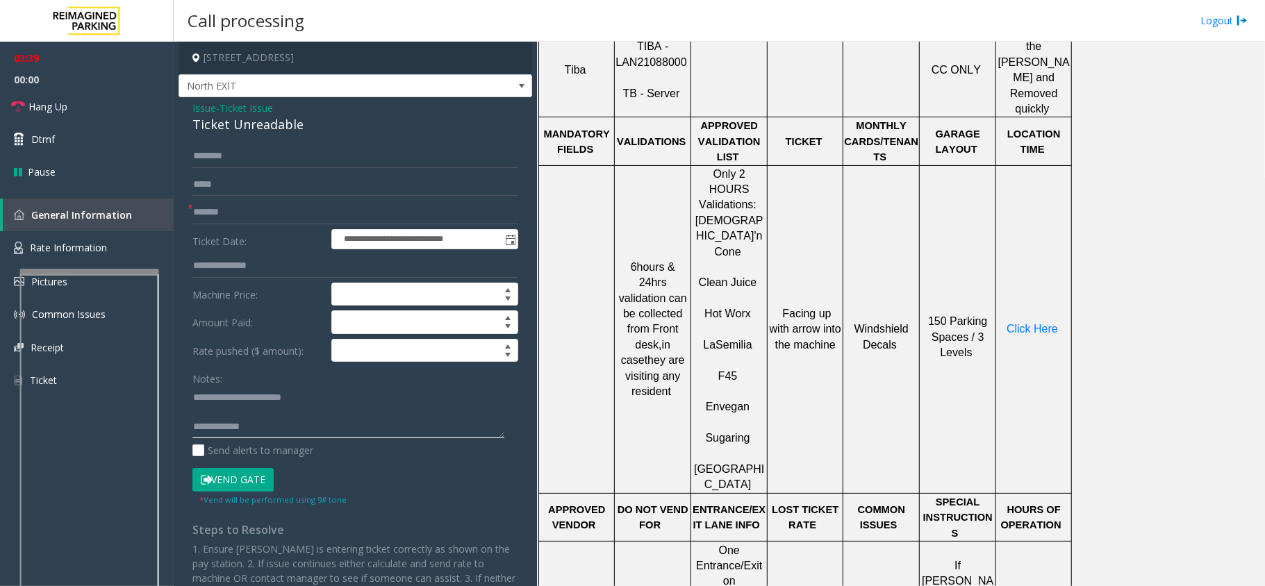
type textarea "**********"
click at [206, 108] on span "Issue" at bounding box center [204, 108] width 24 height 15
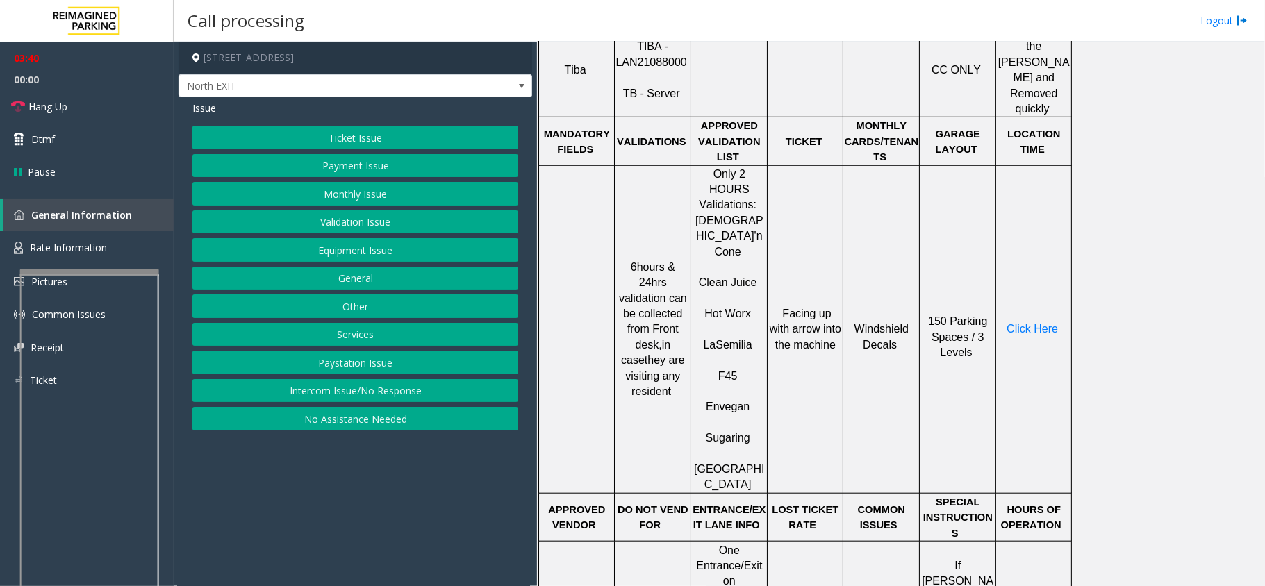
click at [343, 170] on button "Payment Issue" at bounding box center [355, 166] width 326 height 24
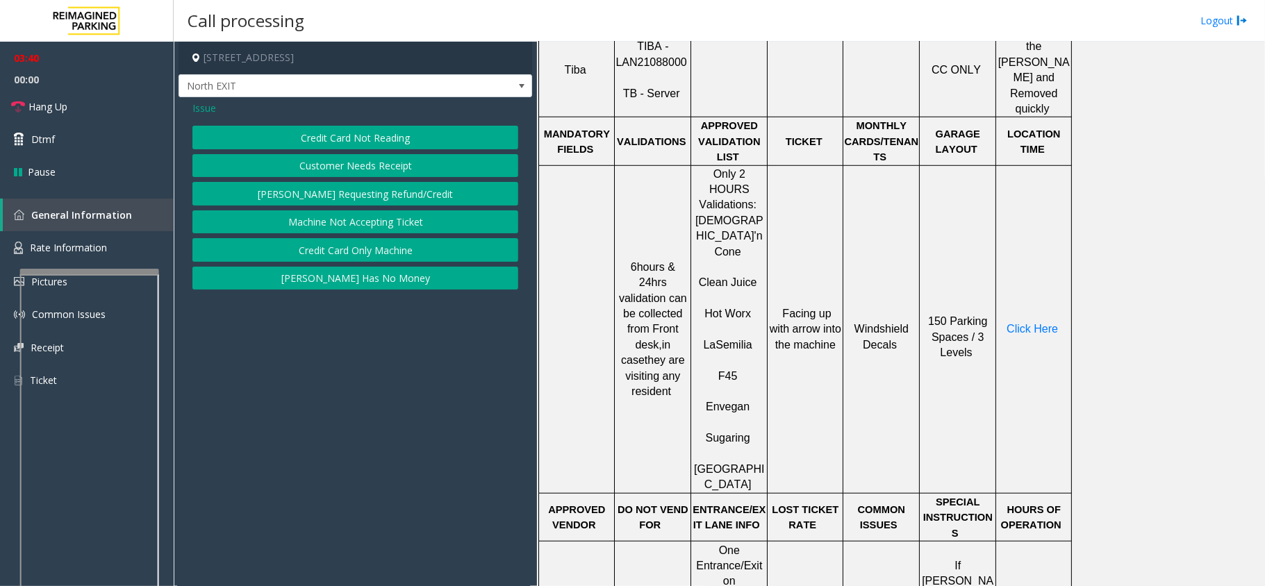
click at [415, 128] on button "Credit Card Not Reading" at bounding box center [355, 138] width 326 height 24
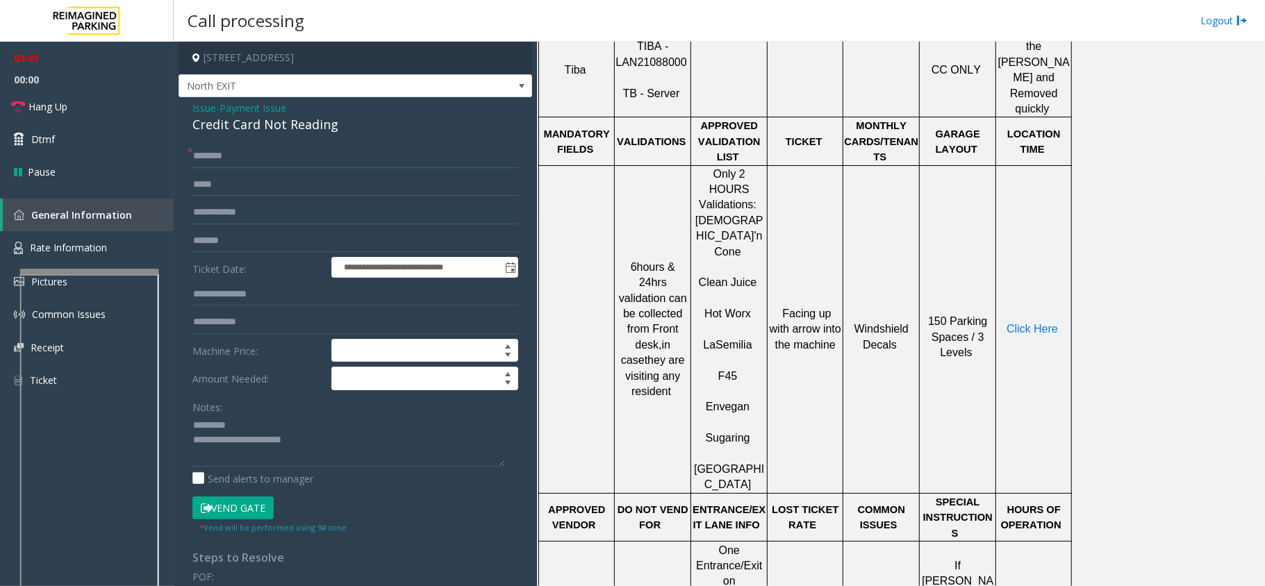
click at [301, 128] on div "Credit Card Not Reading" at bounding box center [355, 124] width 326 height 19
drag, startPoint x: 307, startPoint y: 440, endPoint x: 345, endPoint y: 440, distance: 38.2
click at [310, 440] on textarea at bounding box center [348, 441] width 312 height 52
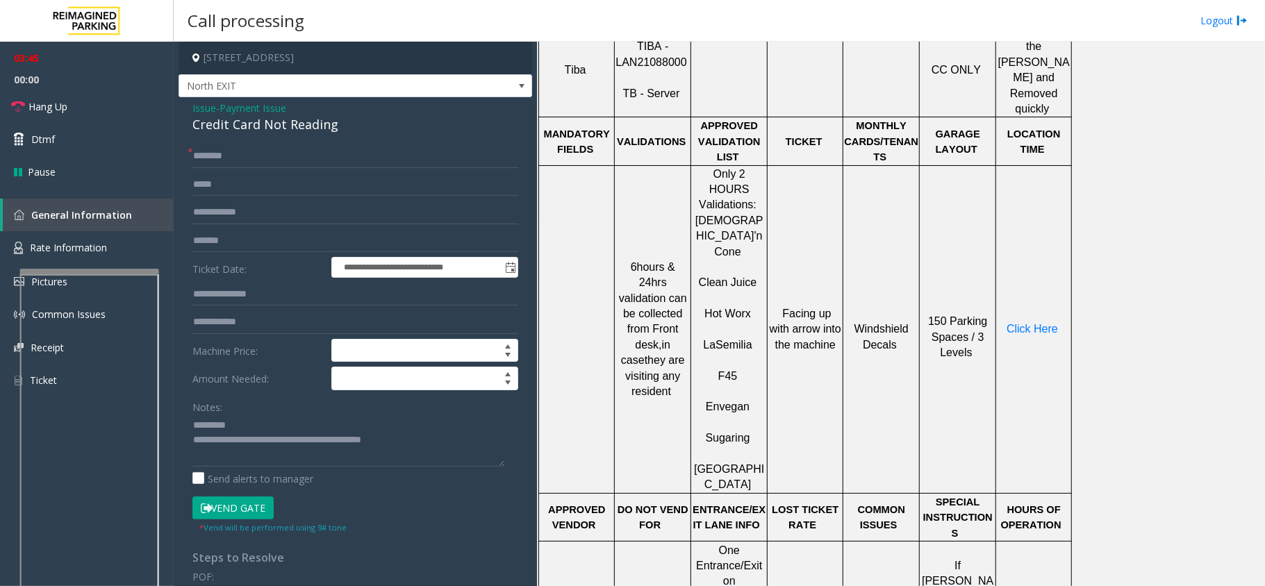
click at [426, 468] on div "Notes: Send alerts to manager" at bounding box center [355, 440] width 326 height 91
click at [308, 444] on textarea at bounding box center [348, 441] width 312 height 52
type textarea "**********"
click at [309, 440] on textarea at bounding box center [348, 441] width 312 height 52
click at [244, 159] on input "text" at bounding box center [355, 156] width 326 height 24
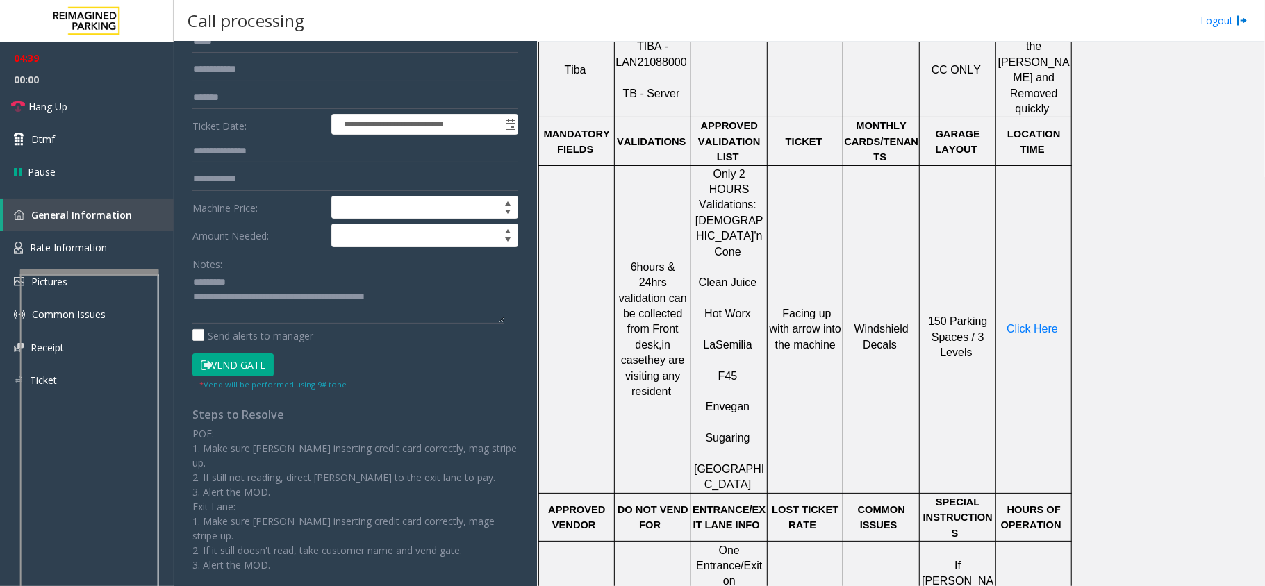
scroll to position [160, 0]
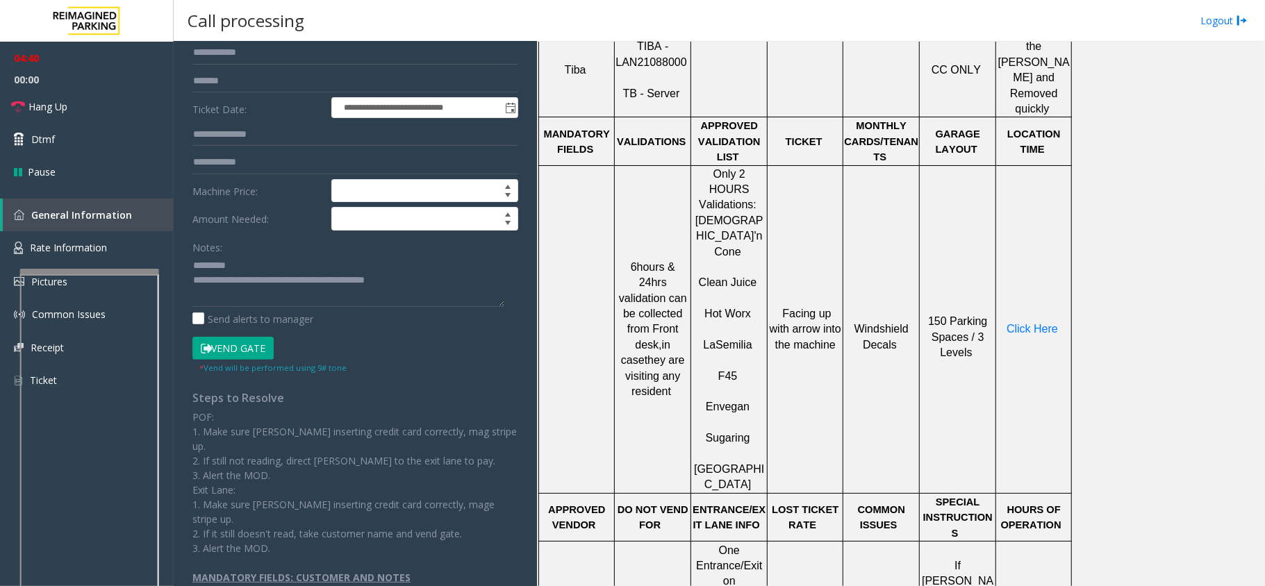
type input "***"
click at [231, 353] on button "Vend Gate" at bounding box center [232, 349] width 81 height 24
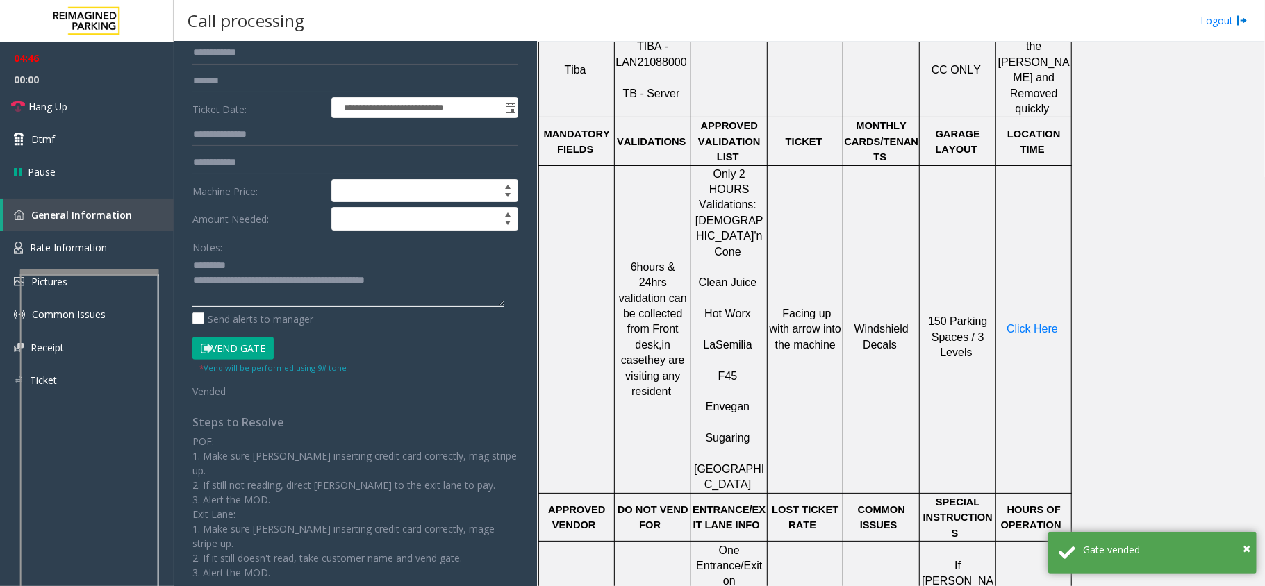
click at [310, 286] on textarea at bounding box center [348, 281] width 312 height 52
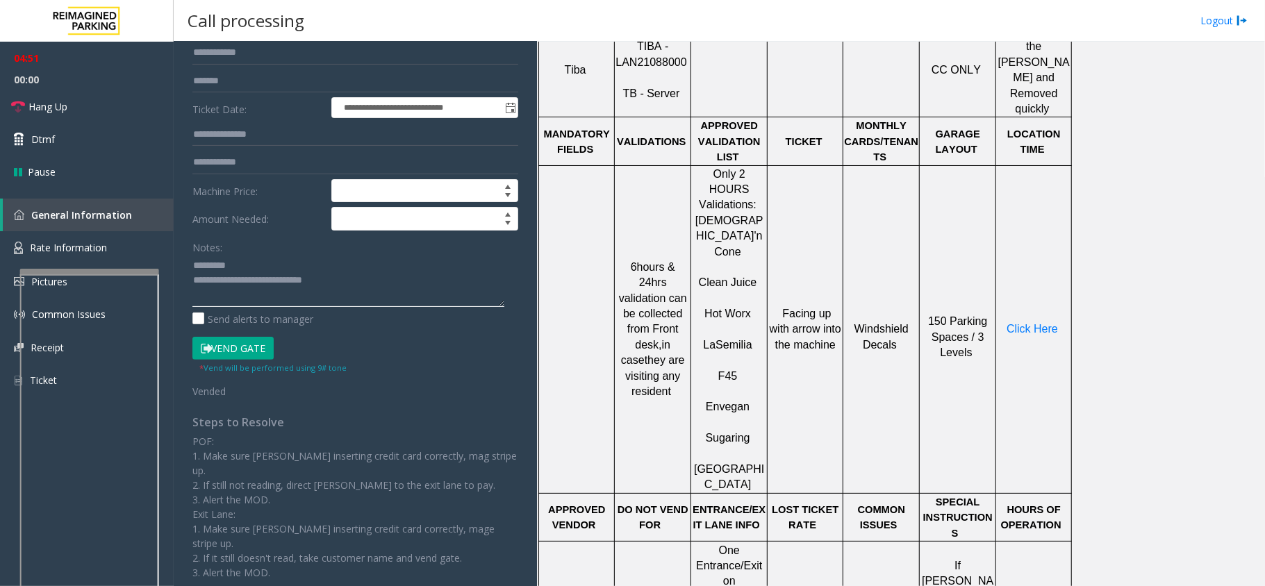
click at [351, 279] on textarea at bounding box center [348, 281] width 312 height 52
click at [56, 103] on span "Hang Up" at bounding box center [47, 106] width 39 height 15
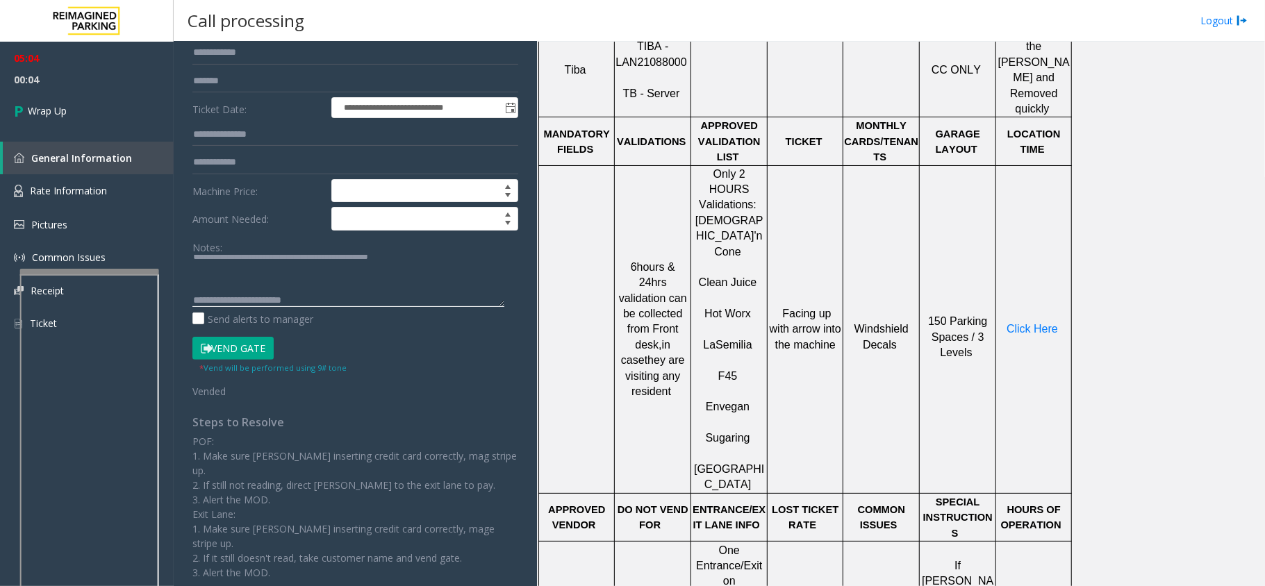
click at [329, 304] on textarea at bounding box center [348, 281] width 312 height 52
type textarea "**********"
click at [51, 101] on link "Wrap Up" at bounding box center [87, 110] width 174 height 41
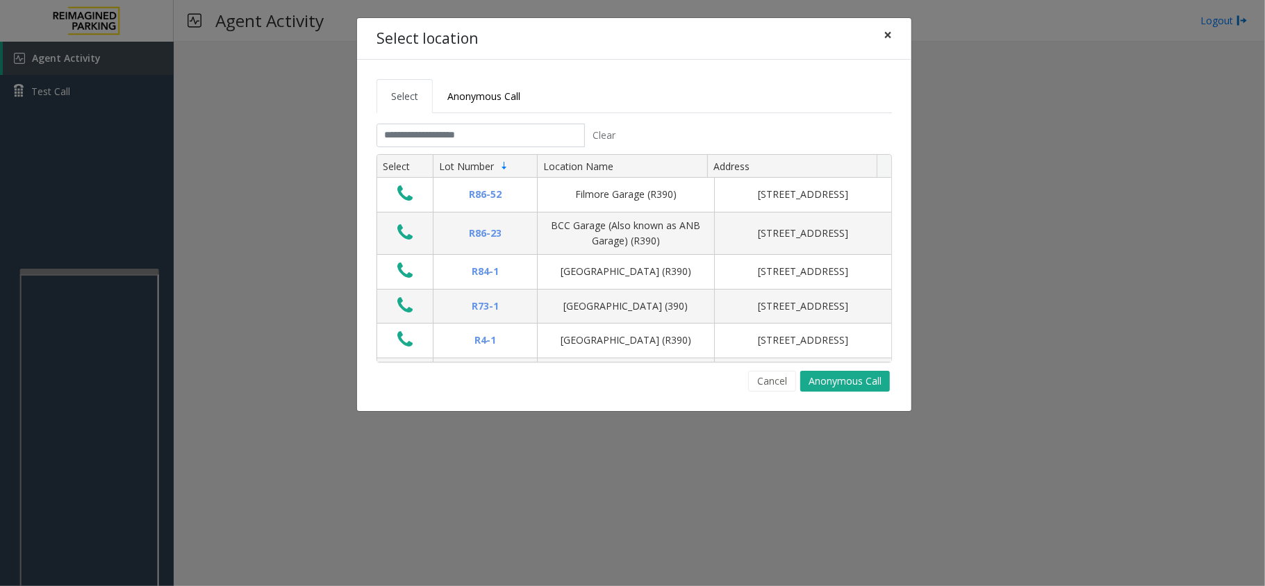
click at [887, 37] on span "×" at bounding box center [887, 34] width 8 height 19
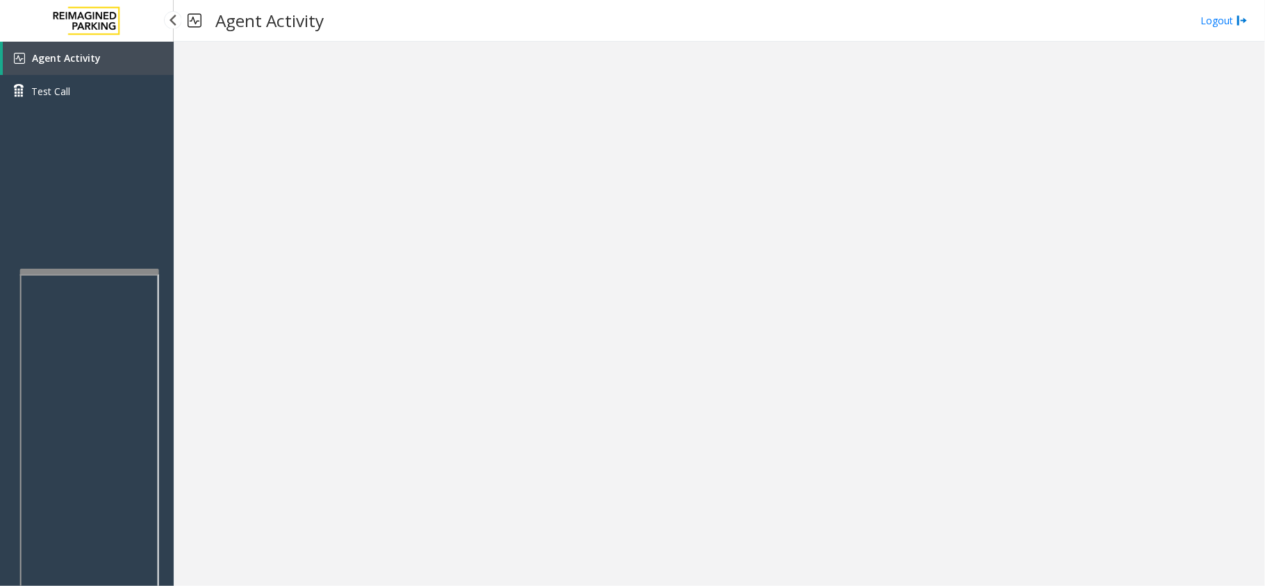
click at [87, 59] on span "Agent Activity" at bounding box center [66, 57] width 69 height 13
